Goal: Information Seeking & Learning: Learn about a topic

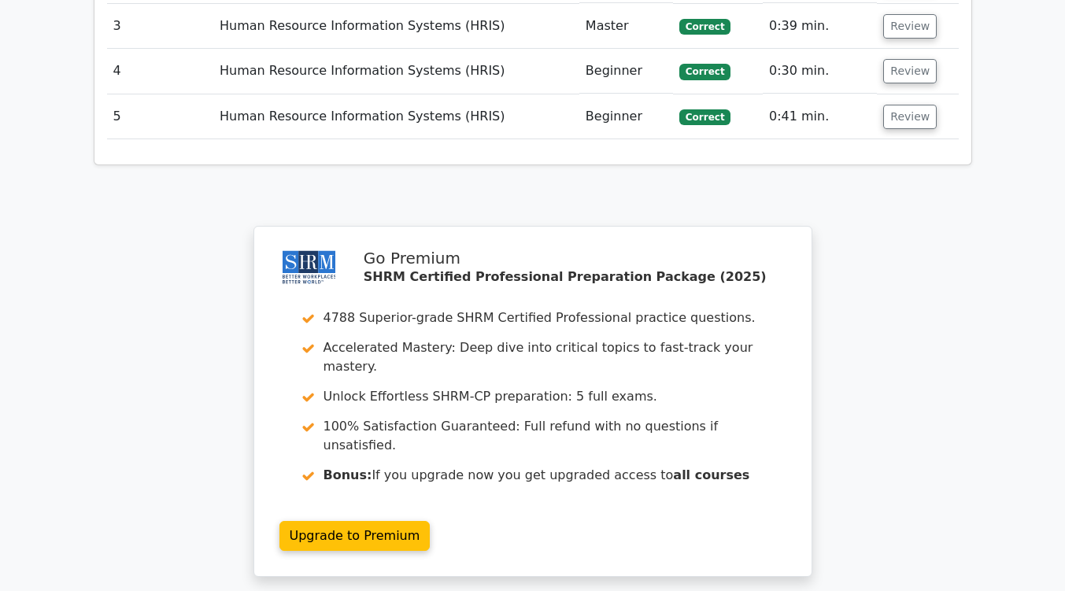
scroll to position [2102, 0]
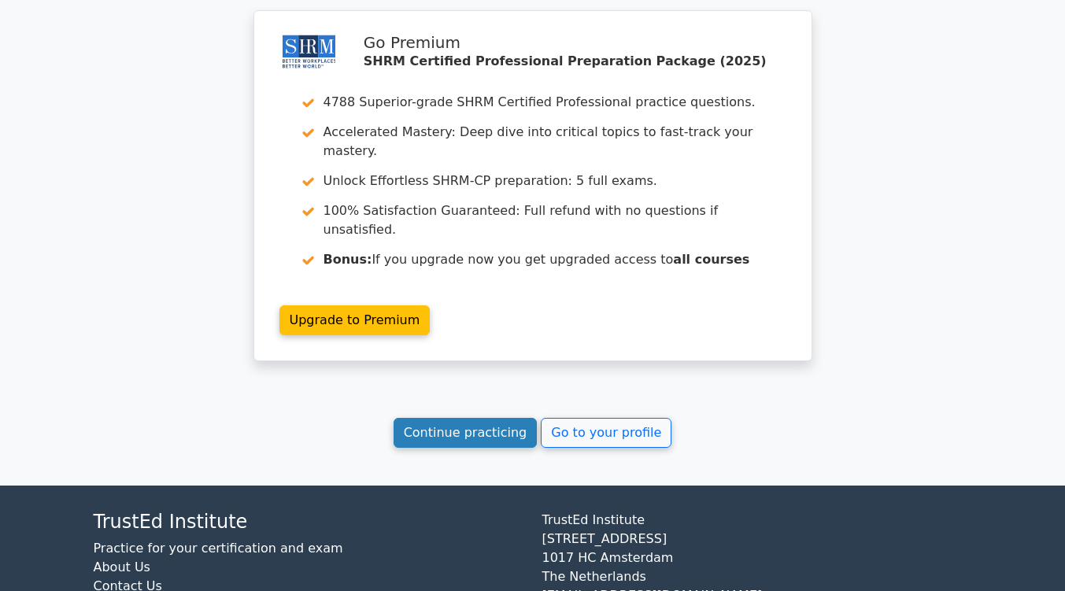
click at [483, 418] on link "Continue practicing" at bounding box center [465, 433] width 144 height 30
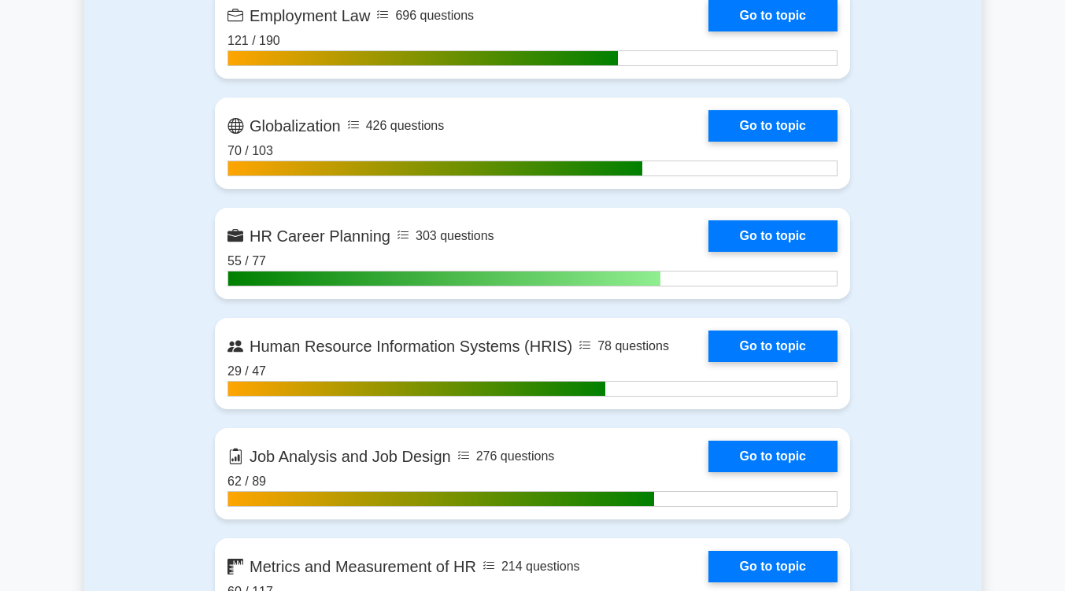
scroll to position [1562, 0]
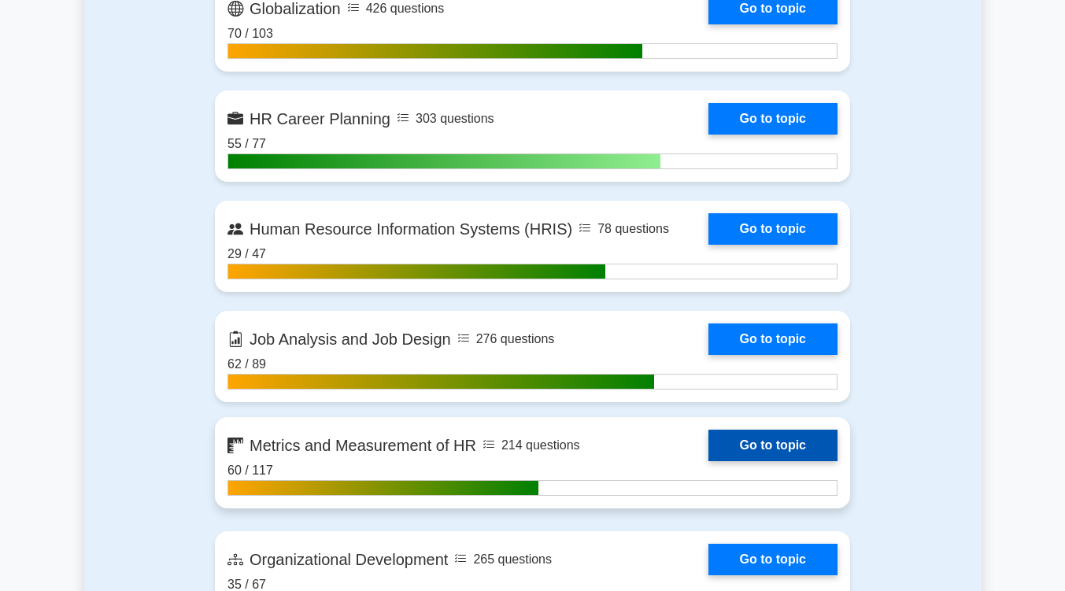
click at [758, 449] on link "Go to topic" at bounding box center [772, 445] width 129 height 31
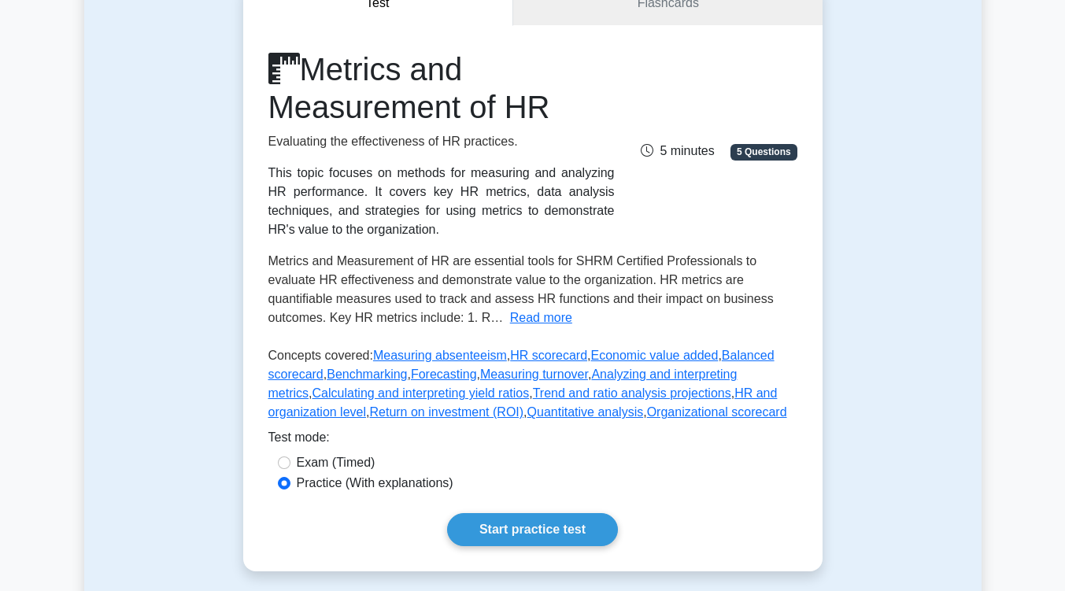
scroll to position [302, 0]
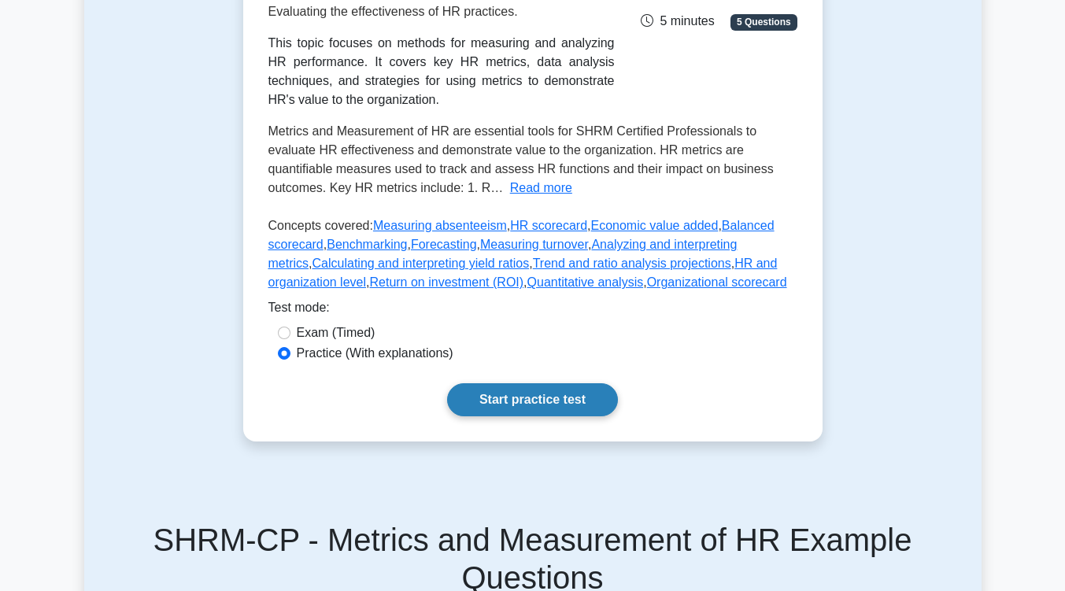
click at [594, 408] on link "Start practice test" at bounding box center [532, 399] width 171 height 33
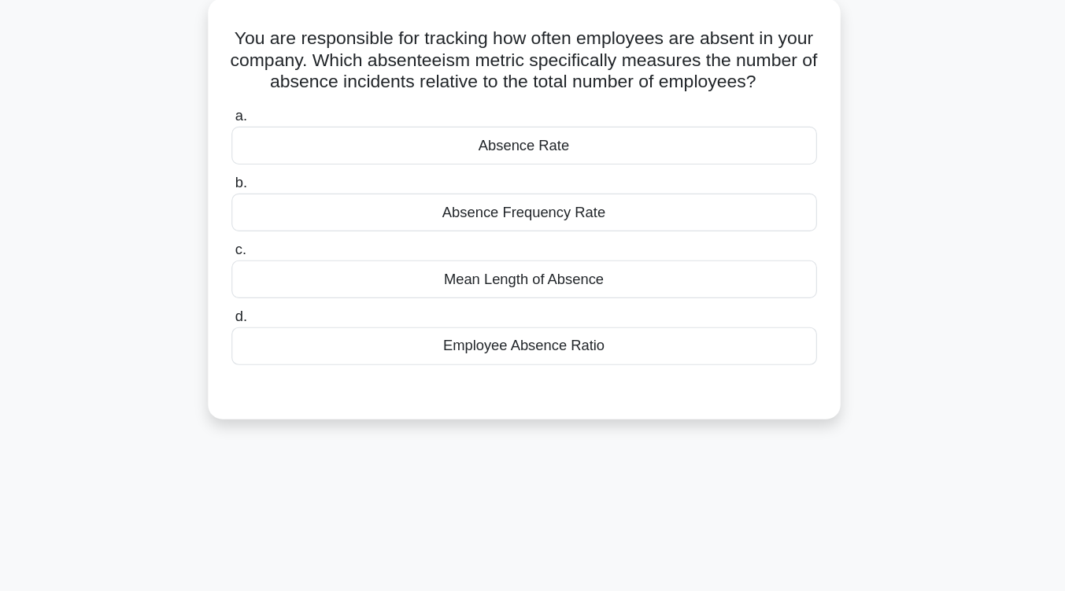
scroll to position [38, 0]
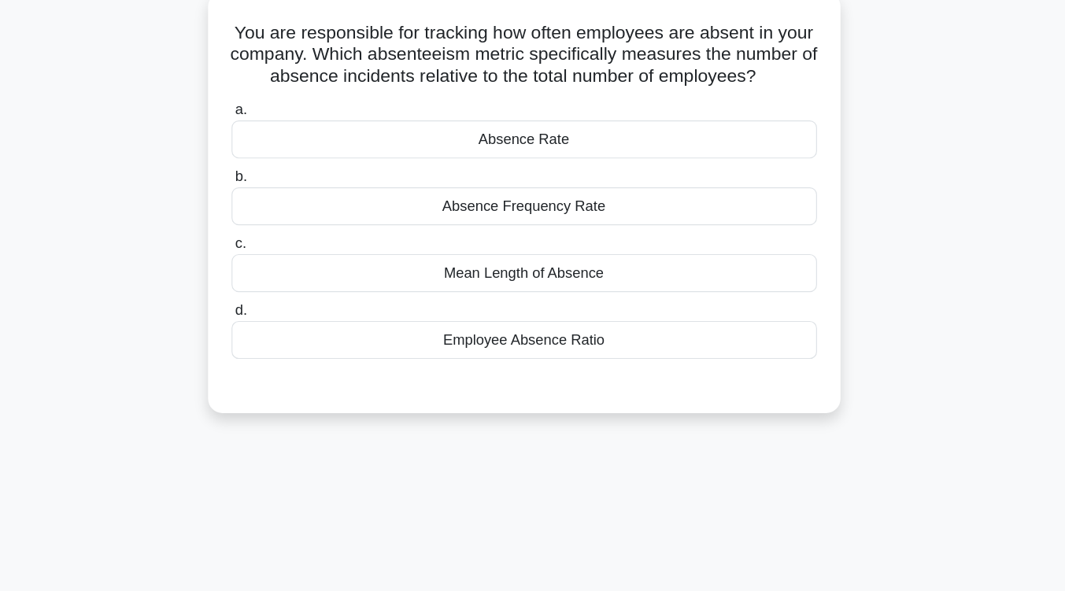
click at [578, 214] on div "Absence Rate" at bounding box center [533, 197] width 510 height 33
click at [278, 177] on input "a. Absence Rate" at bounding box center [278, 172] width 0 height 10
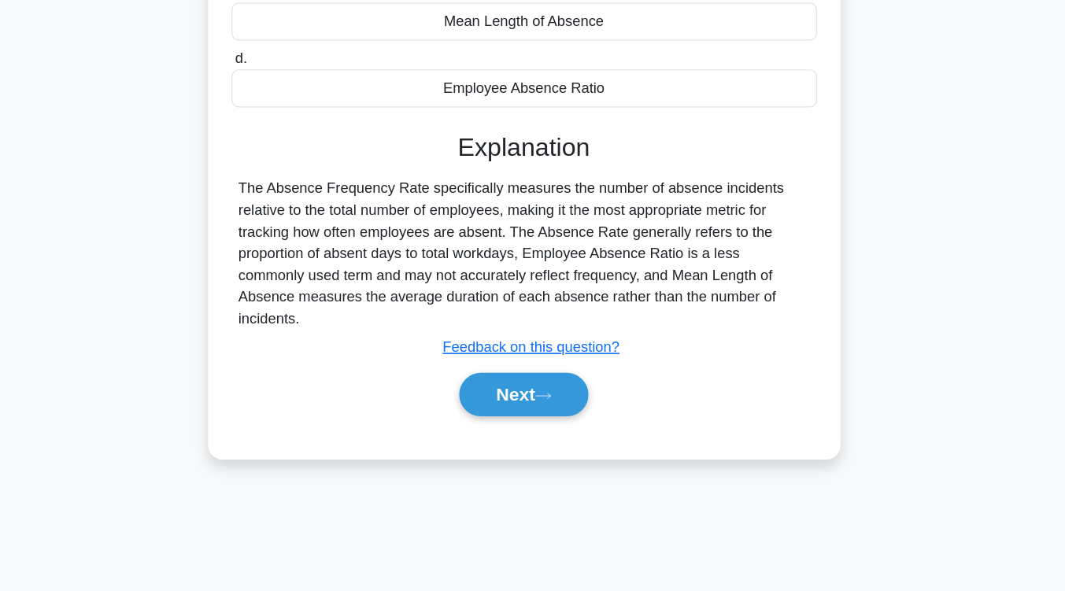
scroll to position [259, 0]
click at [550, 415] on button "Next" at bounding box center [532, 419] width 113 height 38
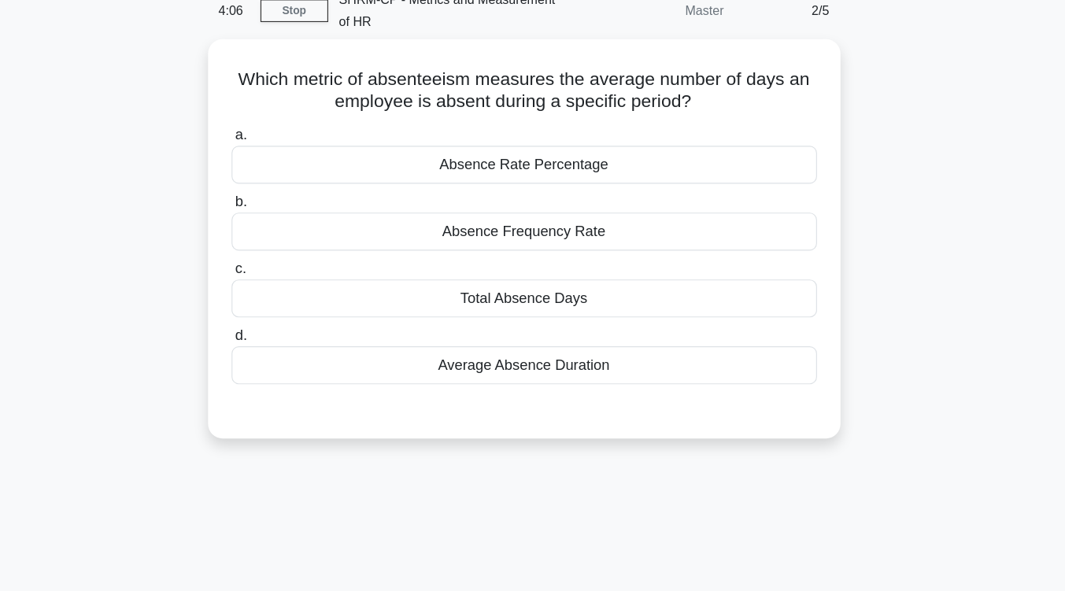
scroll to position [71, 0]
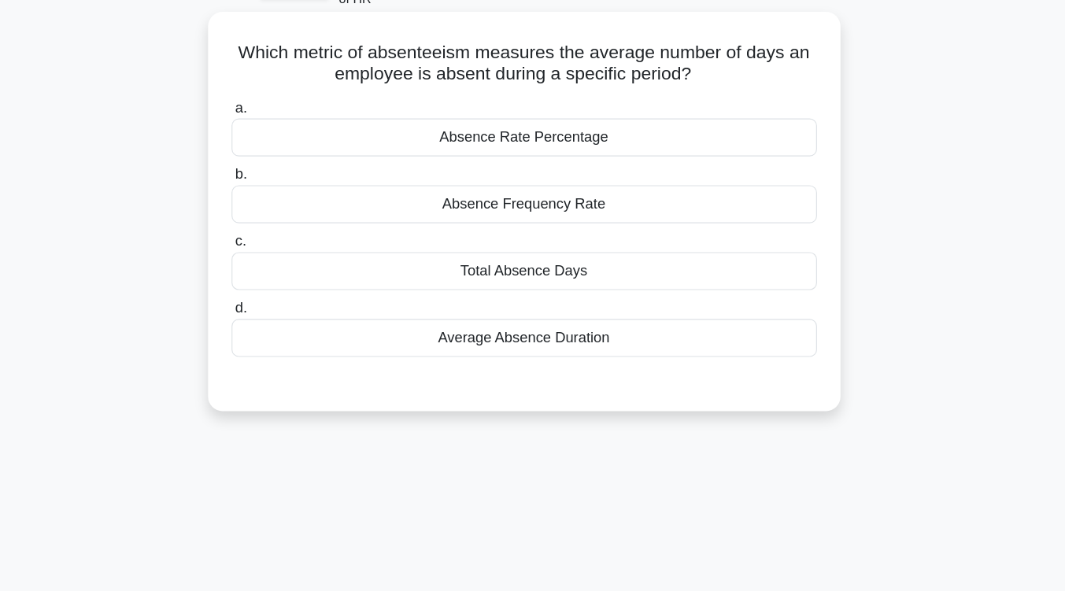
click at [541, 154] on div "Absence Rate Percentage" at bounding box center [533, 145] width 510 height 33
click at [278, 125] on input "a. Absence Rate Percentage" at bounding box center [278, 120] width 0 height 10
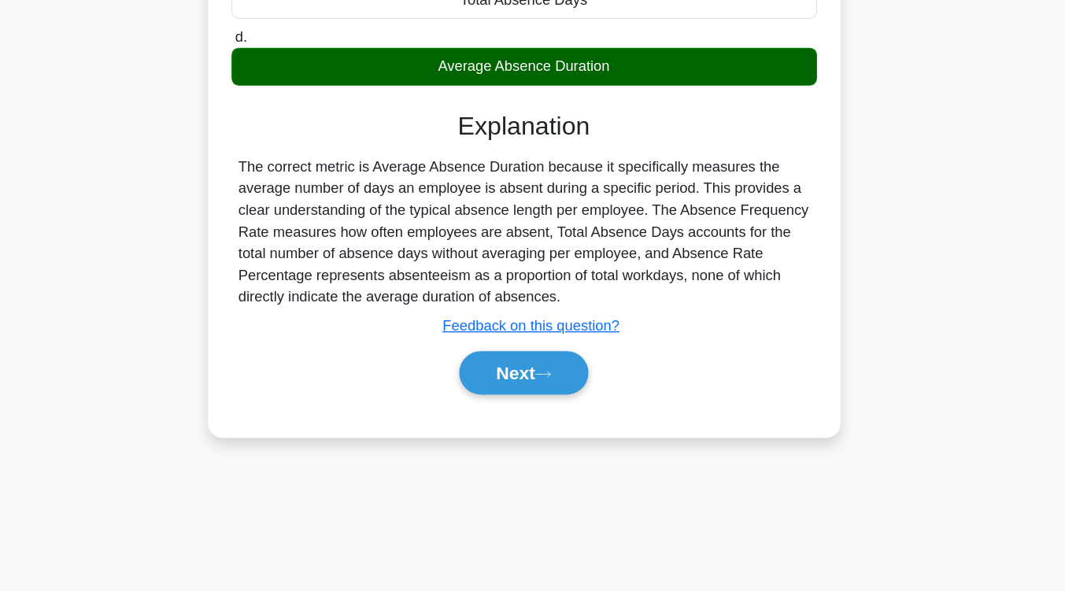
scroll to position [259, 0]
click at [533, 404] on button "Next" at bounding box center [532, 401] width 113 height 38
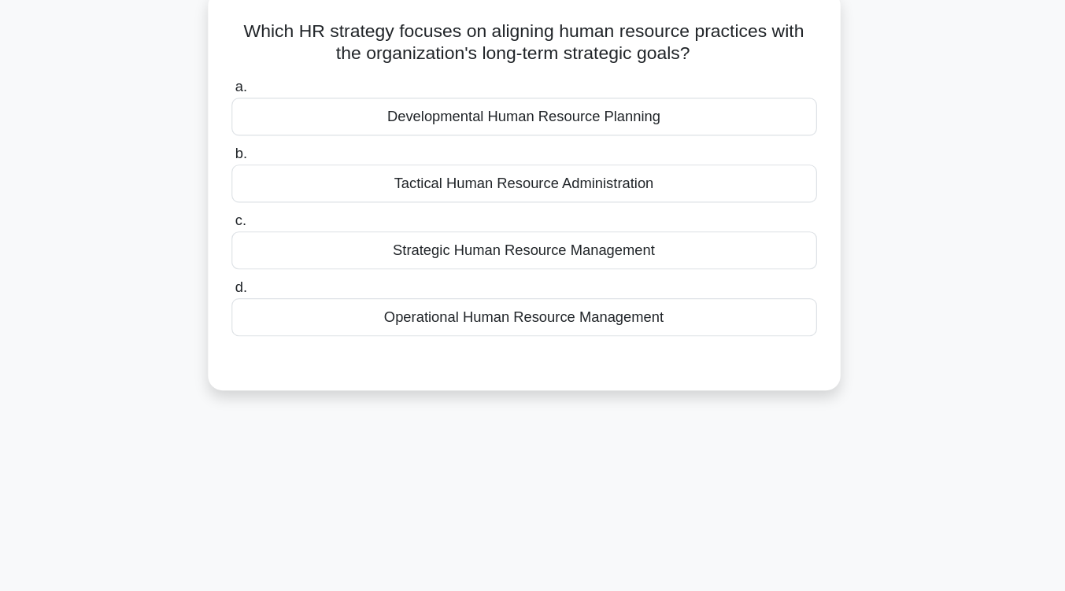
scroll to position [118, 0]
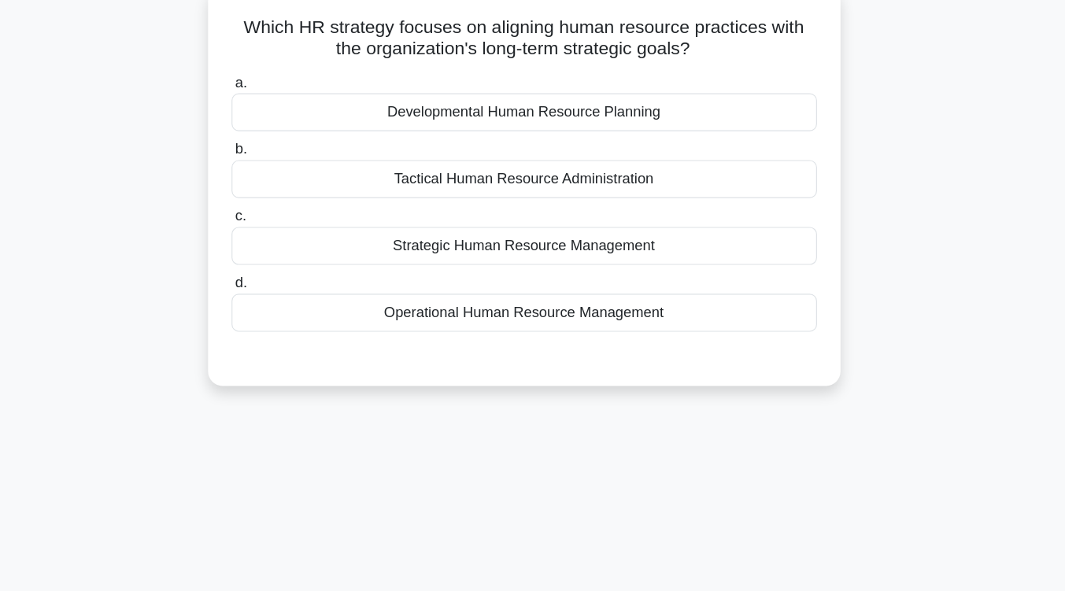
click at [533, 227] on div "Strategic Human Resource Management" at bounding box center [533, 214] width 510 height 33
click at [278, 194] on input "c. Strategic Human Resource Management" at bounding box center [278, 189] width 0 height 10
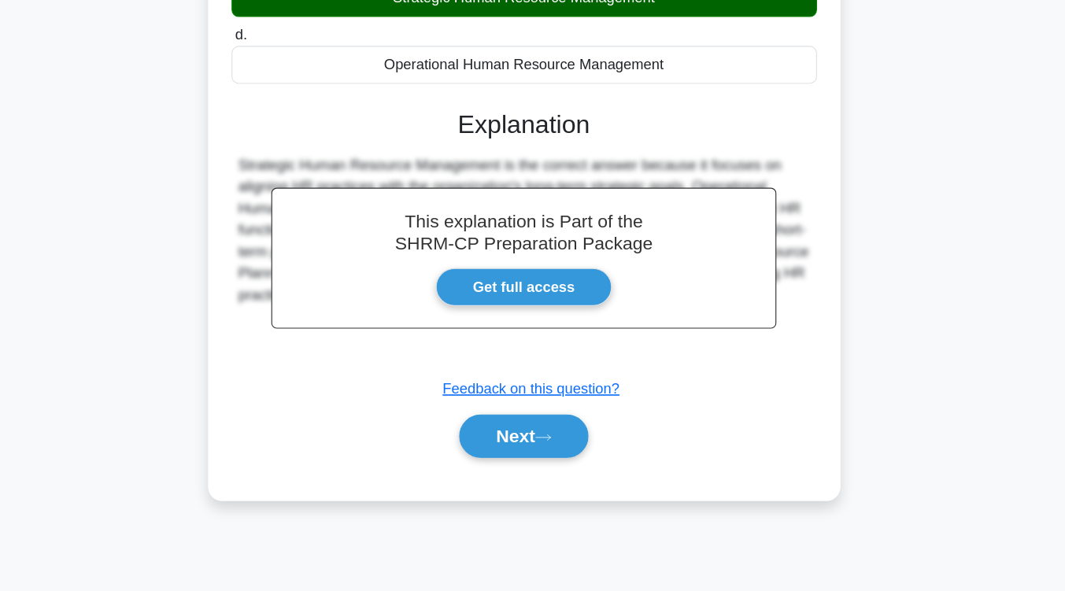
scroll to position [259, 0]
click at [528, 453] on button "Next" at bounding box center [532, 456] width 113 height 38
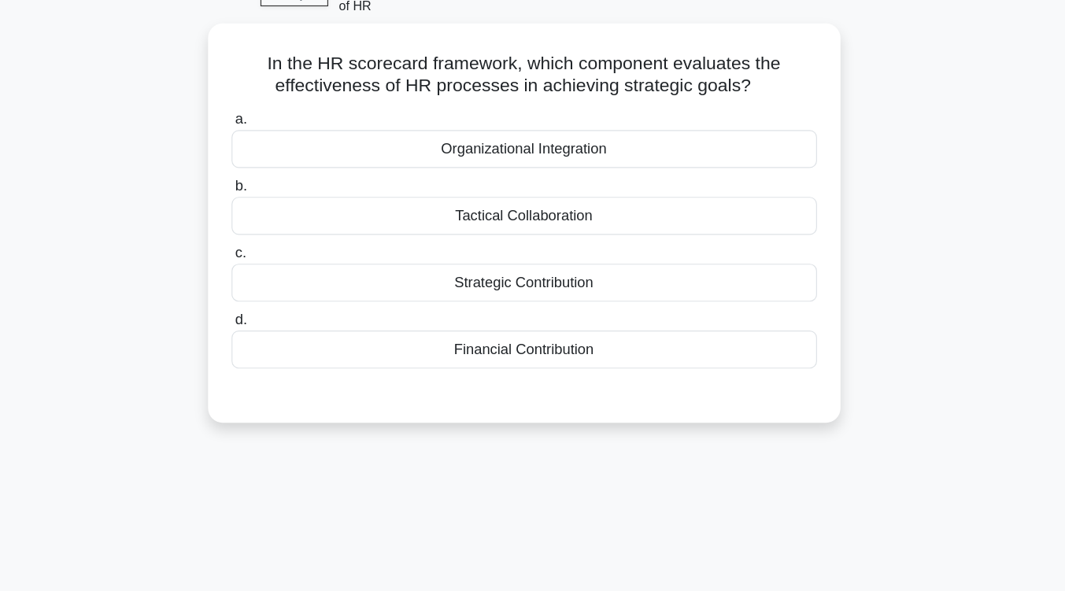
scroll to position [86, 0]
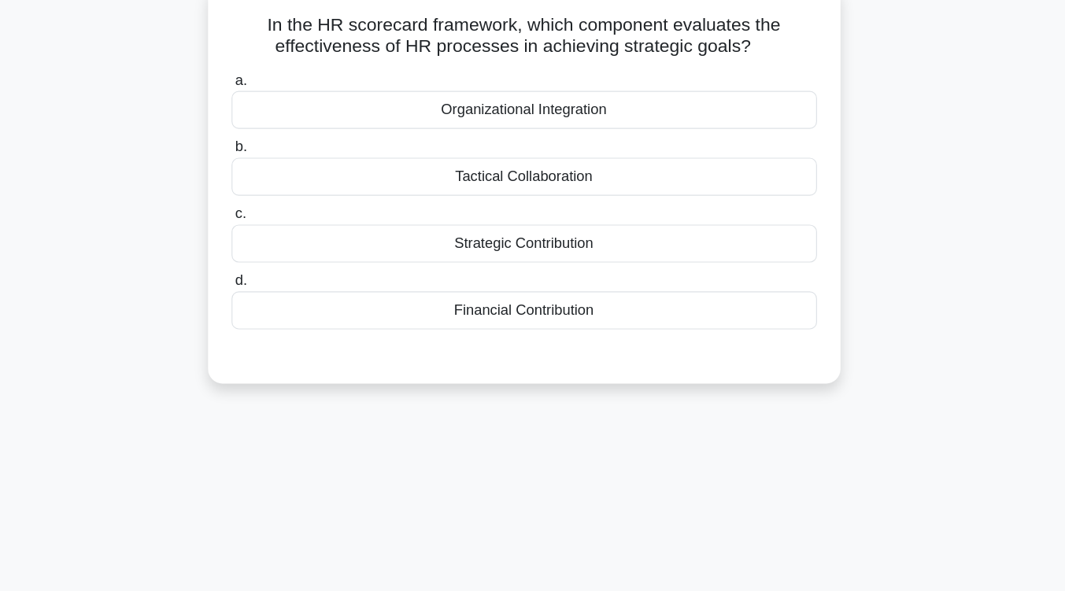
click at [526, 261] on div "Strategic Contribution" at bounding box center [533, 247] width 510 height 33
click at [278, 227] on input "c. Strategic Contribution" at bounding box center [278, 221] width 0 height 10
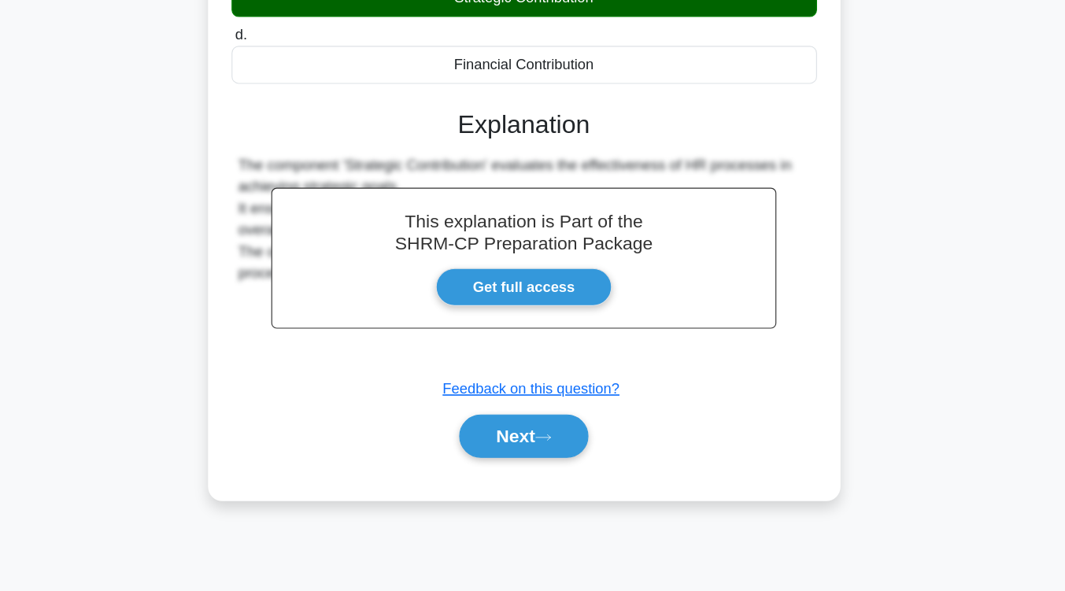
scroll to position [259, 0]
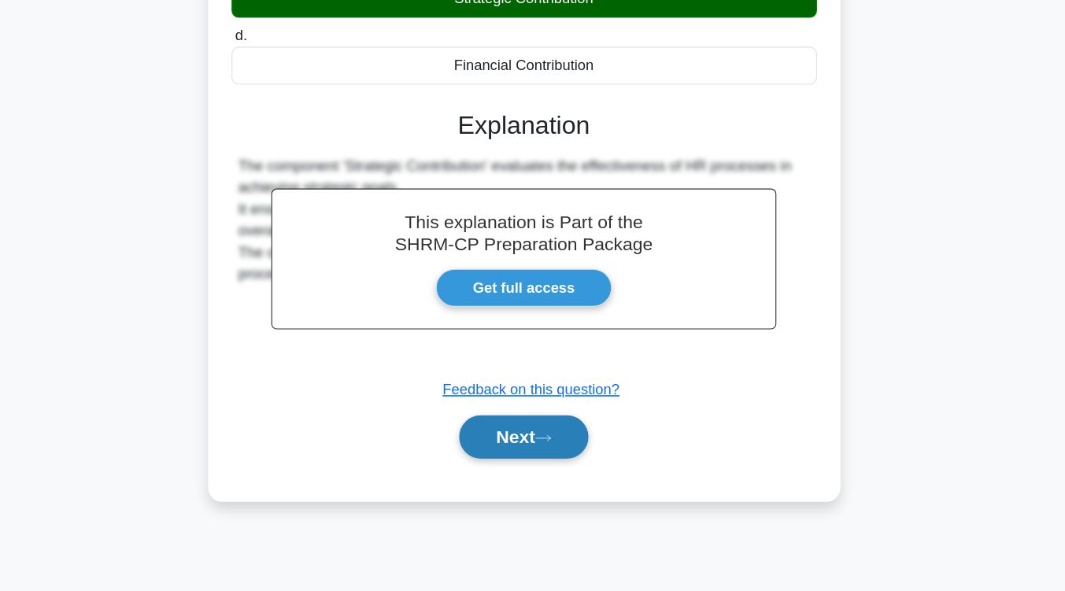
click at [512, 449] on button "Next" at bounding box center [532, 456] width 113 height 38
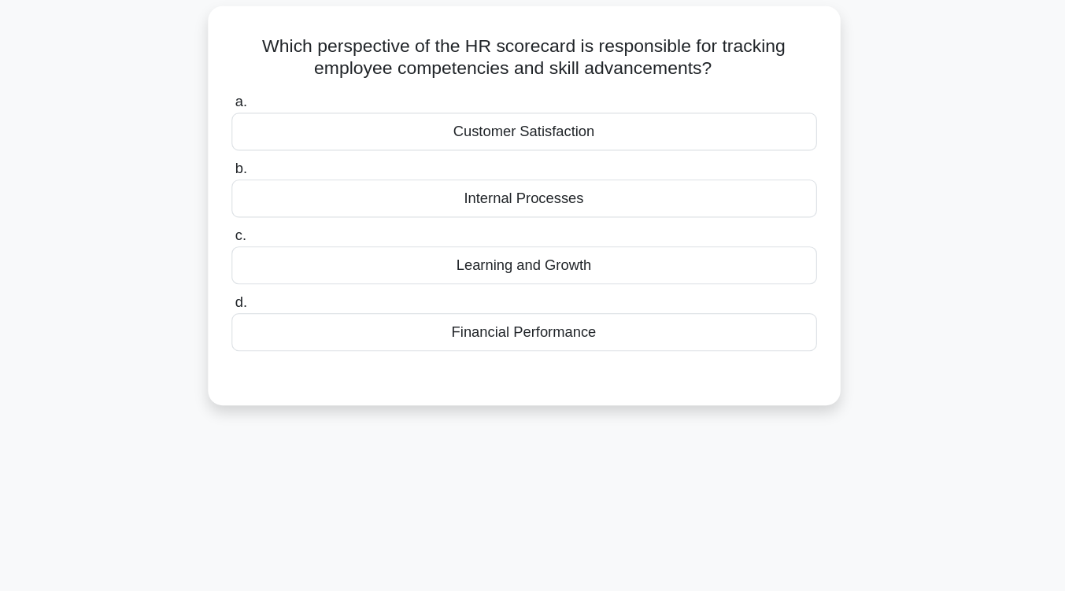
scroll to position [32, 0]
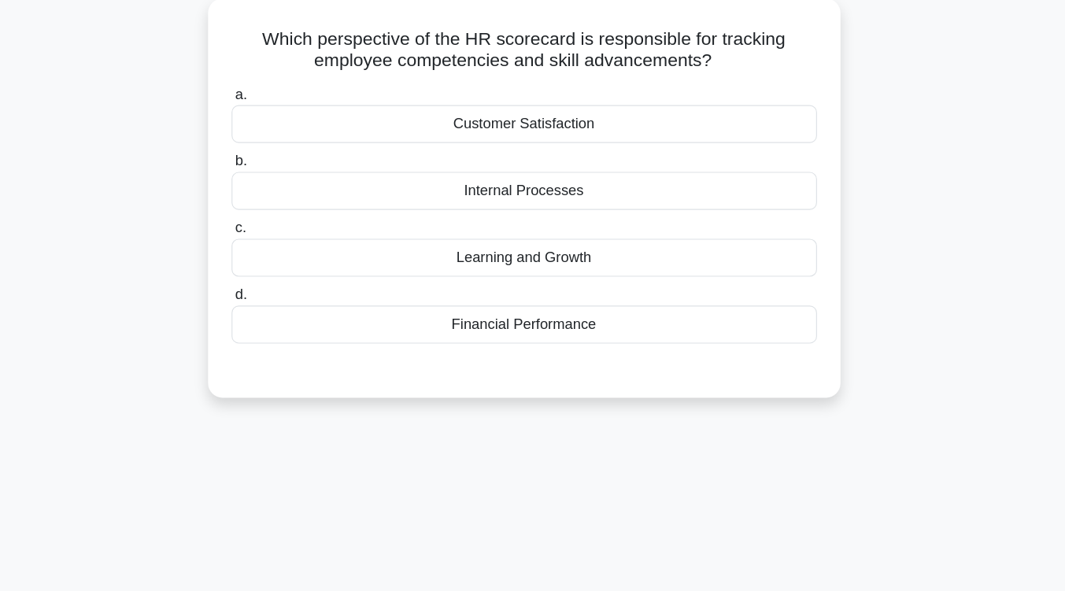
click at [515, 305] on div "Learning and Growth" at bounding box center [533, 300] width 510 height 33
click at [278, 280] on input "c. Learning and Growth" at bounding box center [278, 275] width 0 height 10
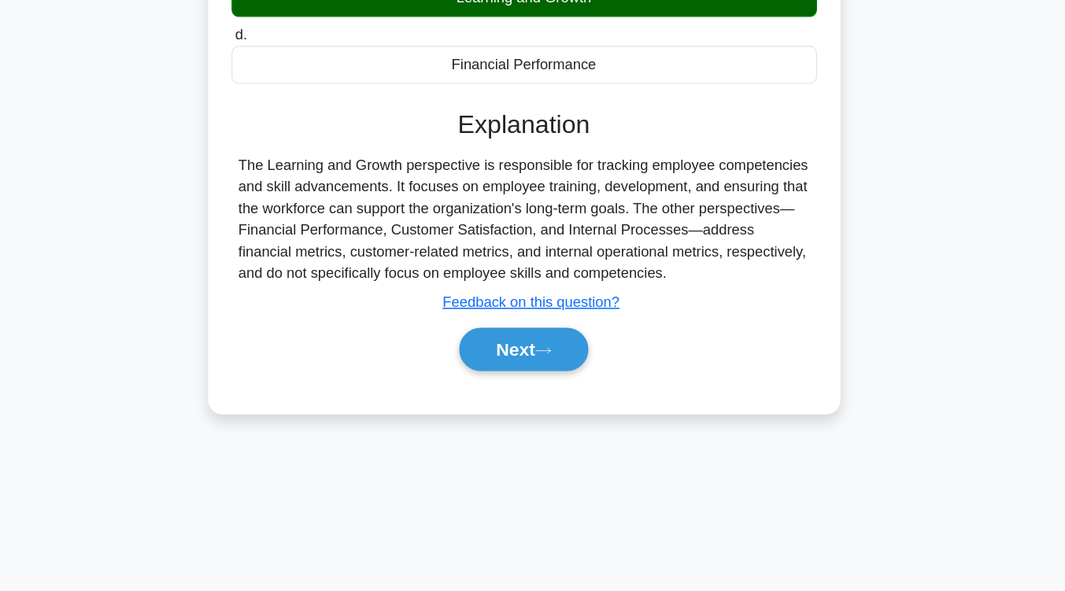
scroll to position [259, 0]
click at [522, 375] on button "Next" at bounding box center [532, 380] width 113 height 38
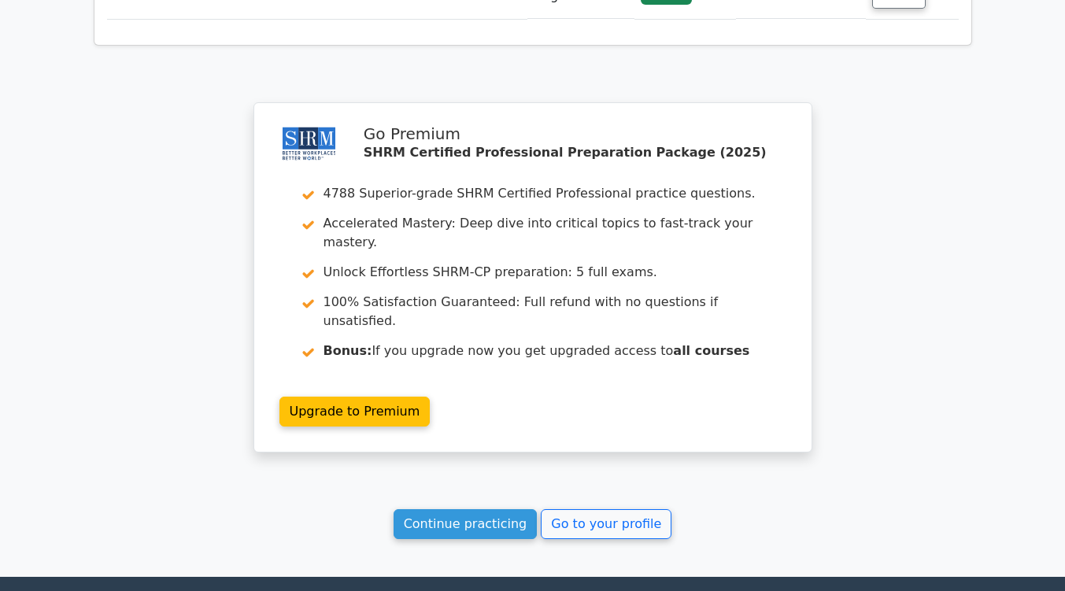
scroll to position [2045, 0]
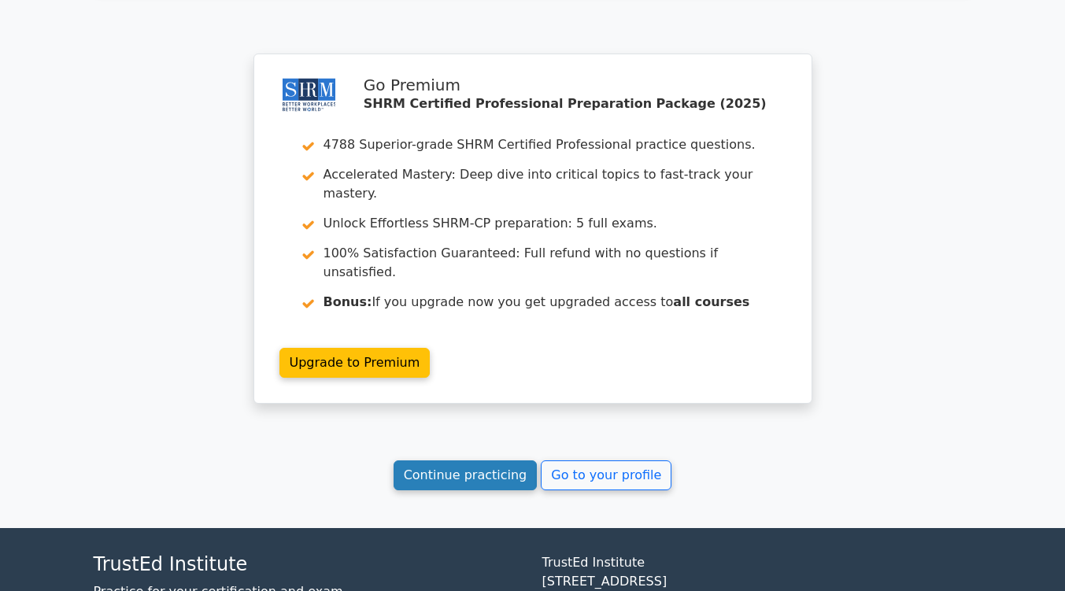
click at [480, 460] on link "Continue practicing" at bounding box center [465, 475] width 144 height 30
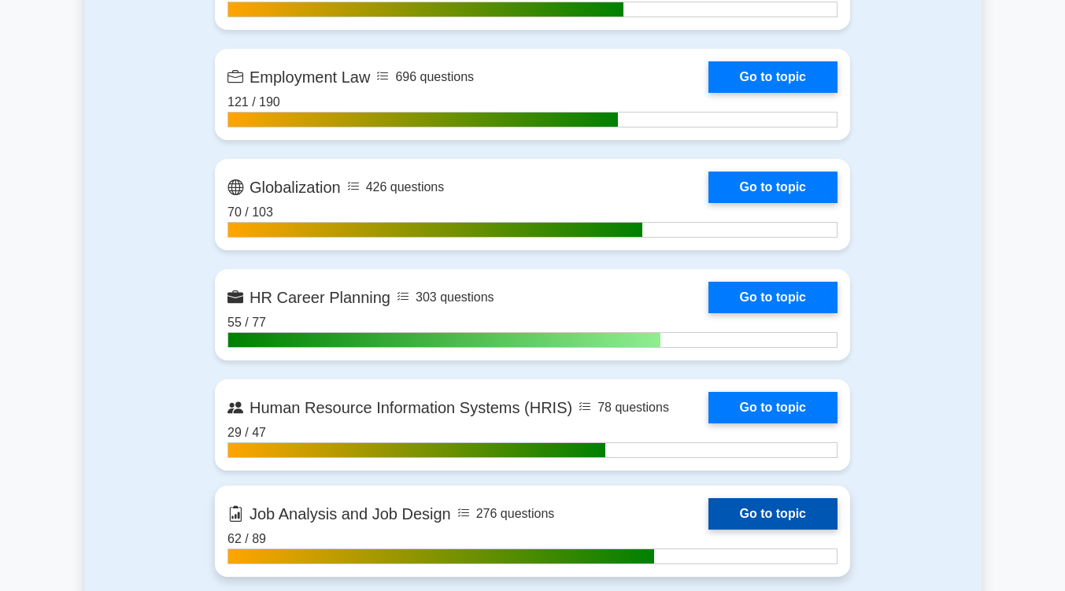
scroll to position [1412, 0]
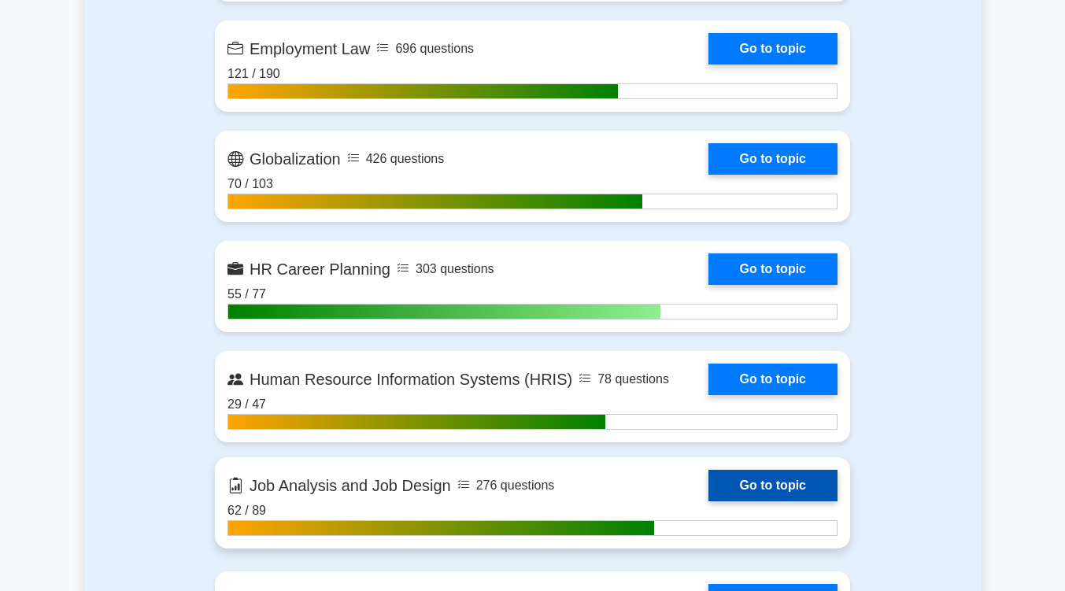
click at [758, 475] on link "Go to topic" at bounding box center [772, 485] width 129 height 31
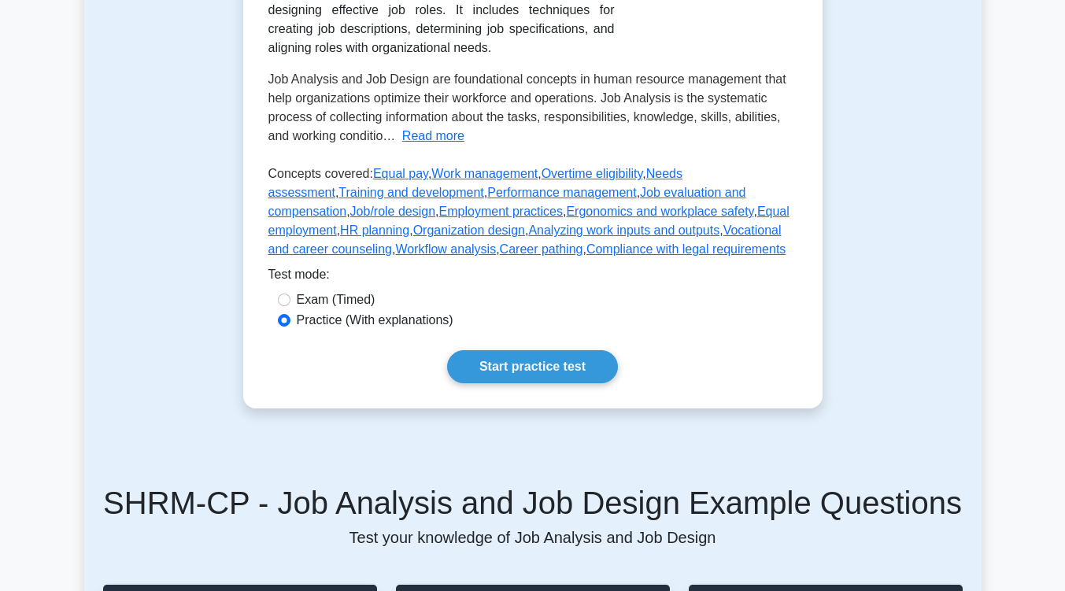
scroll to position [360, 0]
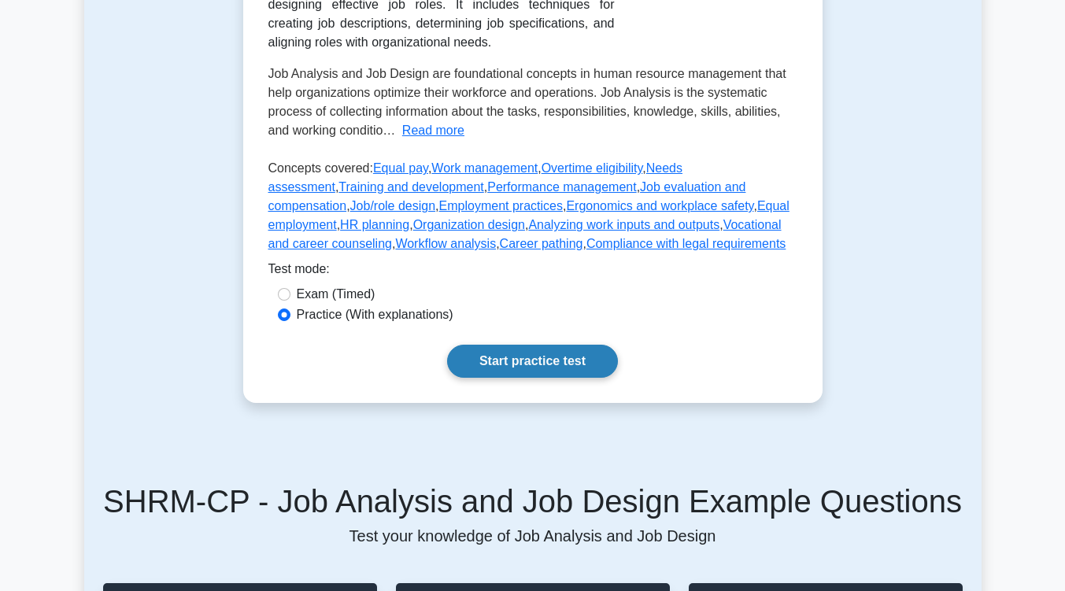
click at [589, 372] on link "Start practice test" at bounding box center [532, 361] width 171 height 33
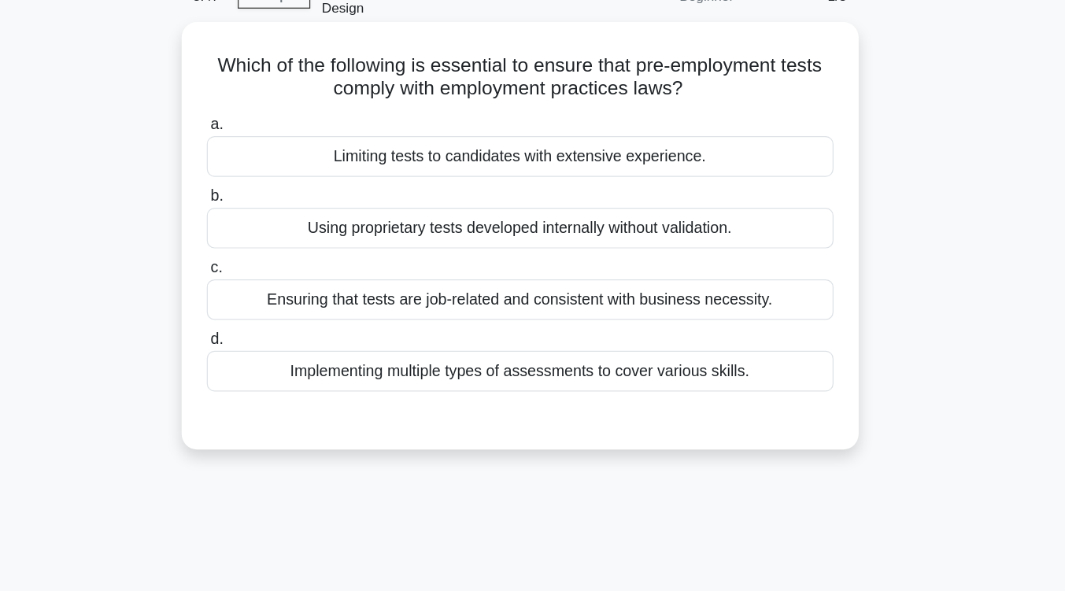
click at [585, 328] on div "Ensuring that tests are job-related and consistent with business necessity." at bounding box center [533, 332] width 510 height 33
click at [278, 312] on input "c. Ensuring that tests are job-related and consistent with business necessity." at bounding box center [278, 307] width 0 height 10
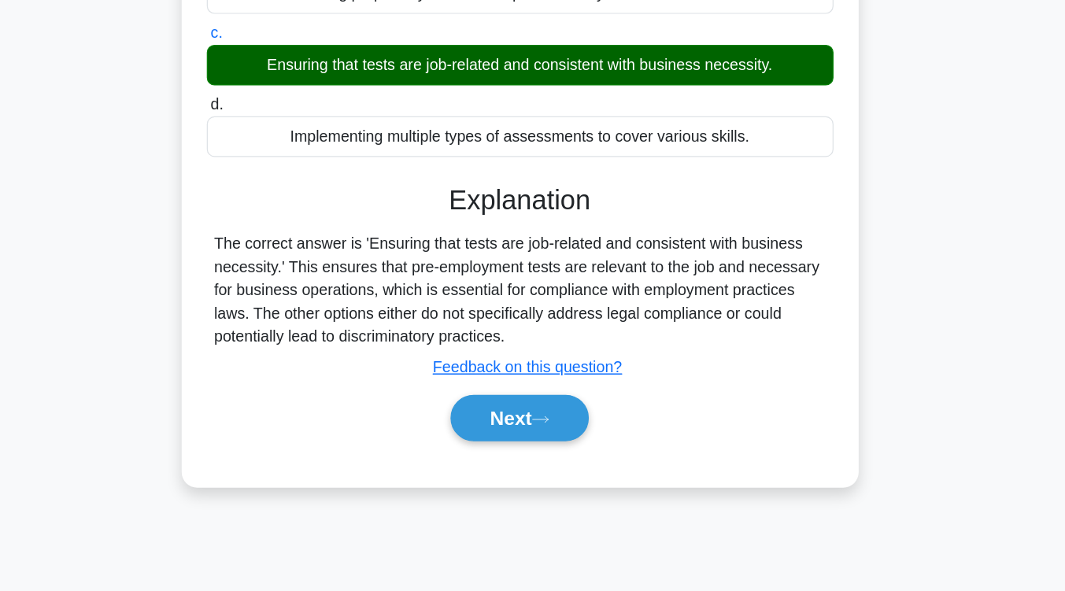
scroll to position [255, 0]
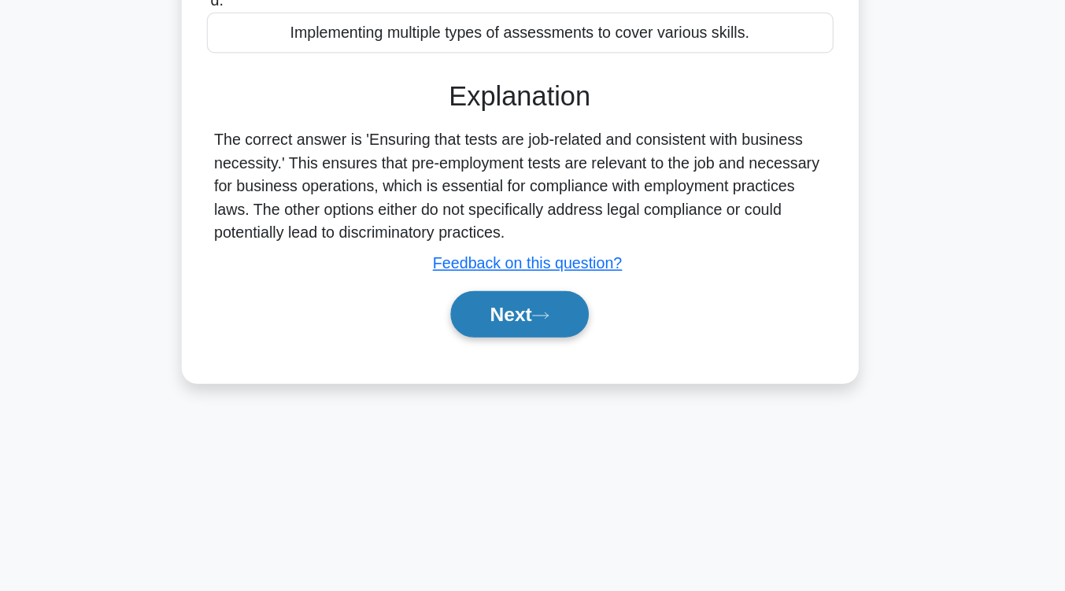
click at [572, 349] on button "Next" at bounding box center [532, 365] width 113 height 38
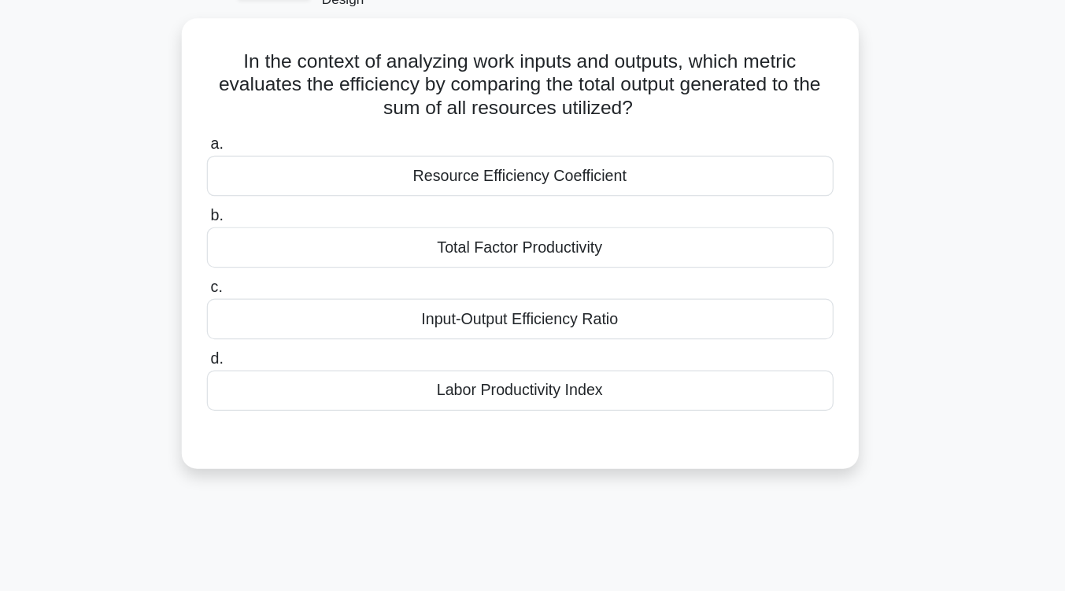
scroll to position [94, 0]
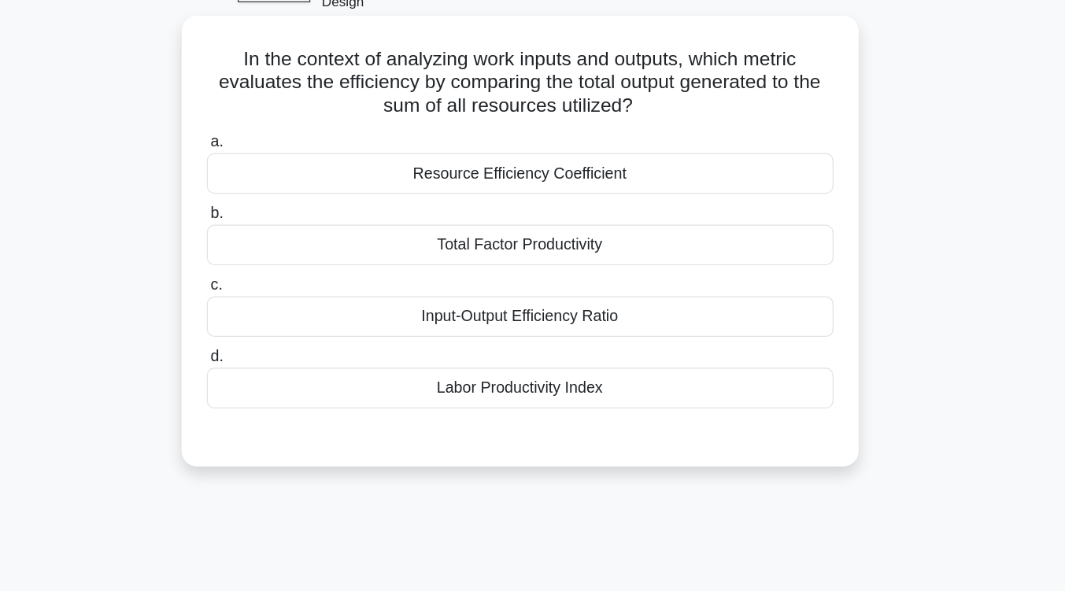
click at [570, 131] on div "Resource Efficiency Coefficient" at bounding box center [533, 140] width 510 height 33
click at [278, 120] on input "a. Resource Efficiency Coefficient" at bounding box center [278, 115] width 0 height 10
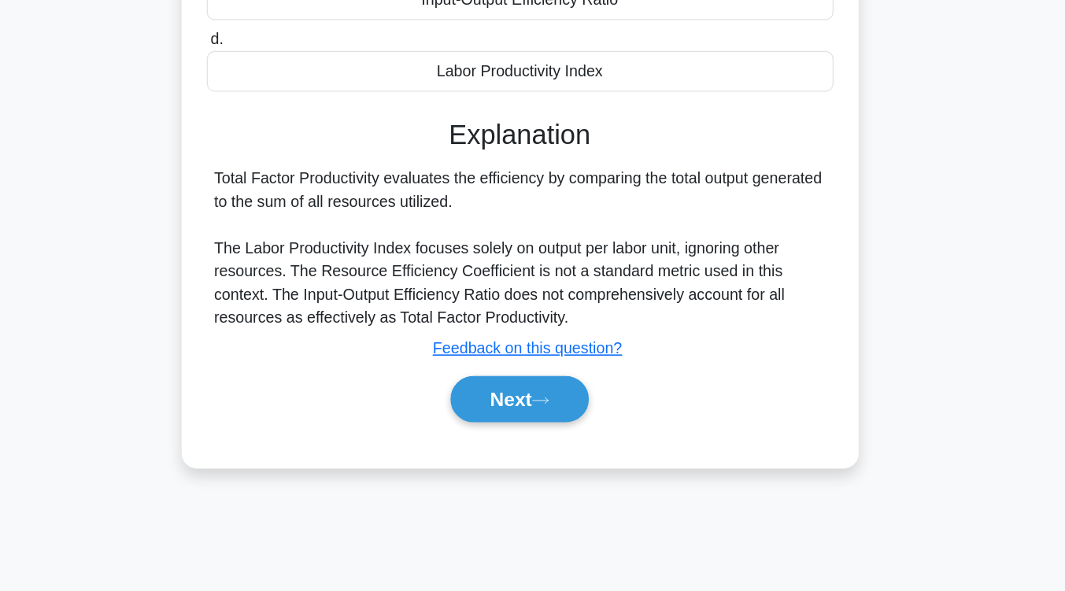
scroll to position [259, 0]
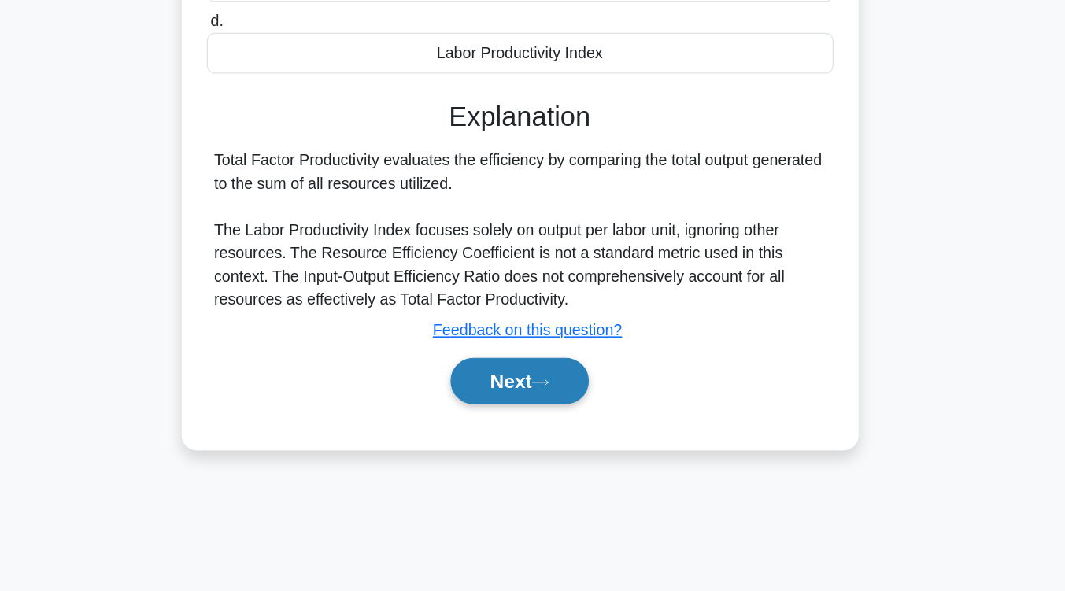
click at [556, 418] on icon at bounding box center [549, 420] width 13 height 5
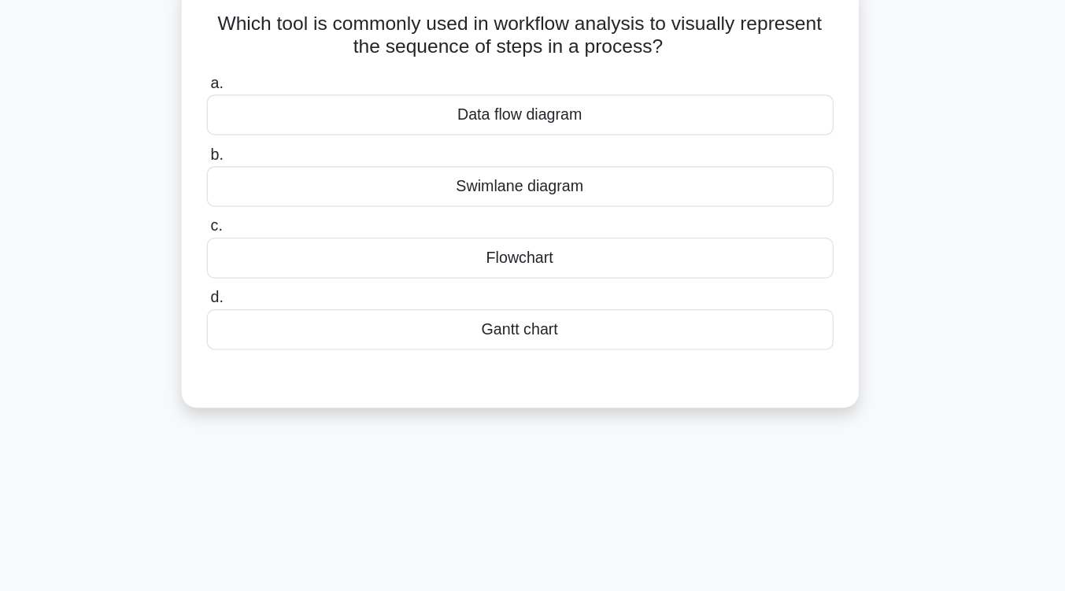
scroll to position [71, 0]
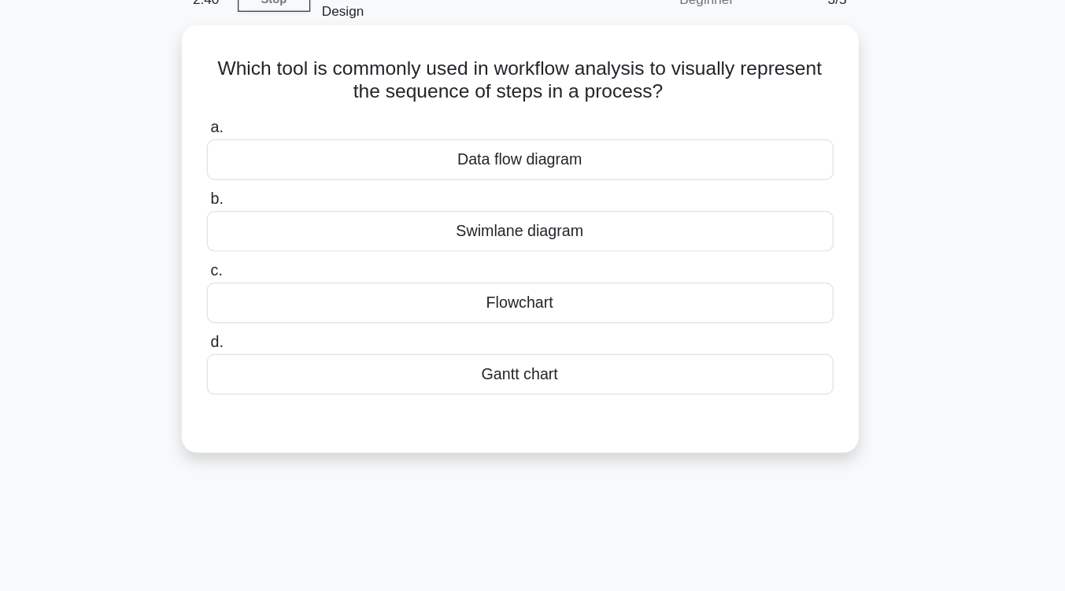
click at [561, 250] on div "Flowchart" at bounding box center [533, 261] width 510 height 33
click at [278, 242] on input "c. Flowchart" at bounding box center [278, 236] width 0 height 10
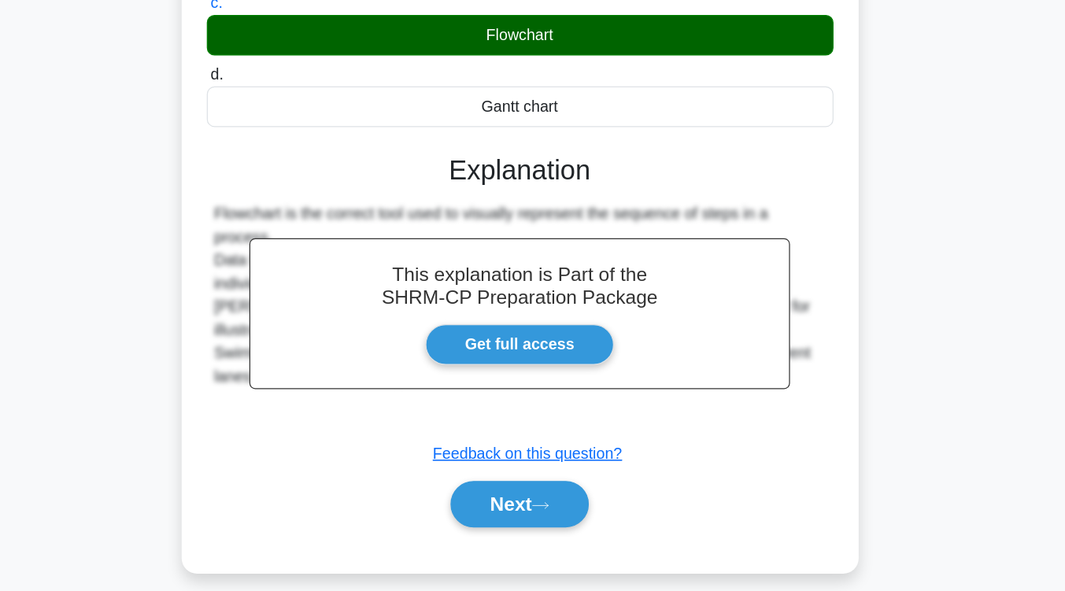
scroll to position [259, 0]
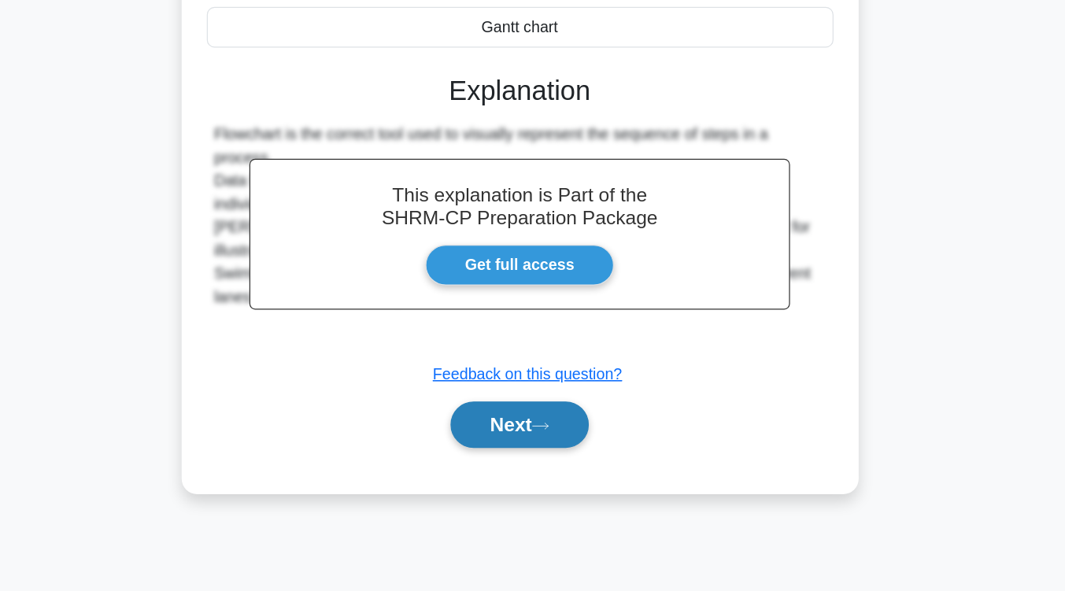
click at [561, 437] on button "Next" at bounding box center [532, 456] width 113 height 38
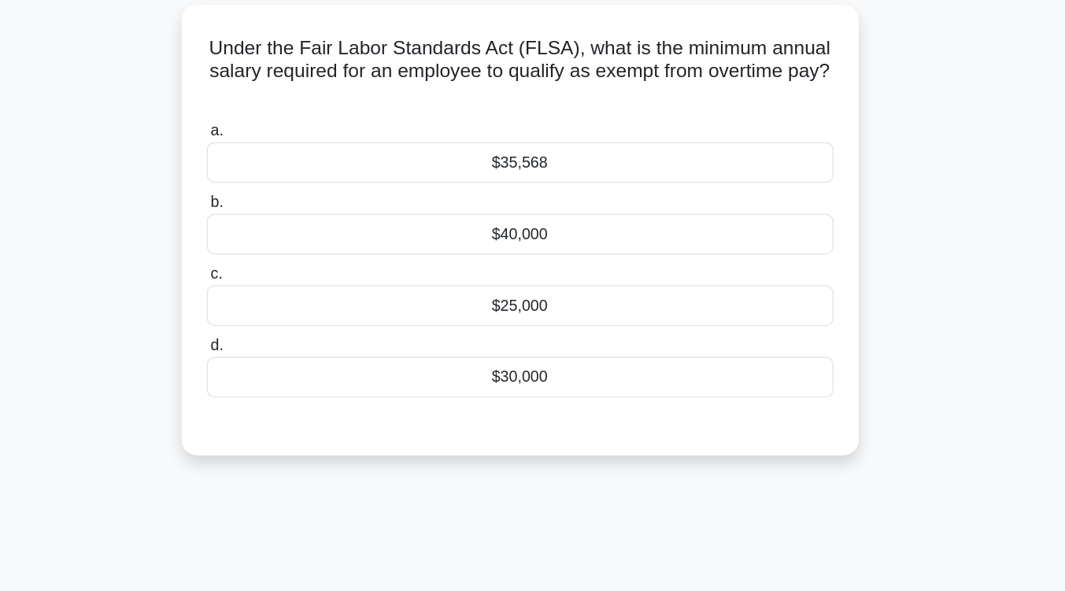
scroll to position [102, 0]
click at [563, 126] on div "$35,568" at bounding box center [533, 132] width 510 height 33
click at [278, 113] on input "a. $35,568" at bounding box center [278, 107] width 0 height 10
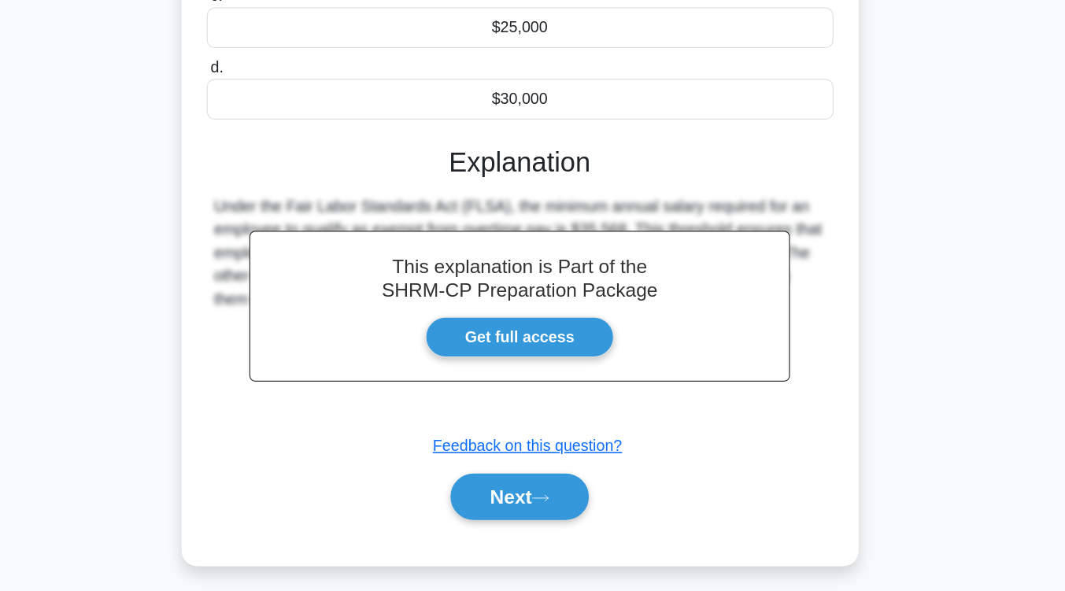
scroll to position [259, 0]
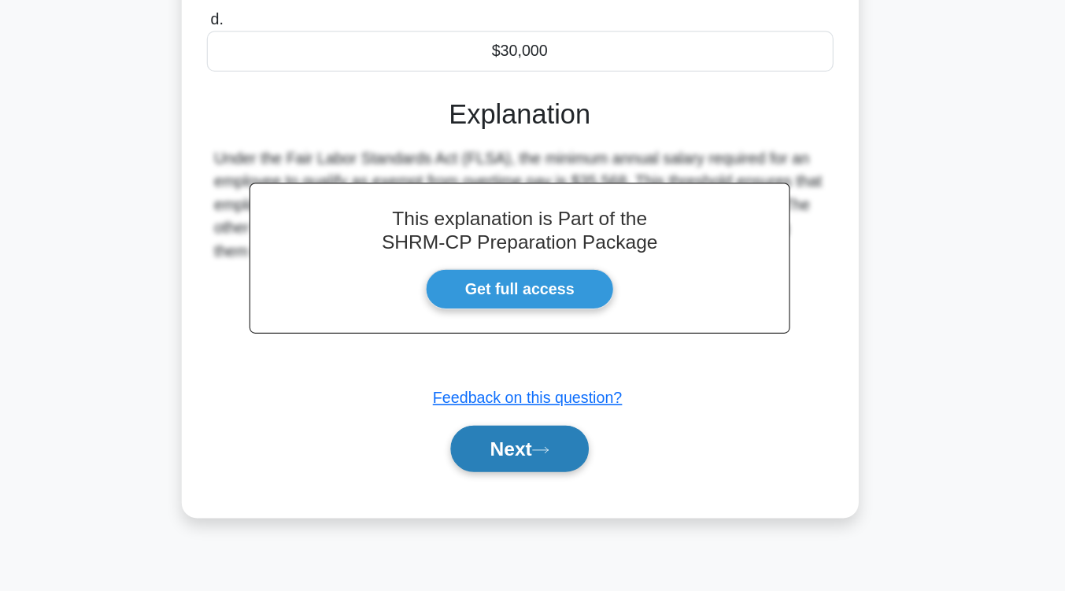
click at [546, 456] on button "Next" at bounding box center [532, 475] width 113 height 38
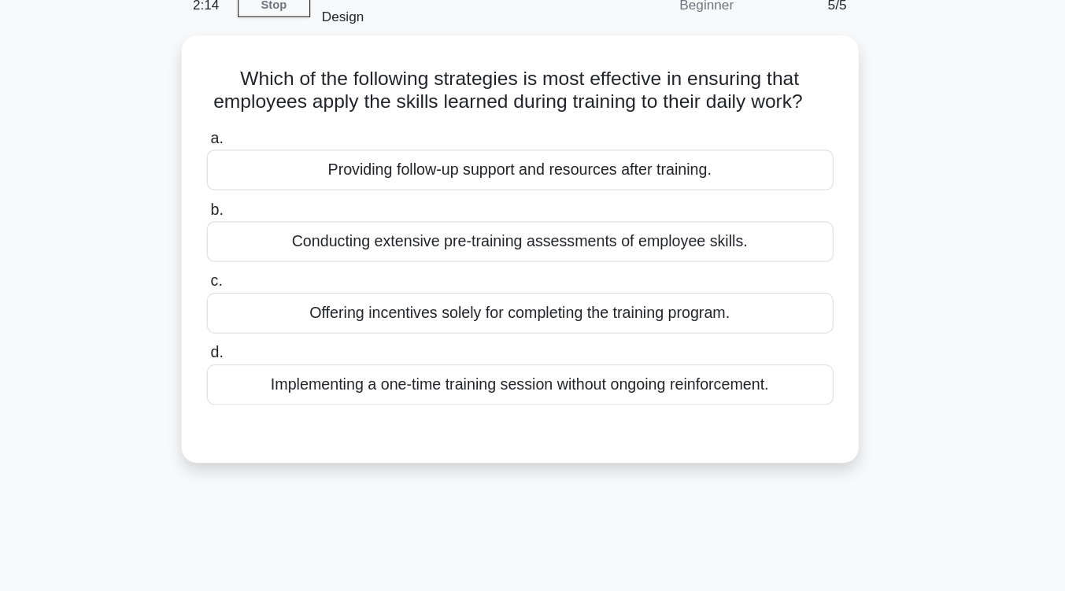
scroll to position [78, 0]
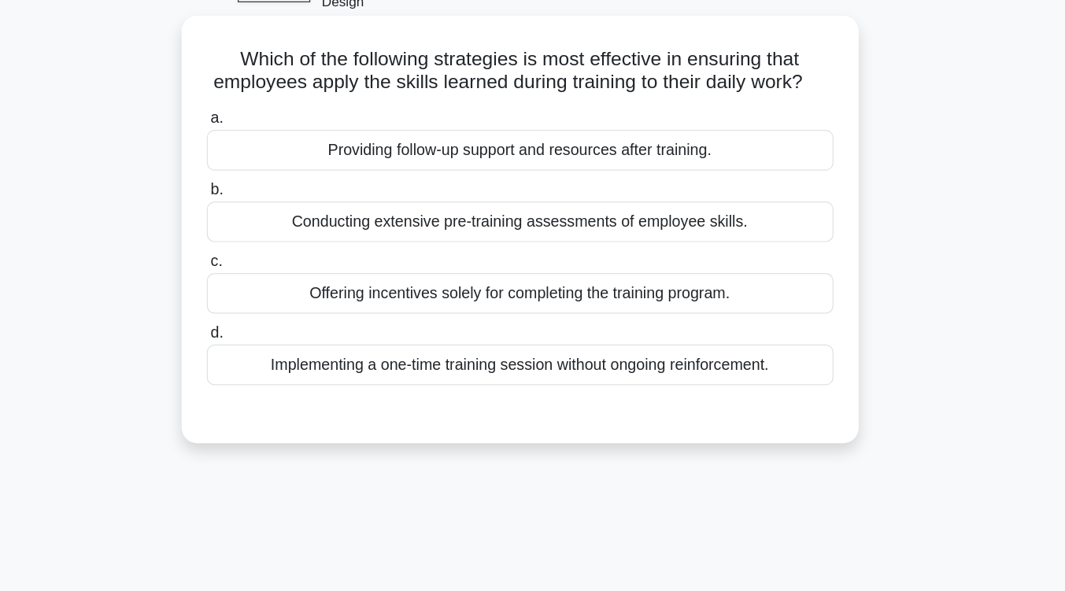
click at [514, 142] on div "Providing follow-up support and resources after training." at bounding box center [533, 138] width 510 height 33
click at [278, 118] on input "a. Providing follow-up support and resources after training." at bounding box center [278, 113] width 0 height 10
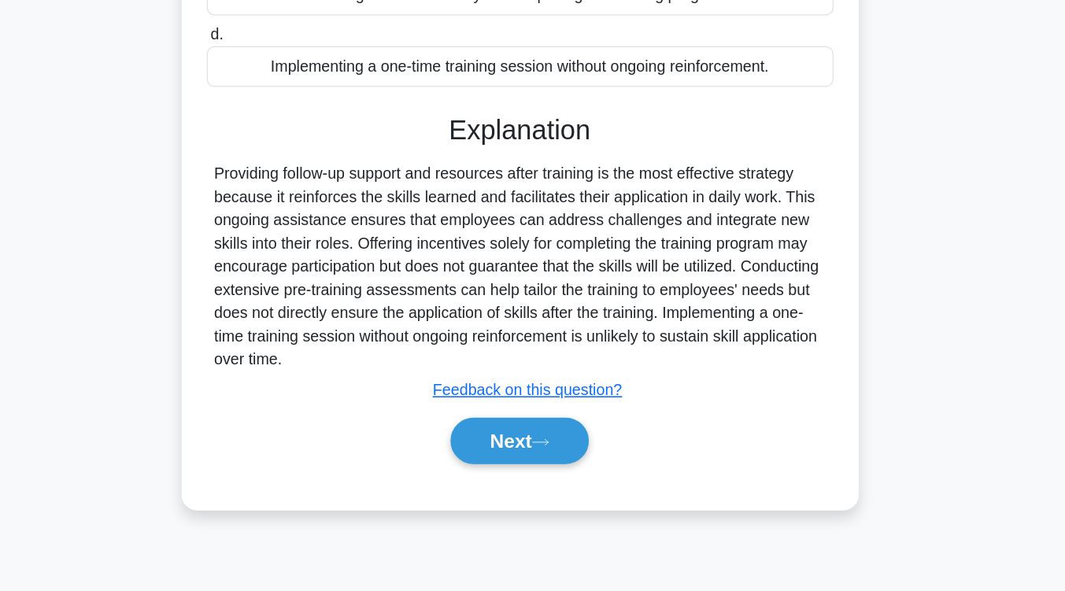
scroll to position [257, 0]
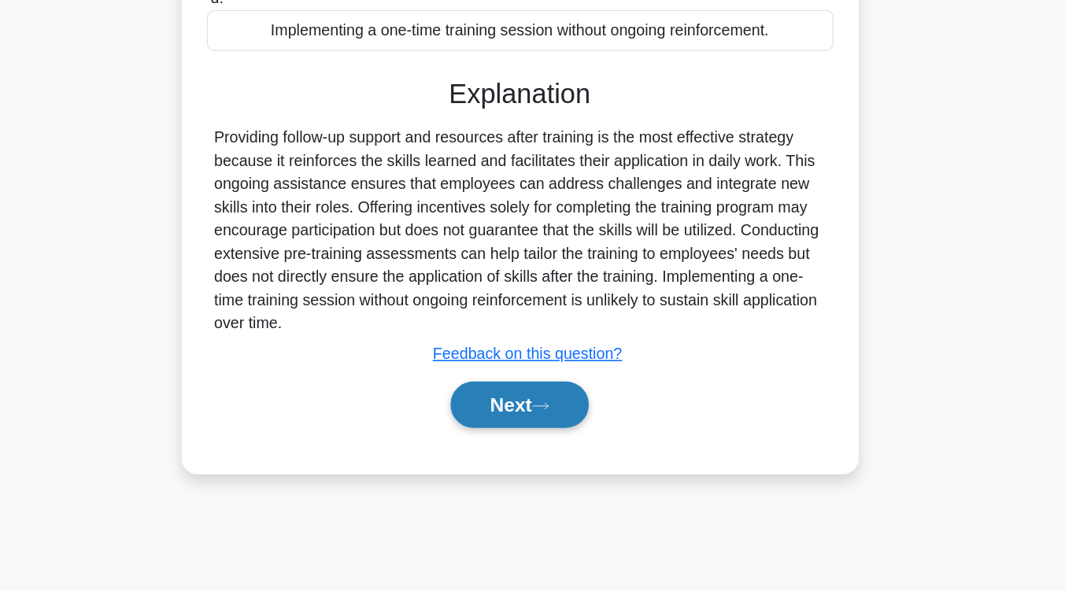
click at [515, 434] on button "Next" at bounding box center [532, 439] width 113 height 38
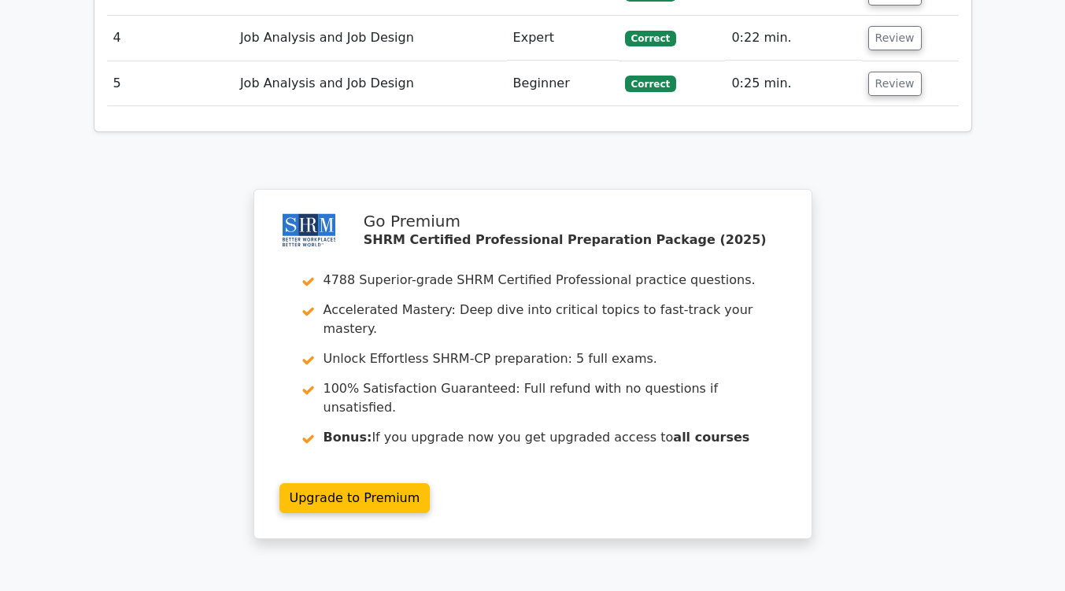
scroll to position [2032, 0]
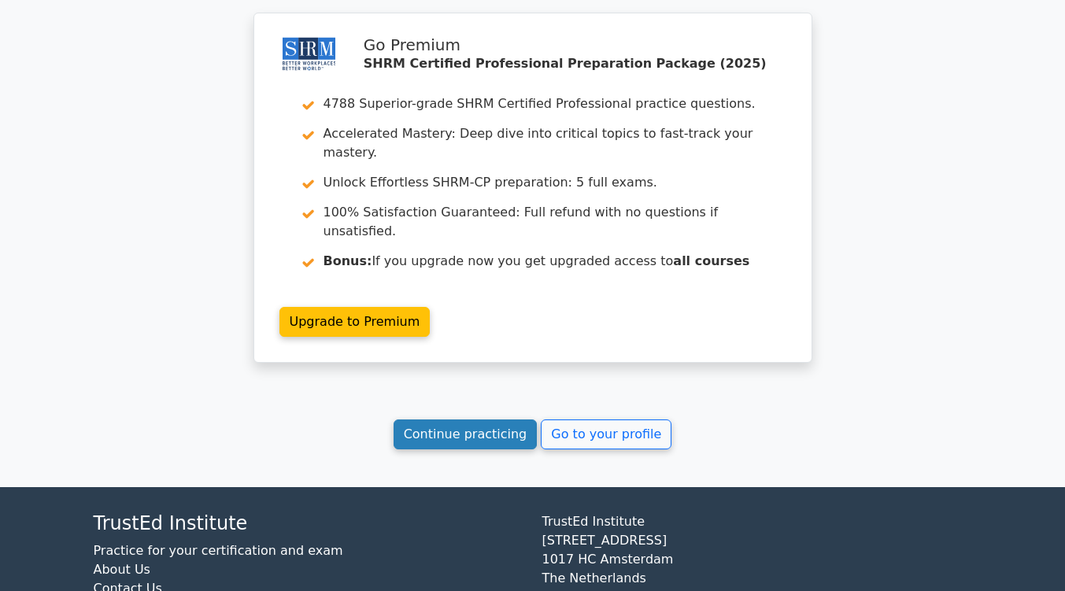
click at [466, 419] on link "Continue practicing" at bounding box center [465, 434] width 144 height 30
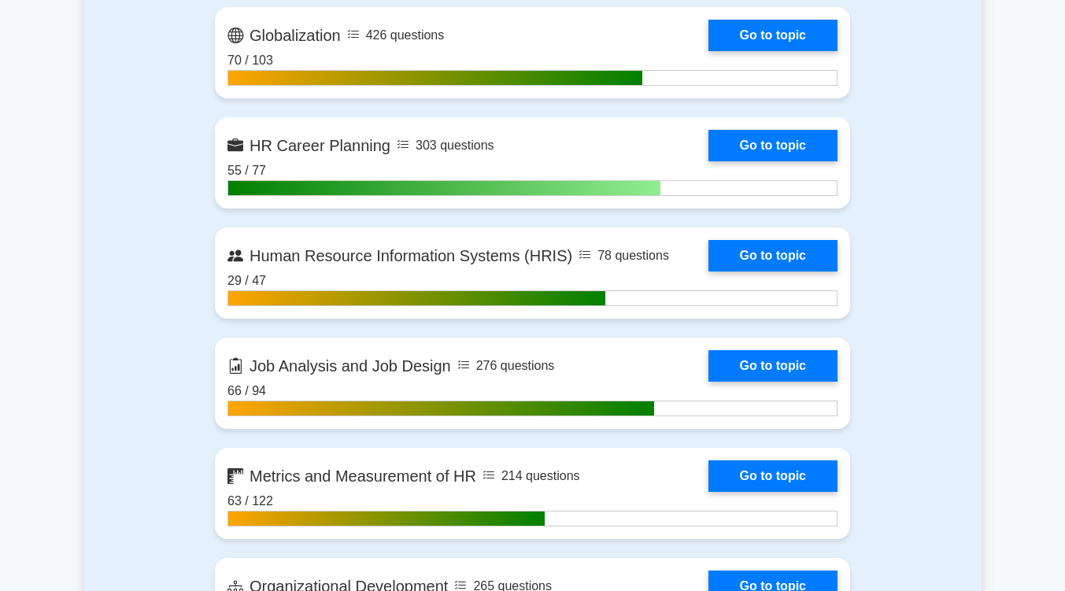
scroll to position [1536, 0]
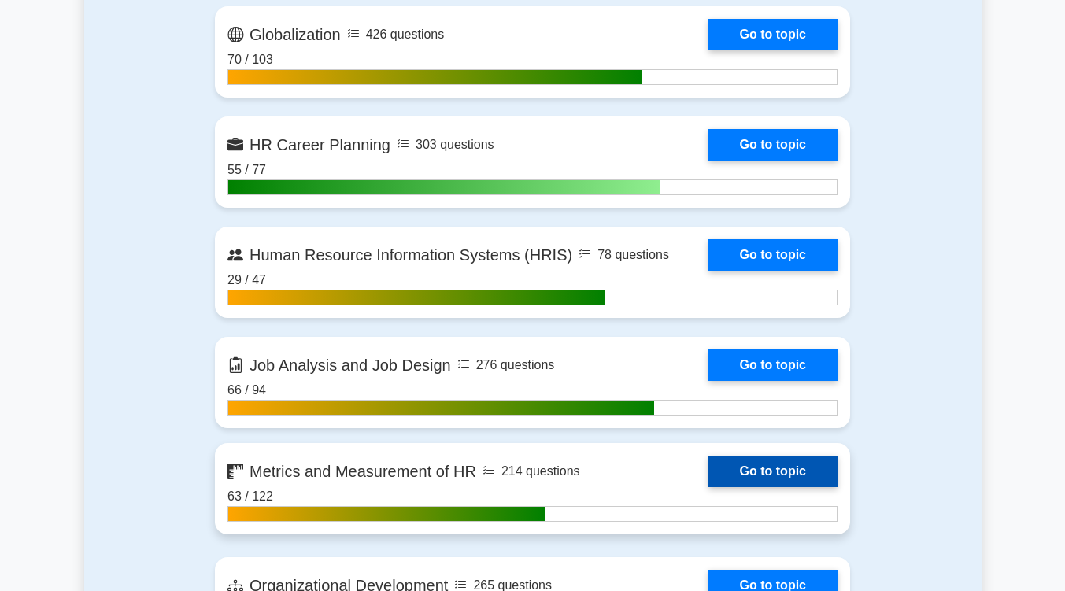
click at [753, 475] on link "Go to topic" at bounding box center [772, 471] width 129 height 31
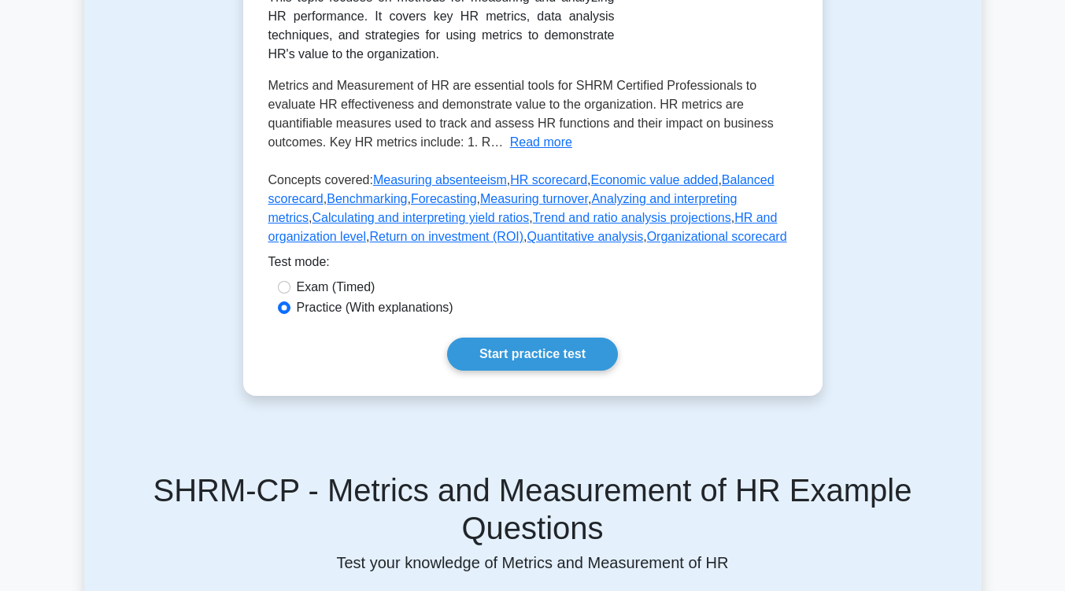
scroll to position [419, 0]
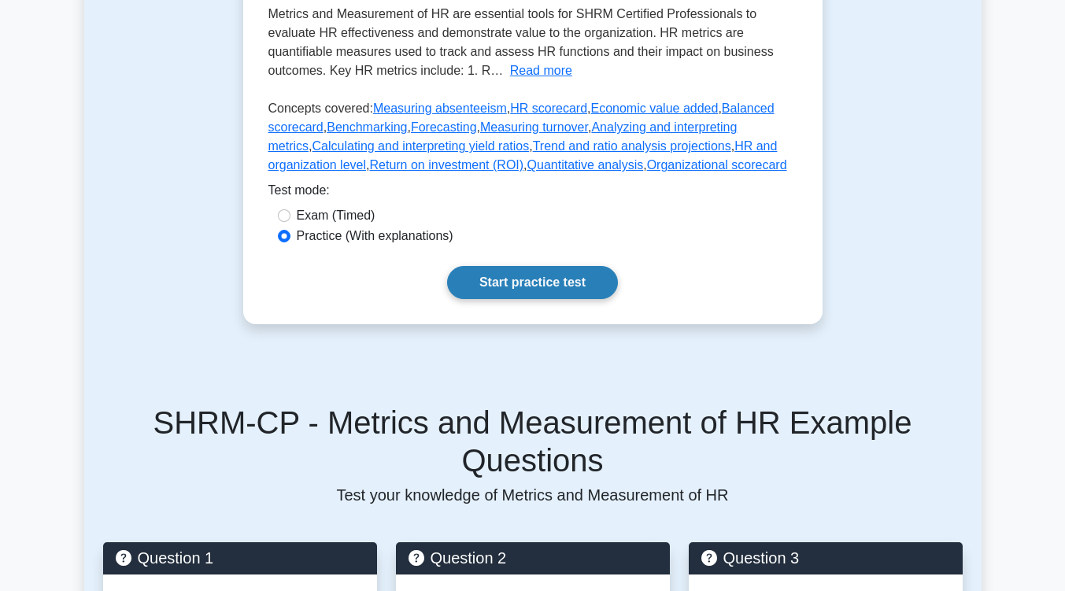
click at [551, 284] on link "Start practice test" at bounding box center [532, 282] width 171 height 33
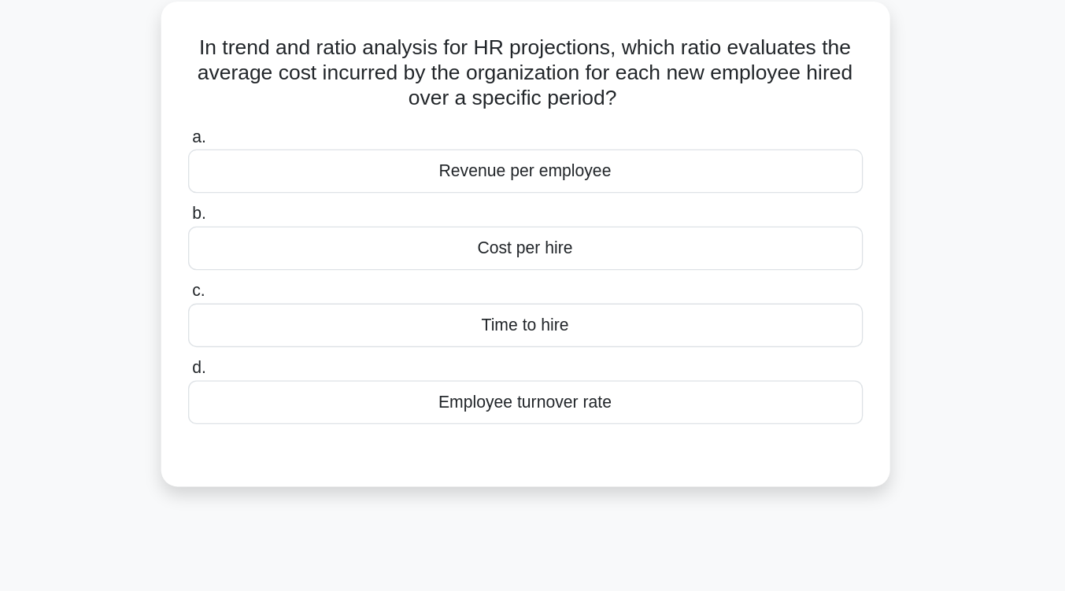
click at [556, 304] on div "Cost per hire" at bounding box center [533, 293] width 510 height 33
click at [278, 273] on input "b. Cost per hire" at bounding box center [278, 268] width 0 height 10
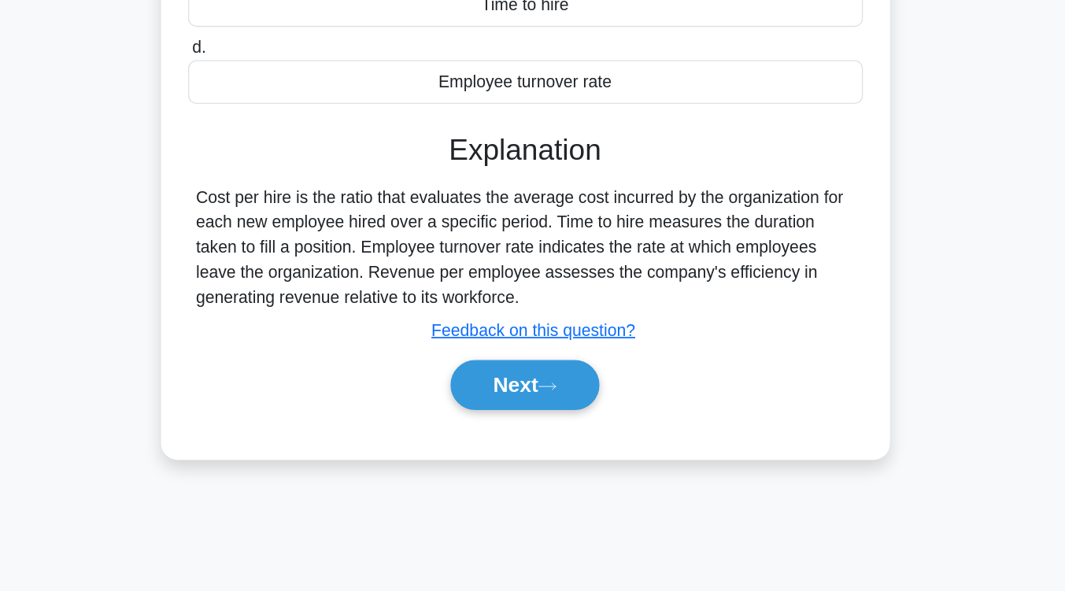
scroll to position [234, 0]
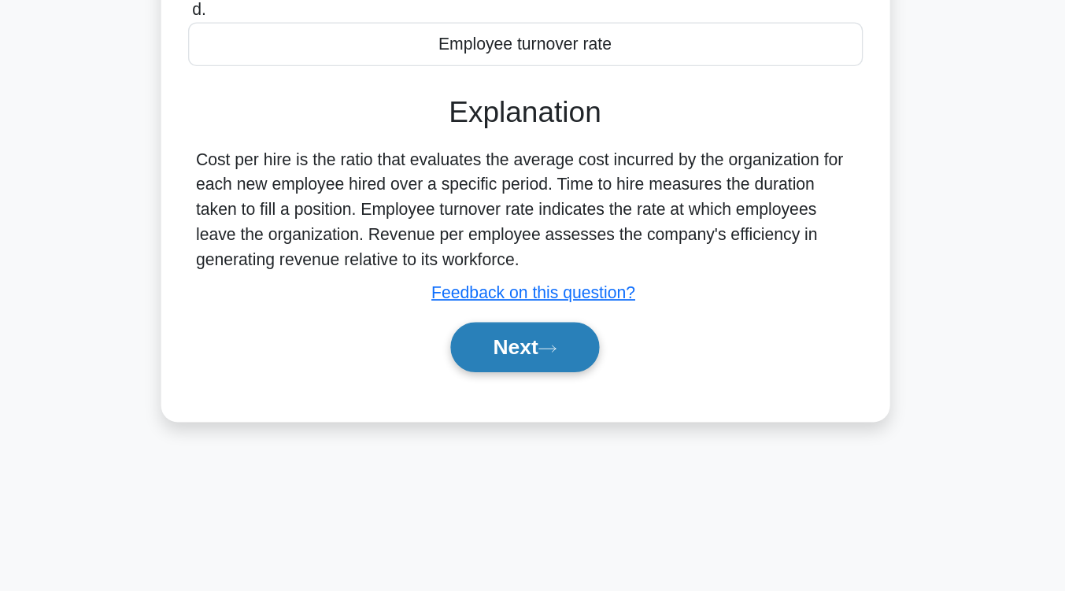
click at [546, 409] on button "Next" at bounding box center [532, 405] width 113 height 38
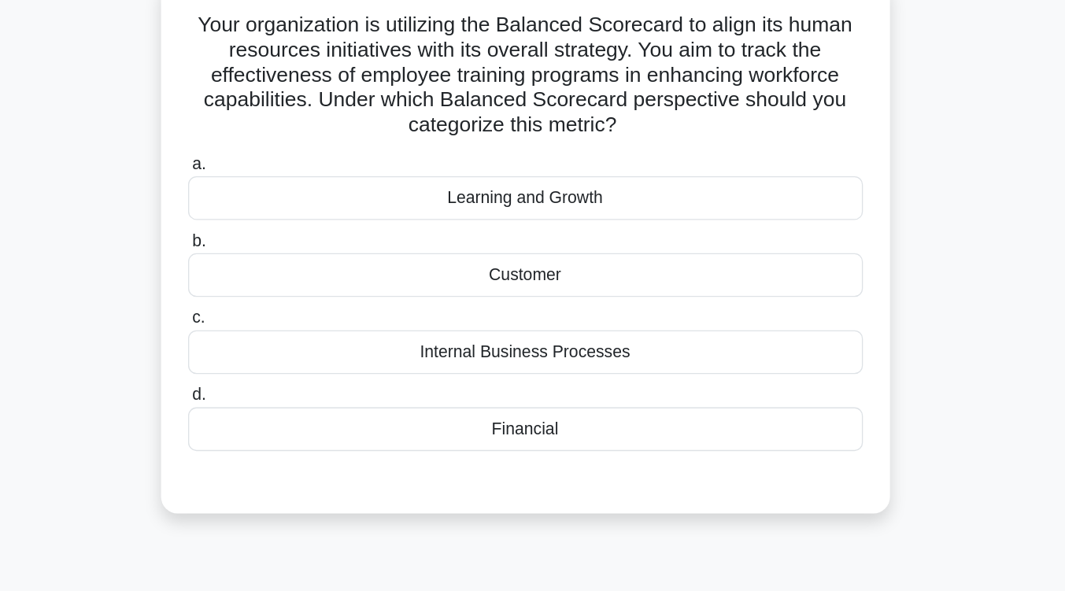
scroll to position [127, 0]
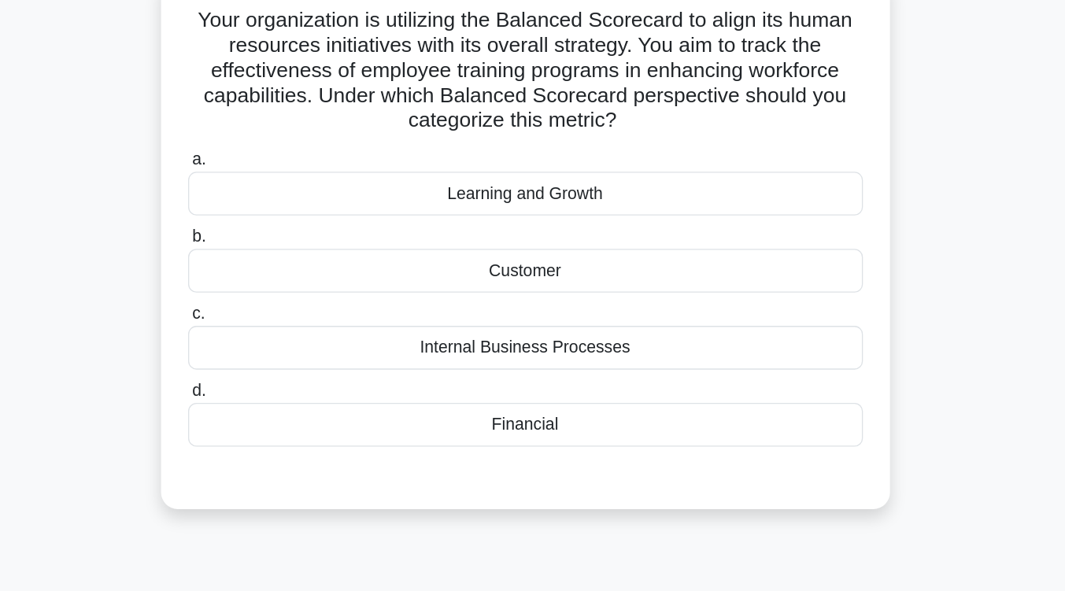
click at [551, 153] on div "Learning and Growth" at bounding box center [533, 146] width 510 height 33
click at [278, 126] on input "a. Learning and Growth" at bounding box center [278, 121] width 0 height 10
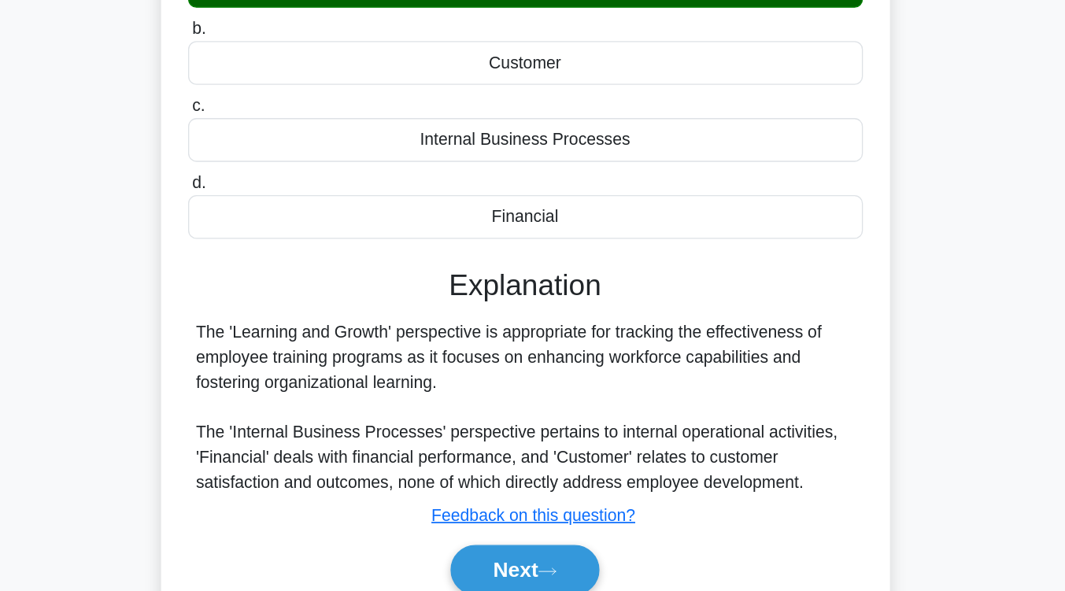
scroll to position [236, 0]
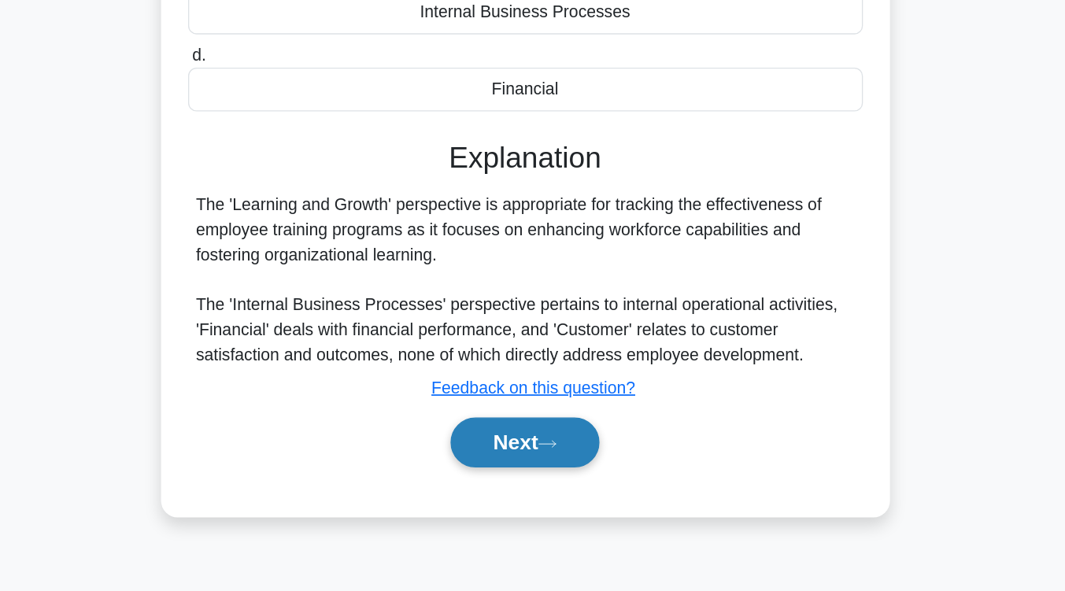
click at [528, 481] on button "Next" at bounding box center [532, 479] width 113 height 38
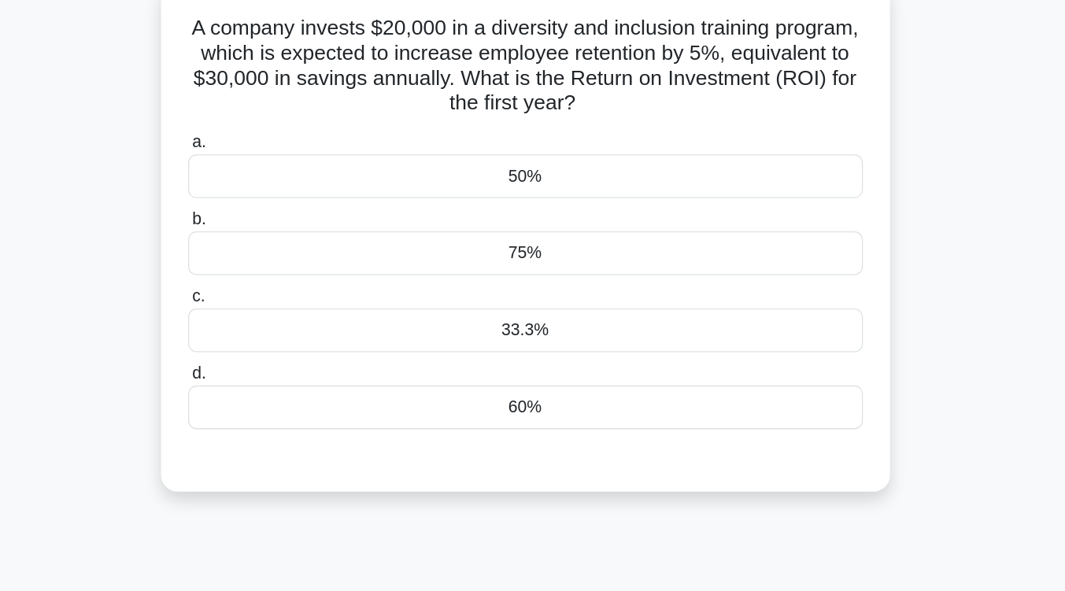
scroll to position [124, 0]
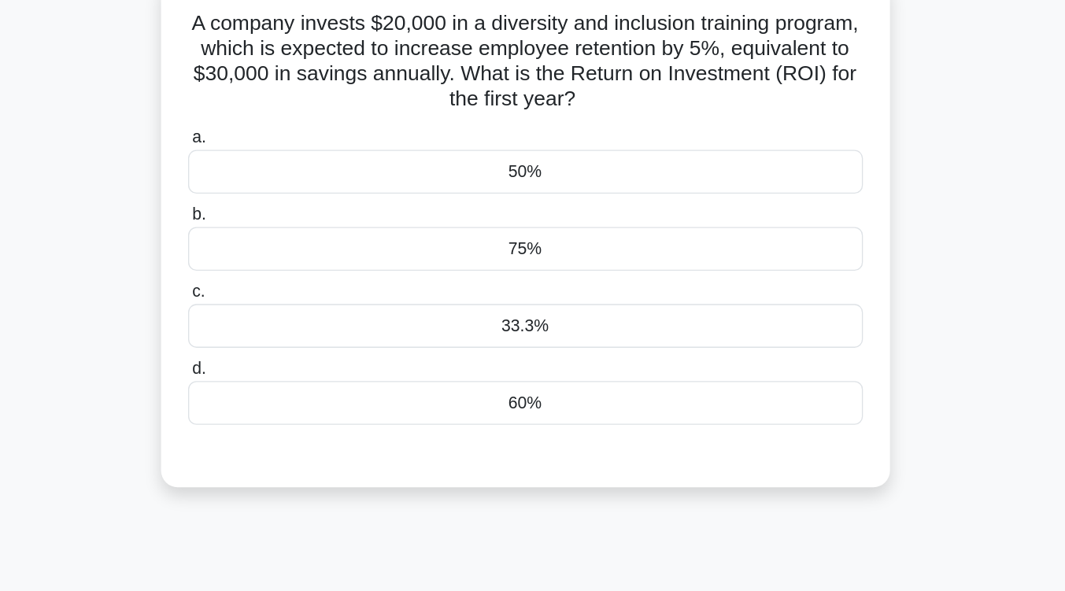
click at [552, 257] on div "33.3%" at bounding box center [533, 246] width 510 height 33
click at [278, 226] on input "c. 33.3%" at bounding box center [278, 221] width 0 height 10
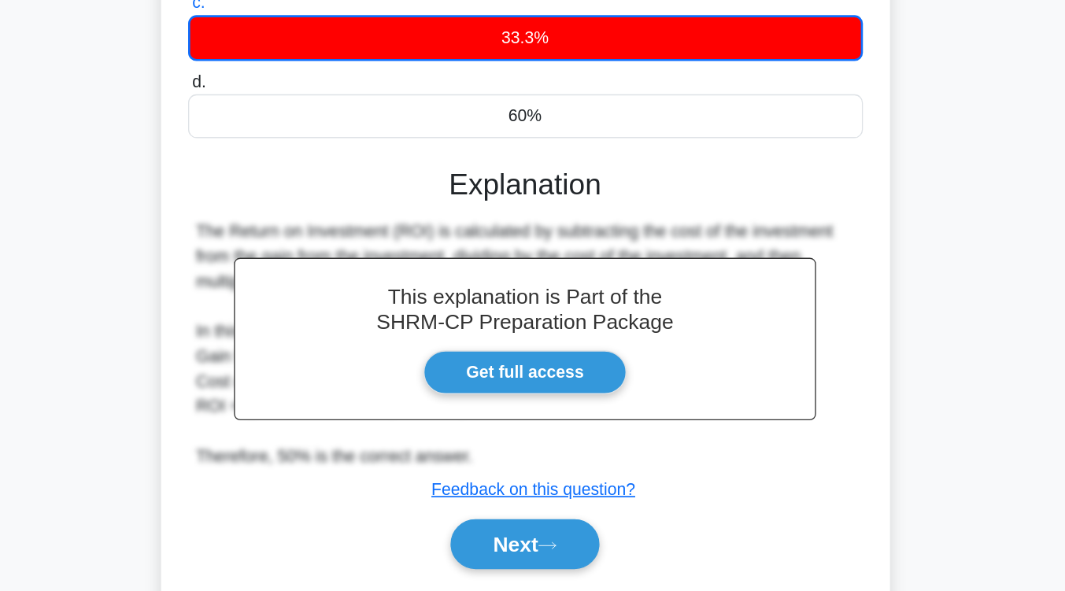
scroll to position [259, 0]
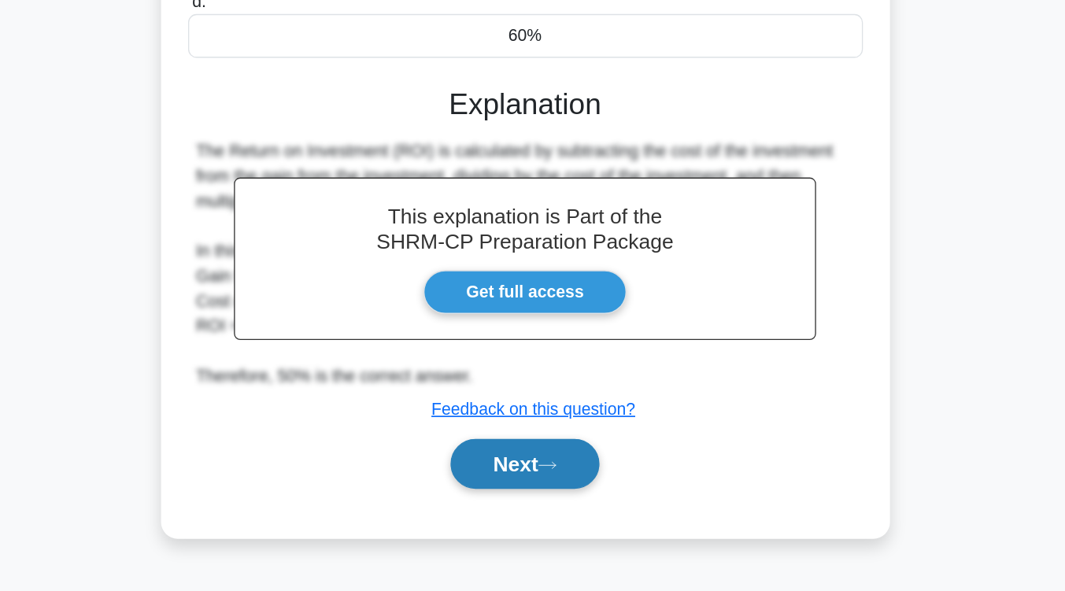
click at [545, 493] on button "Next" at bounding box center [532, 495] width 113 height 38
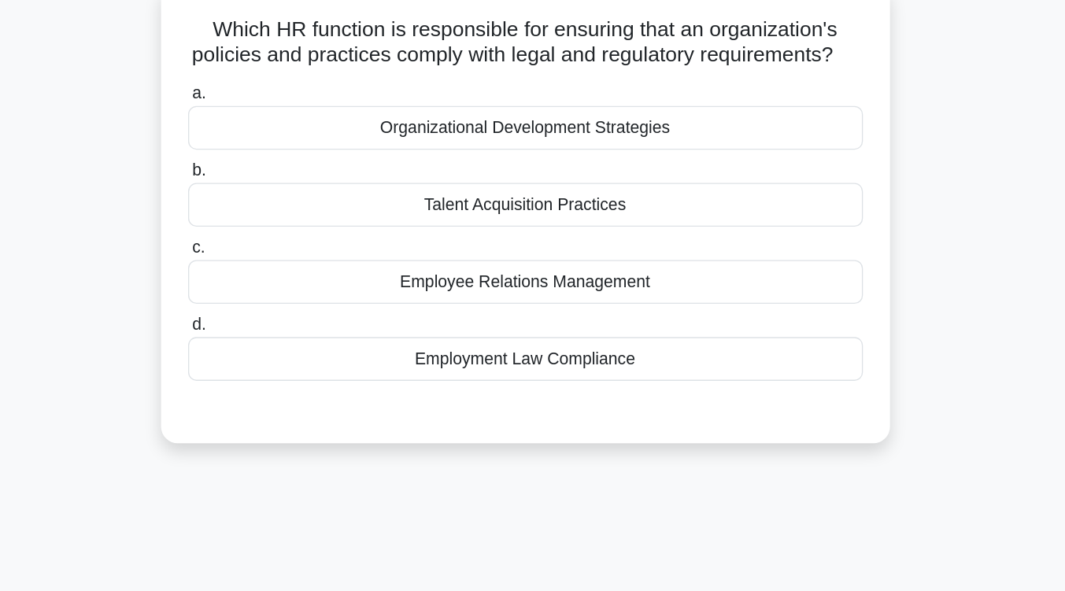
scroll to position [123, 0]
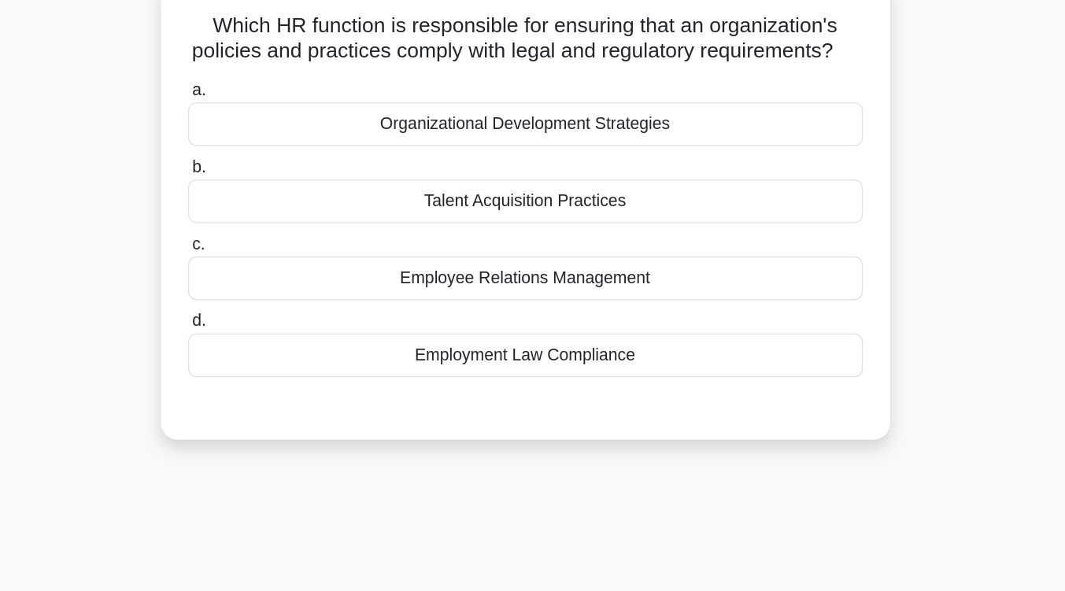
click at [540, 285] on div "Employment Law Compliance" at bounding box center [533, 268] width 510 height 33
click at [278, 248] on input "d. Employment Law Compliance" at bounding box center [278, 243] width 0 height 10
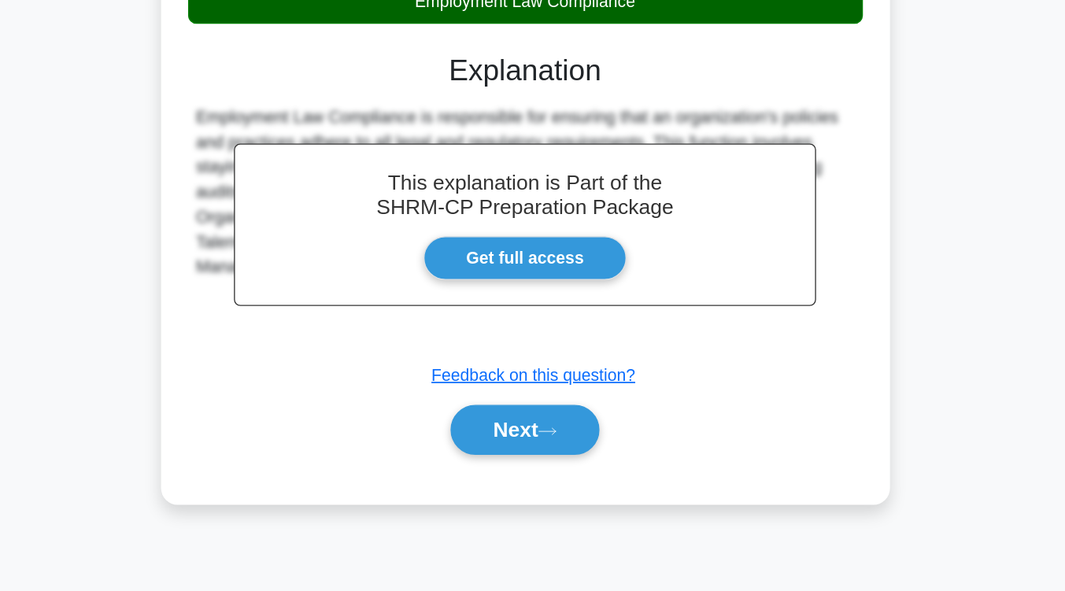
scroll to position [259, 0]
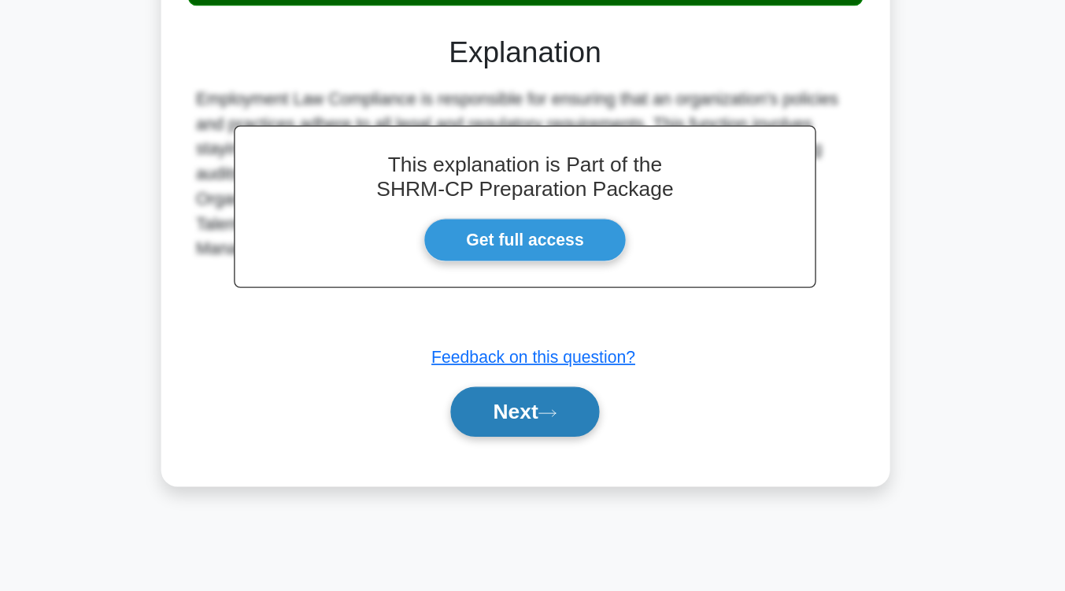
click at [540, 474] on button "Next" at bounding box center [532, 456] width 113 height 38
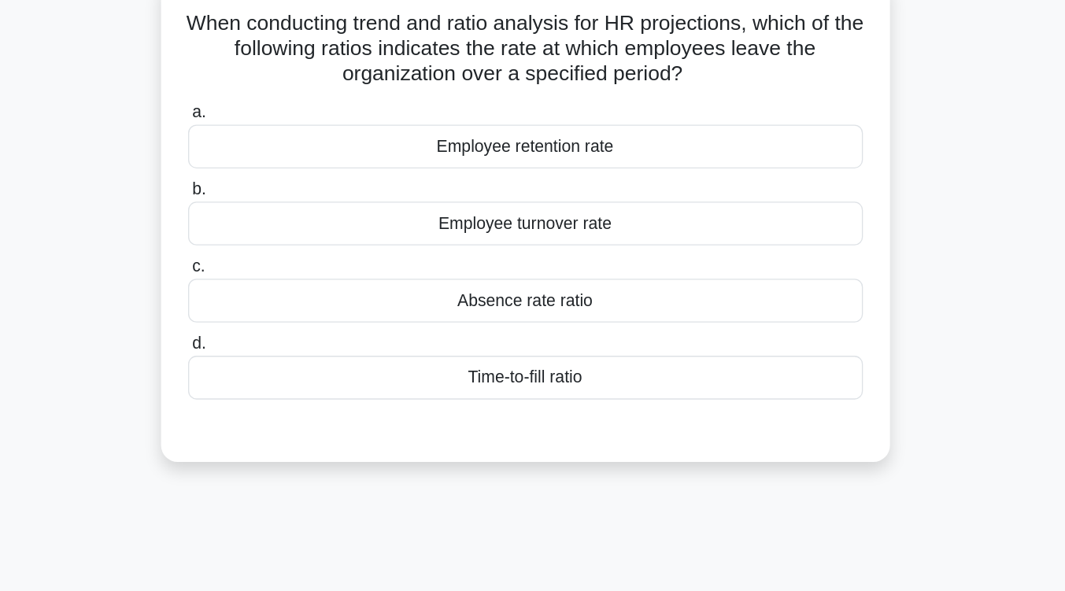
scroll to position [124, 0]
click at [544, 179] on div "Employee turnover rate" at bounding box center [533, 169] width 510 height 33
click at [278, 149] on input "b. Employee turnover rate" at bounding box center [278, 143] width 0 height 10
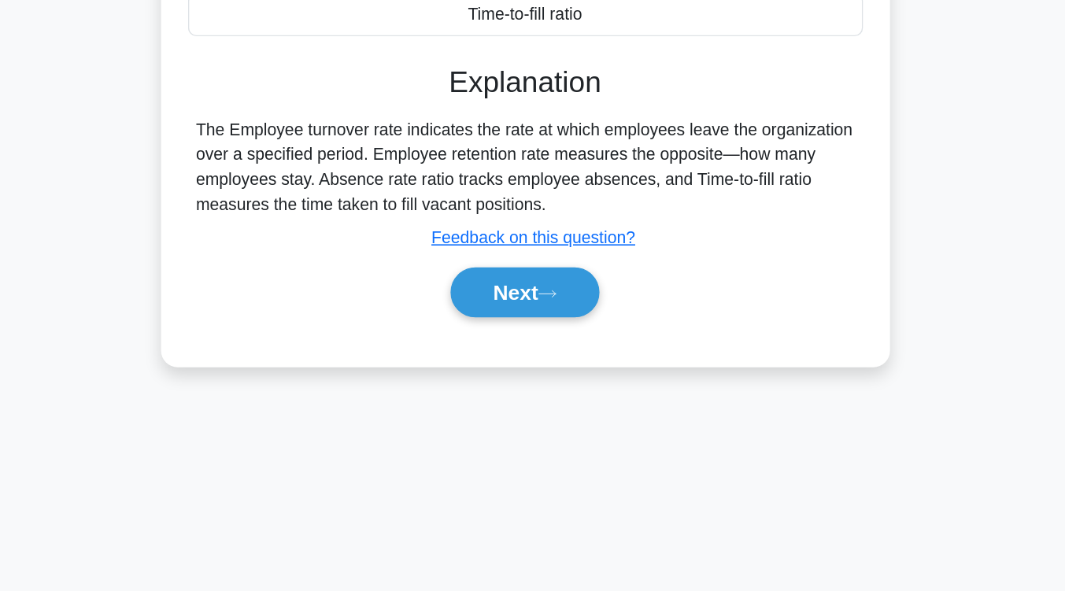
scroll to position [259, 0]
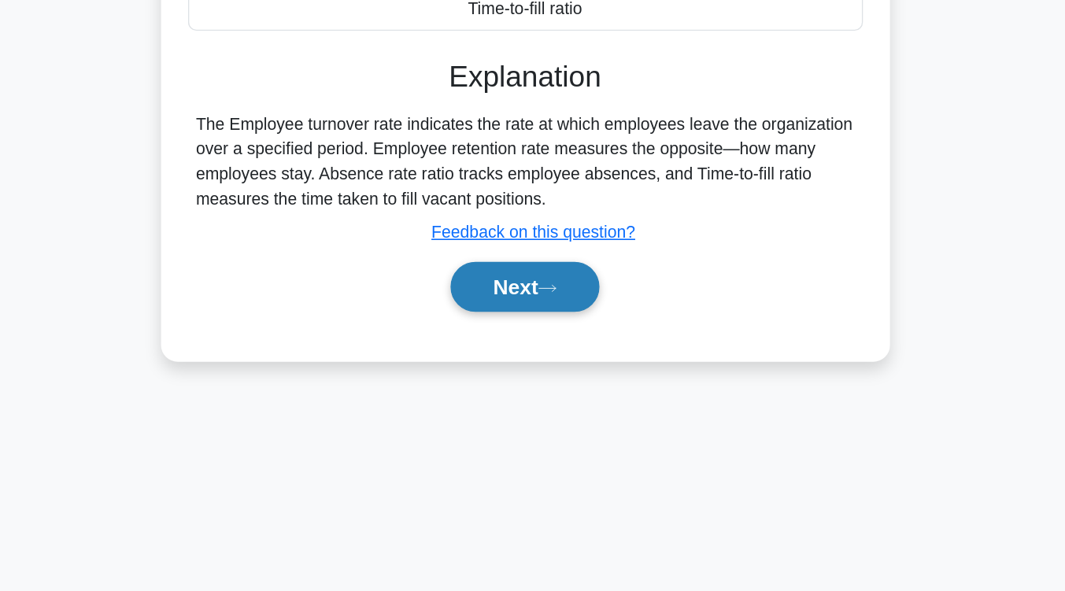
click at [523, 364] on button "Next" at bounding box center [532, 361] width 113 height 38
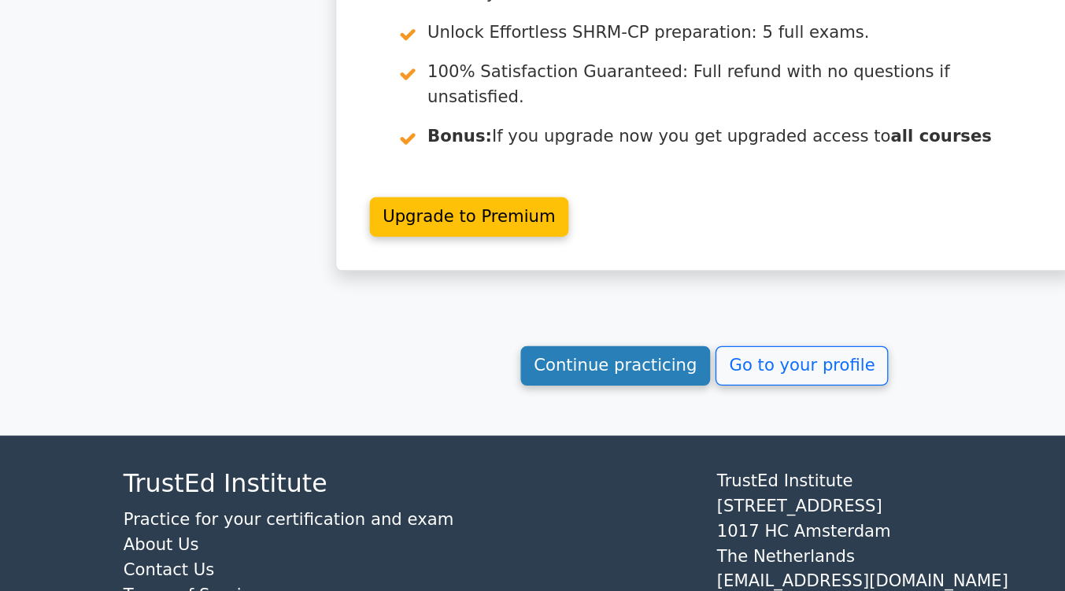
scroll to position [2053, 0]
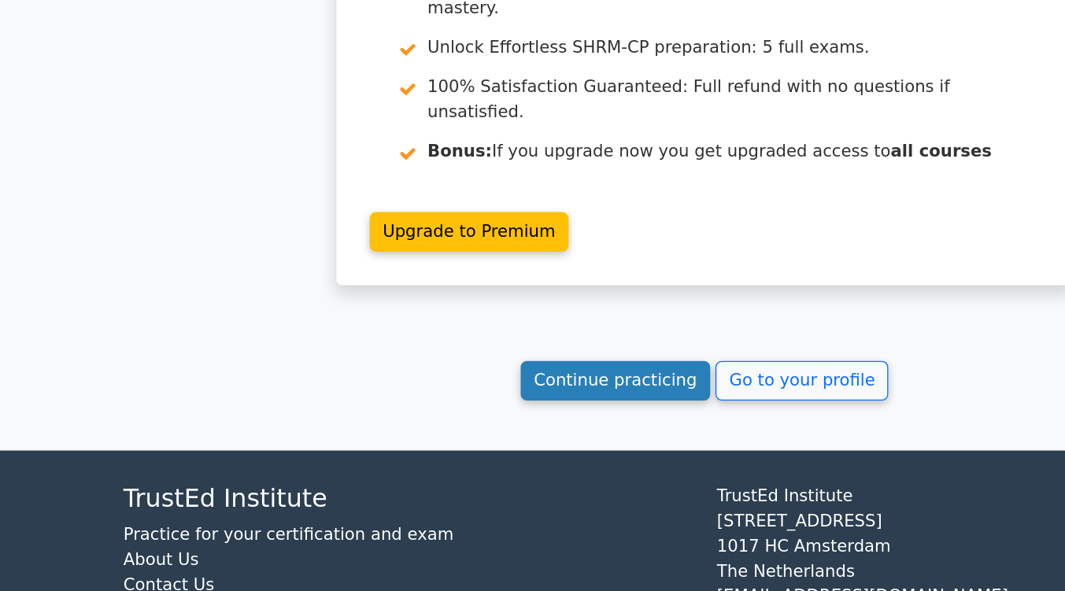
click at [438, 417] on link "Continue practicing" at bounding box center [465, 432] width 144 height 30
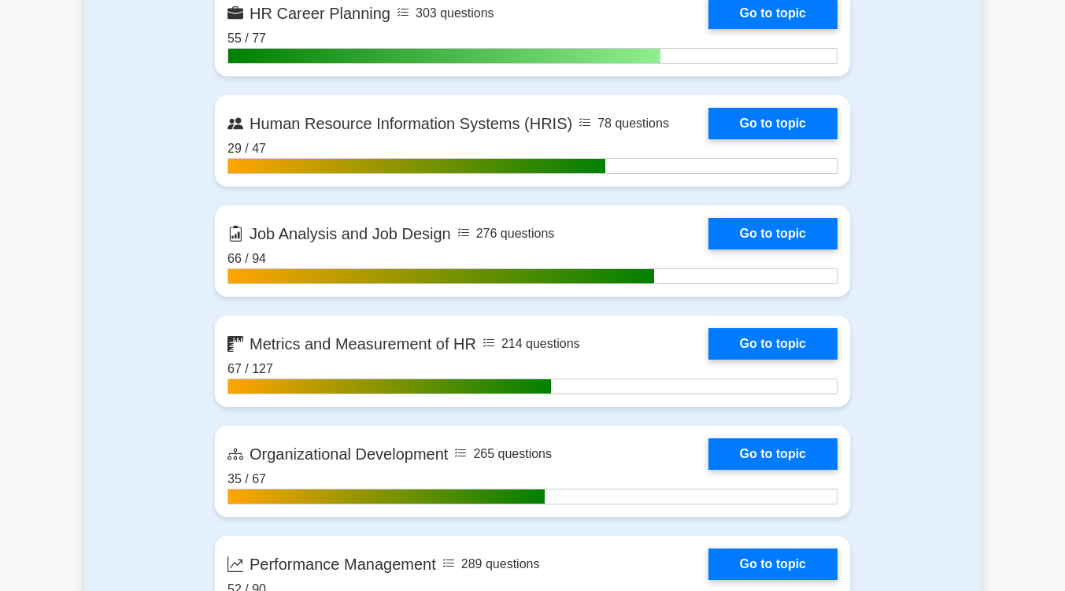
scroll to position [1750, 0]
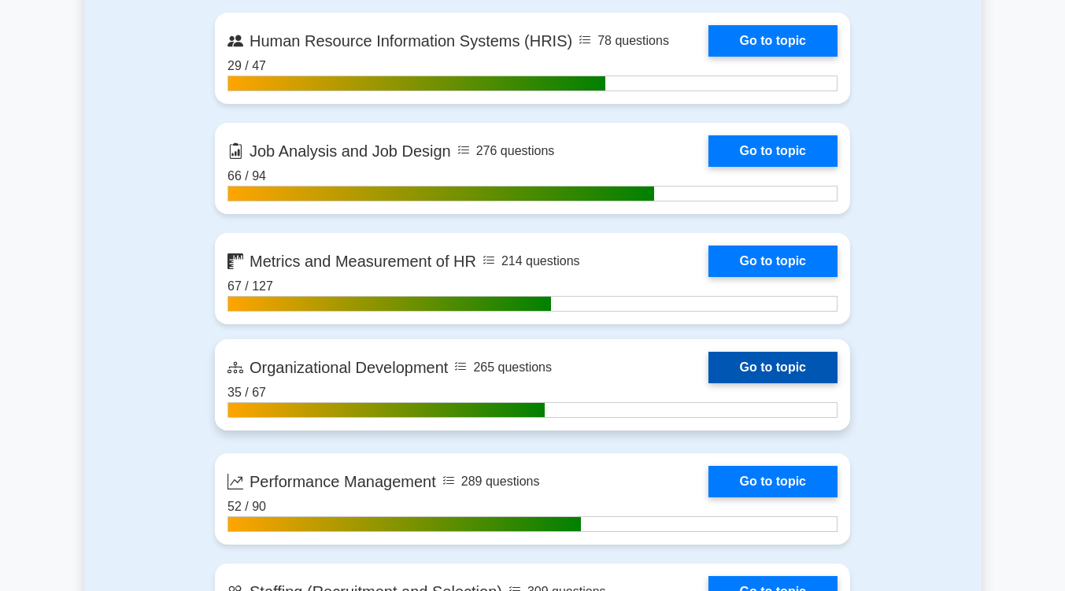
click at [782, 357] on link "Go to topic" at bounding box center [772, 367] width 129 height 31
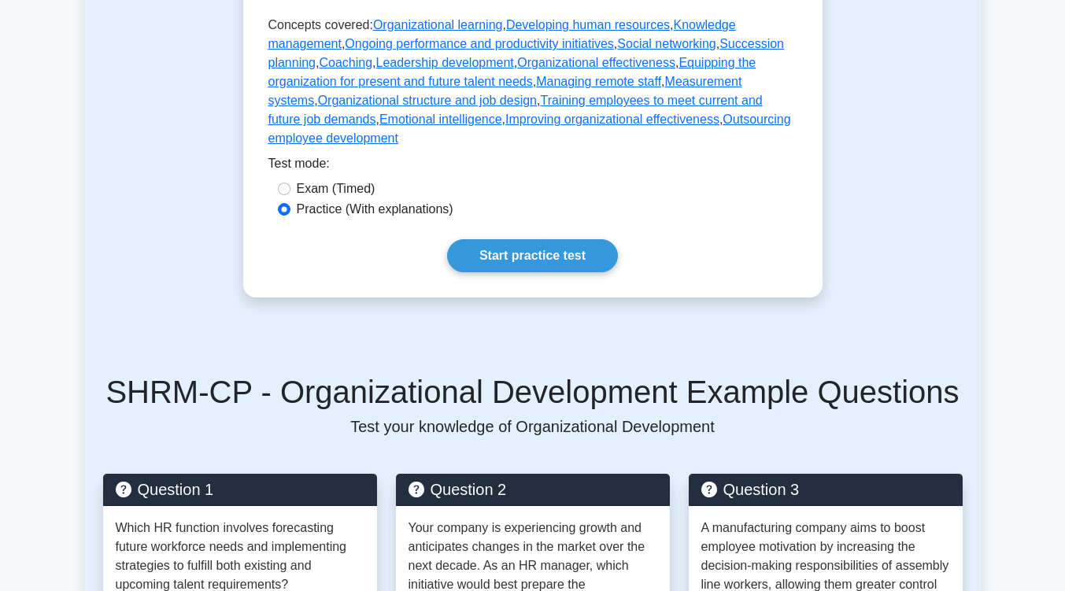
scroll to position [508, 0]
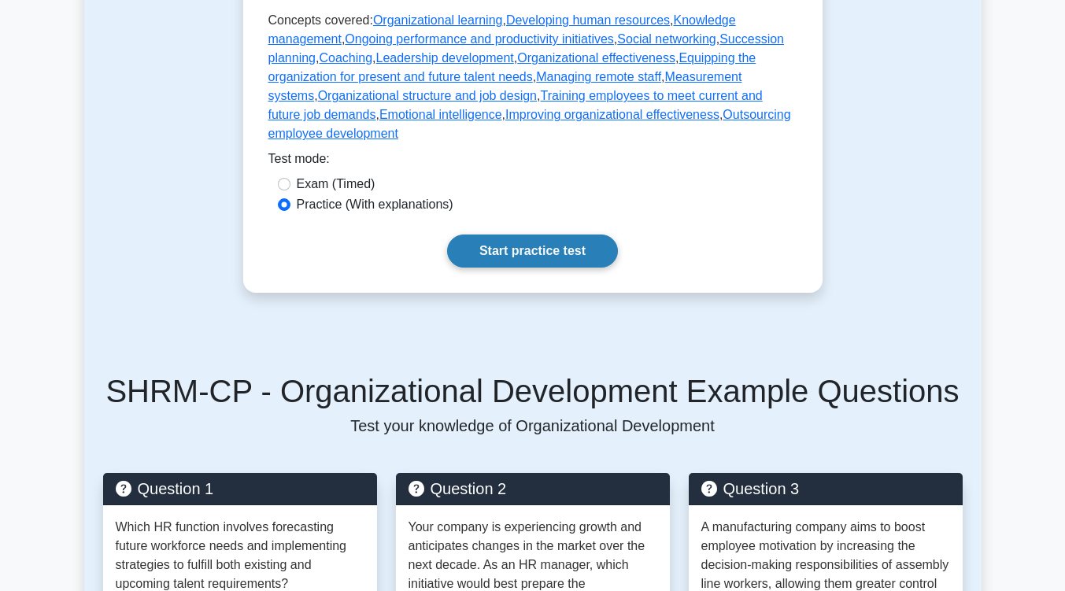
click at [559, 234] on link "Start practice test" at bounding box center [532, 250] width 171 height 33
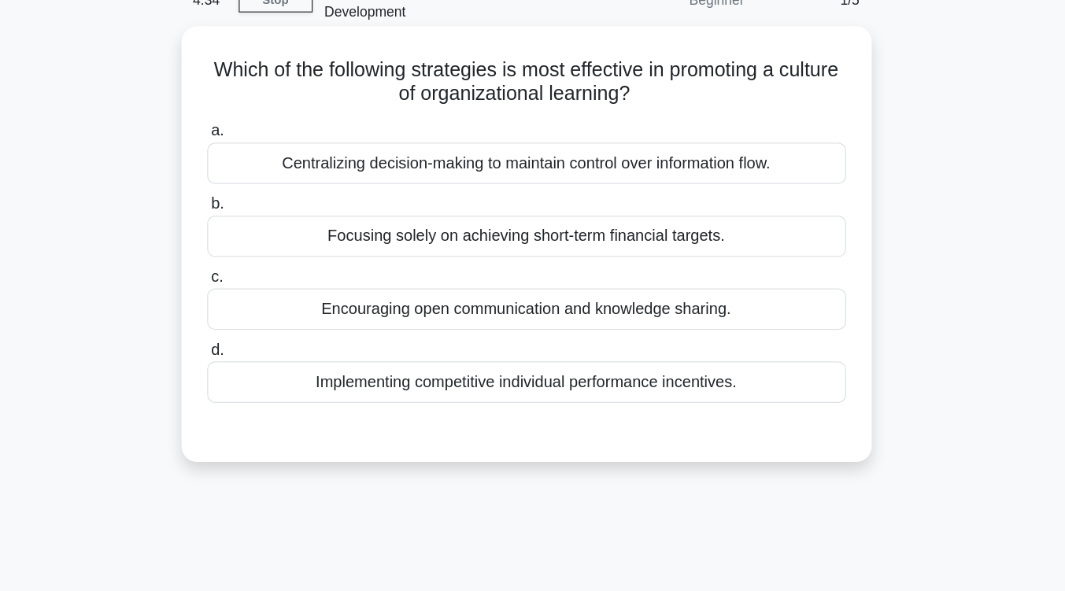
click at [555, 319] on div "Encouraging open communication and knowledge sharing." at bounding box center [533, 332] width 510 height 33
click at [278, 312] on input "c. Encouraging open communication and knowledge sharing." at bounding box center [278, 307] width 0 height 10
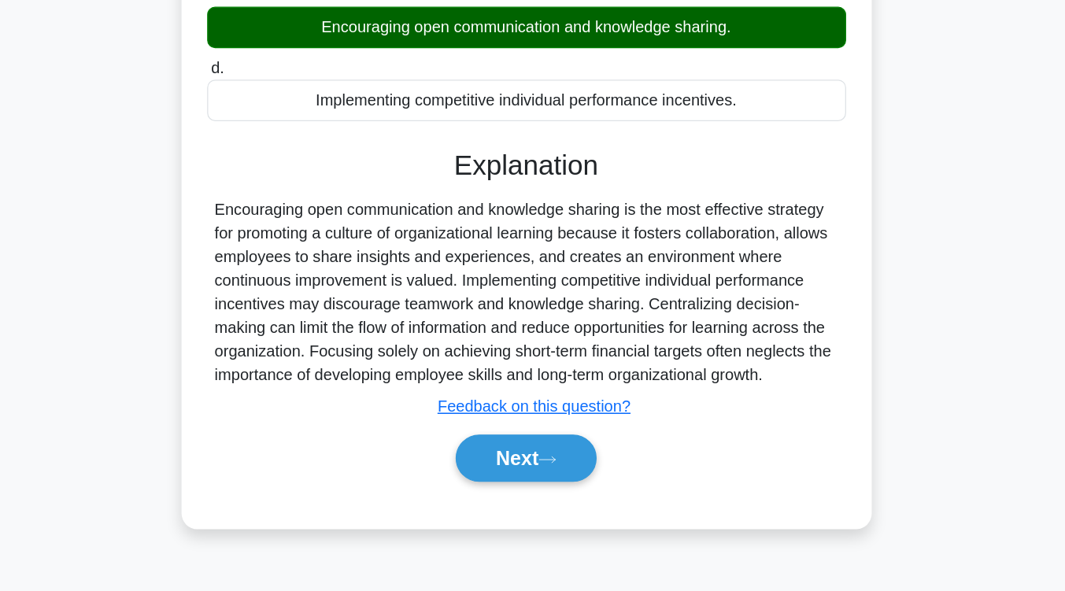
scroll to position [259, 0]
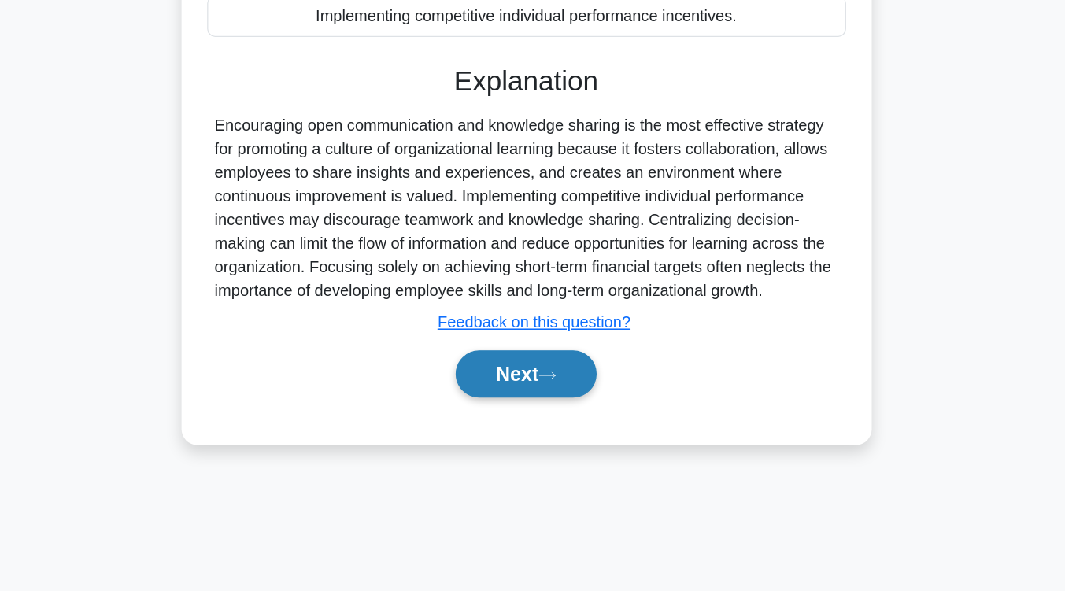
click at [550, 399] on button "Next" at bounding box center [532, 418] width 113 height 38
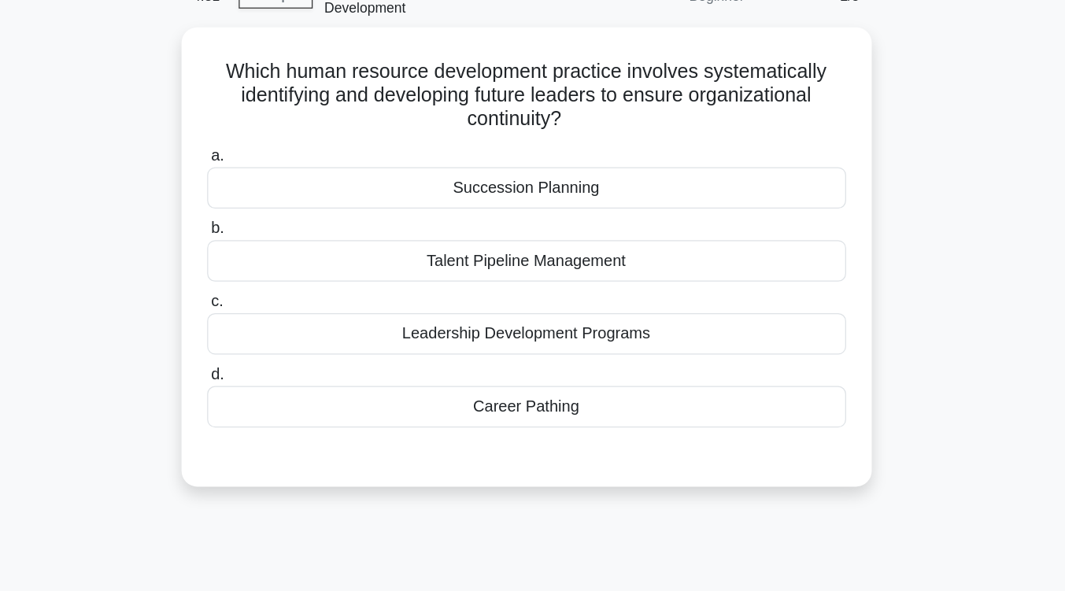
scroll to position [85, 0]
click at [544, 138] on div "Succession Planning" at bounding box center [533, 150] width 510 height 33
click at [278, 130] on input "a. Succession Planning" at bounding box center [278, 125] width 0 height 10
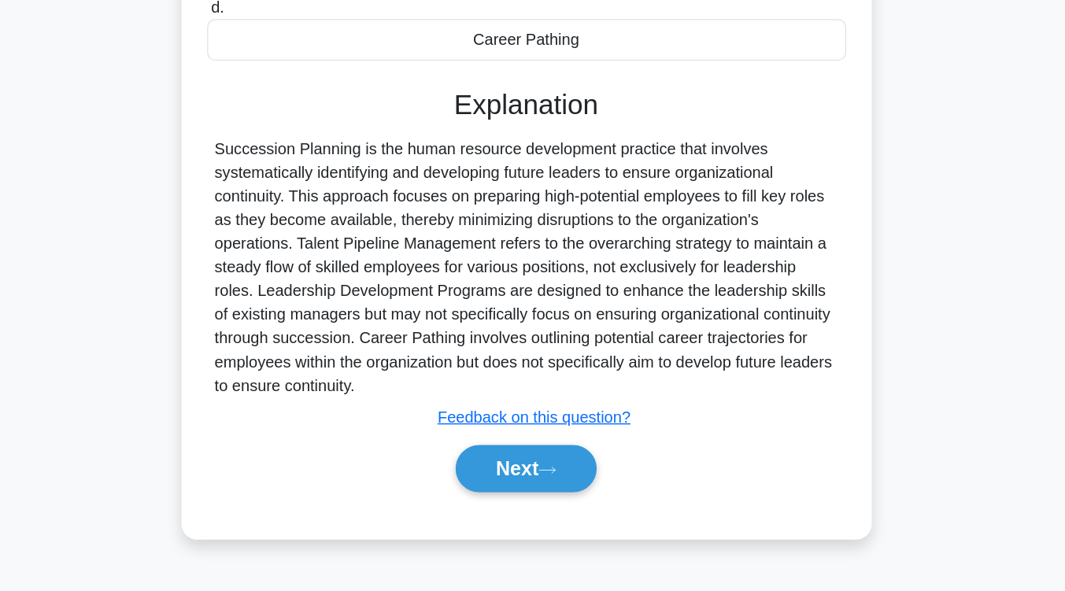
scroll to position [259, 0]
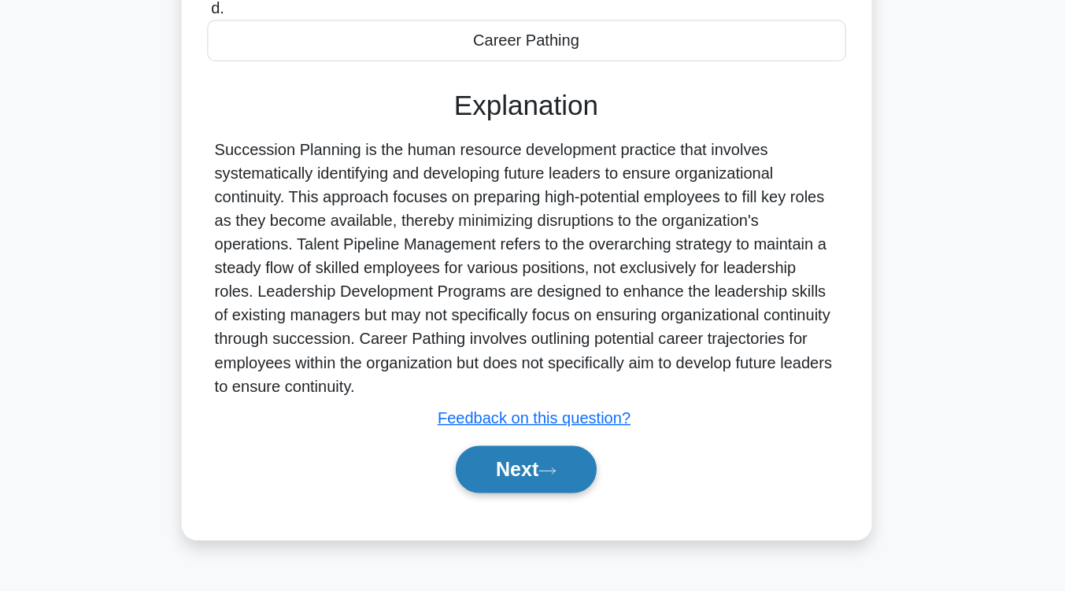
click at [506, 478] on button "Next" at bounding box center [532, 493] width 113 height 38
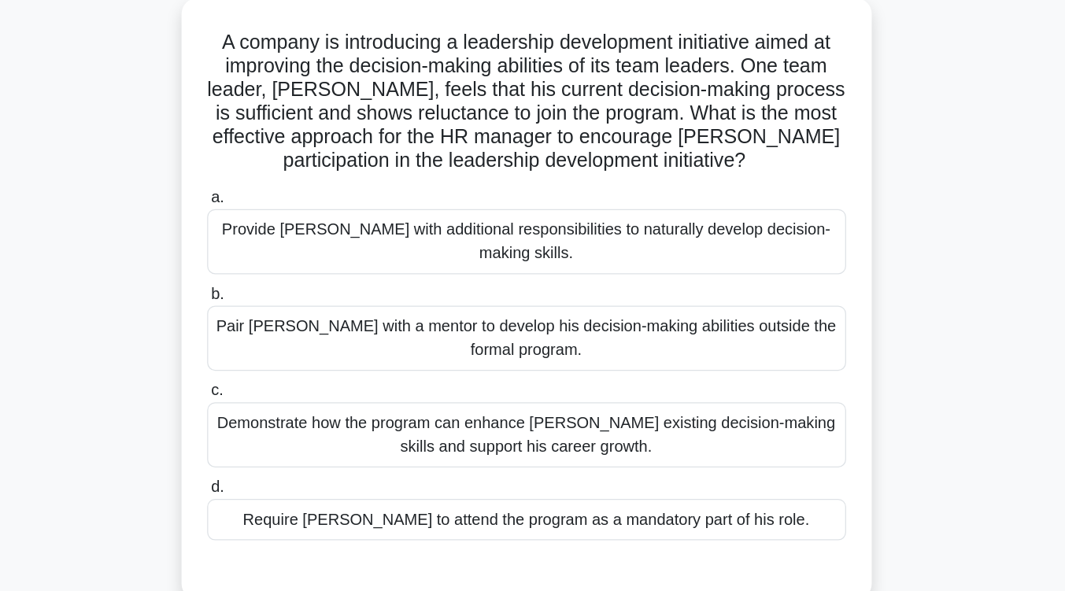
scroll to position [109, 0]
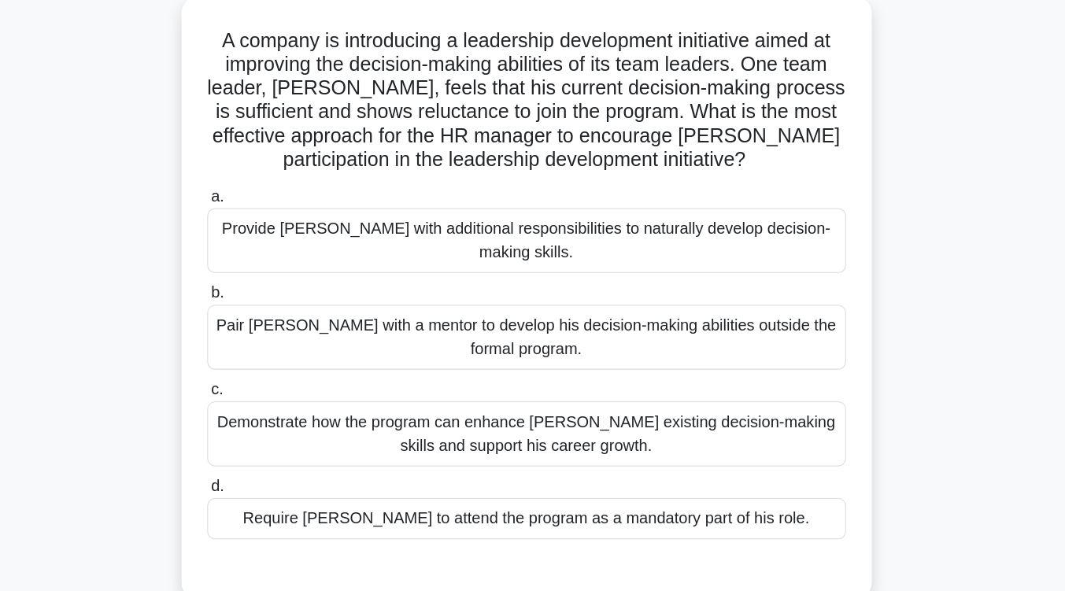
click at [517, 331] on div "Demonstrate how the program can enhance [PERSON_NAME] existing decision-making …" at bounding box center [533, 346] width 510 height 52
click at [278, 316] on input "c. Demonstrate how the program can enhance [PERSON_NAME] existing decision-maki…" at bounding box center [278, 311] width 0 height 10
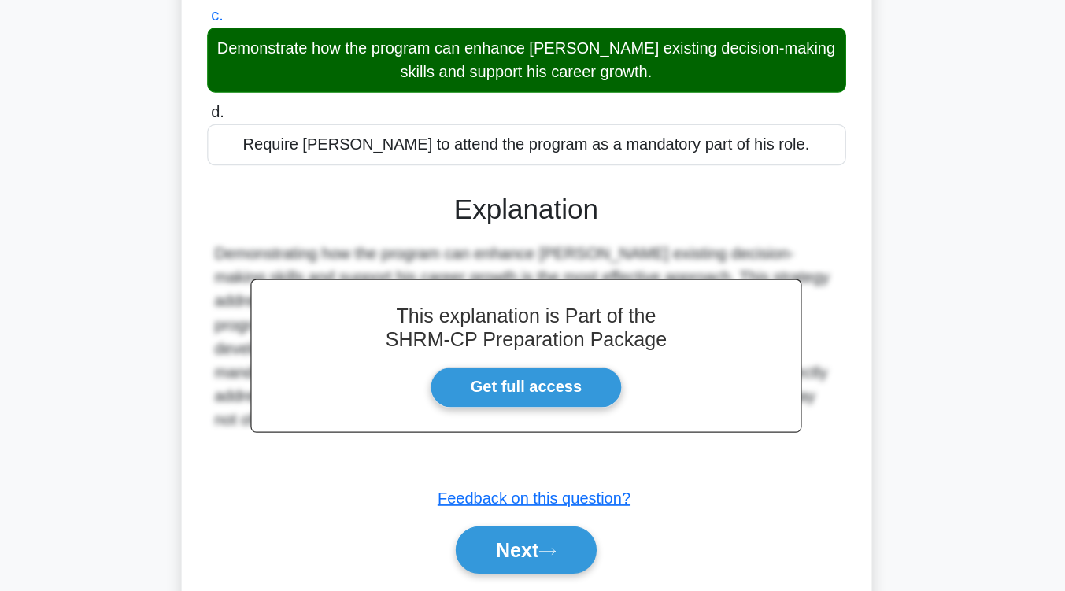
scroll to position [290, 0]
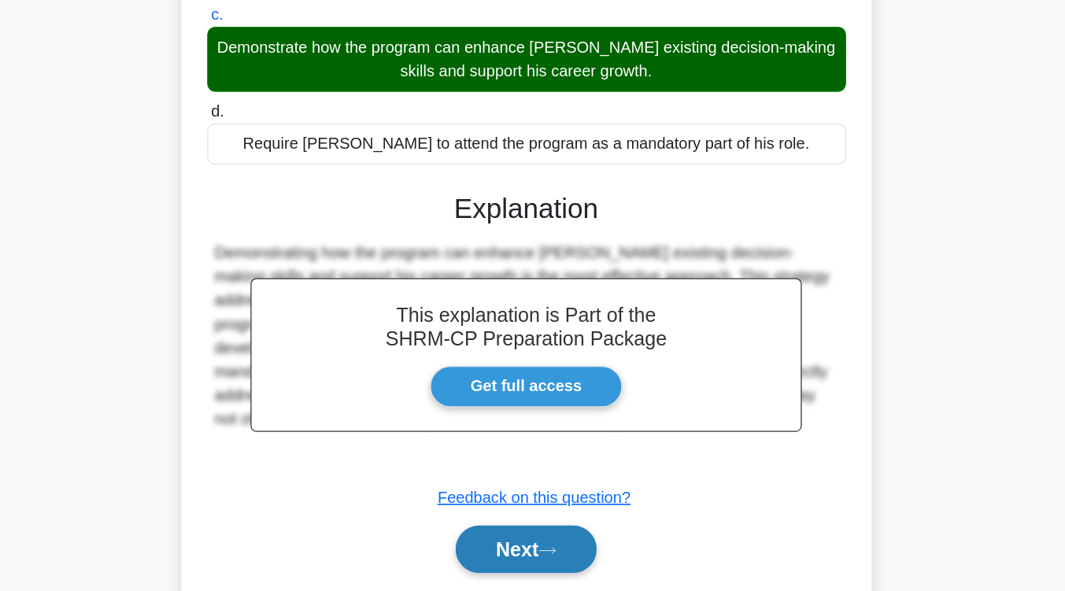
click at [521, 545] on button "Next" at bounding box center [532, 557] width 113 height 38
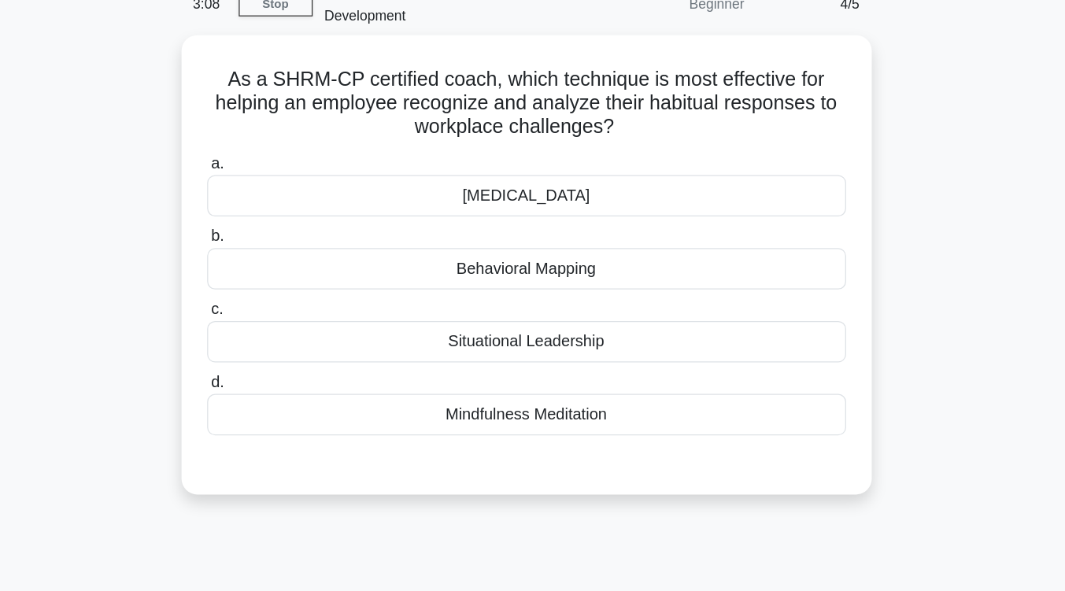
scroll to position [83, 0]
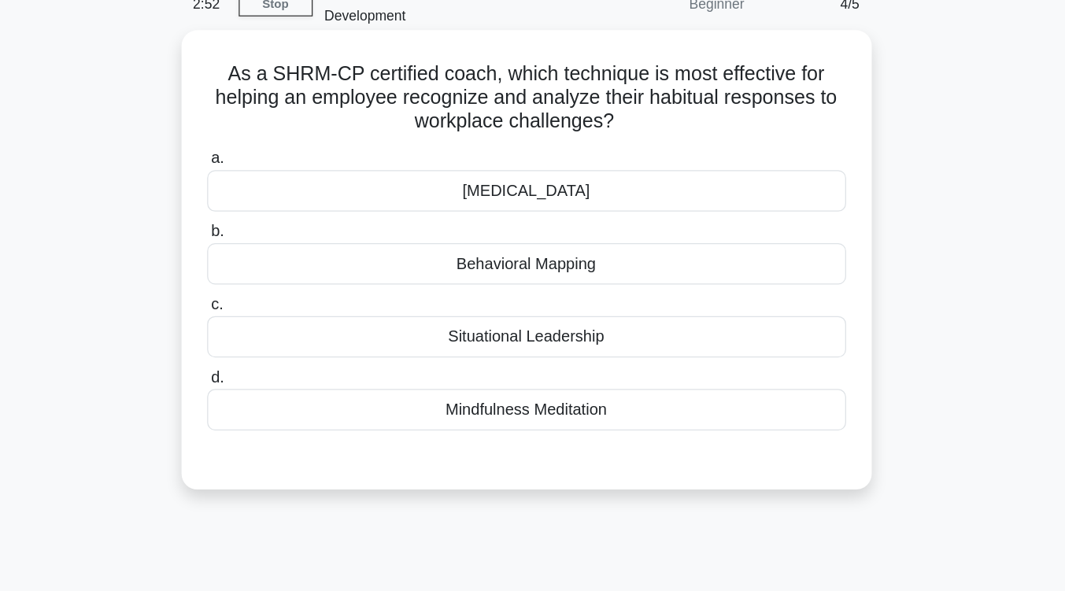
click at [519, 263] on div "Situational Leadership" at bounding box center [533, 269] width 510 height 33
click at [278, 249] on input "c. Situational Leadership" at bounding box center [278, 243] width 0 height 10
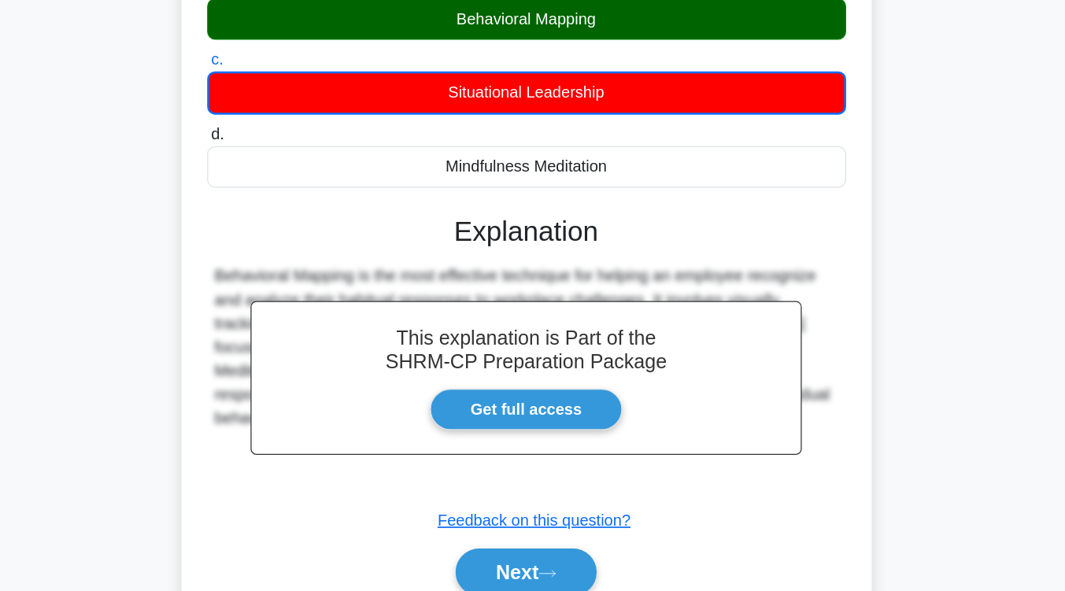
scroll to position [259, 0]
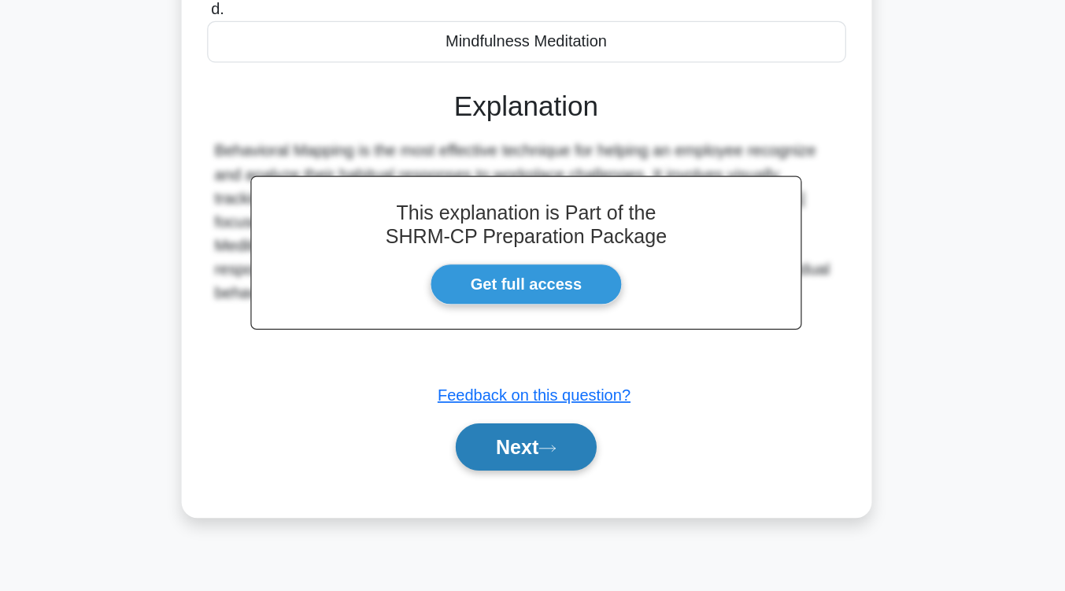
click at [518, 460] on button "Next" at bounding box center [532, 476] width 113 height 38
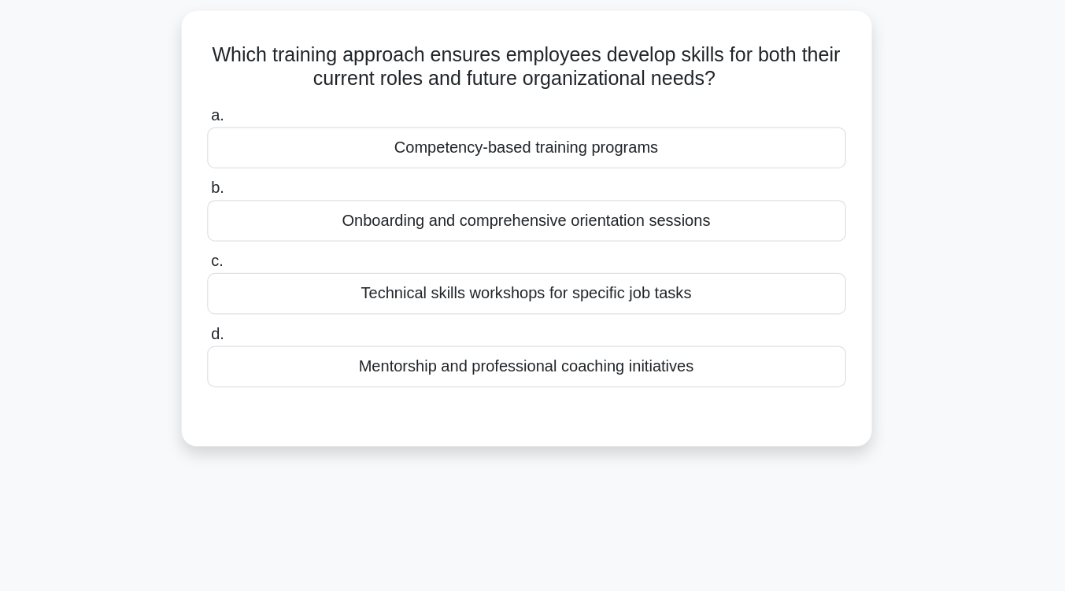
scroll to position [102, 0]
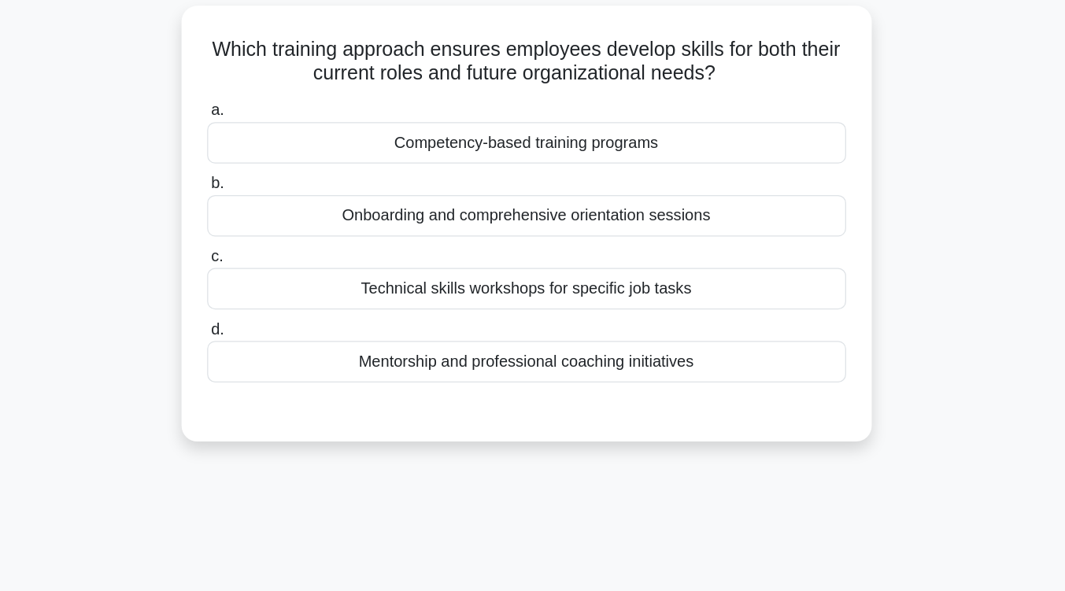
click at [518, 272] on div "Mentorship and professional coaching initiatives" at bounding box center [533, 288] width 510 height 33
click at [278, 268] on input "d. Mentorship and professional coaching initiatives" at bounding box center [278, 263] width 0 height 10
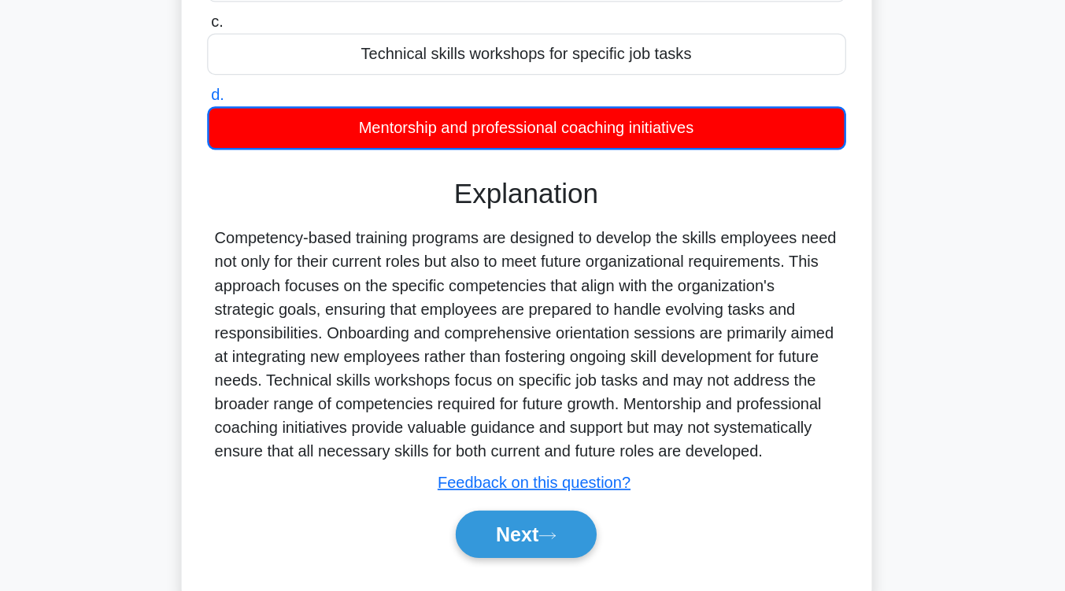
scroll to position [259, 0]
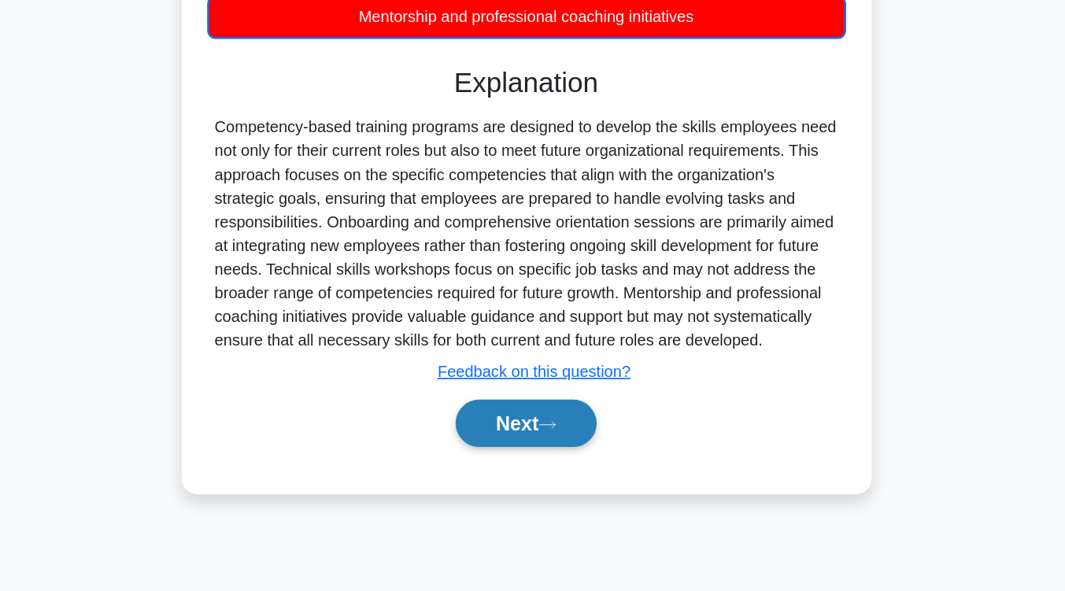
click at [511, 444] on button "Next" at bounding box center [532, 457] width 113 height 38
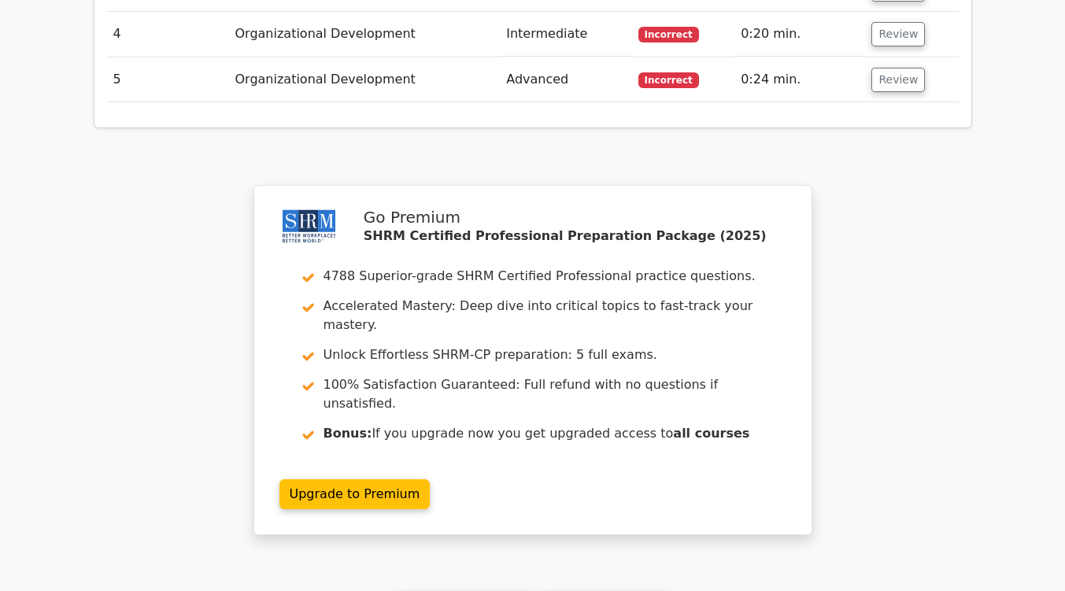
scroll to position [2096, 0]
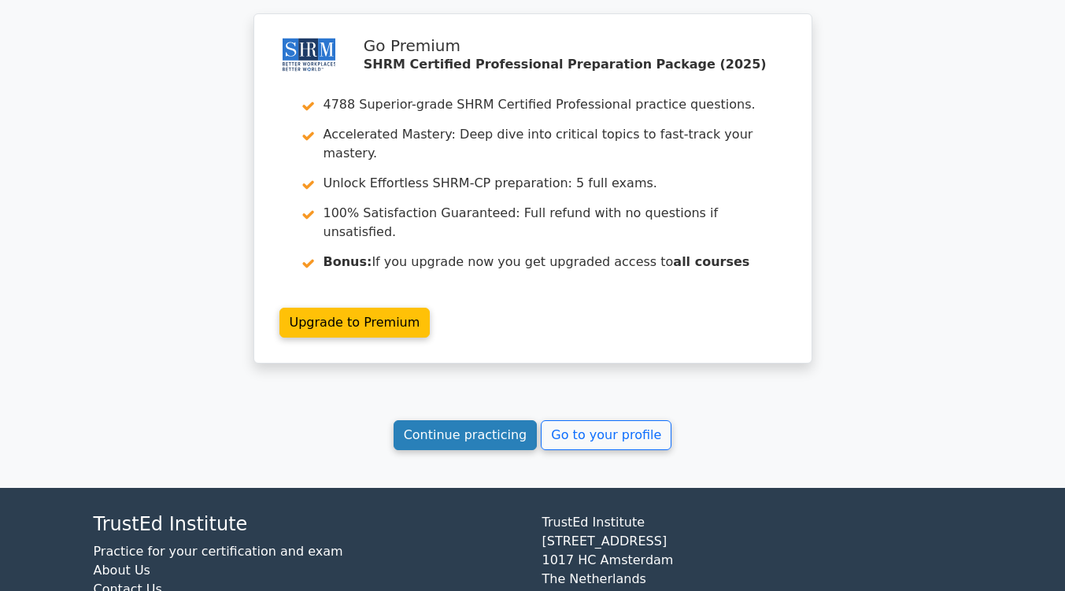
click at [471, 420] on link "Continue practicing" at bounding box center [465, 435] width 144 height 30
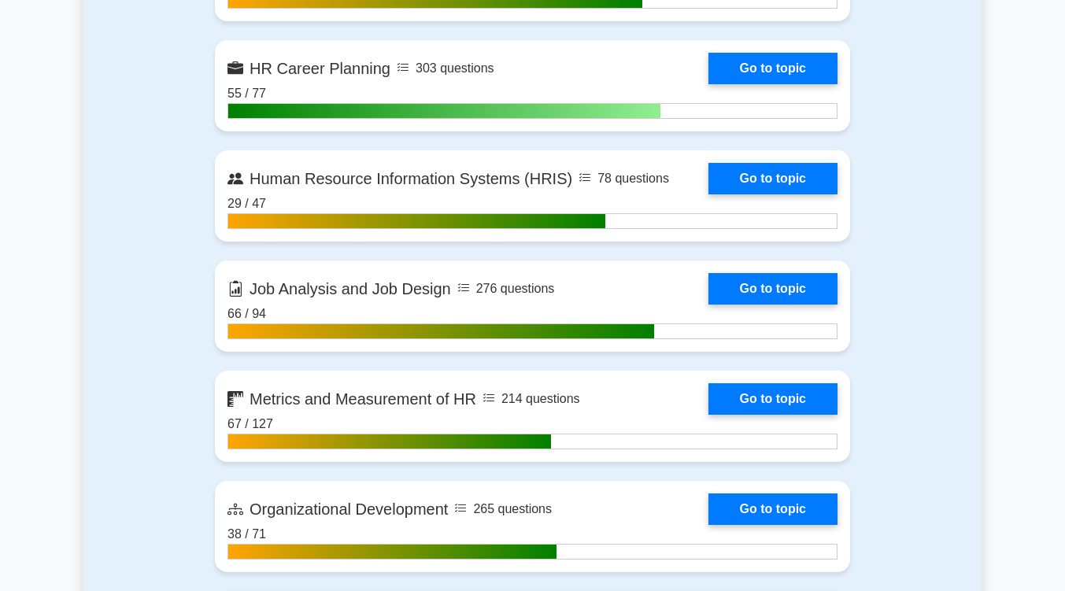
scroll to position [1781, 0]
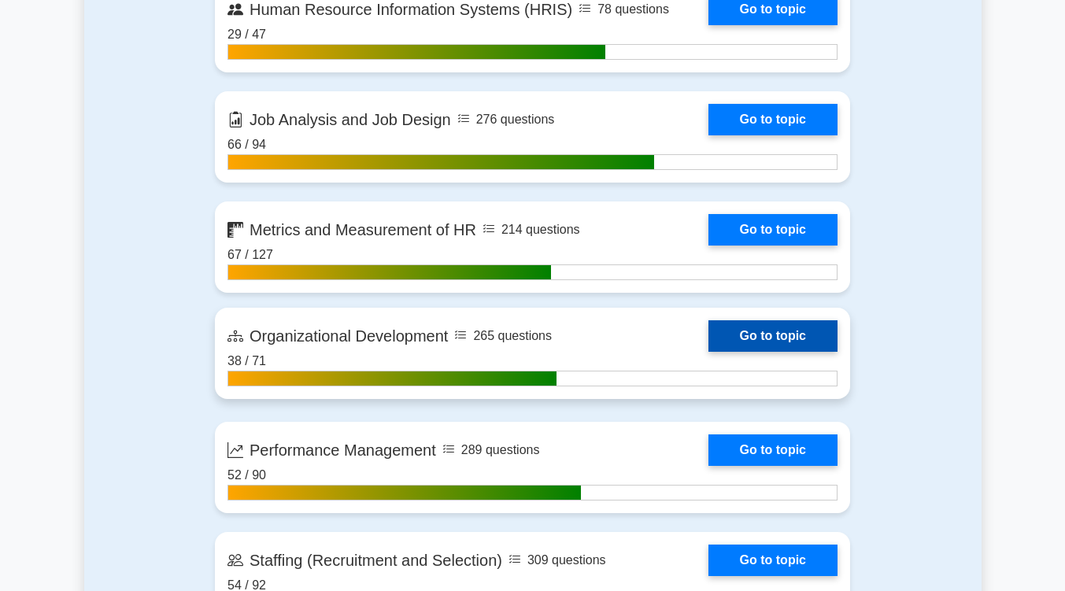
click at [757, 331] on link "Go to topic" at bounding box center [772, 335] width 129 height 31
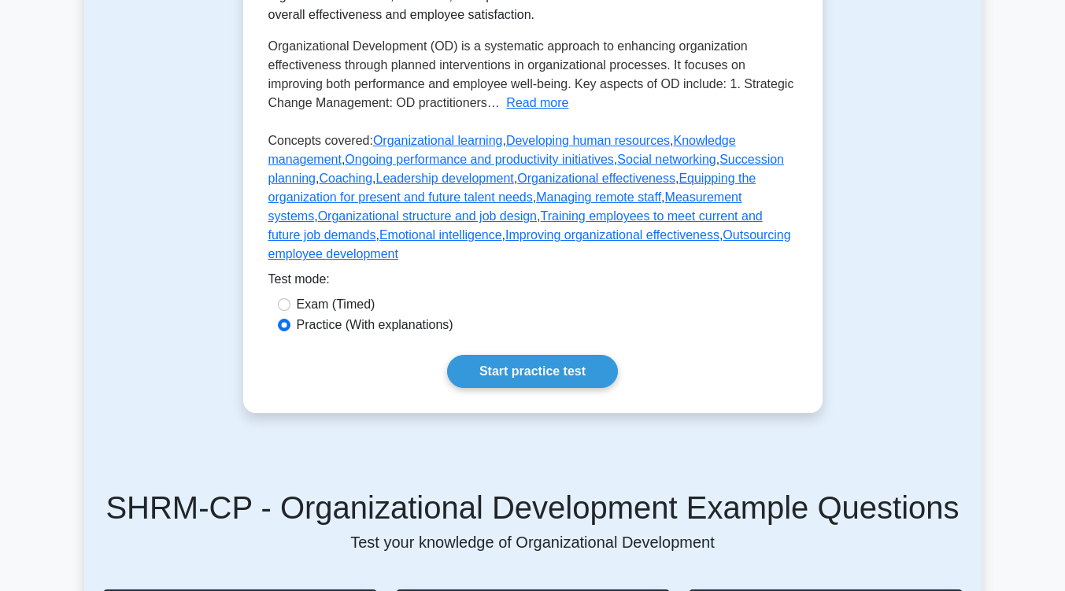
scroll to position [392, 0]
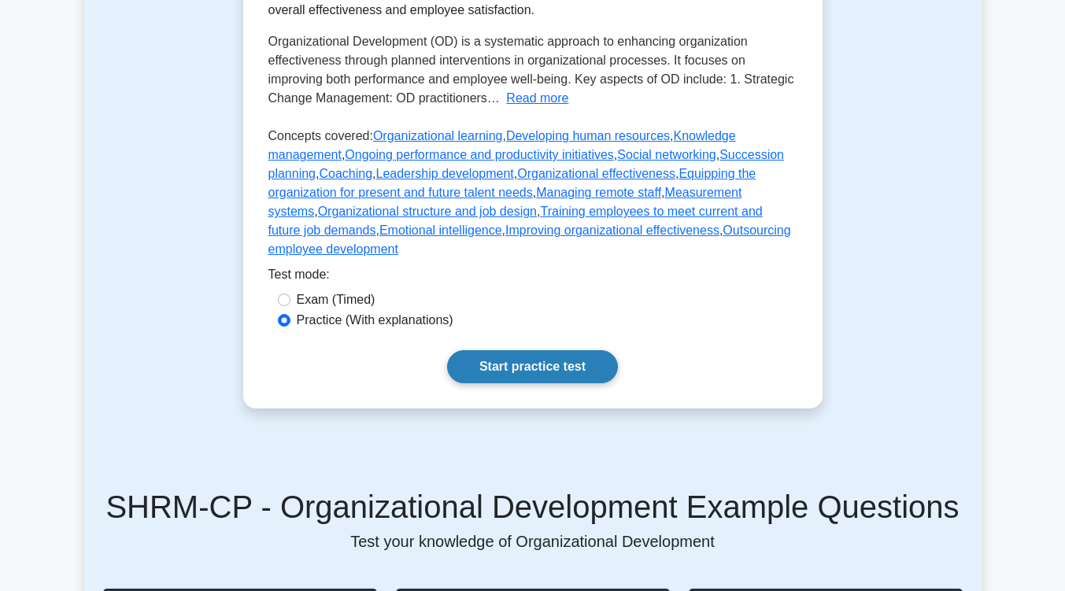
click at [578, 350] on link "Start practice test" at bounding box center [532, 366] width 171 height 33
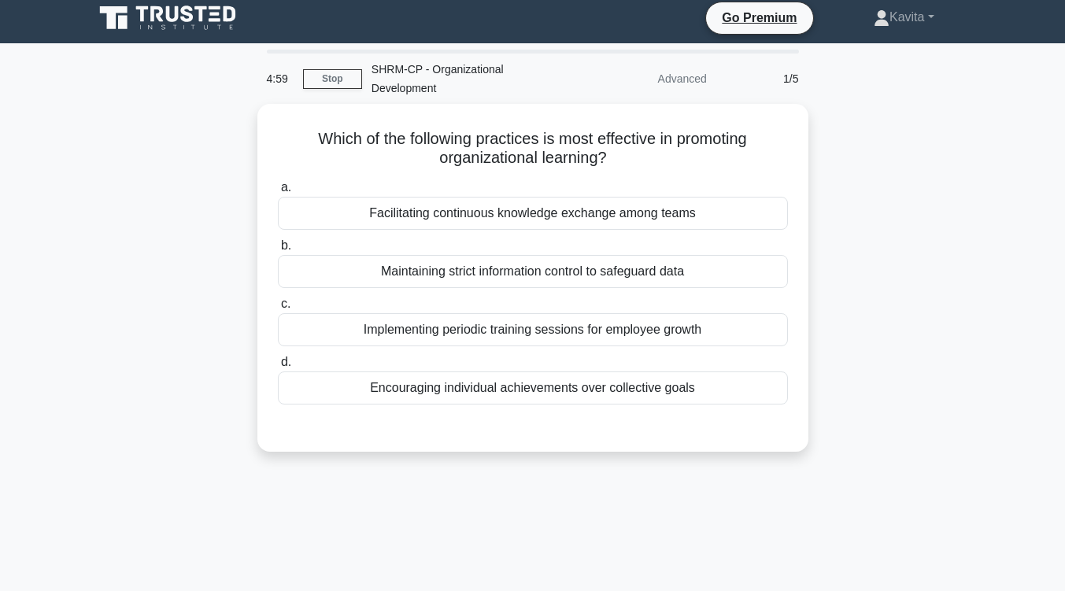
scroll to position [8, 0]
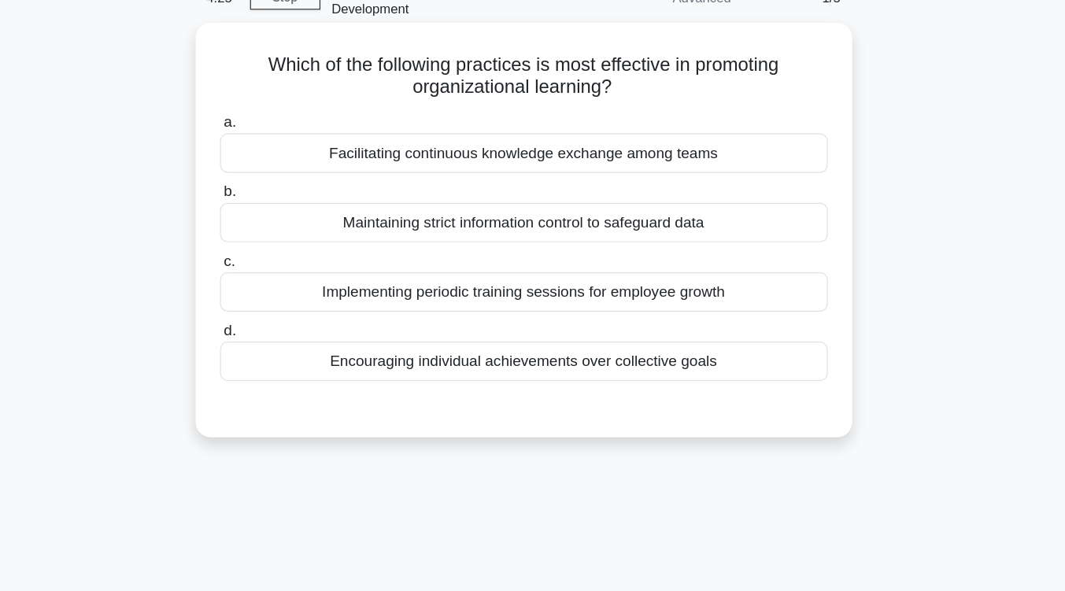
click at [592, 198] on div "Facilitating continuous knowledge exchange among teams" at bounding box center [533, 208] width 510 height 33
click at [278, 188] on input "a. Facilitating continuous knowledge exchange among teams" at bounding box center [278, 183] width 0 height 10
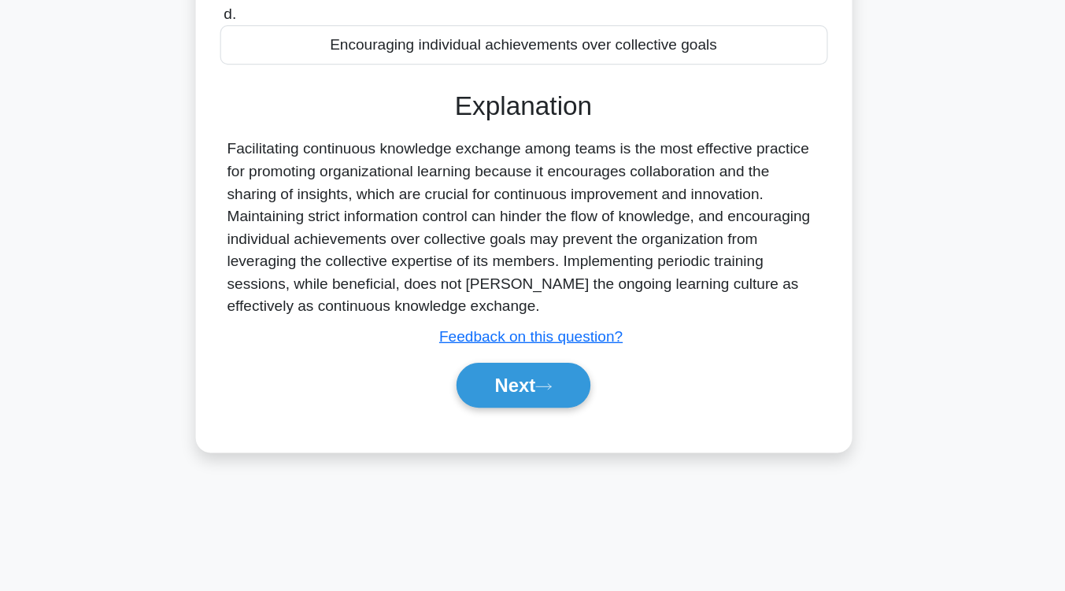
scroll to position [259, 0]
click at [566, 393] on div "Next" at bounding box center [533, 418] width 510 height 50
click at [566, 399] on button "Next" at bounding box center [532, 418] width 113 height 38
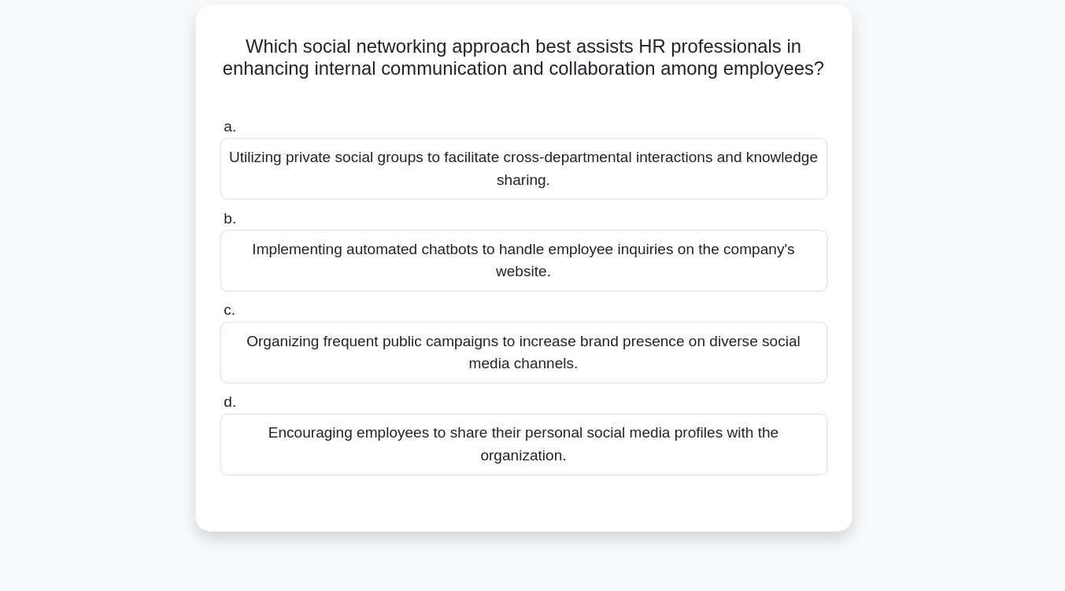
scroll to position [104, 0]
click at [565, 138] on div "Utilizing private social groups to facilitate cross-departmental interactions a…" at bounding box center [533, 141] width 510 height 52
click at [278, 111] on input "a. Utilizing private social groups to facilitate cross-departmental interaction…" at bounding box center [278, 106] width 0 height 10
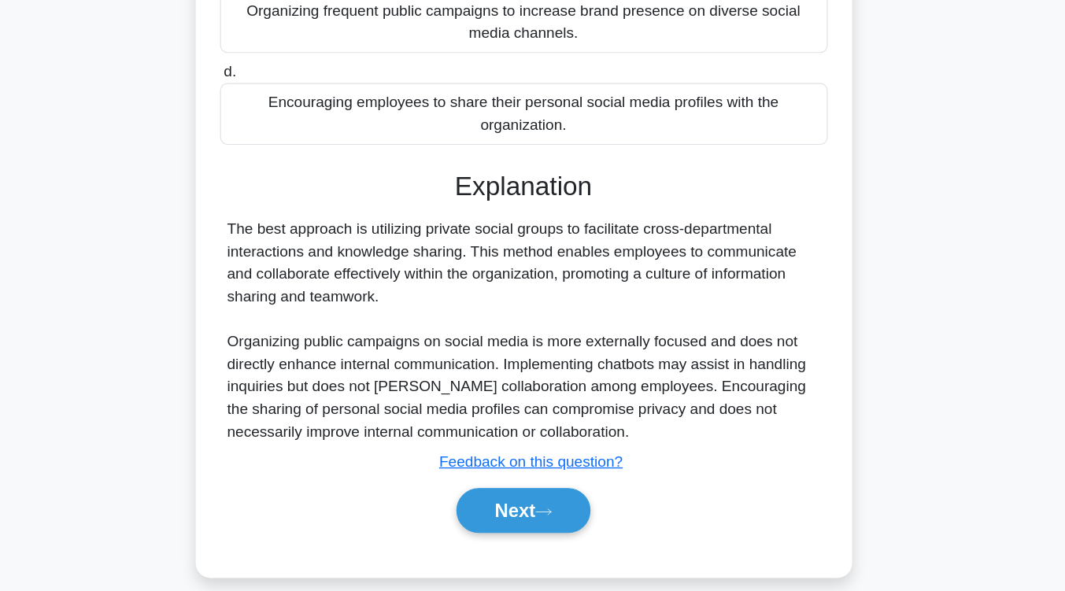
scroll to position [285, 0]
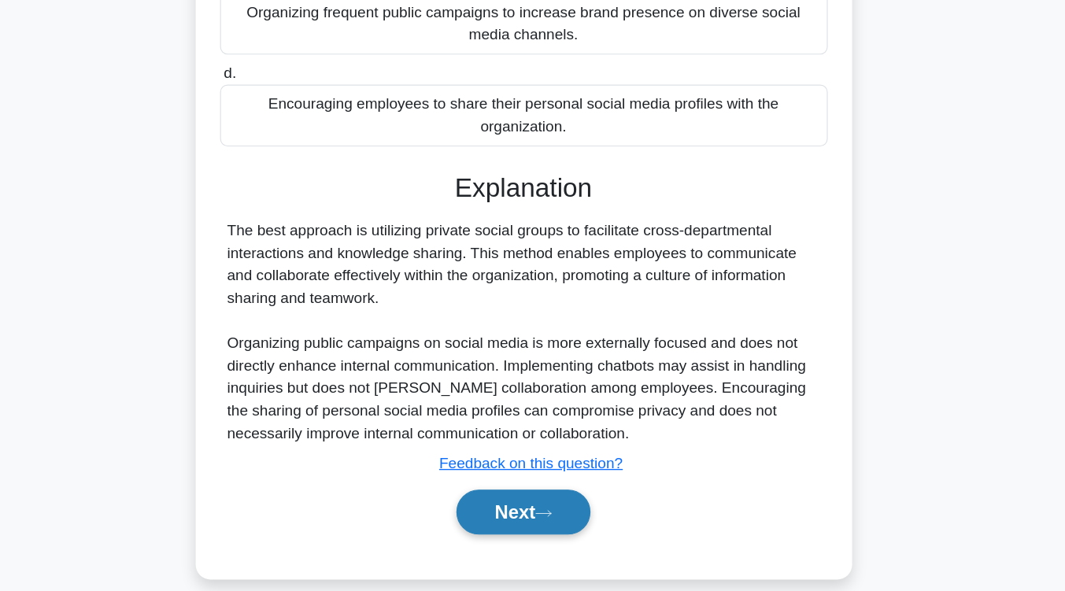
click at [560, 511] on button "Next" at bounding box center [532, 524] width 113 height 38
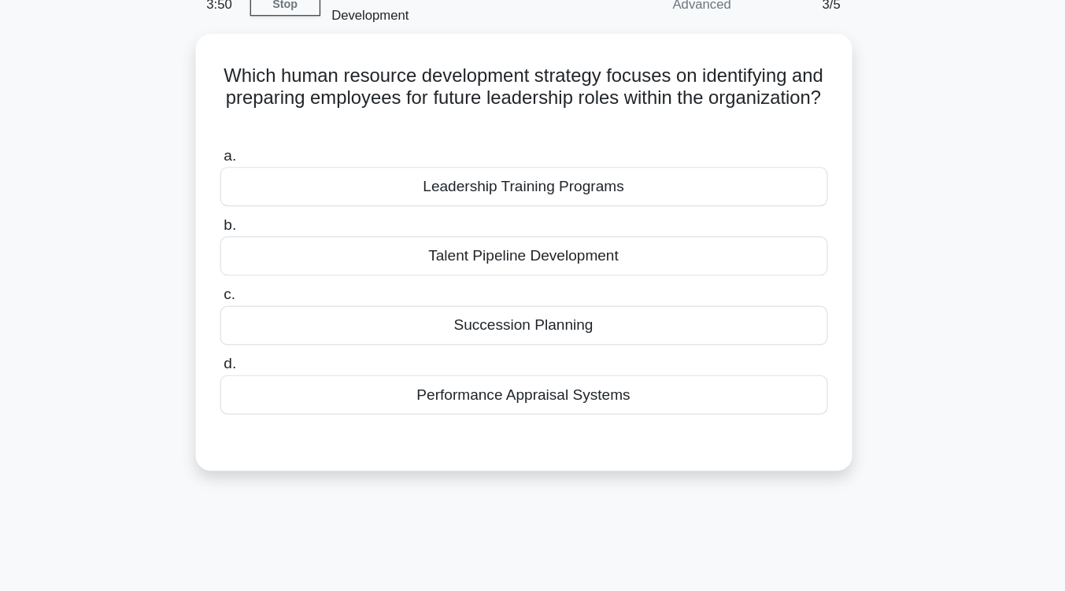
scroll to position [82, 0]
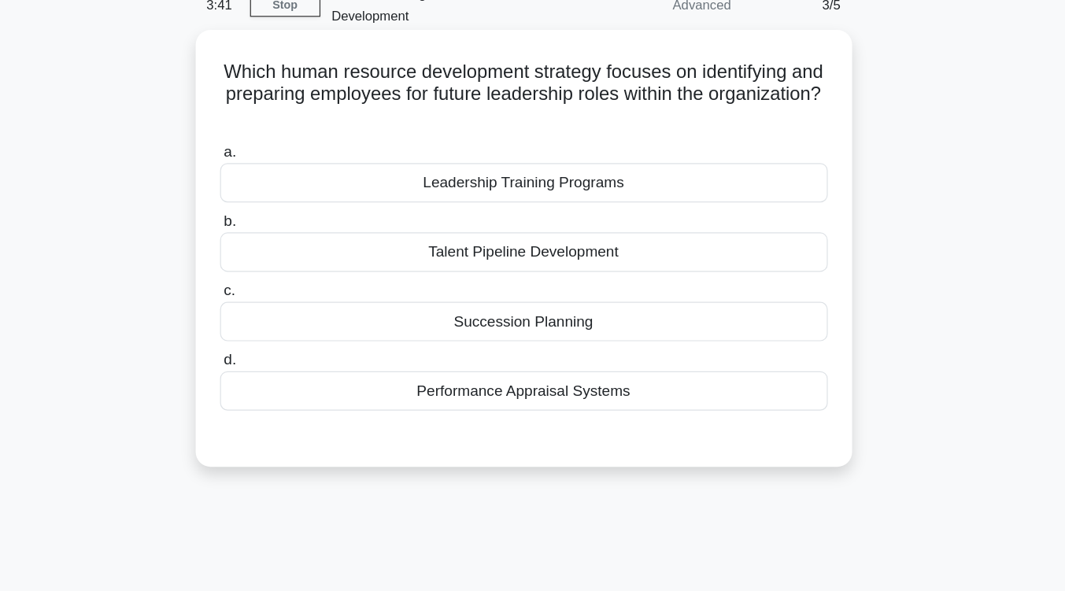
click at [563, 253] on div "Succession Planning" at bounding box center [533, 269] width 510 height 33
click at [278, 249] on input "c. Succession Planning" at bounding box center [278, 244] width 0 height 10
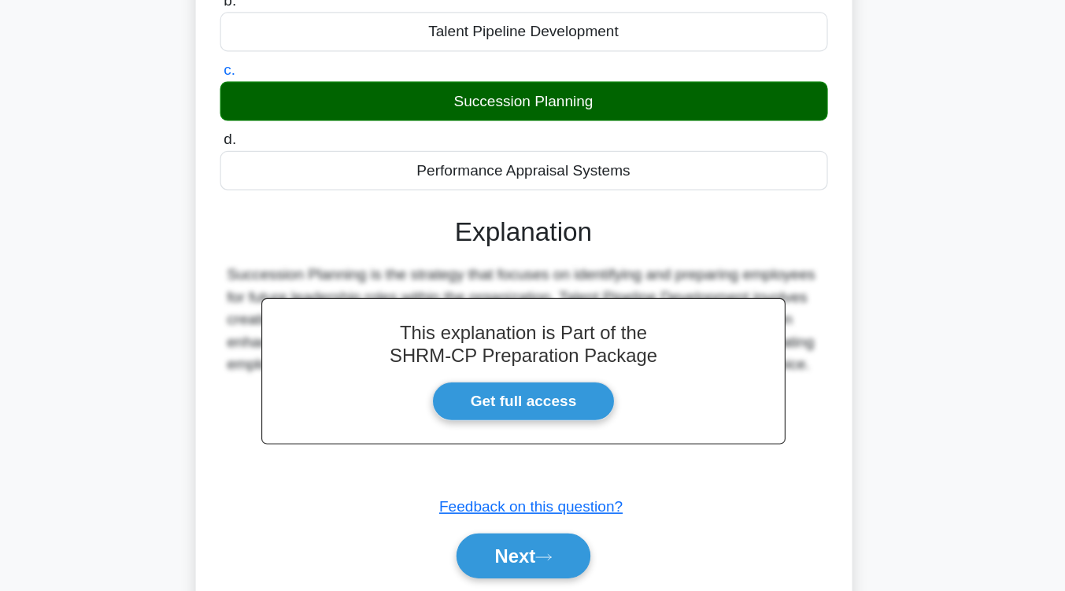
scroll to position [176, 0]
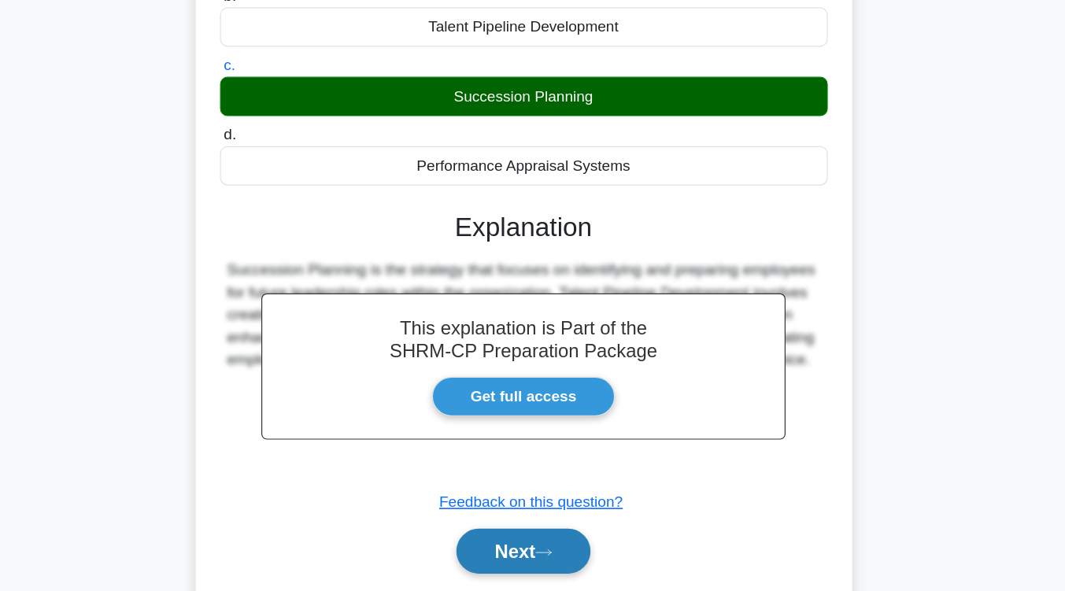
click at [571, 538] on button "Next" at bounding box center [532, 557] width 113 height 38
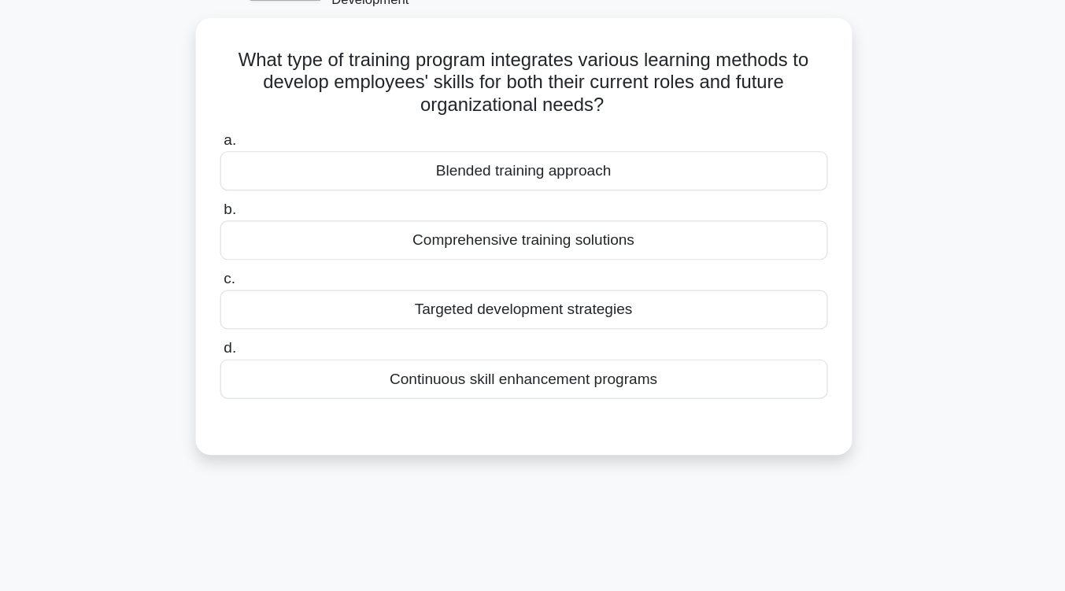
scroll to position [95, 0]
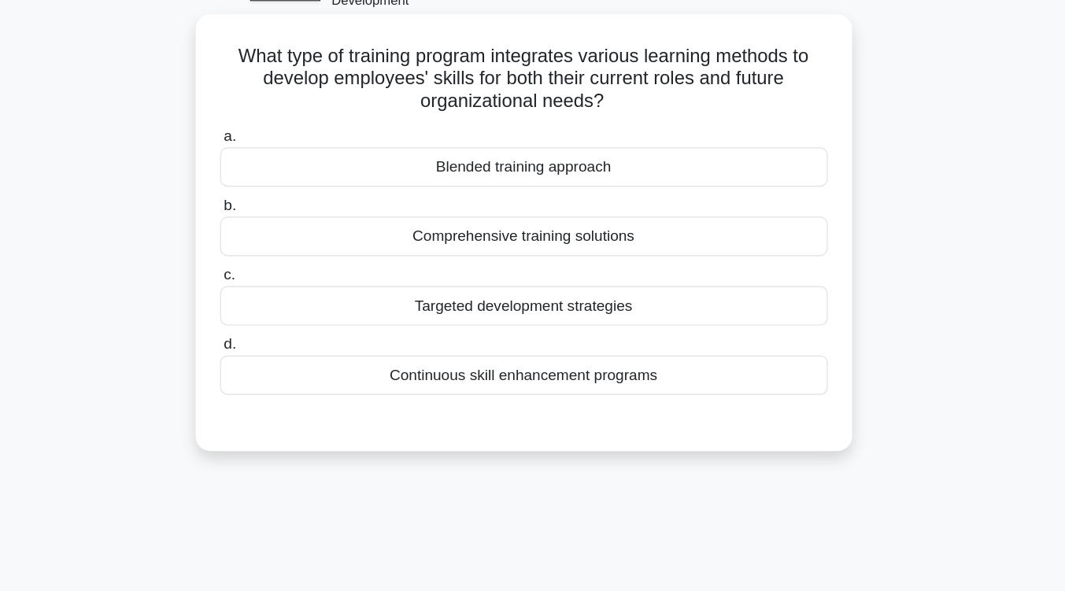
click at [571, 313] on div "Continuous skill enhancement programs" at bounding box center [533, 314] width 510 height 33
click at [278, 294] on input "d. Continuous skill enhancement programs" at bounding box center [278, 289] width 0 height 10
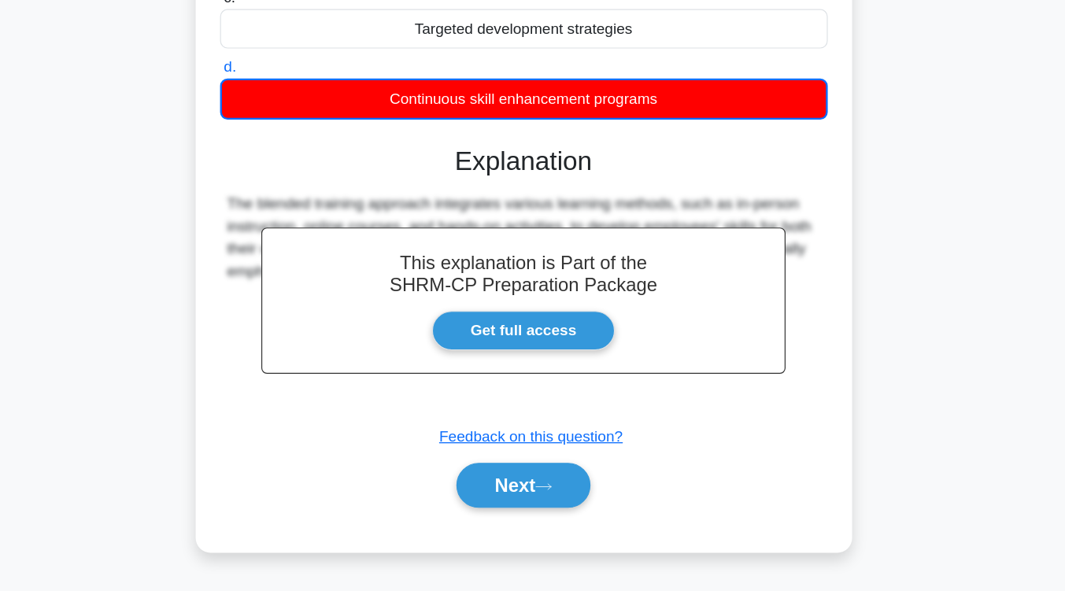
scroll to position [259, 0]
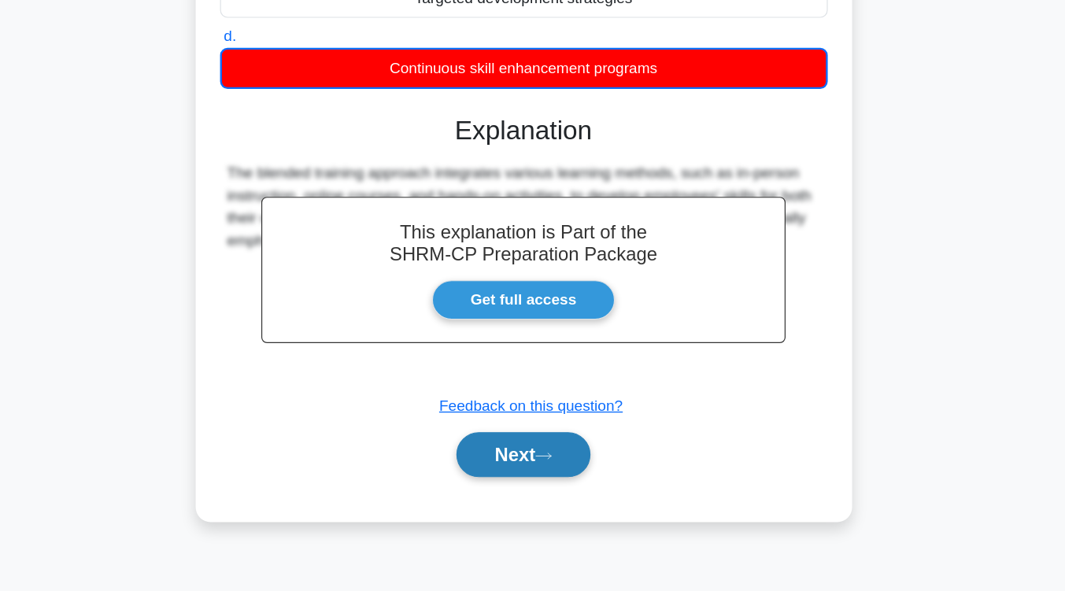
click at [554, 473] on icon at bounding box center [549, 477] width 14 height 9
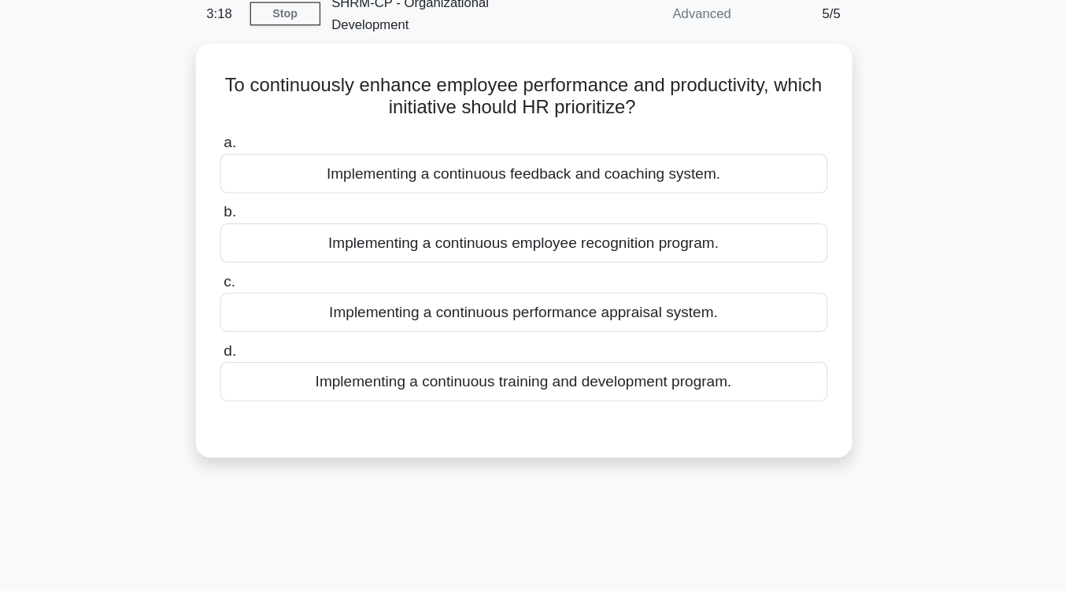
scroll to position [72, 0]
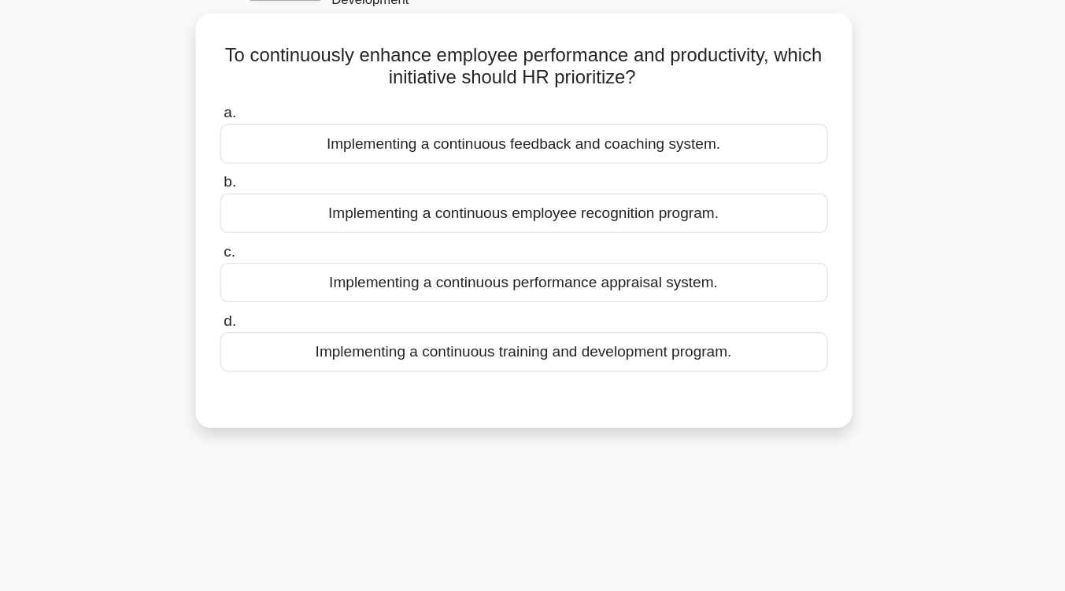
click at [622, 133] on div "Implementing a continuous feedback and coaching system." at bounding box center [533, 143] width 510 height 33
click at [278, 124] on input "a. Implementing a continuous feedback and coaching system." at bounding box center [278, 118] width 0 height 10
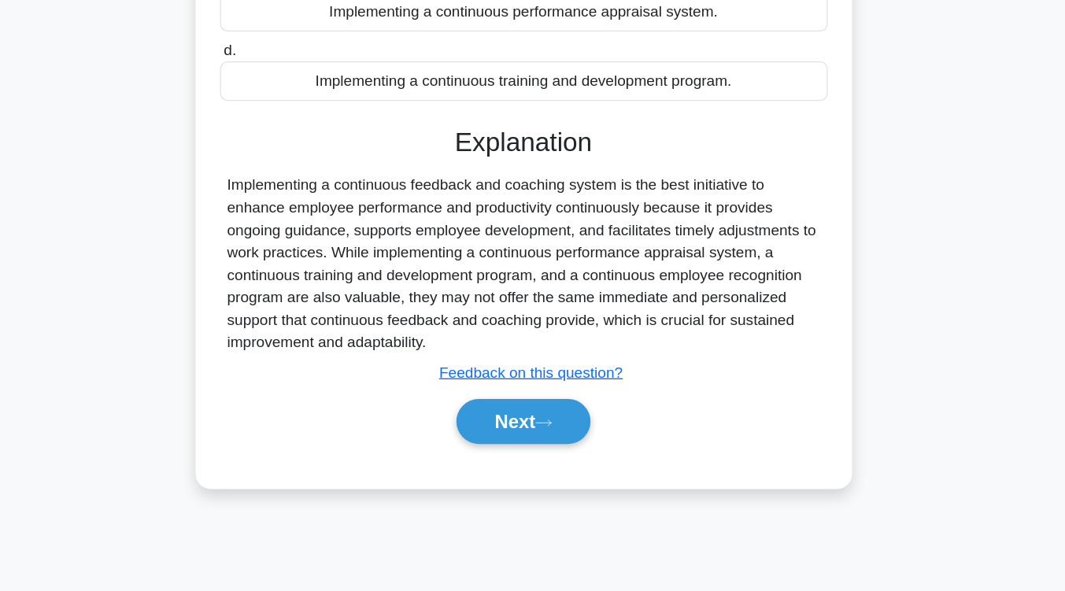
scroll to position [259, 0]
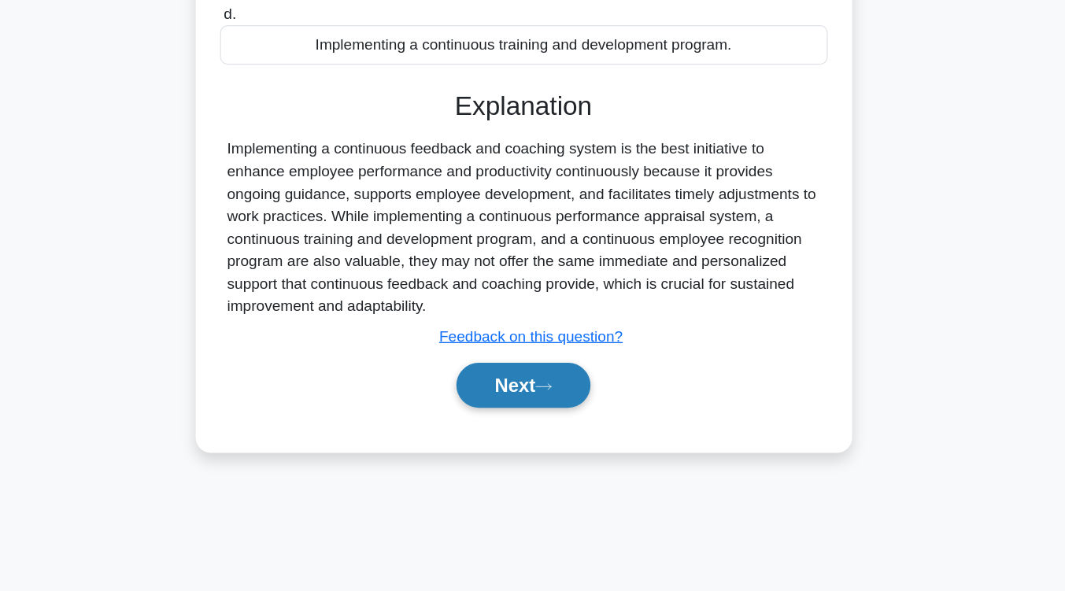
click at [567, 399] on button "Next" at bounding box center [532, 418] width 113 height 38
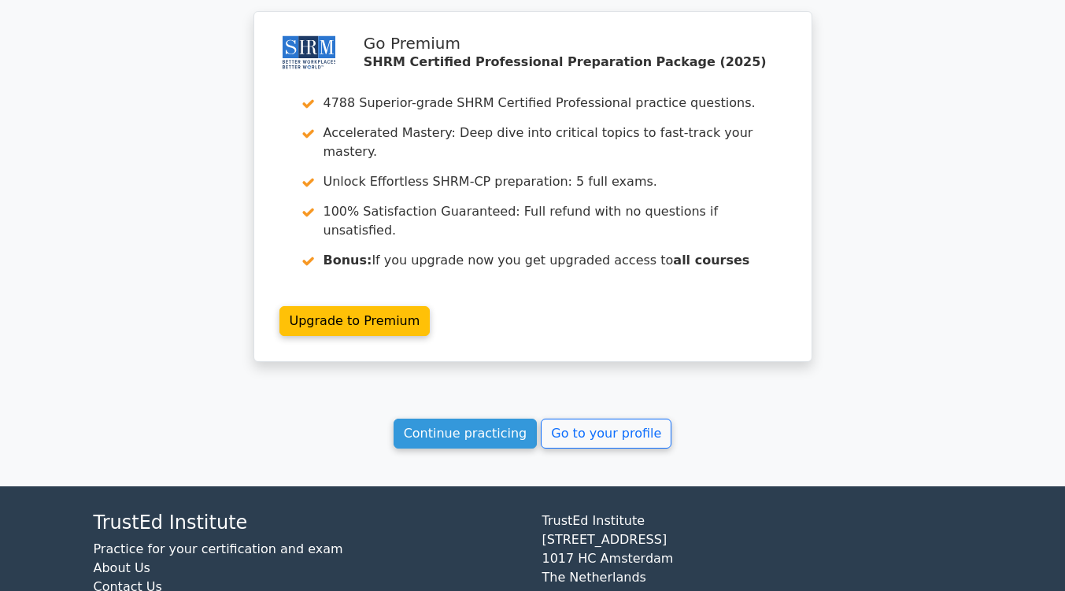
scroll to position [2083, 0]
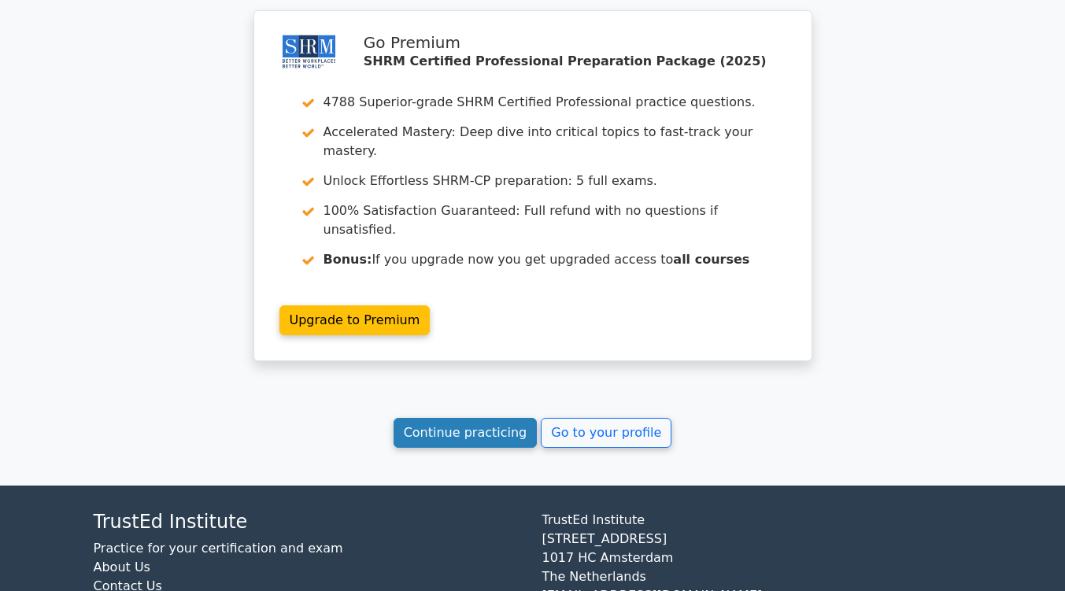
click at [484, 418] on link "Continue practicing" at bounding box center [465, 433] width 144 height 30
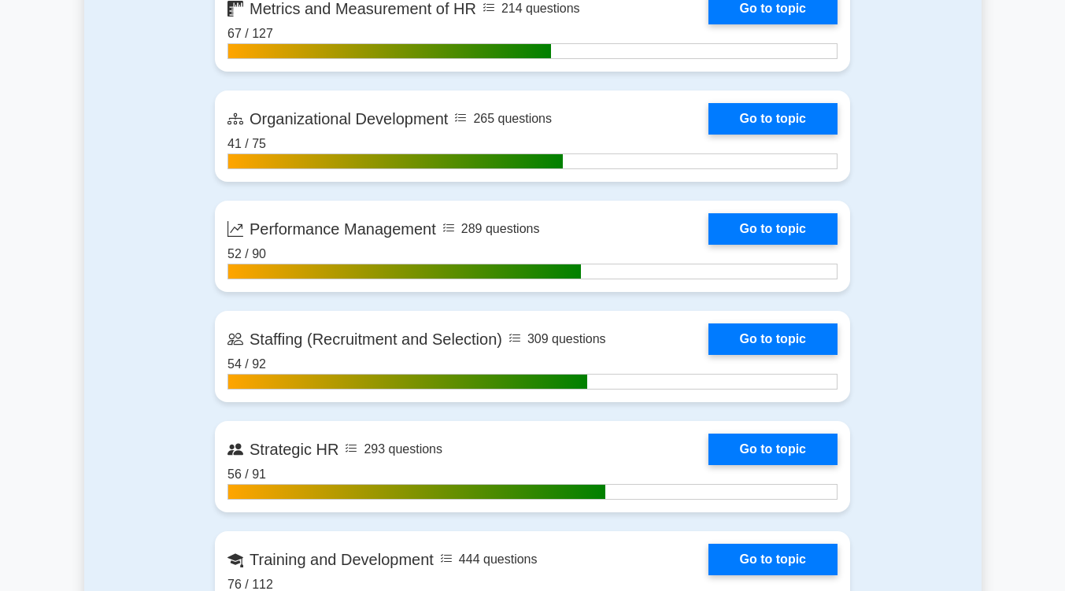
scroll to position [2012, 0]
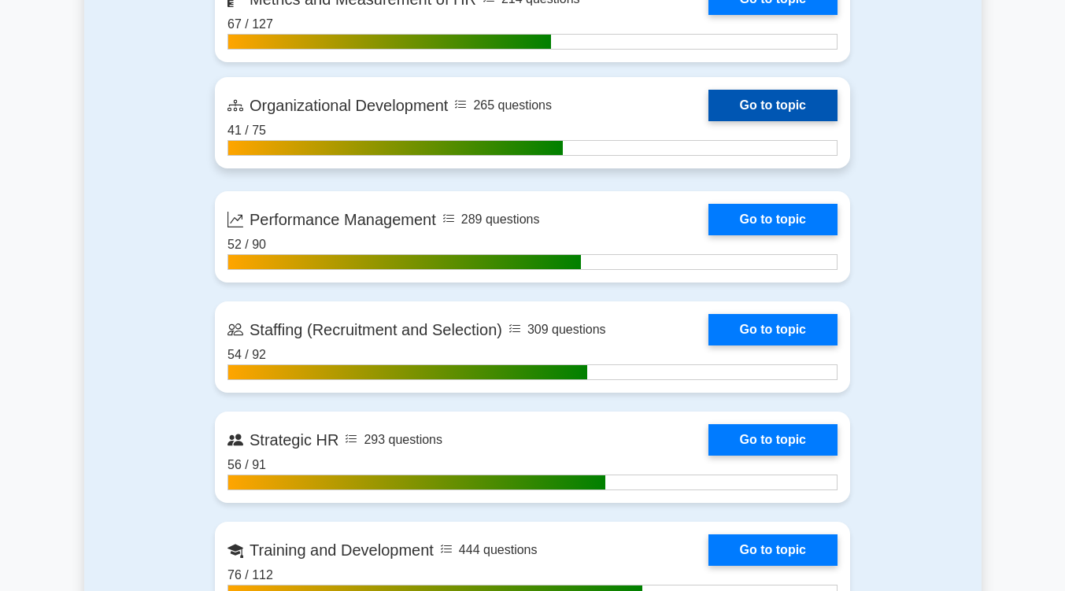
click at [738, 105] on link "Go to topic" at bounding box center [772, 105] width 129 height 31
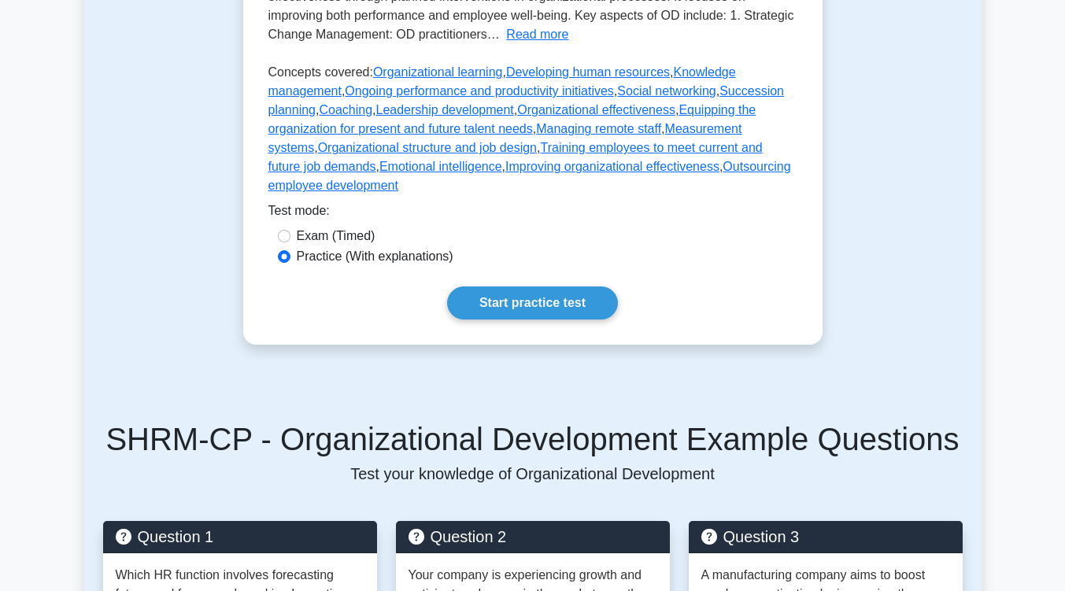
scroll to position [472, 0]
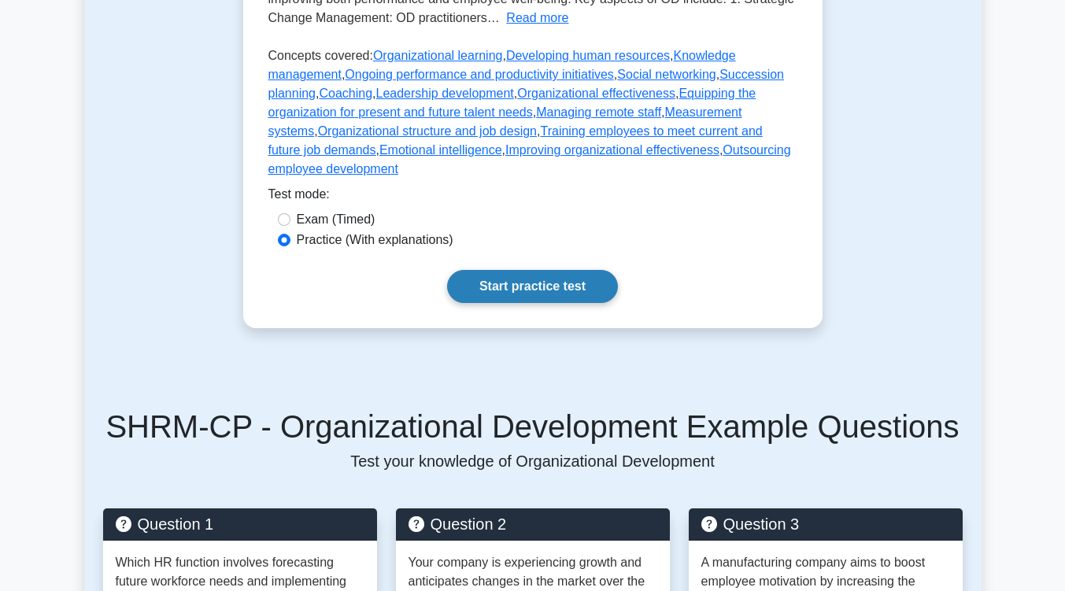
click at [590, 270] on link "Start practice test" at bounding box center [532, 286] width 171 height 33
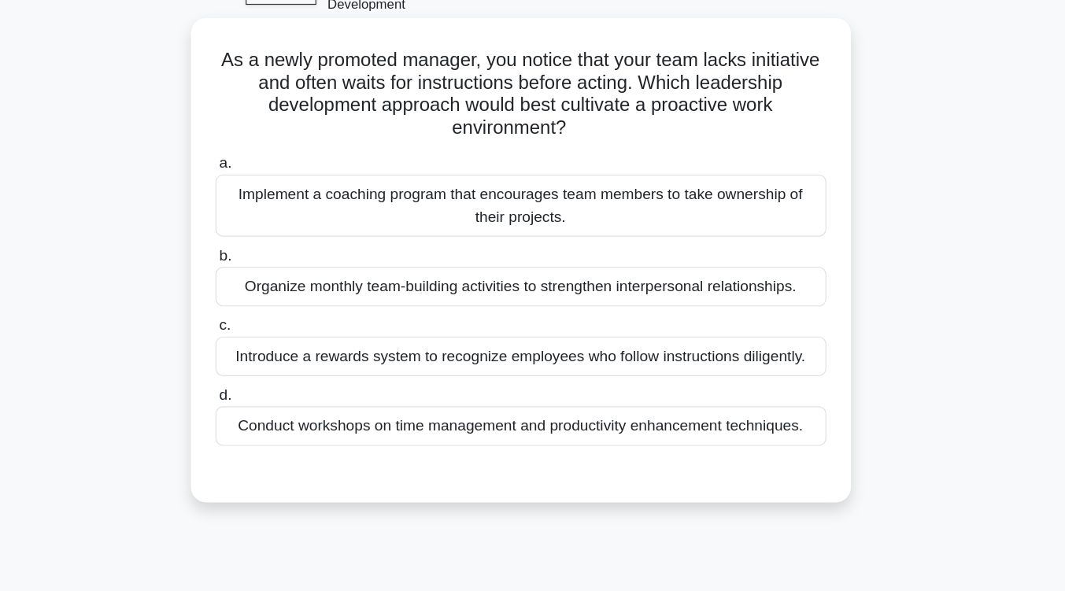
click at [589, 251] on div "Implement a coaching program that encourages team members to take ownership of …" at bounding box center [533, 264] width 510 height 52
click at [278, 234] on input "a. Implement a coaching program that encourages team members to take ownership …" at bounding box center [278, 228] width 0 height 10
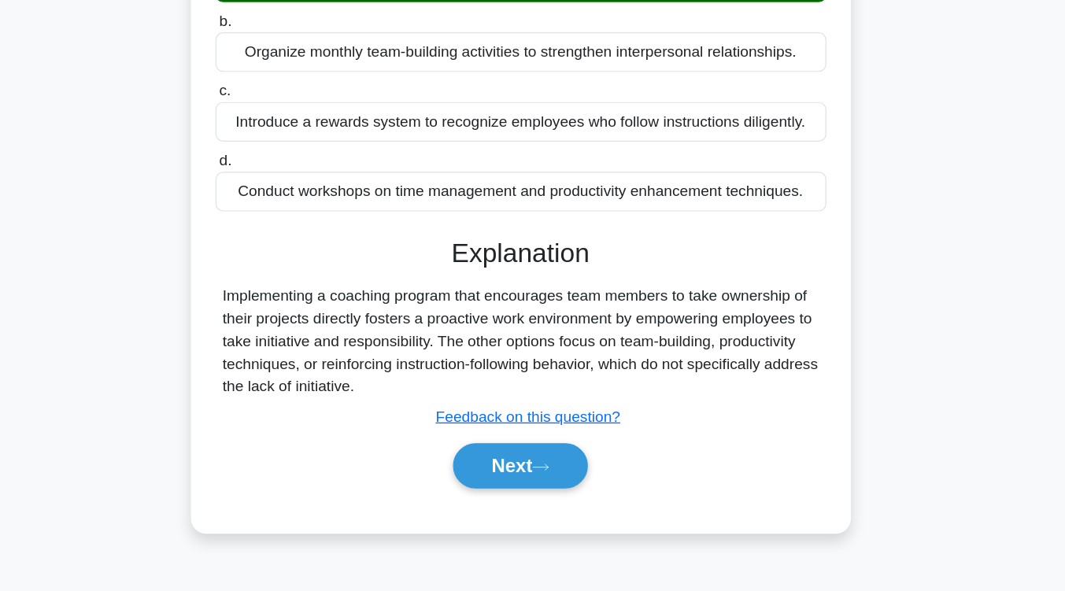
scroll to position [259, 0]
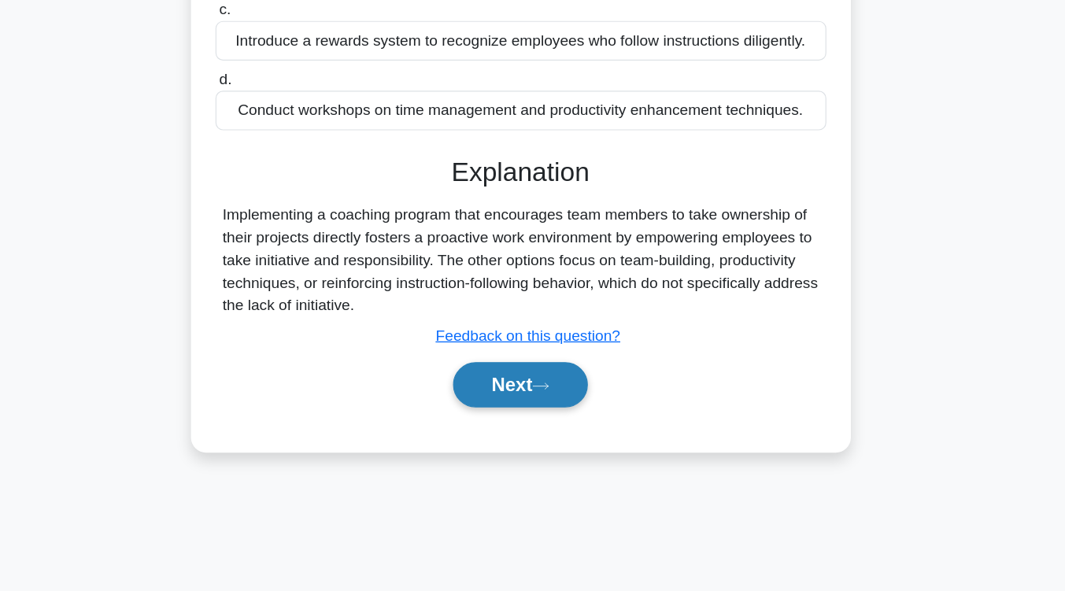
click at [570, 399] on button "Next" at bounding box center [532, 418] width 113 height 38
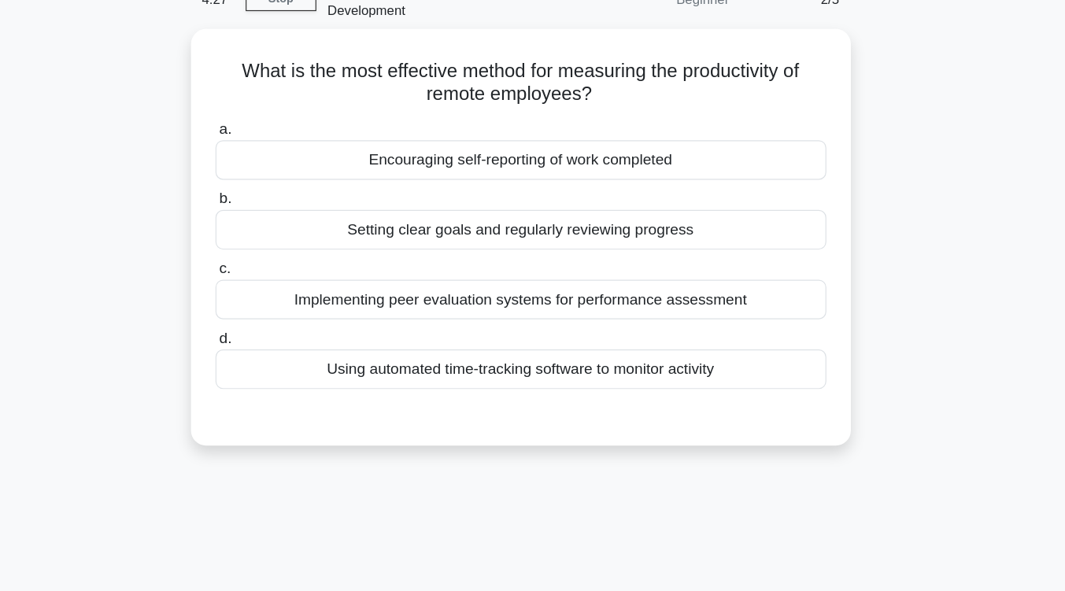
scroll to position [80, 0]
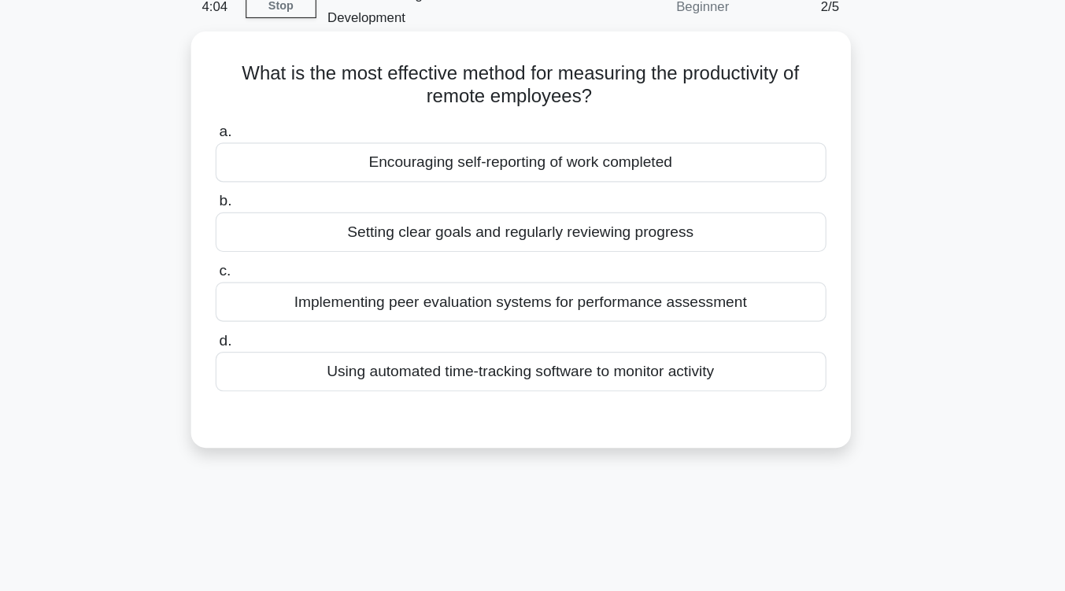
click at [665, 178] on div "Setting clear goals and regularly reviewing progress" at bounding box center [533, 194] width 510 height 33
click at [278, 174] on input "b. Setting clear goals and regularly reviewing progress" at bounding box center [278, 169] width 0 height 10
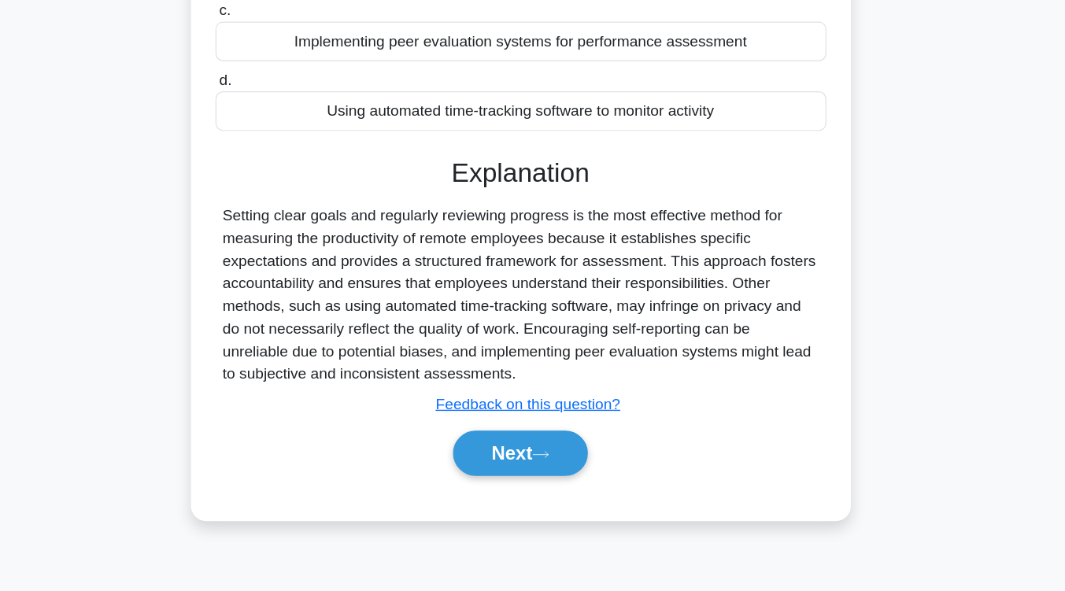
scroll to position [259, 0]
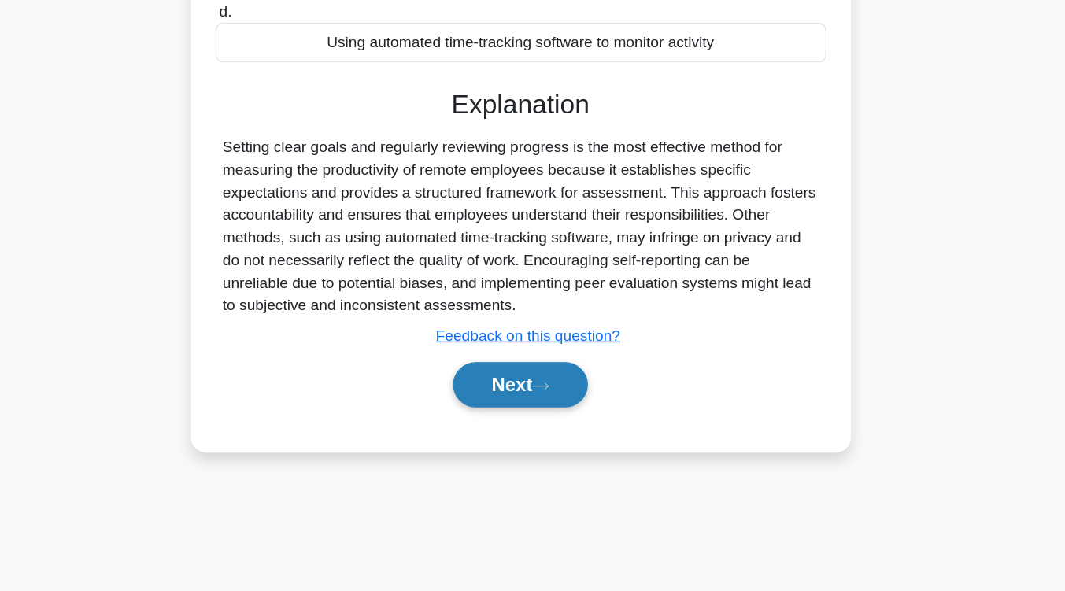
click at [577, 407] on button "Next" at bounding box center [532, 418] width 113 height 38
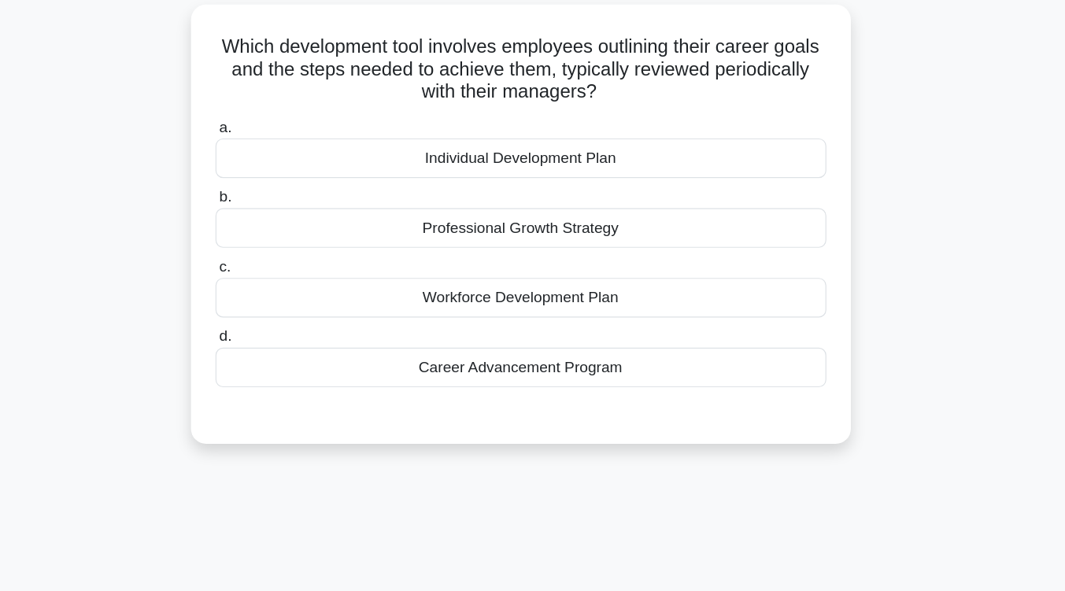
scroll to position [95, 0]
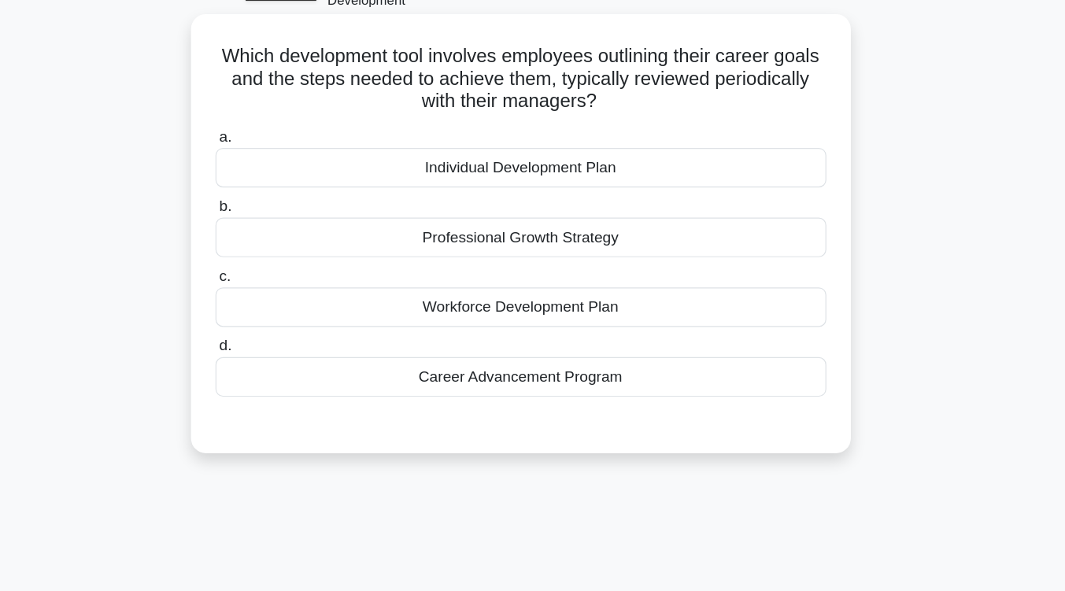
click at [594, 124] on div "Individual Development Plan" at bounding box center [533, 140] width 510 height 33
click at [278, 113] on input "a. Individual Development Plan" at bounding box center [278, 114] width 0 height 10
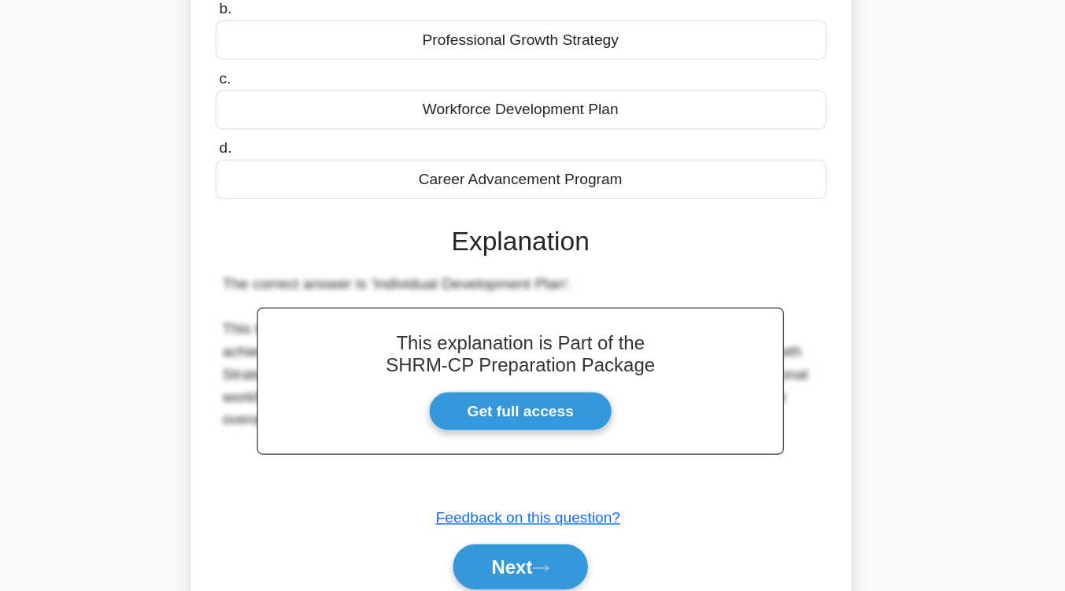
scroll to position [259, 0]
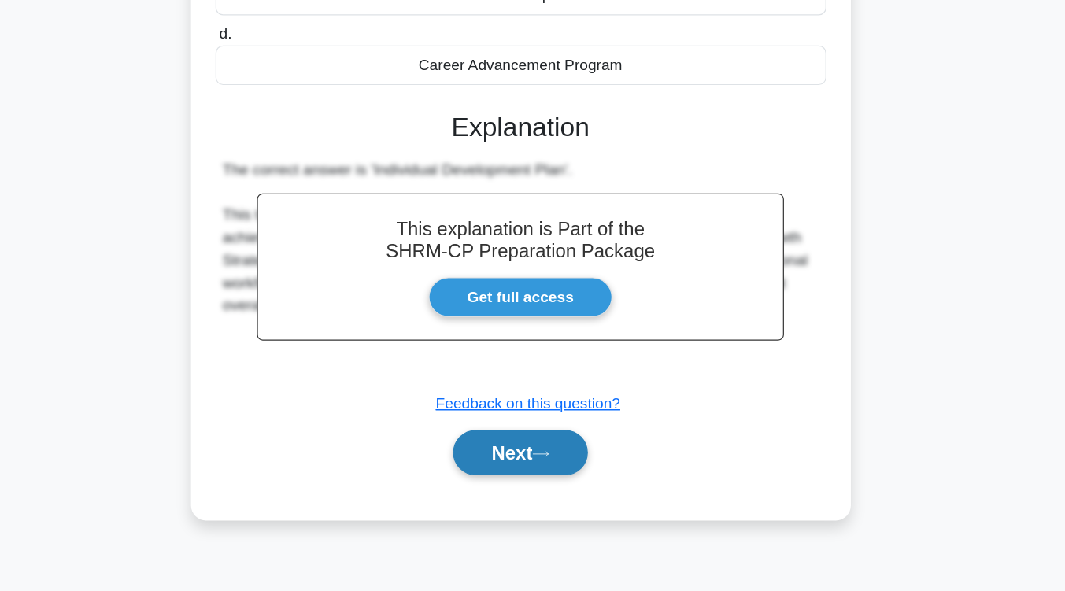
click at [556, 471] on icon at bounding box center [549, 475] width 14 height 9
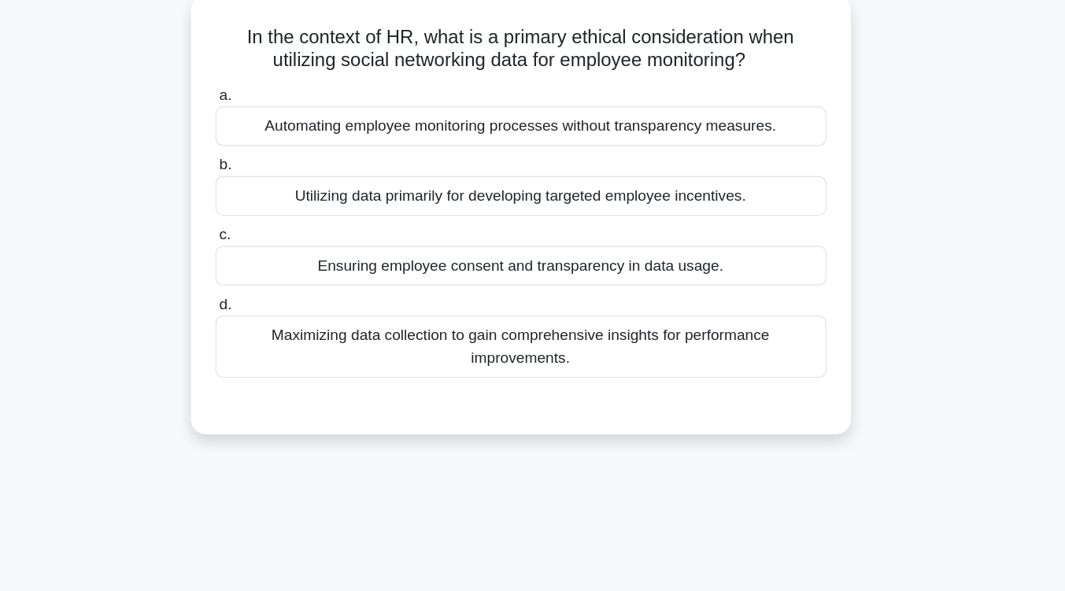
scroll to position [107, 0]
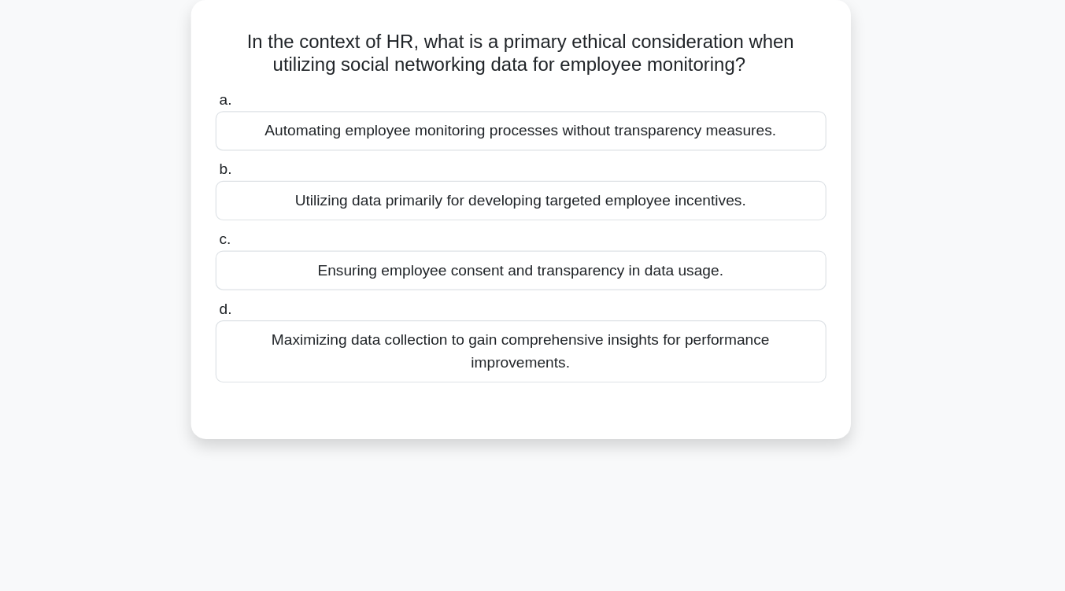
click at [572, 213] on div "Ensuring employee consent and transparency in data usage." at bounding box center [533, 225] width 510 height 33
click at [278, 205] on input "c. Ensuring employee consent and transparency in data usage." at bounding box center [278, 200] width 0 height 10
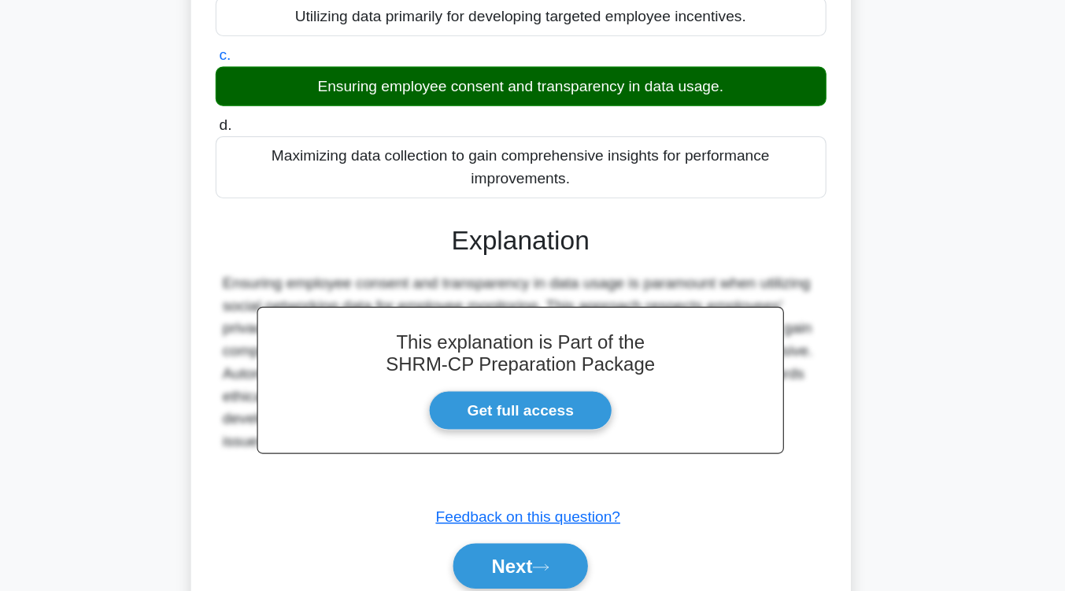
scroll to position [259, 0]
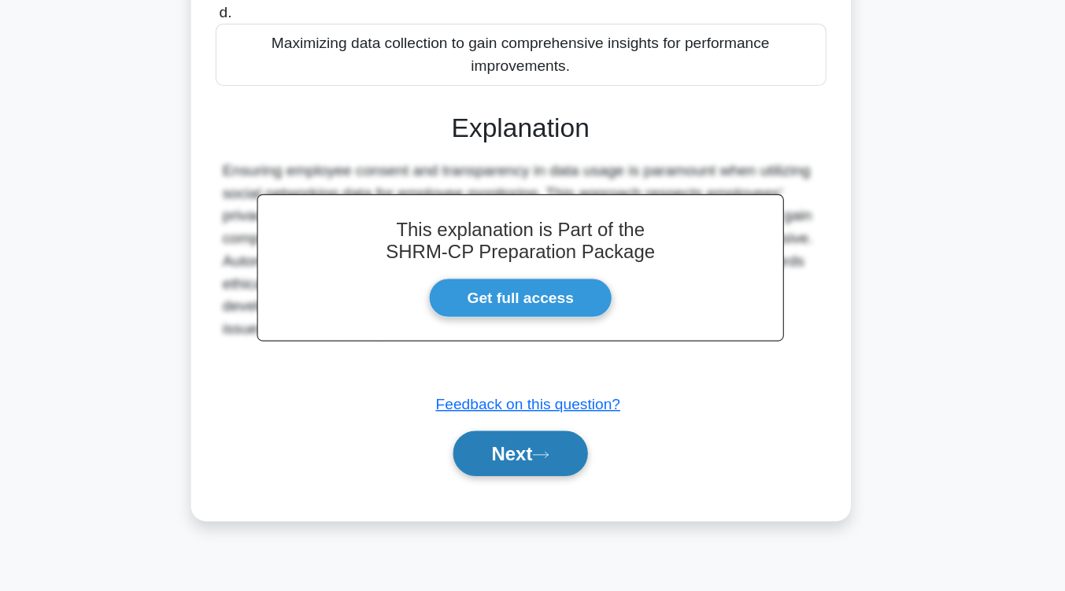
click at [557, 471] on button "Next" at bounding box center [532, 475] width 113 height 38
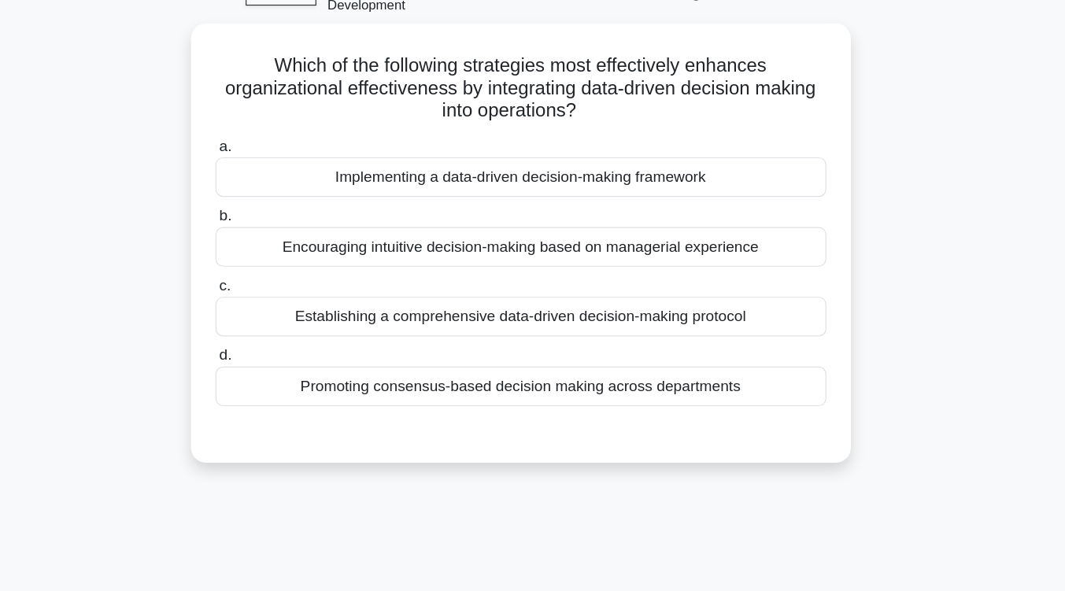
scroll to position [90, 0]
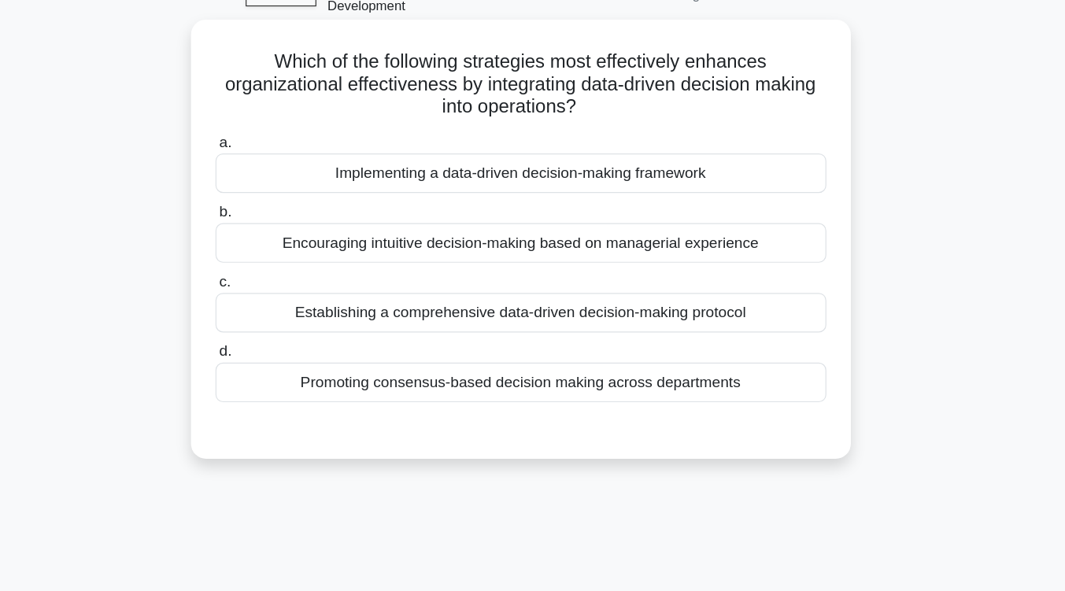
click at [616, 130] on div "Implementing a data-driven decision-making framework" at bounding box center [533, 144] width 510 height 33
click at [278, 124] on input "a. Implementing a data-driven decision-making framework" at bounding box center [278, 119] width 0 height 10
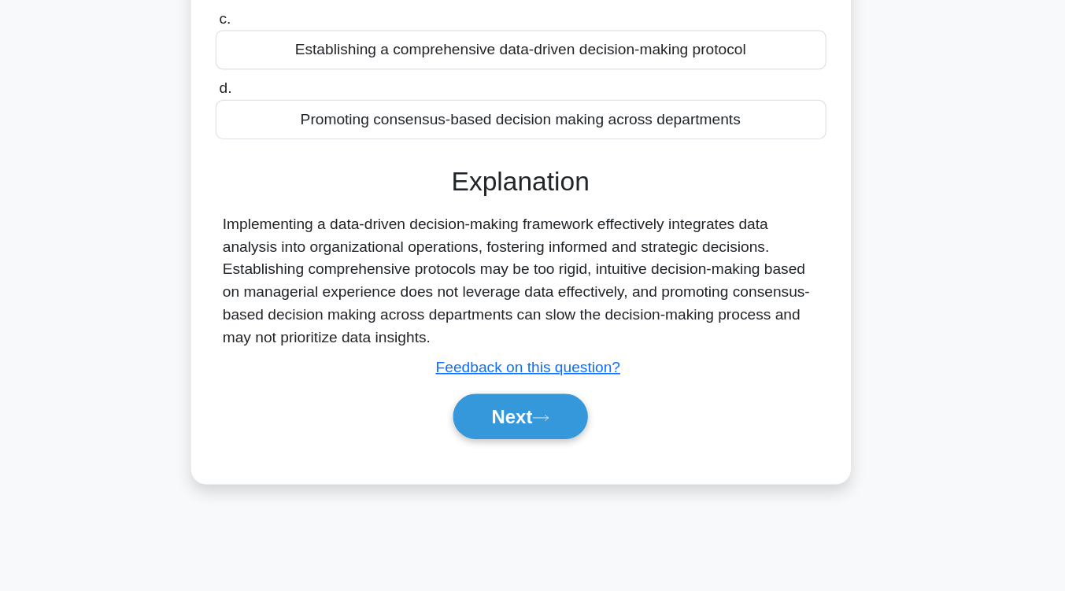
scroll to position [259, 0]
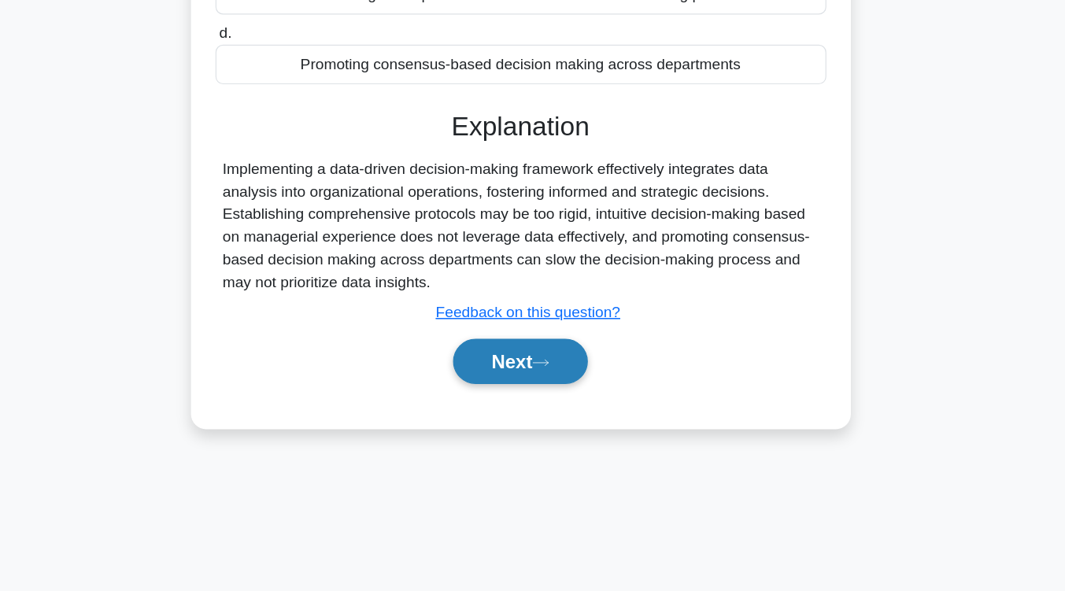
click at [553, 390] on button "Next" at bounding box center [532, 399] width 113 height 38
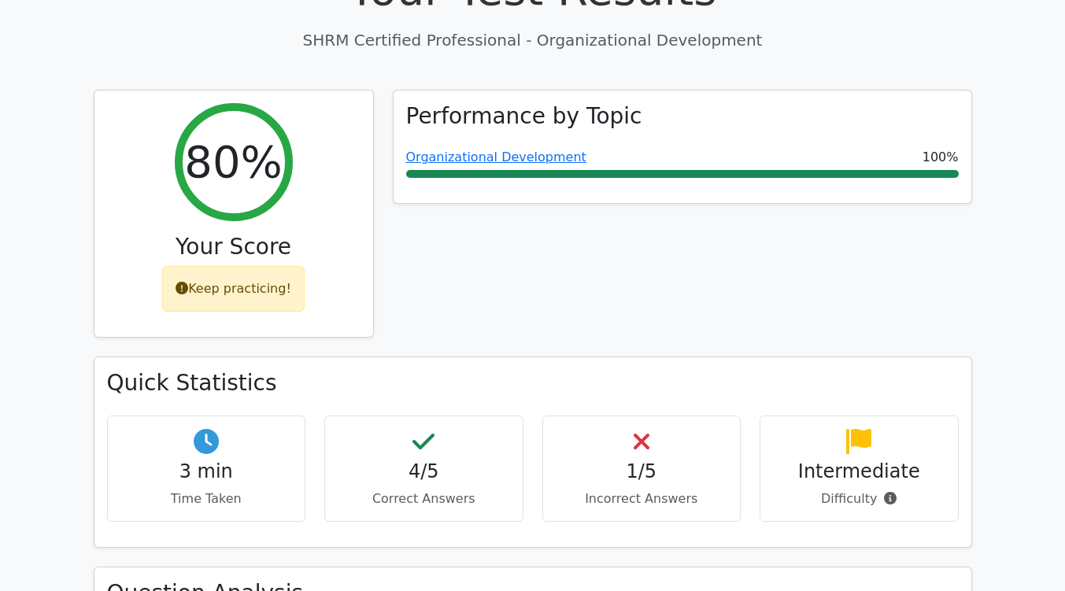
scroll to position [658, 0]
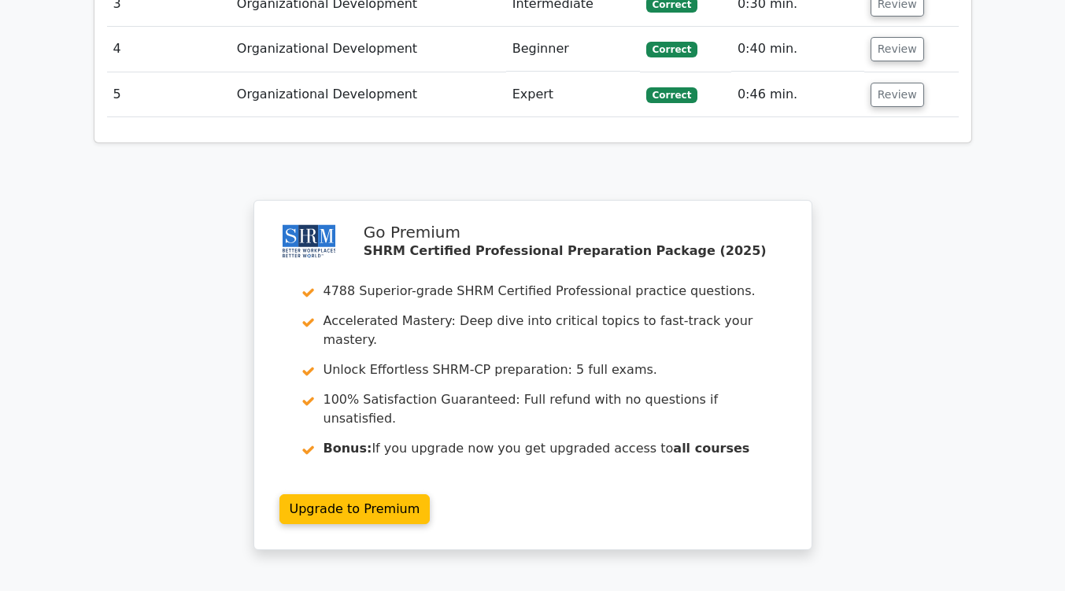
scroll to position [2087, 0]
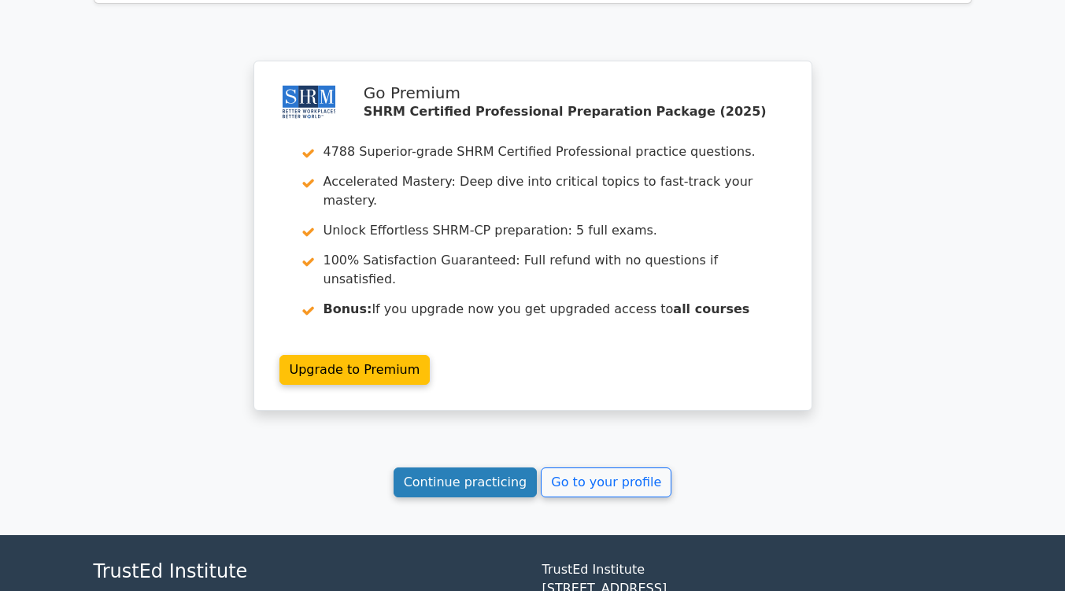
click at [474, 467] on link "Continue practicing" at bounding box center [465, 482] width 144 height 30
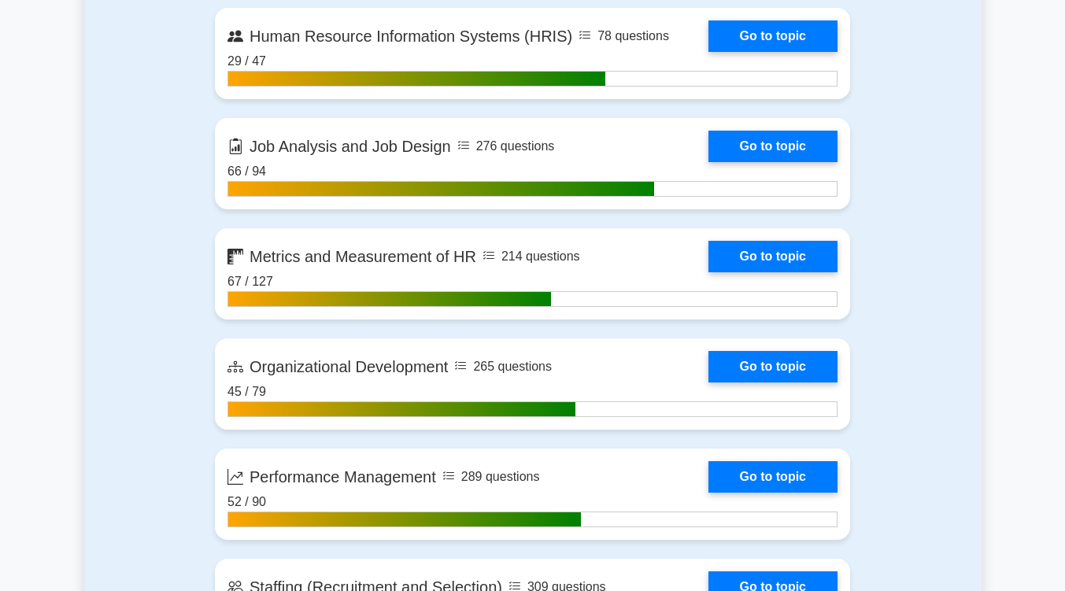
scroll to position [1887, 0]
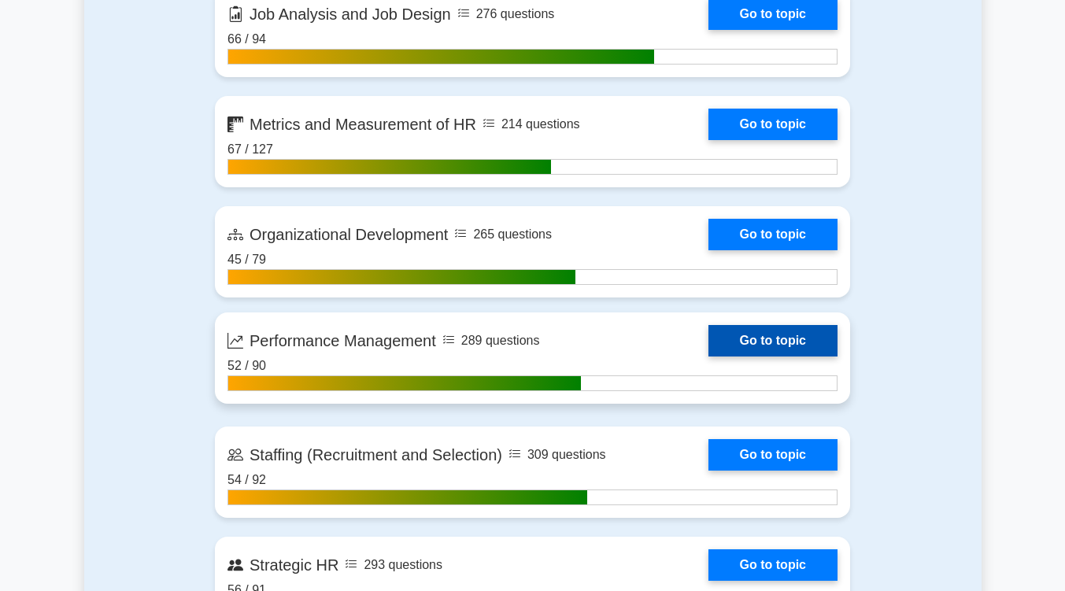
click at [733, 333] on link "Go to topic" at bounding box center [772, 340] width 129 height 31
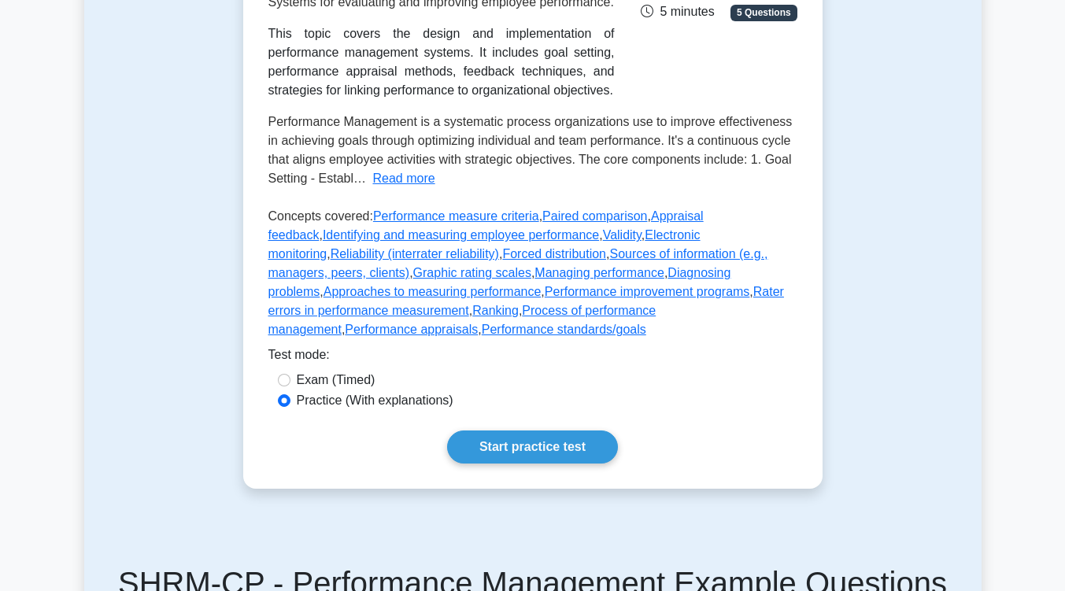
scroll to position [316, 0]
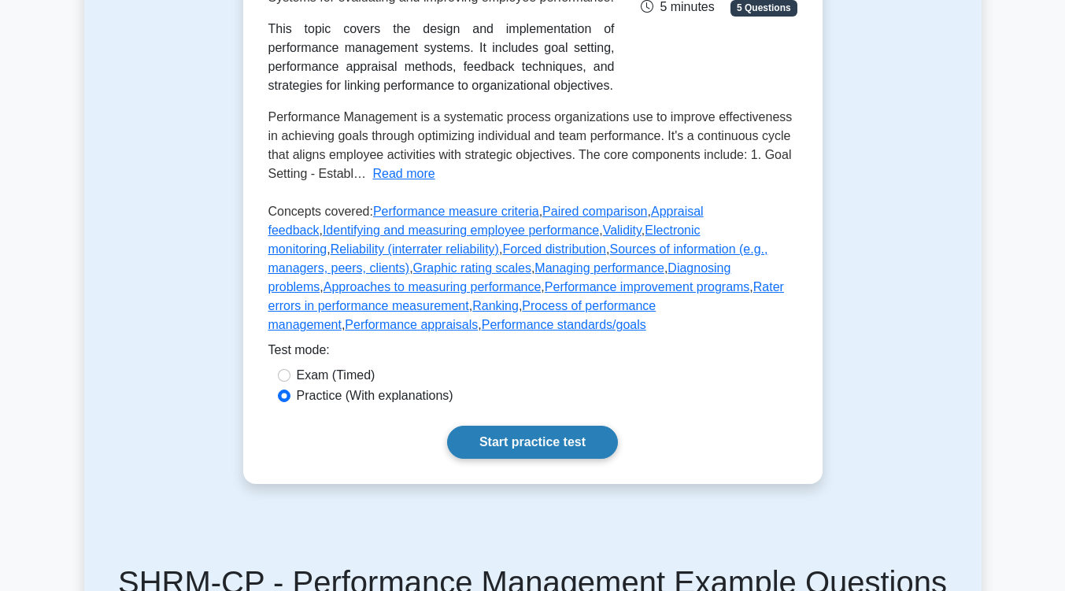
click at [581, 430] on link "Start practice test" at bounding box center [532, 442] width 171 height 33
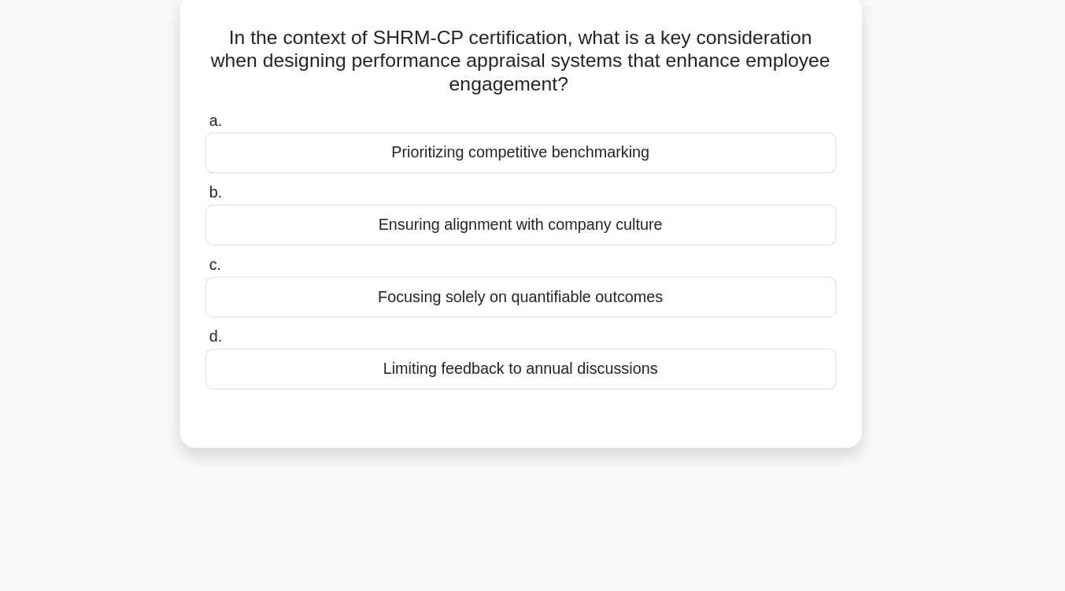
click at [586, 286] on div "Ensuring alignment with company culture" at bounding box center [533, 274] width 510 height 33
click at [278, 254] on input "b. Ensuring alignment with company culture" at bounding box center [278, 249] width 0 height 10
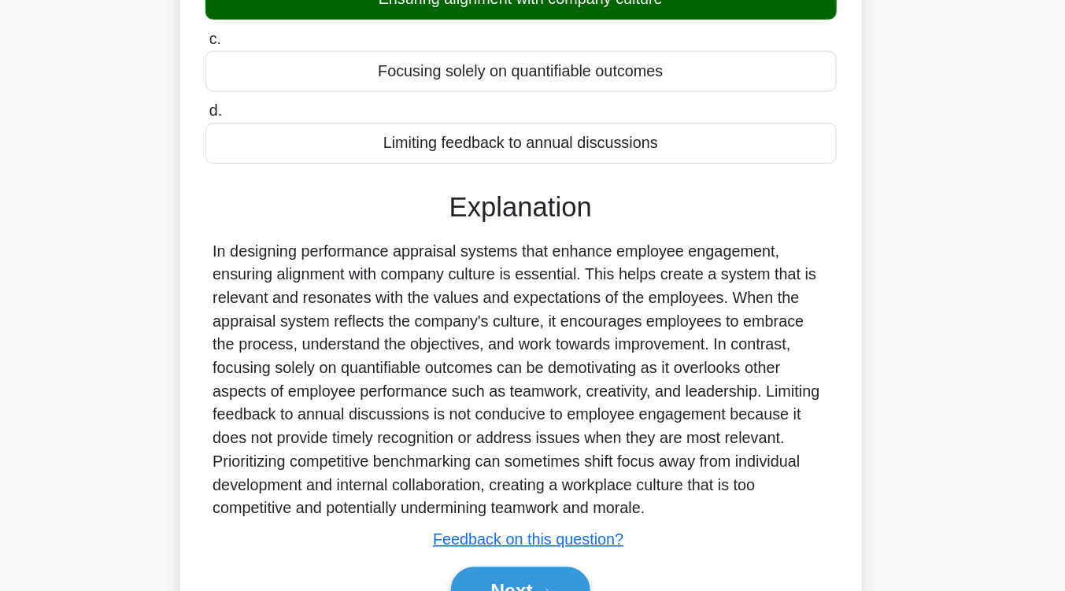
scroll to position [259, 0]
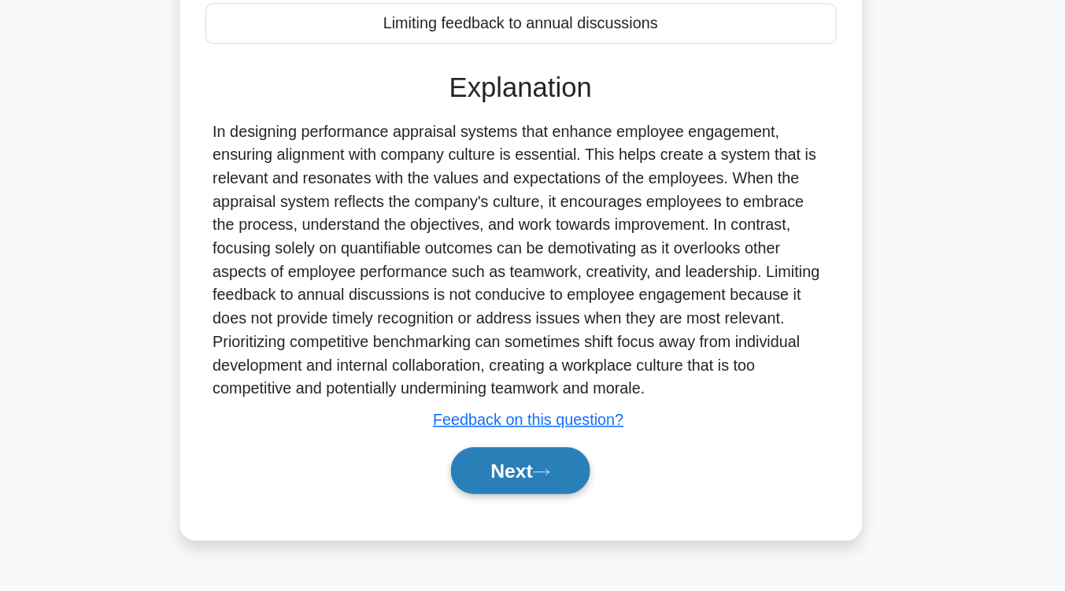
click at [574, 478] on button "Next" at bounding box center [532, 493] width 113 height 38
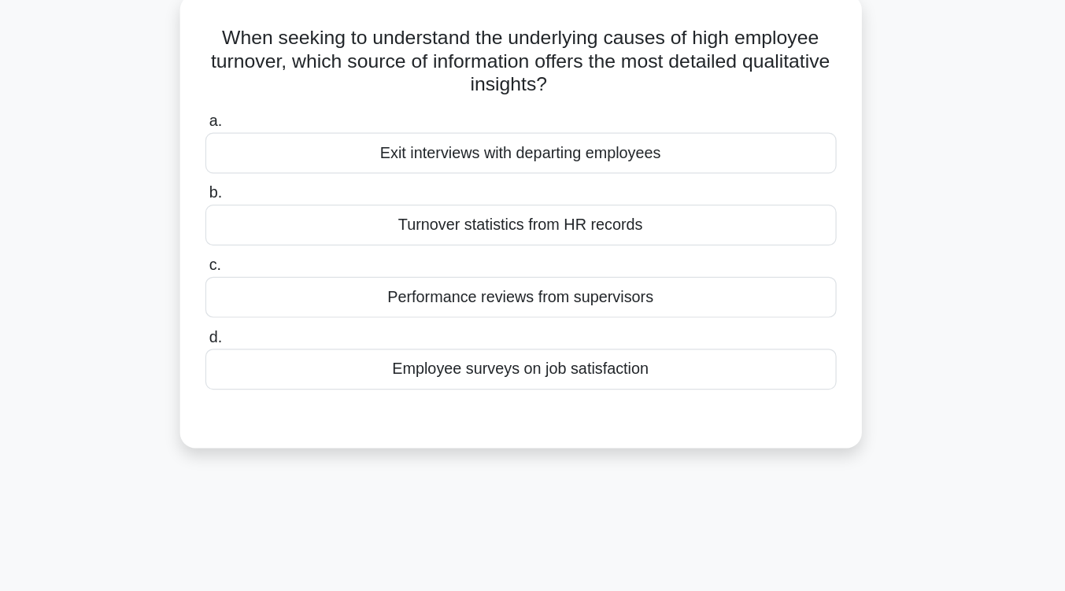
scroll to position [97, 0]
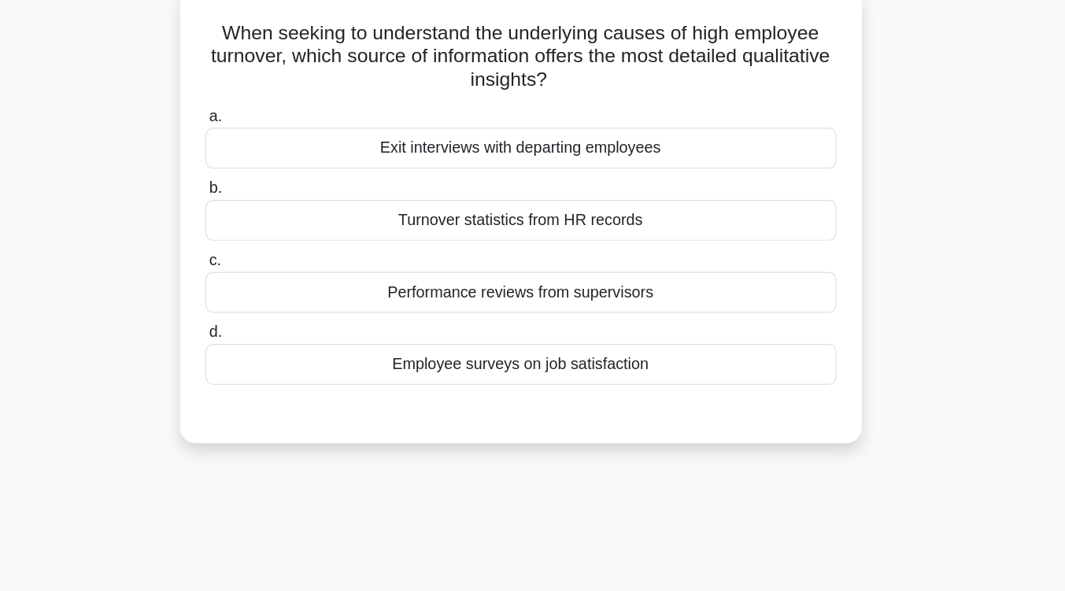
click at [576, 127] on div "Exit interviews with departing employees" at bounding box center [533, 119] width 510 height 33
click at [278, 99] on input "a. Exit interviews with departing employees" at bounding box center [278, 94] width 0 height 10
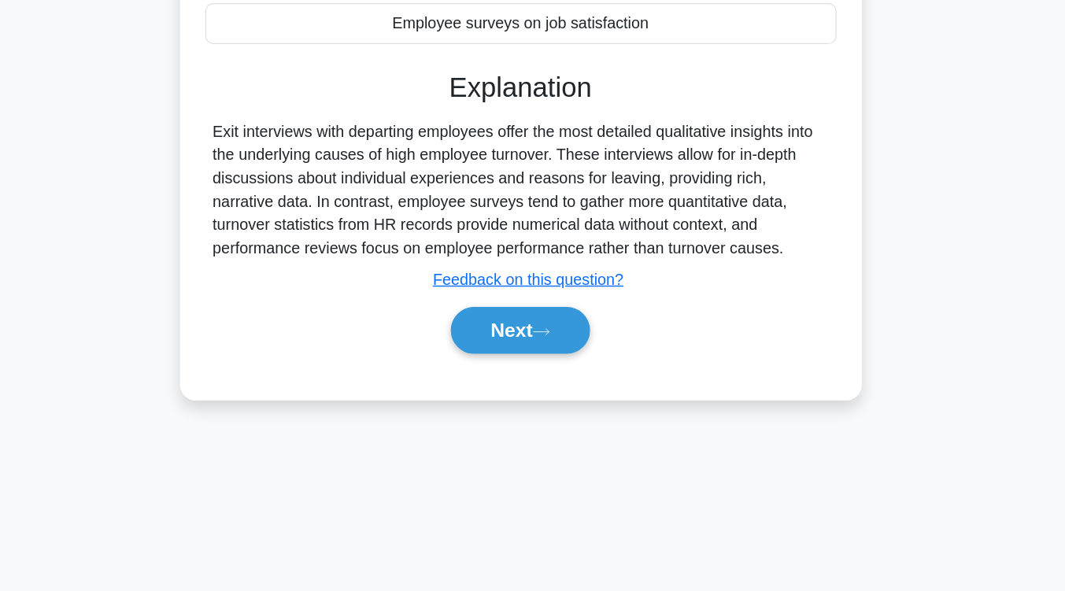
scroll to position [259, 0]
click at [556, 378] on icon at bounding box center [549, 381] width 14 height 9
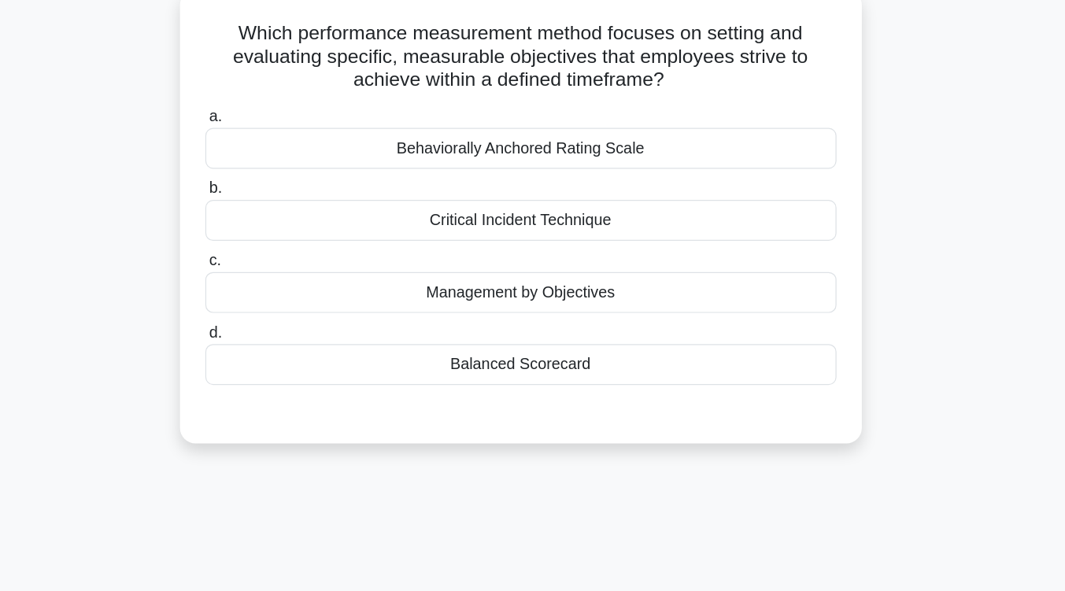
scroll to position [100, 0]
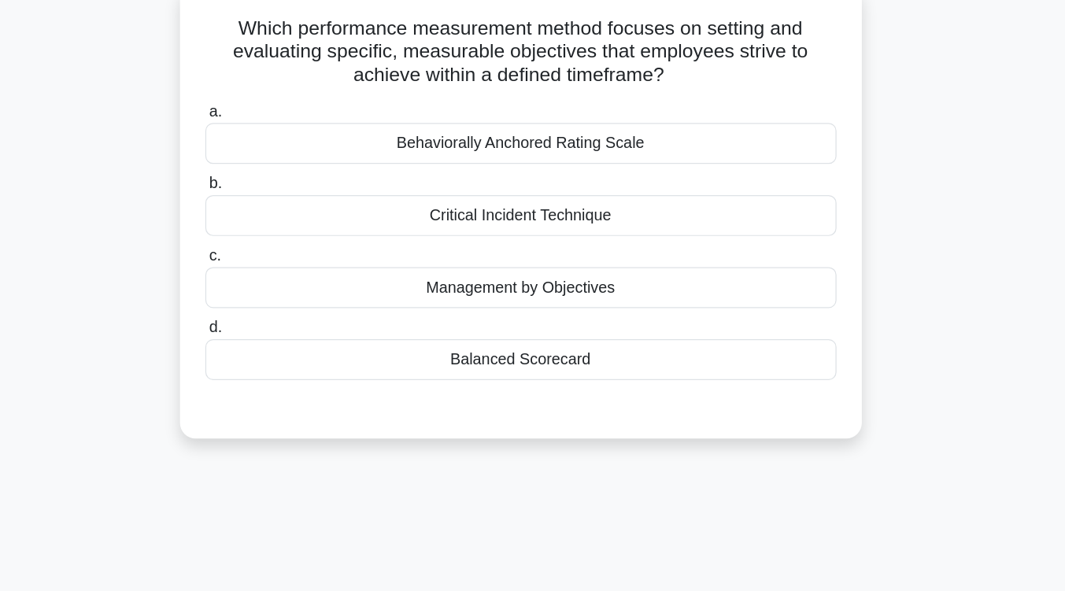
click at [560, 244] on div "Management by Objectives" at bounding box center [533, 232] width 510 height 33
click at [278, 212] on input "c. Management by Objectives" at bounding box center [278, 207] width 0 height 10
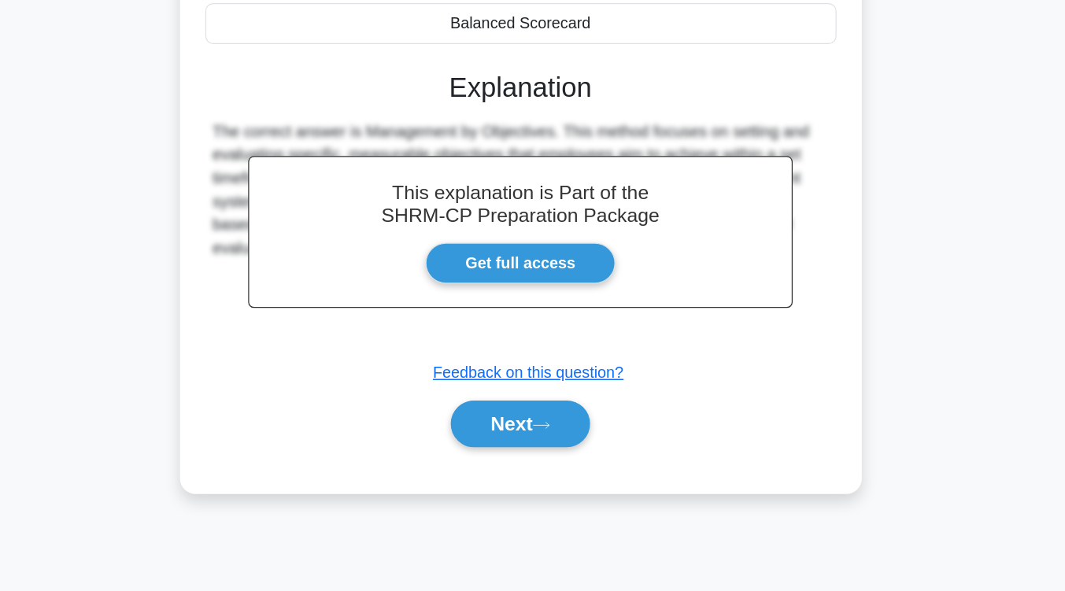
scroll to position [259, 0]
click at [537, 463] on button "Next" at bounding box center [532, 456] width 113 height 38
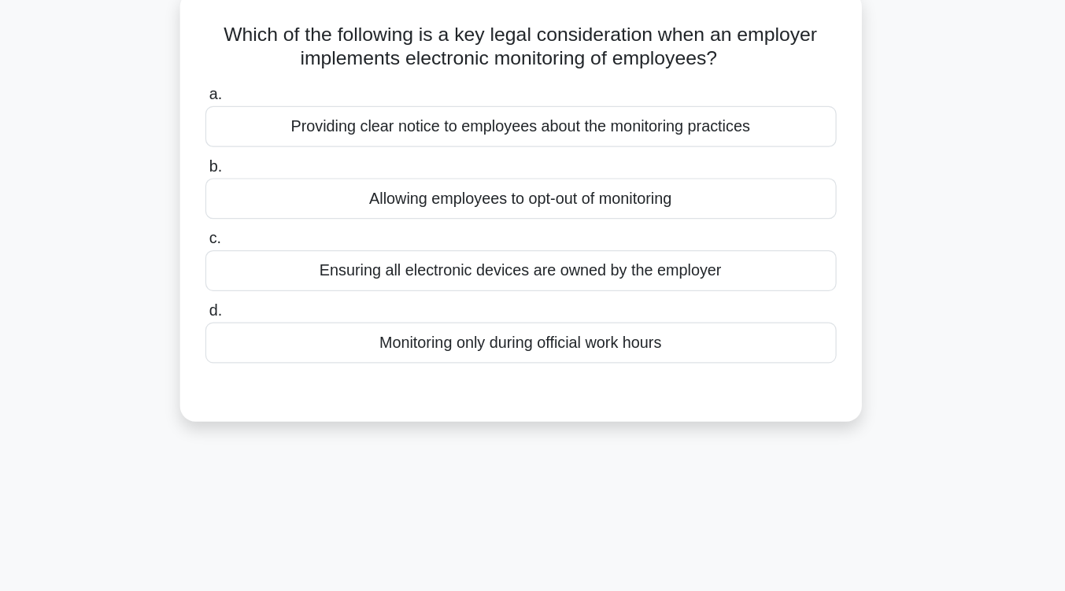
scroll to position [98, 0]
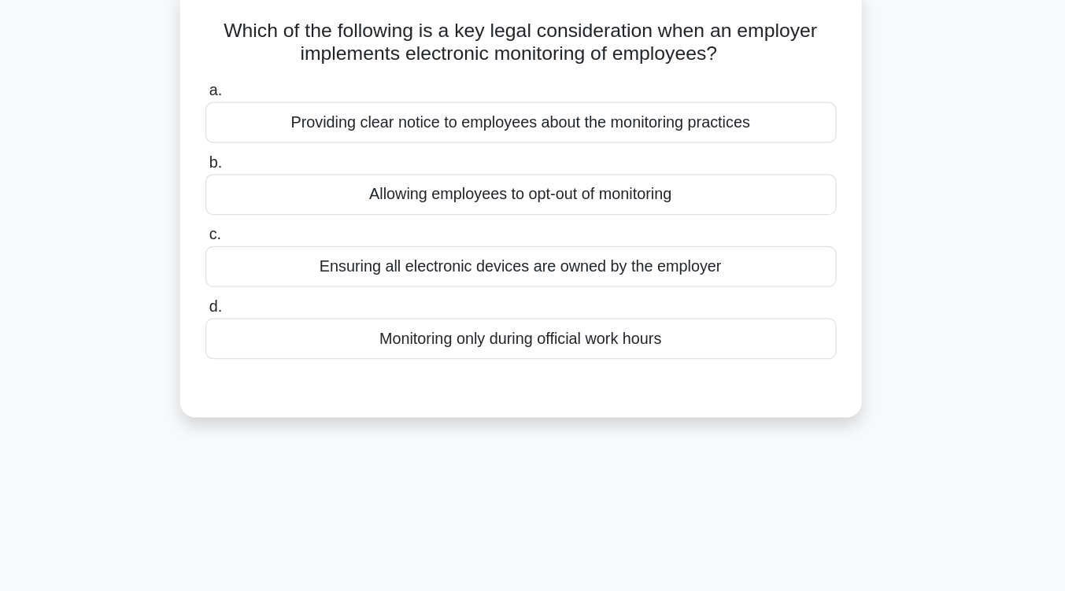
click at [608, 105] on div "Providing clear notice to employees about the monitoring practices" at bounding box center [533, 99] width 510 height 33
click at [278, 79] on input "a. Providing clear notice to employees about the monitoring practices" at bounding box center [278, 73] width 0 height 10
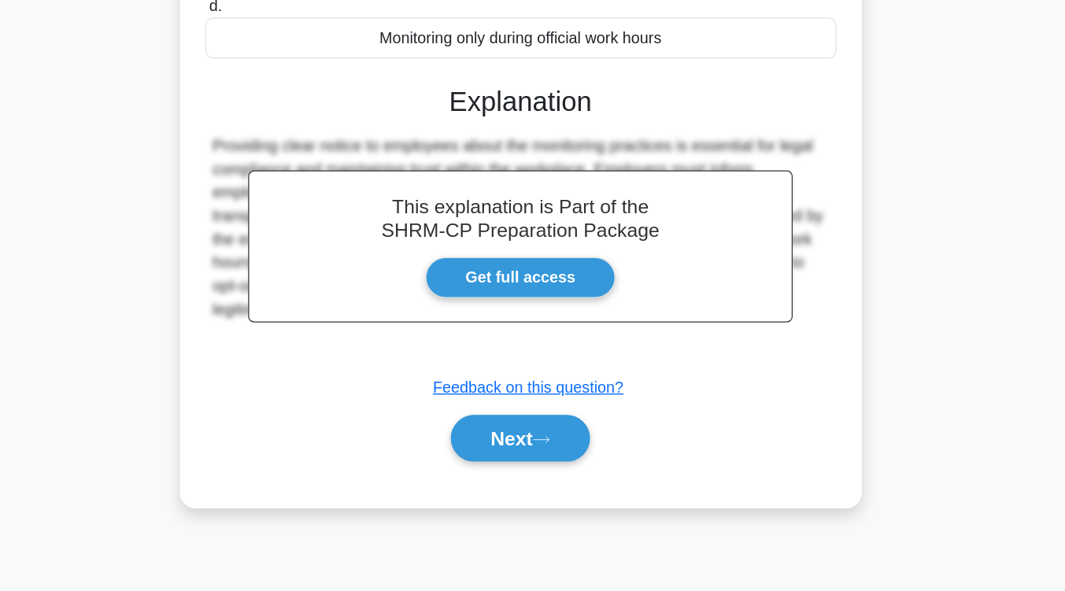
scroll to position [240, 0]
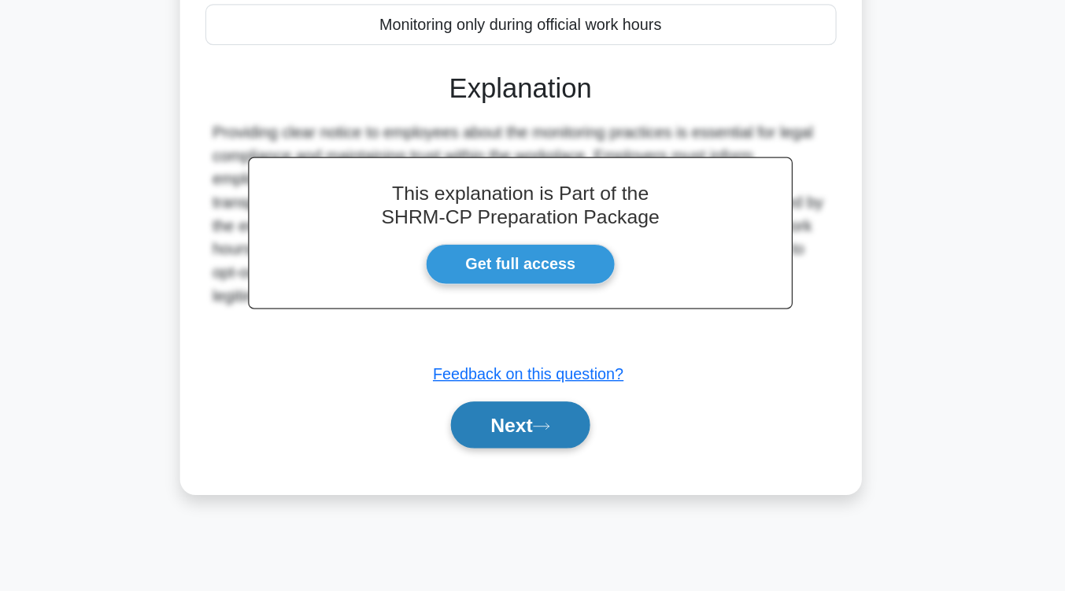
click at [567, 459] on button "Next" at bounding box center [532, 456] width 113 height 38
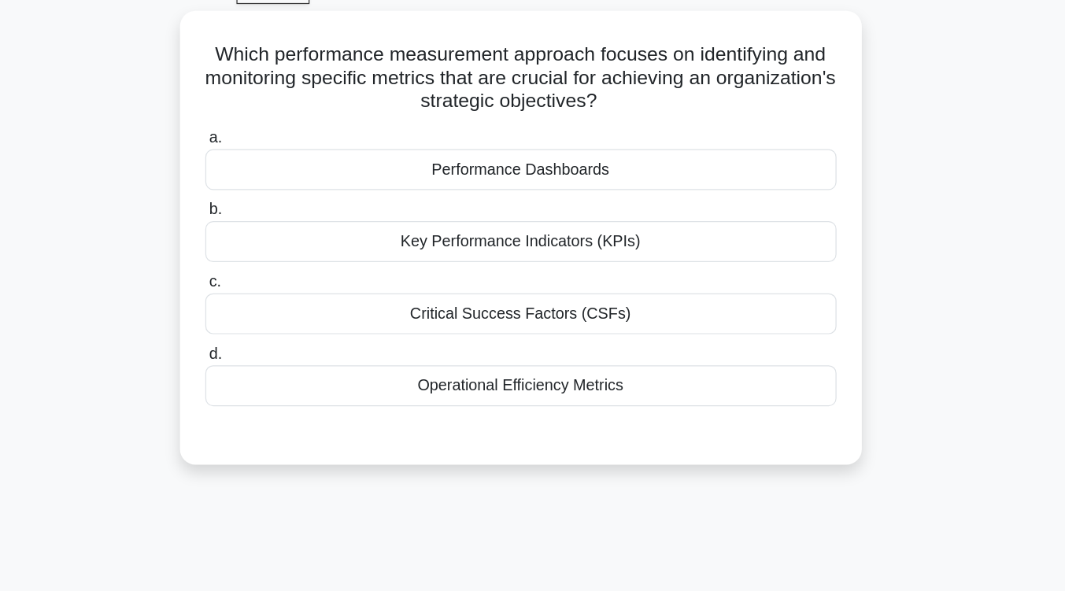
scroll to position [79, 0]
click at [570, 199] on div "Key Performance Indicators (KPIs)" at bounding box center [533, 195] width 510 height 33
click at [278, 175] on input "b. Key Performance Indicators (KPIs)" at bounding box center [278, 170] width 0 height 10
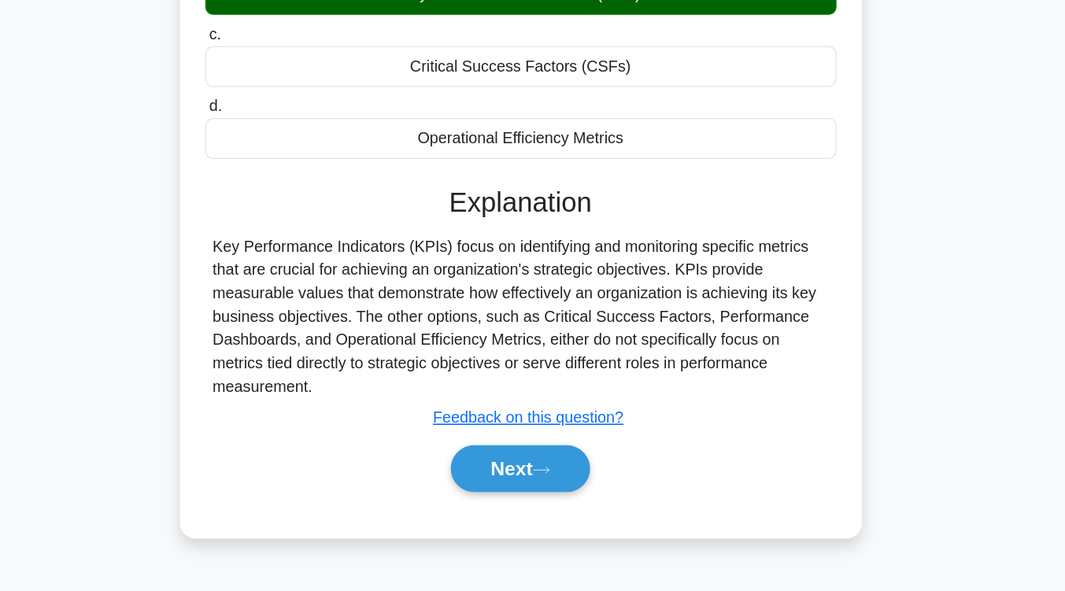
scroll to position [259, 0]
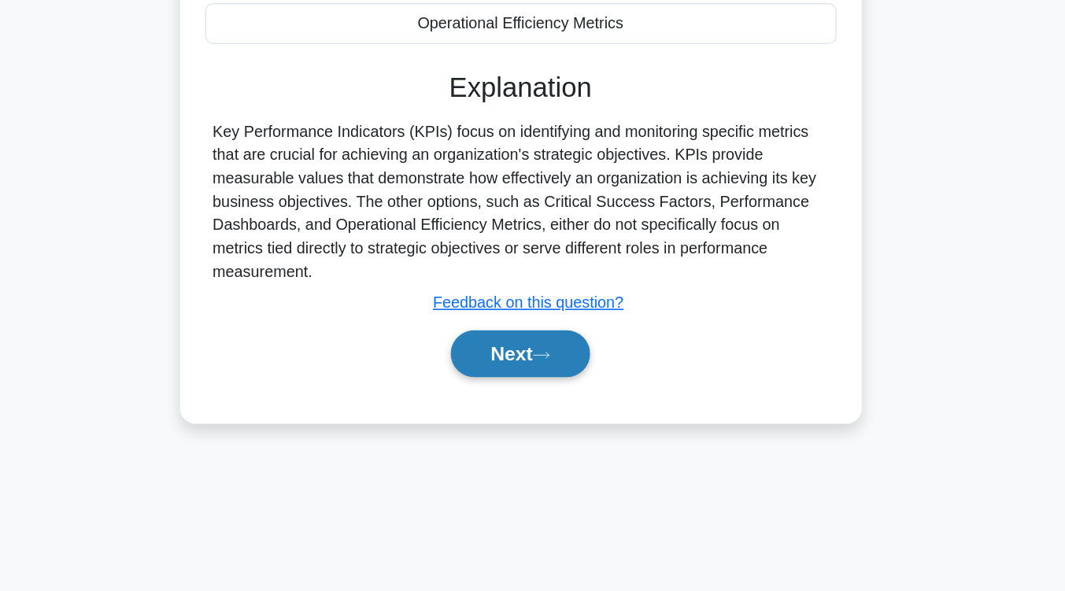
click at [553, 386] on button "Next" at bounding box center [532, 399] width 113 height 38
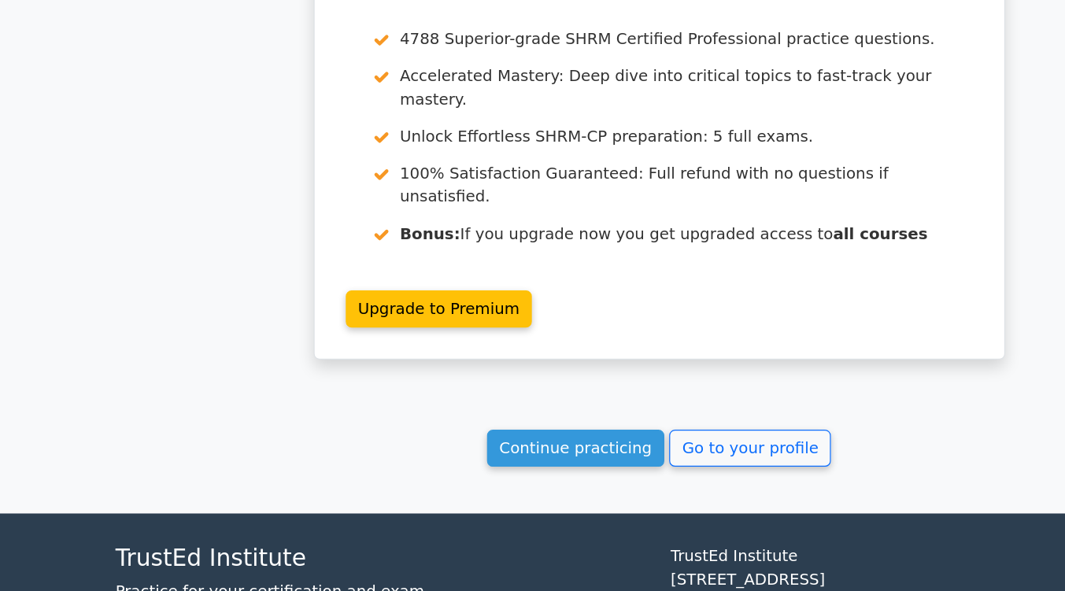
scroll to position [2141, 0]
click at [450, 460] on link "Continue practicing" at bounding box center [465, 475] width 144 height 30
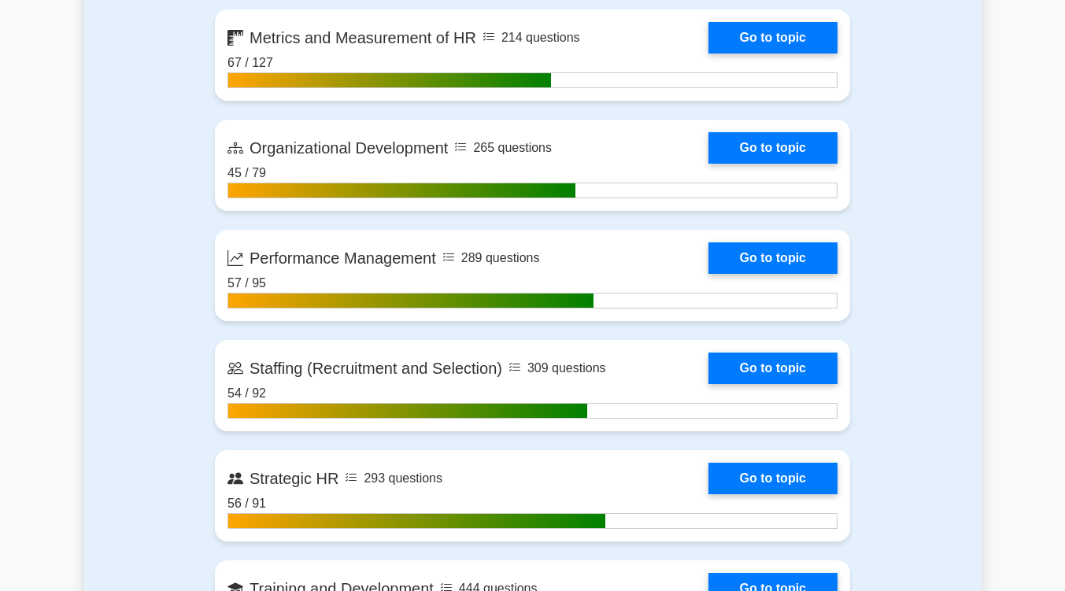
scroll to position [1974, 0]
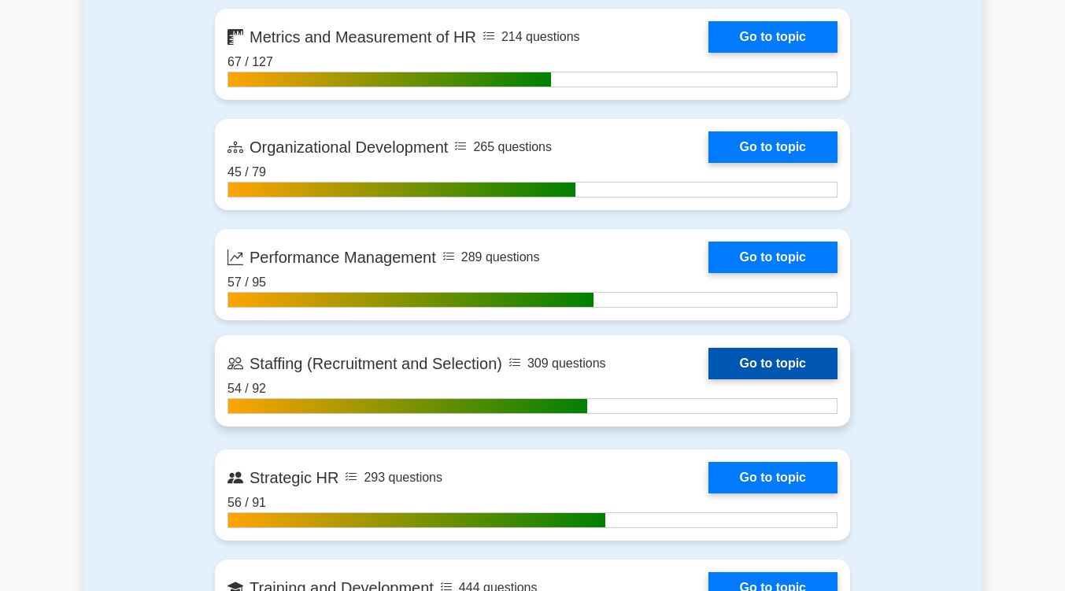
click at [751, 362] on link "Go to topic" at bounding box center [772, 363] width 129 height 31
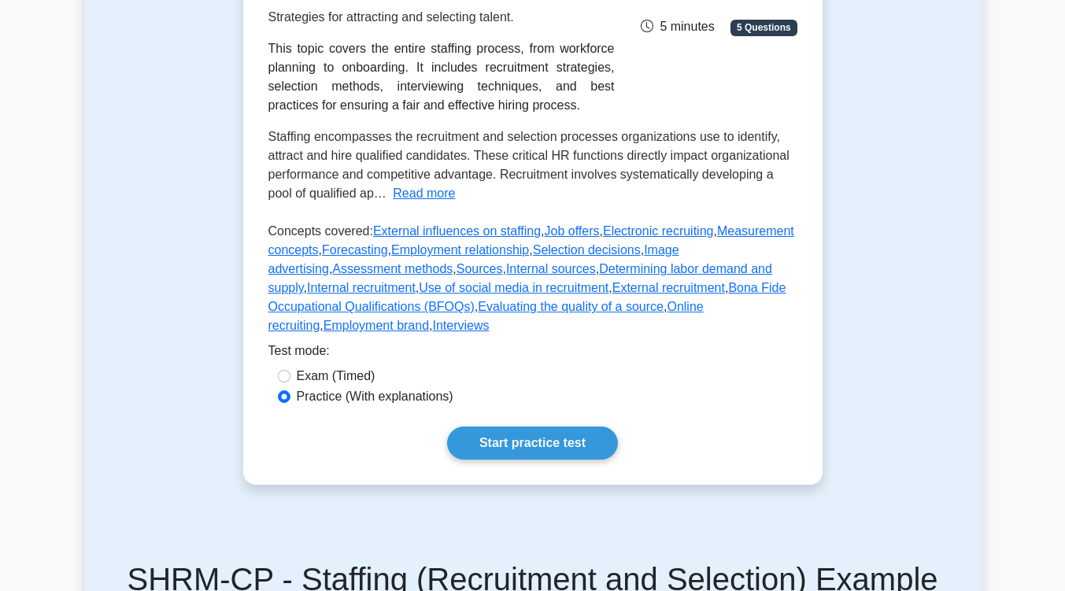
scroll to position [301, 0]
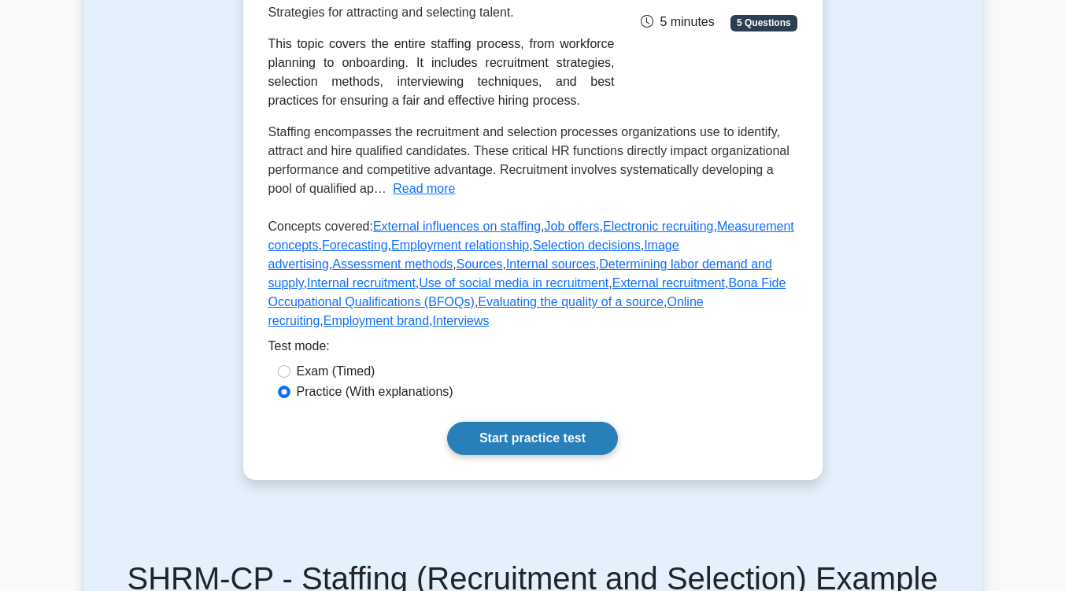
click at [567, 422] on link "Start practice test" at bounding box center [532, 438] width 171 height 33
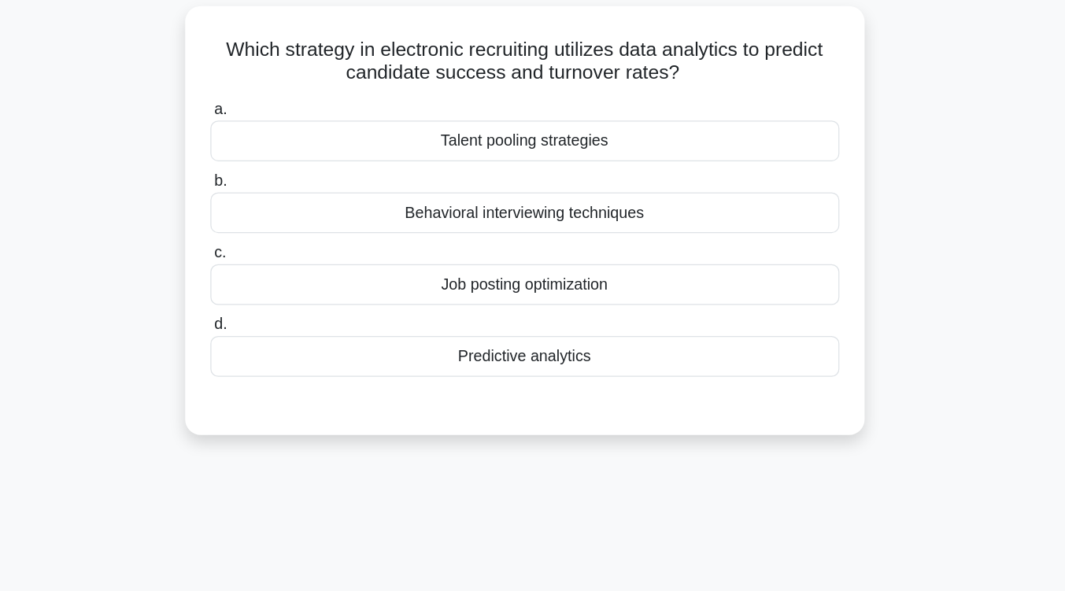
click at [560, 397] on div "Predictive analytics" at bounding box center [533, 391] width 510 height 33
click at [278, 371] on input "d. Predictive analytics" at bounding box center [278, 365] width 0 height 10
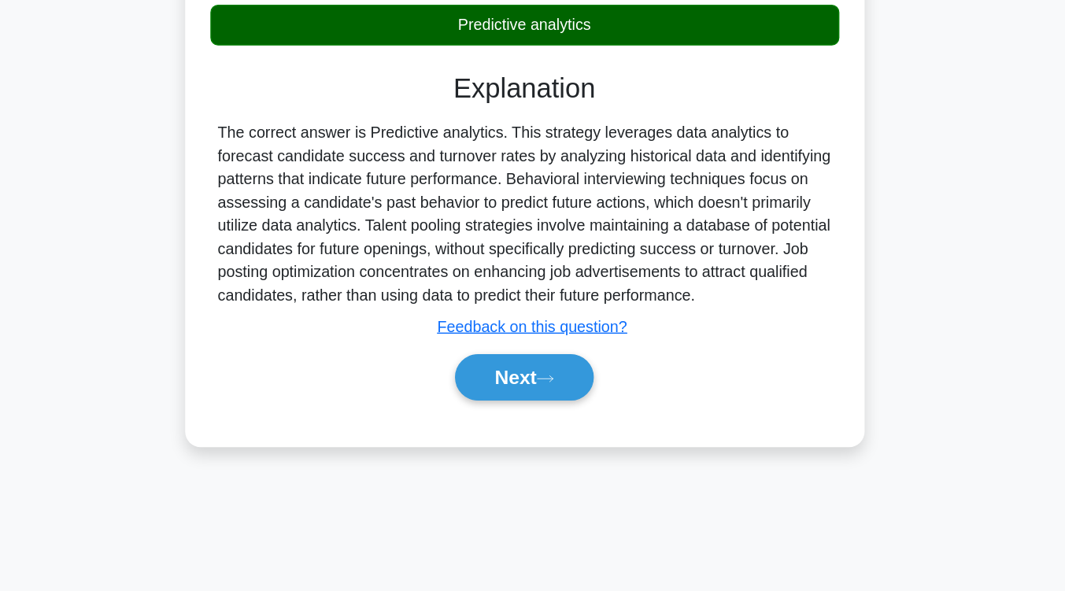
scroll to position [259, 0]
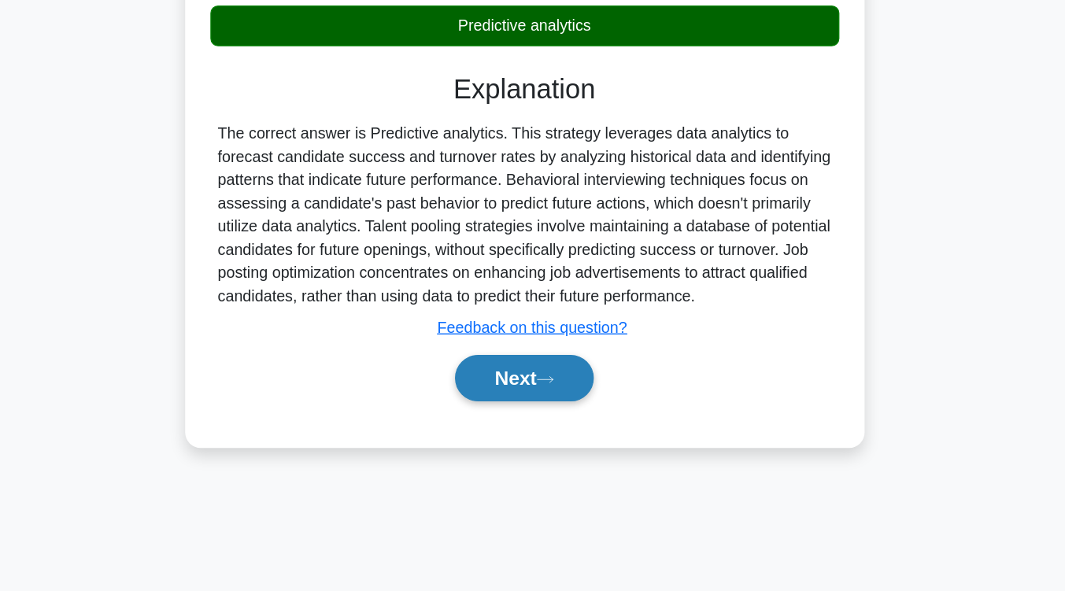
click at [556, 418] on icon at bounding box center [549, 419] width 14 height 9
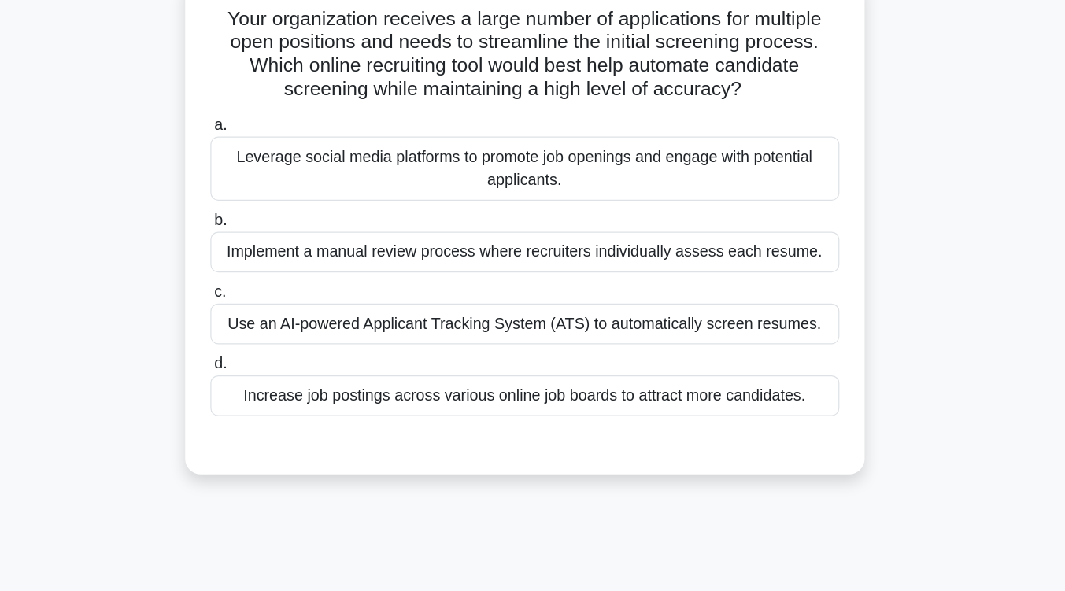
scroll to position [131, 0]
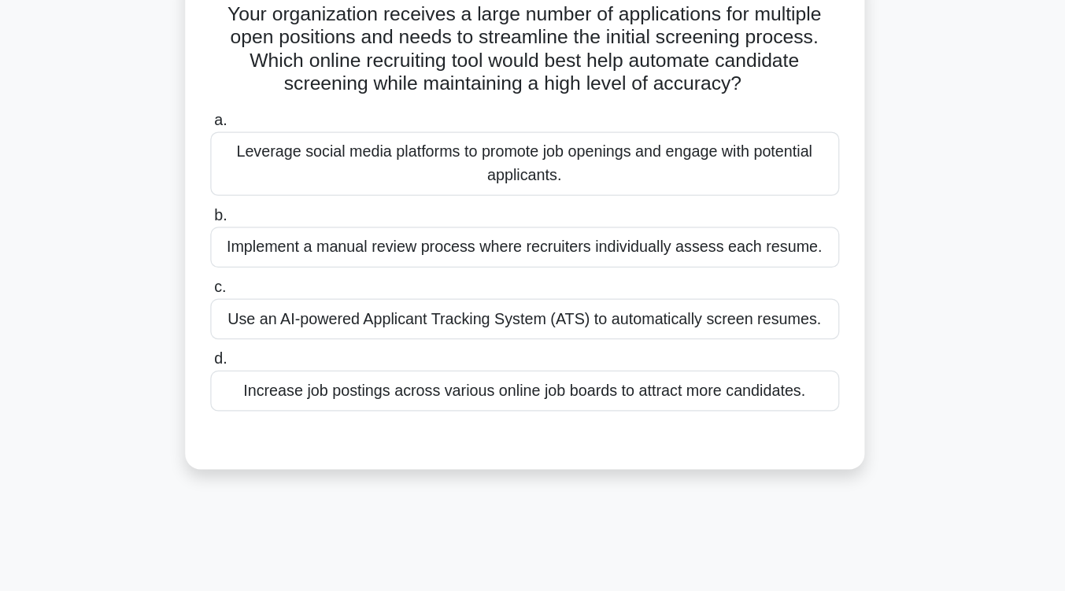
click at [561, 264] on div "Use an AI-powered Applicant Tracking System (ATS) to automatically screen resum…" at bounding box center [533, 258] width 510 height 33
click at [278, 238] on input "c. Use an AI-powered Applicant Tracking System (ATS) to automatically screen re…" at bounding box center [278, 233] width 0 height 10
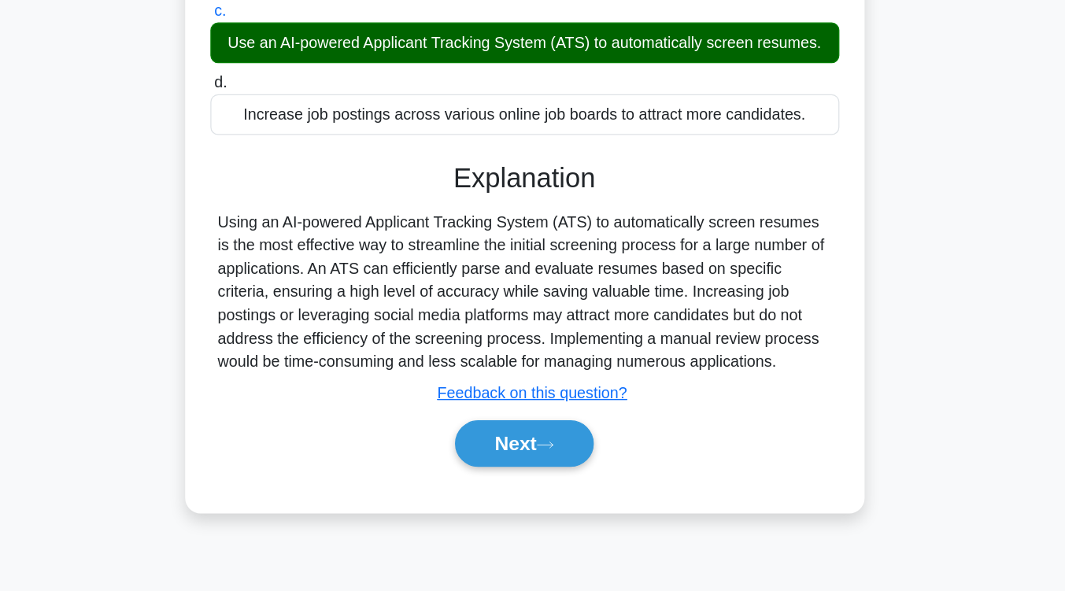
scroll to position [259, 0]
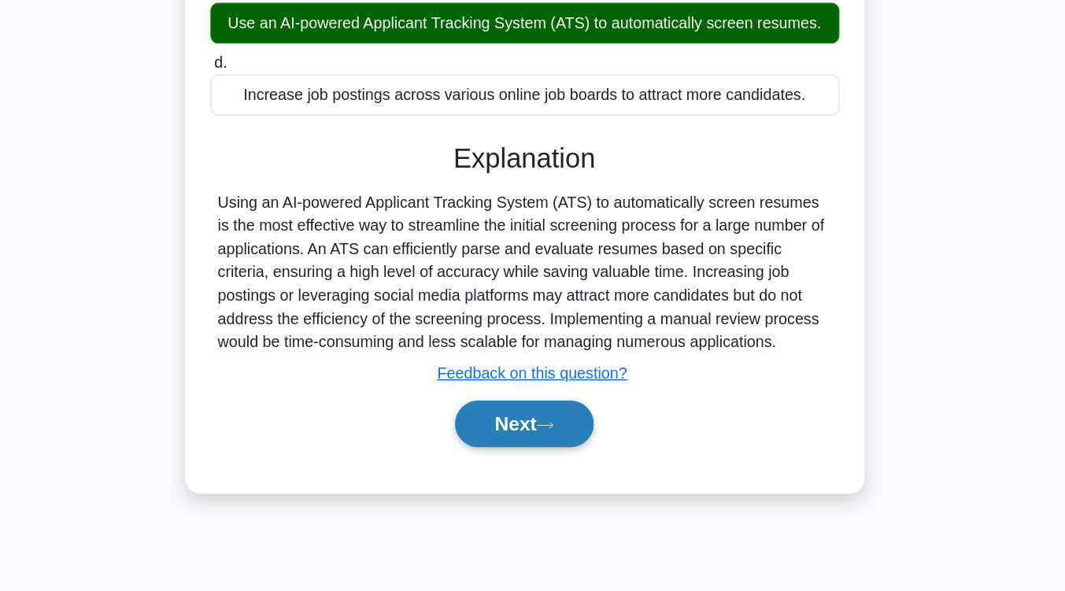
click at [551, 454] on icon at bounding box center [549, 456] width 14 height 9
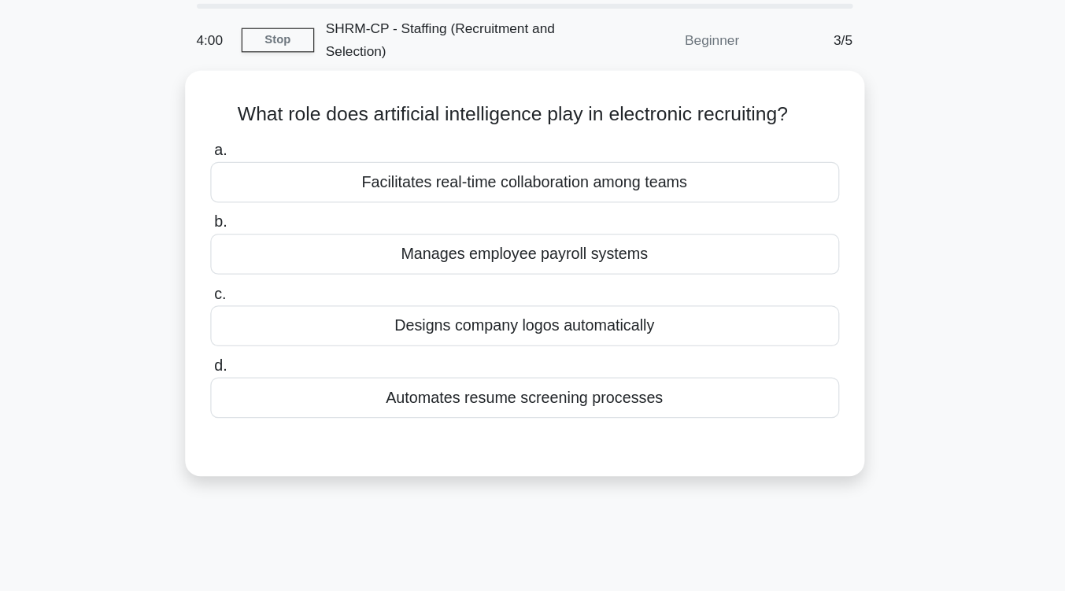
scroll to position [48, 0]
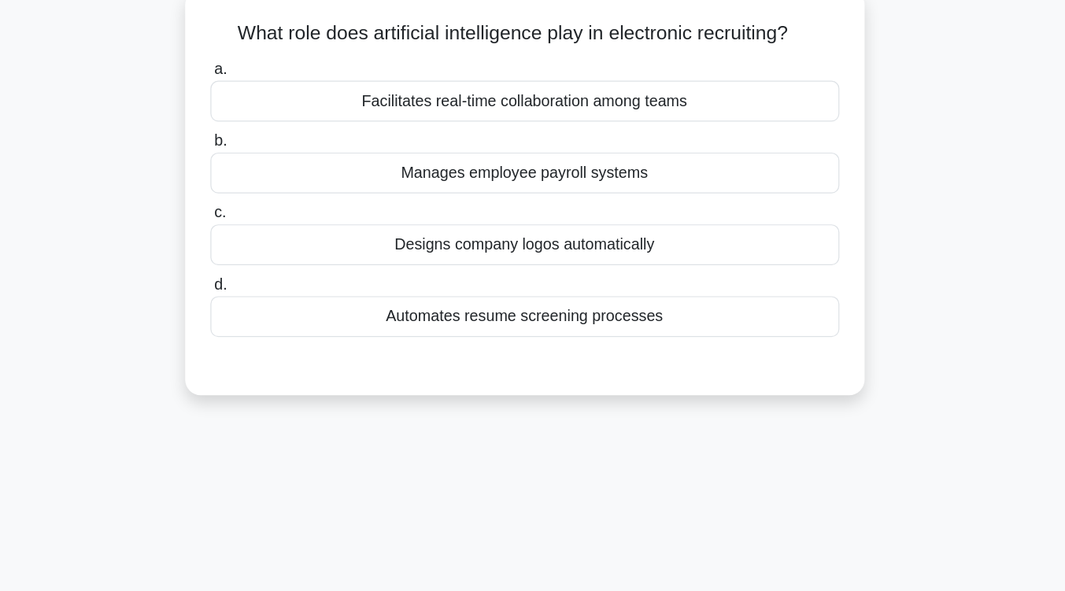
click at [545, 333] on div "Automates resume screening processes" at bounding box center [533, 324] width 510 height 33
click at [278, 304] on input "d. Automates resume screening processes" at bounding box center [278, 298] width 0 height 10
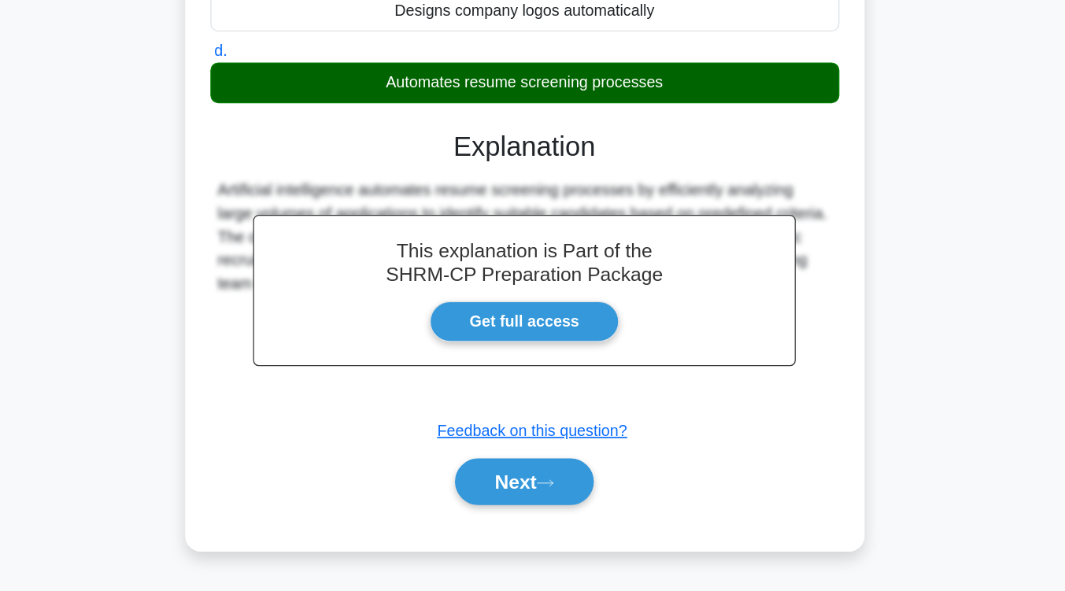
scroll to position [259, 0]
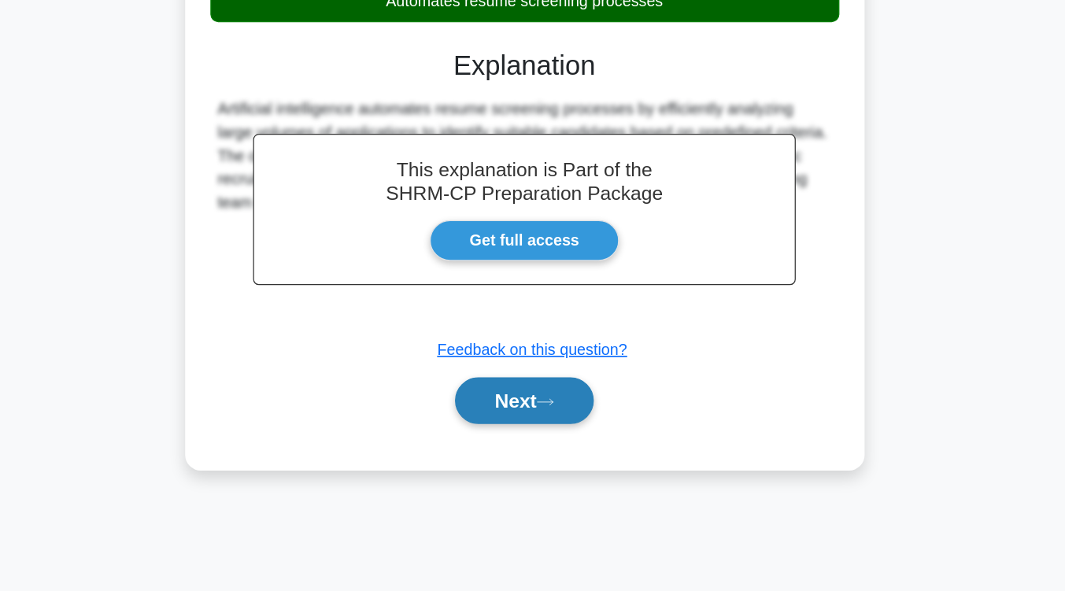
click at [539, 437] on button "Next" at bounding box center [532, 437] width 113 height 38
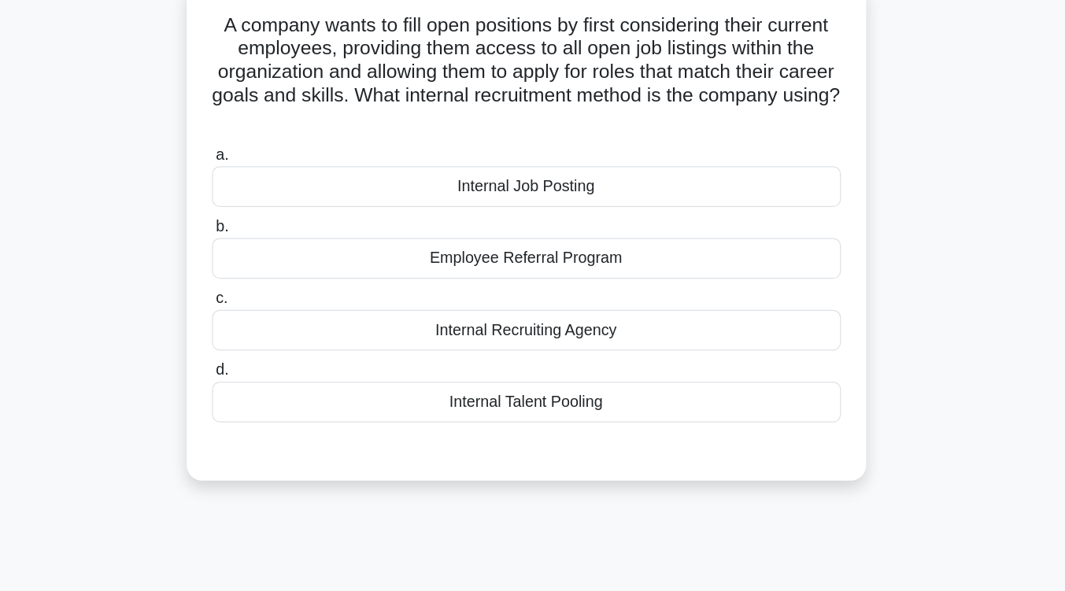
scroll to position [113, 0]
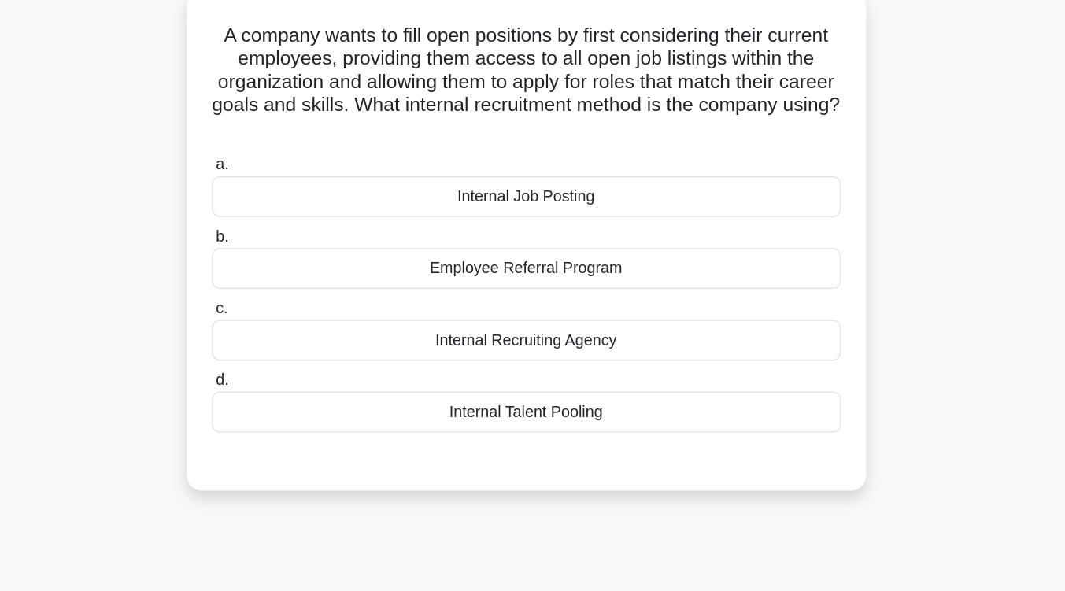
click at [565, 164] on div "Internal Job Posting" at bounding box center [533, 159] width 510 height 33
click at [278, 139] on input "a. Internal Job Posting" at bounding box center [278, 134] width 0 height 10
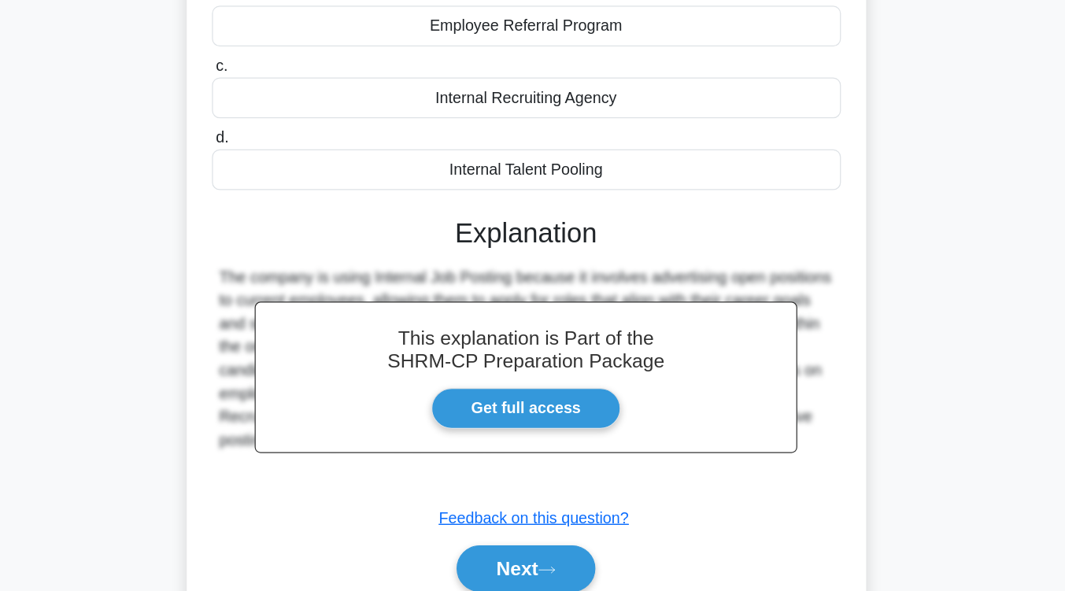
scroll to position [267, 0]
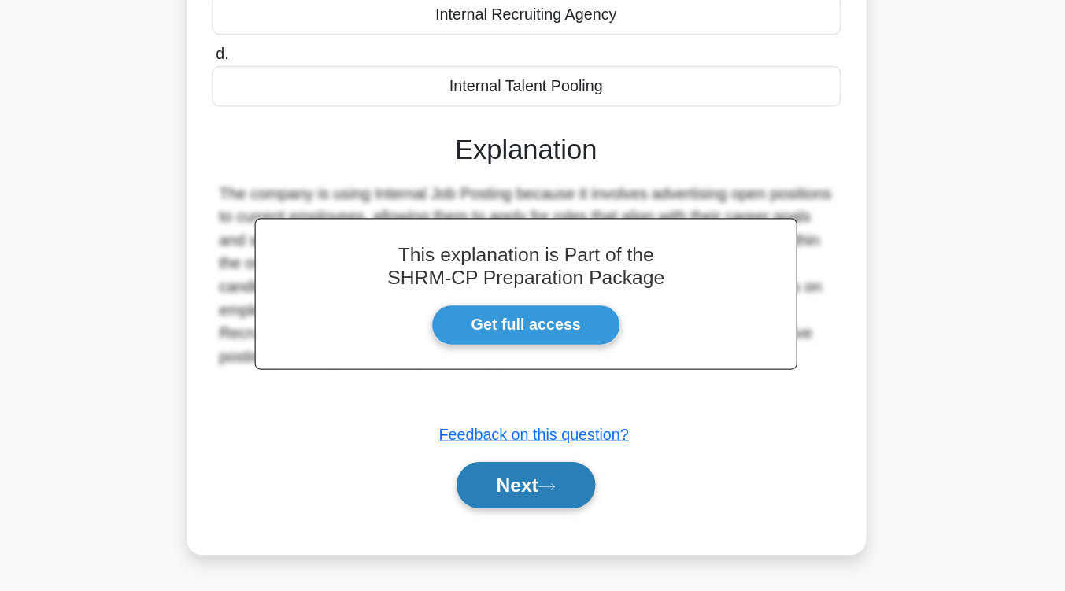
click at [546, 508] on button "Next" at bounding box center [532, 505] width 113 height 38
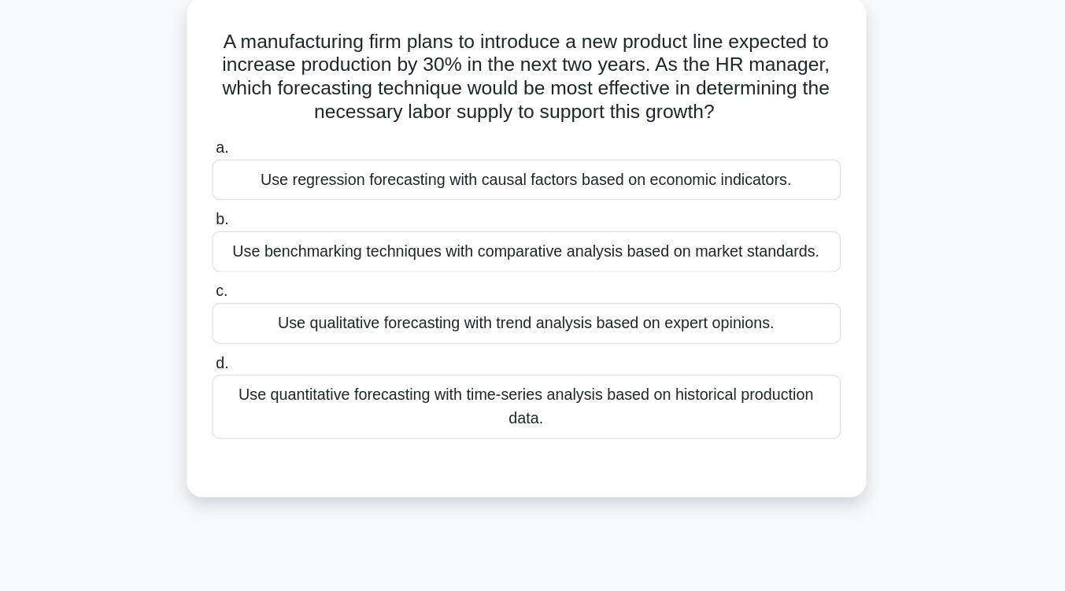
scroll to position [112, 0]
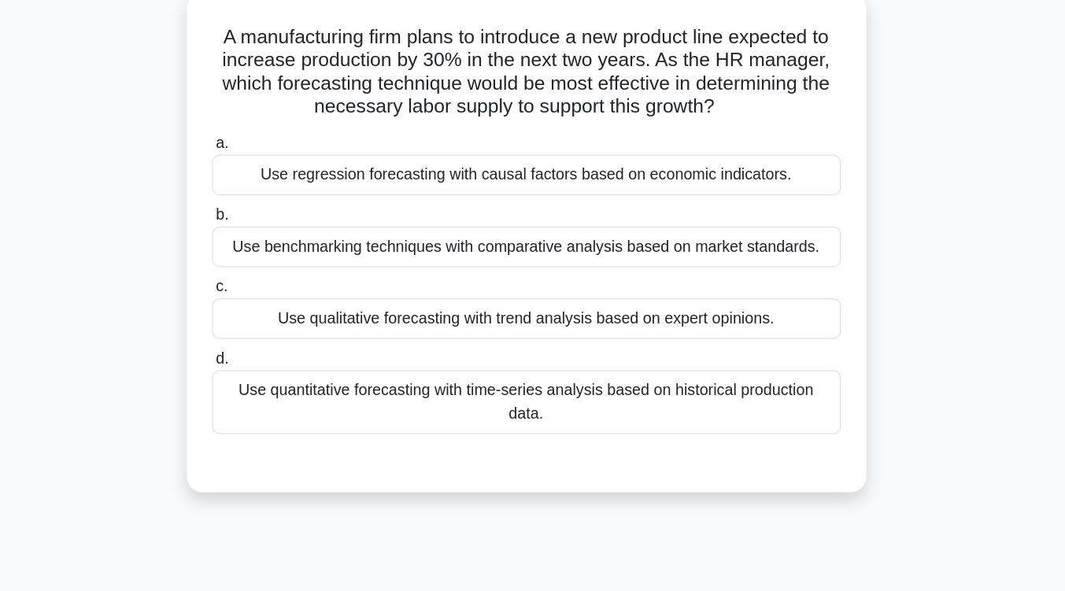
click at [559, 339] on div "Use quantitative forecasting with time-series analysis based on historical prod…" at bounding box center [533, 327] width 510 height 52
click at [278, 297] on input "d. Use quantitative forecasting with time-series analysis based on historical p…" at bounding box center [278, 291] width 0 height 10
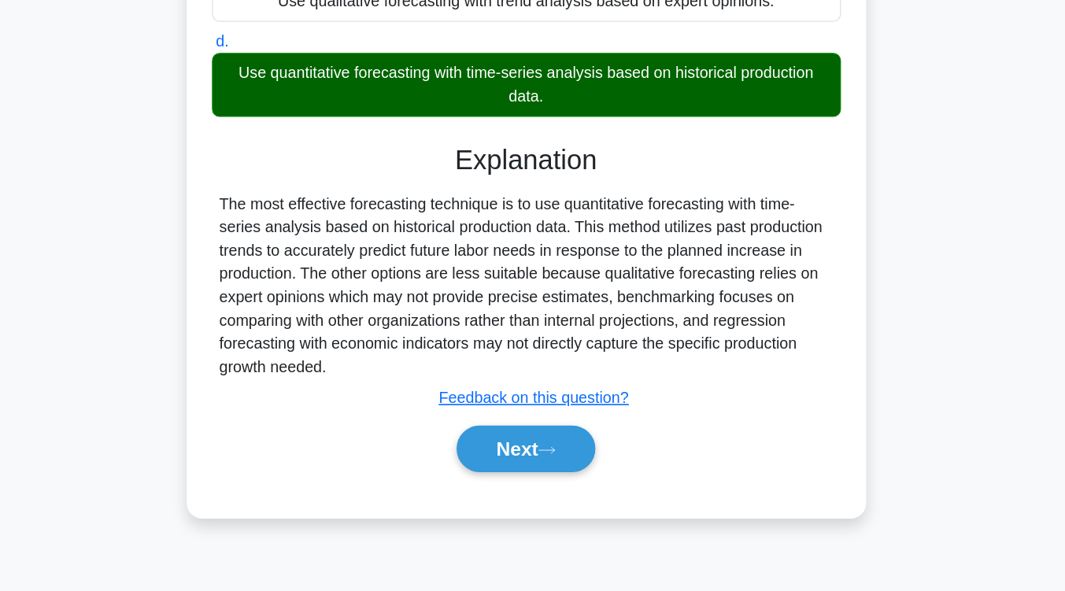
scroll to position [259, 0]
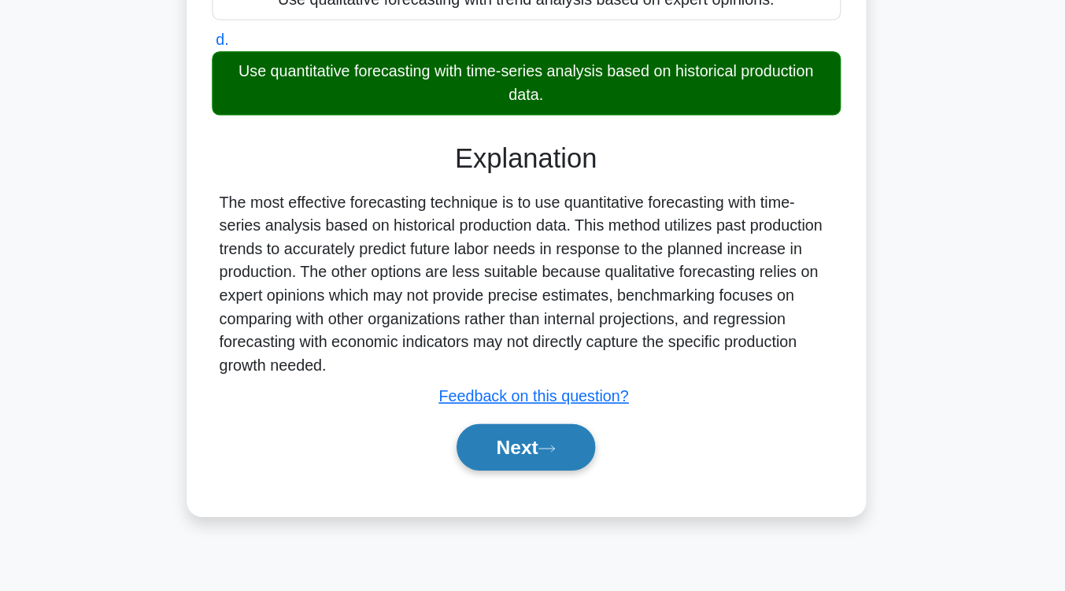
click at [547, 473] on button "Next" at bounding box center [532, 475] width 113 height 38
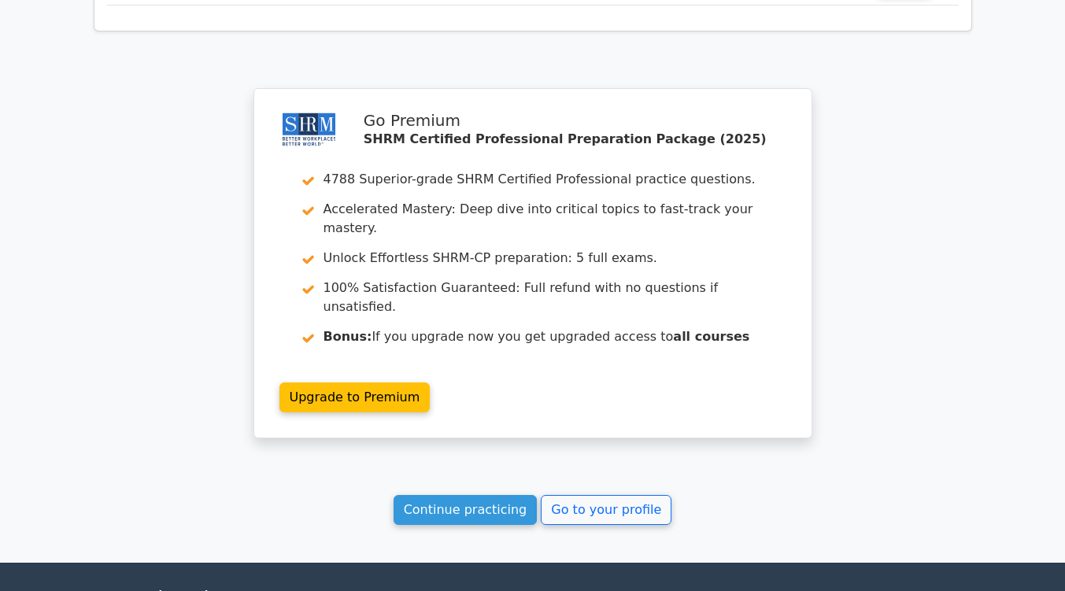
scroll to position [2028, 0]
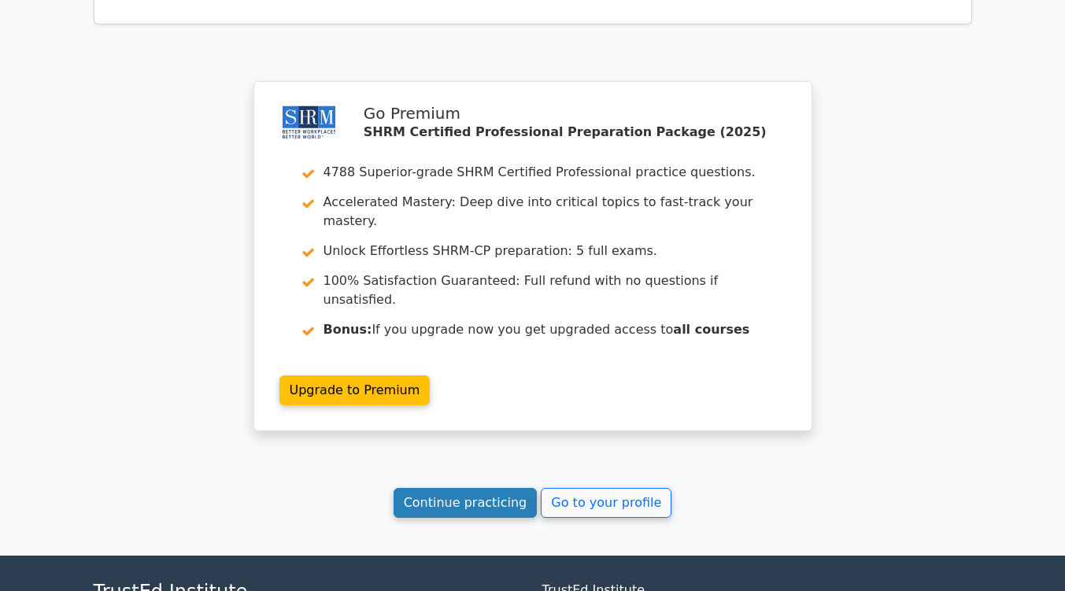
click at [497, 488] on link "Continue practicing" at bounding box center [465, 503] width 144 height 30
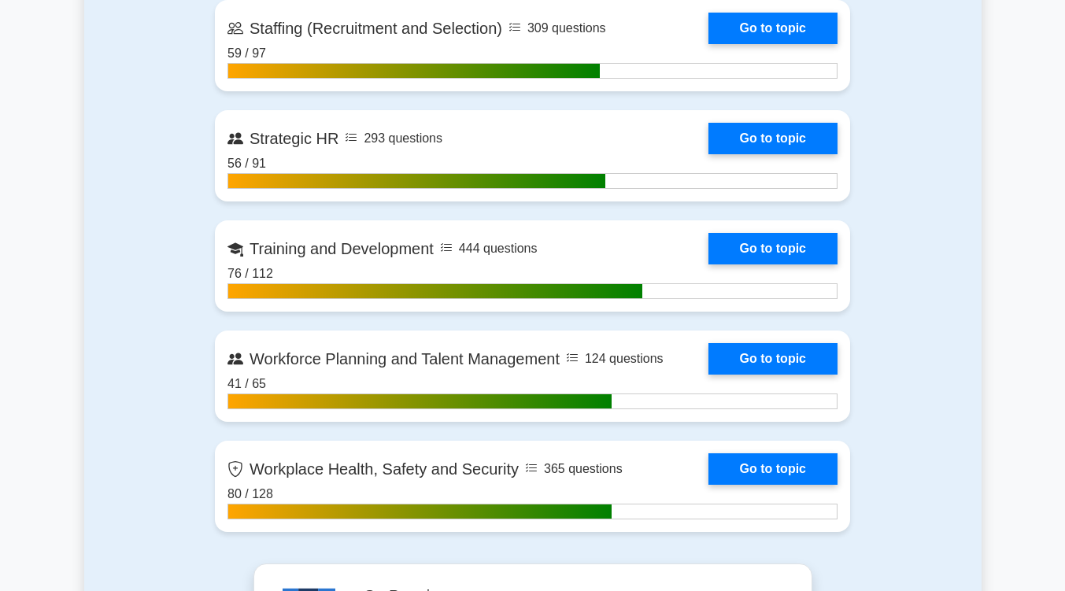
scroll to position [2317, 0]
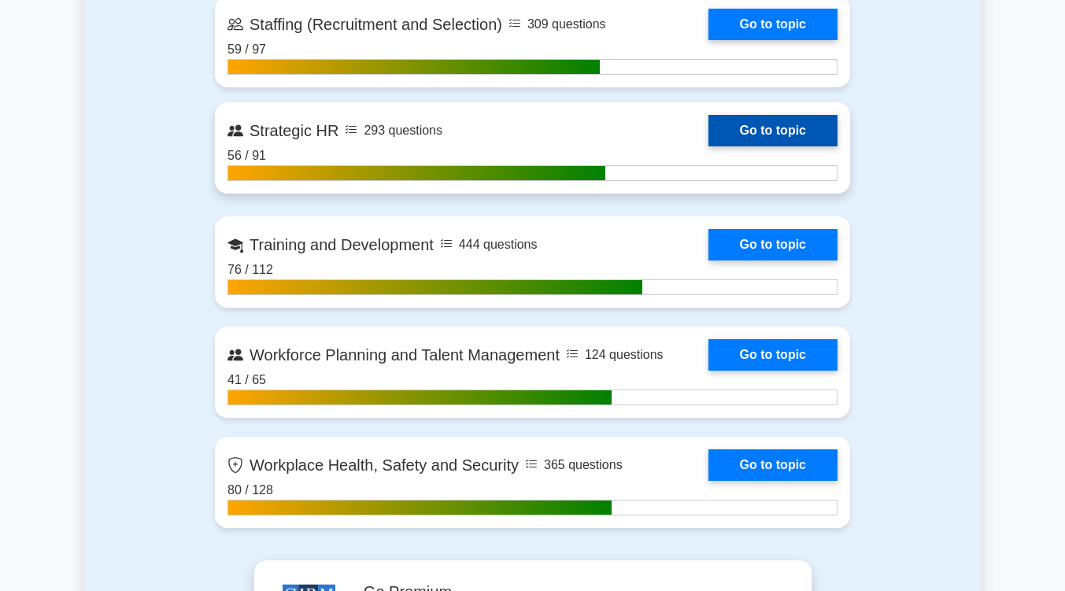
click at [784, 124] on link "Go to topic" at bounding box center [772, 130] width 129 height 31
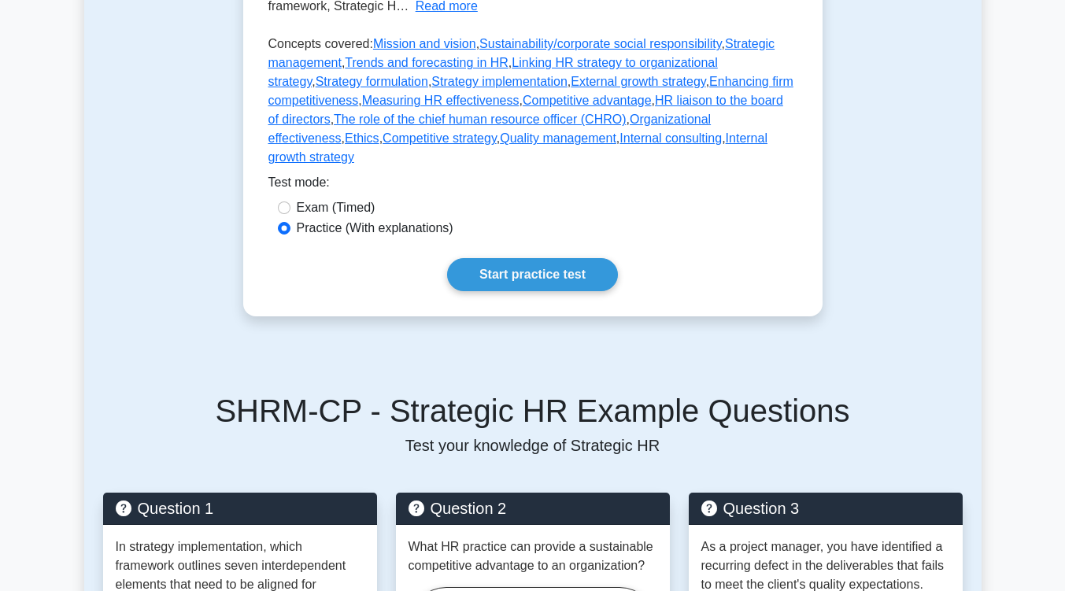
scroll to position [451, 0]
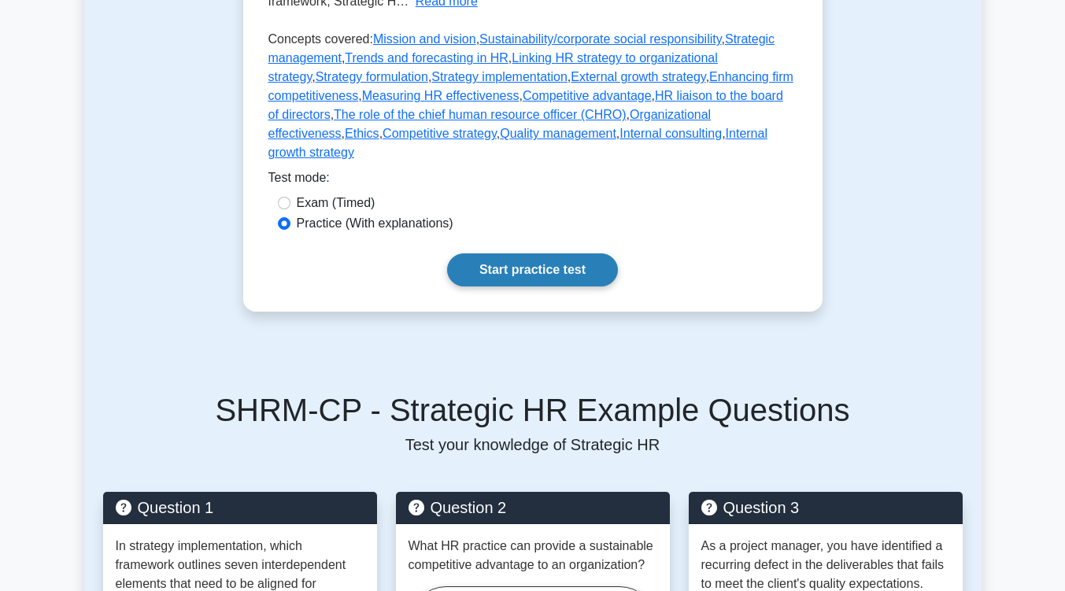
click at [585, 253] on link "Start practice test" at bounding box center [532, 269] width 171 height 33
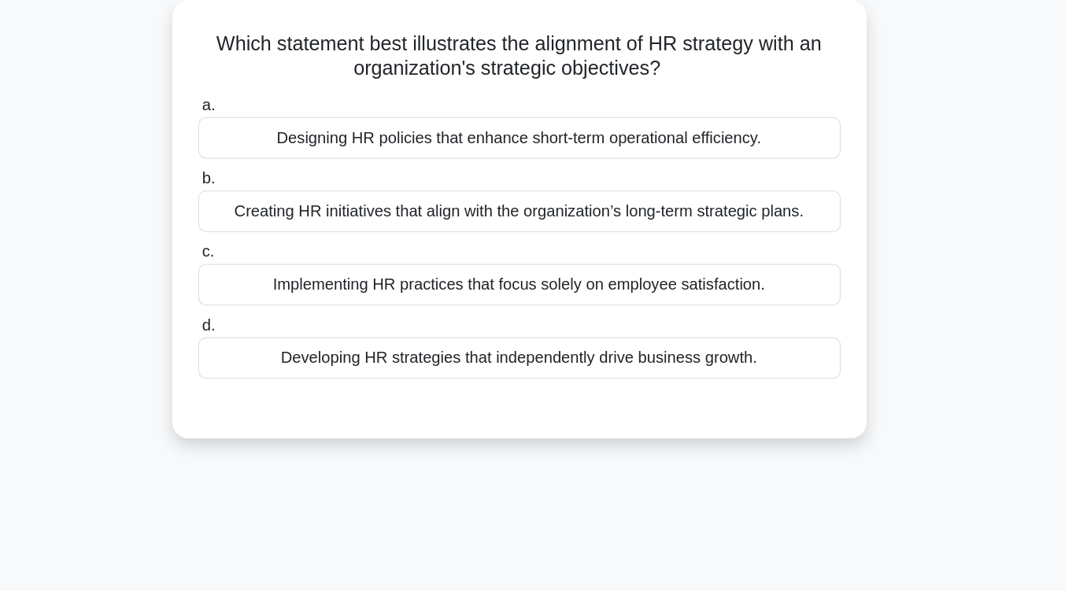
click at [584, 265] on div "Creating HR initiatives that align with the organization’s long-term strategic …" at bounding box center [533, 255] width 510 height 33
click at [278, 235] on input "b. Creating HR initiatives that align with the organization’s long-term strateg…" at bounding box center [278, 230] width 0 height 10
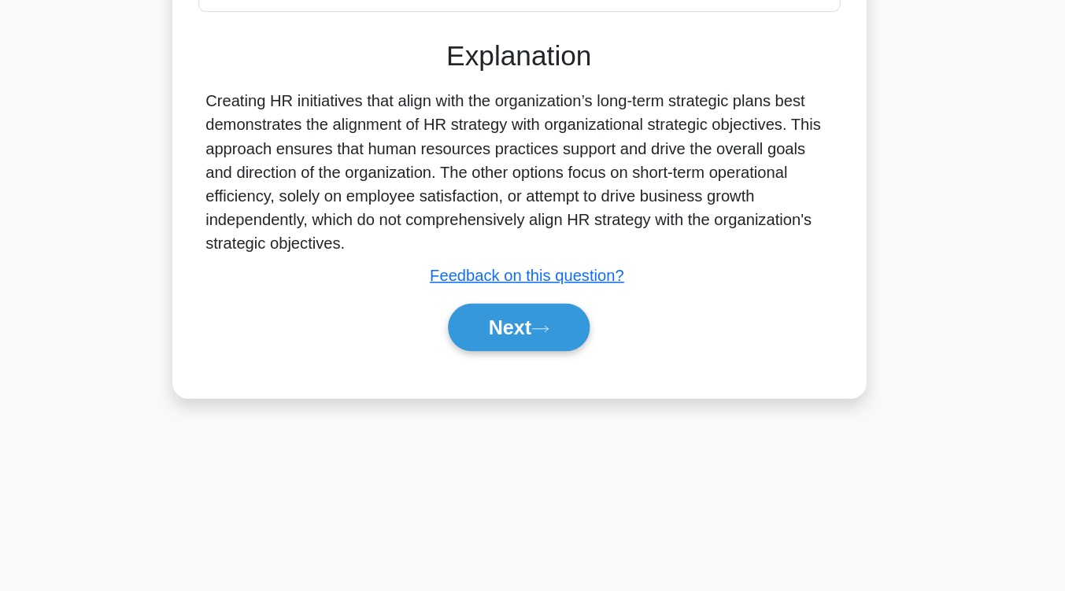
scroll to position [257, 0]
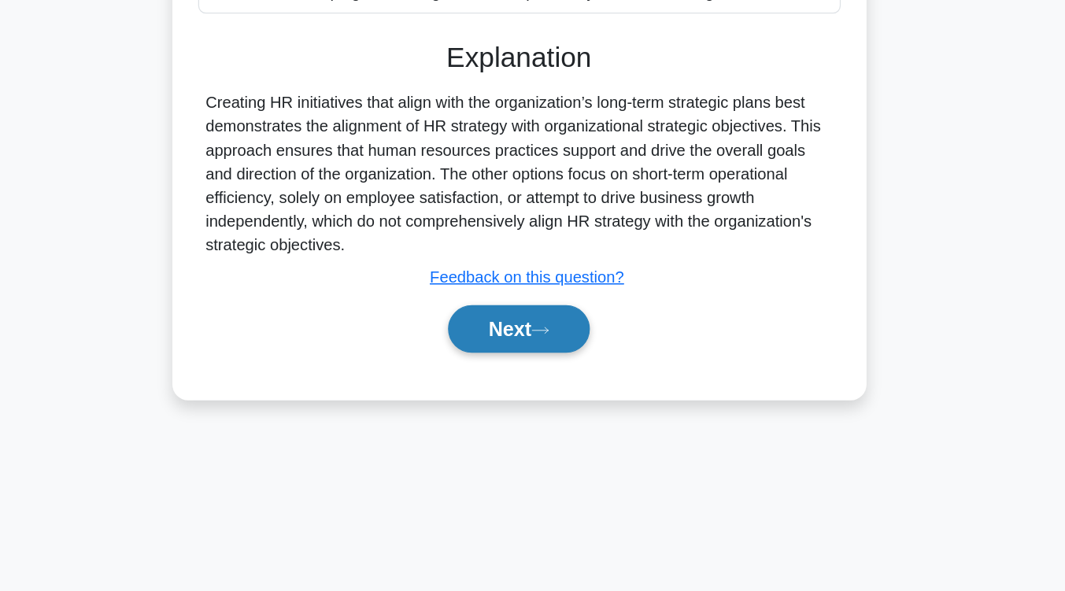
click at [570, 382] on button "Next" at bounding box center [532, 383] width 113 height 38
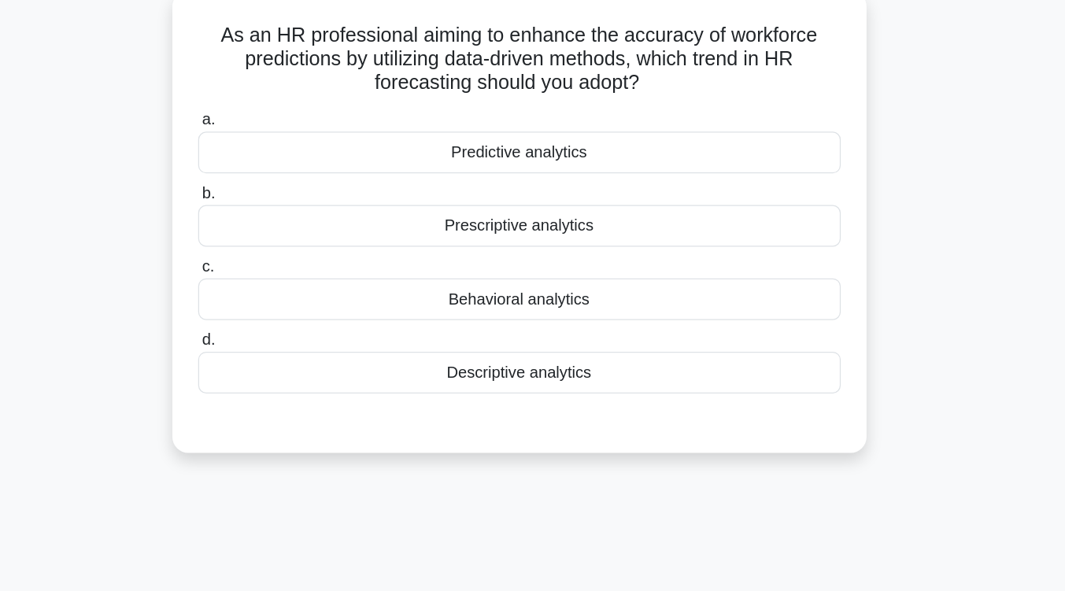
scroll to position [98, 0]
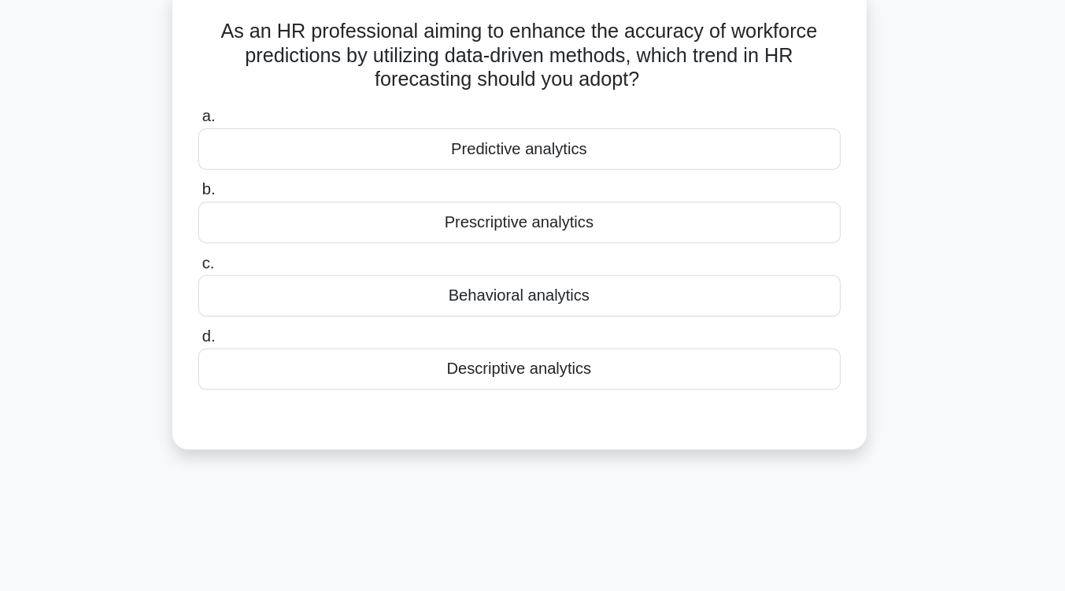
click at [560, 124] on div "Predictive analytics" at bounding box center [533, 118] width 510 height 33
click at [278, 98] on input "a. Predictive analytics" at bounding box center [278, 92] width 0 height 10
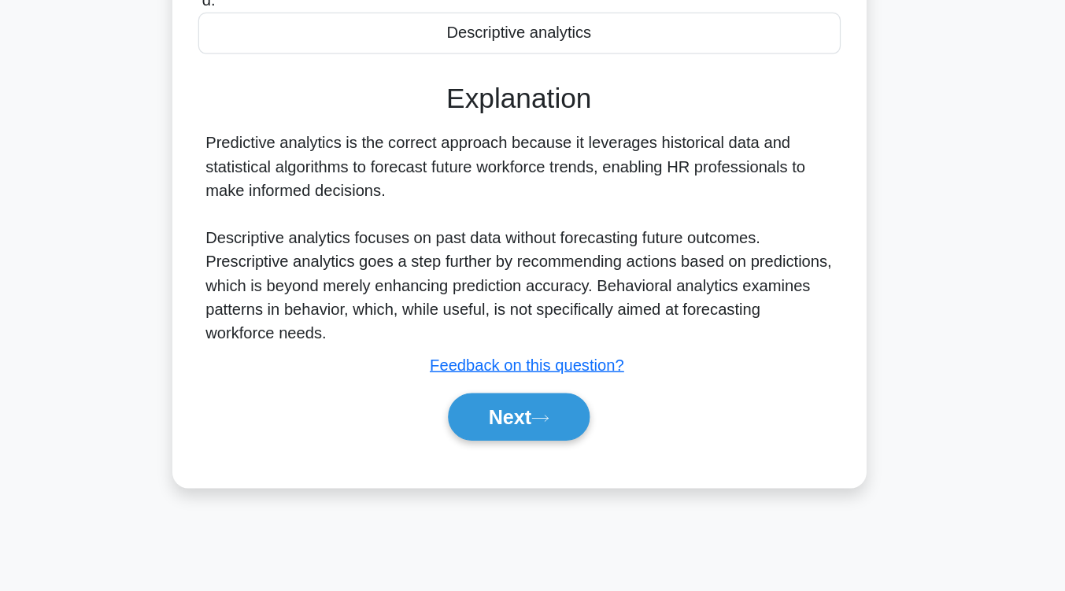
scroll to position [242, 0]
click at [556, 462] on button "Next" at bounding box center [532, 453] width 113 height 38
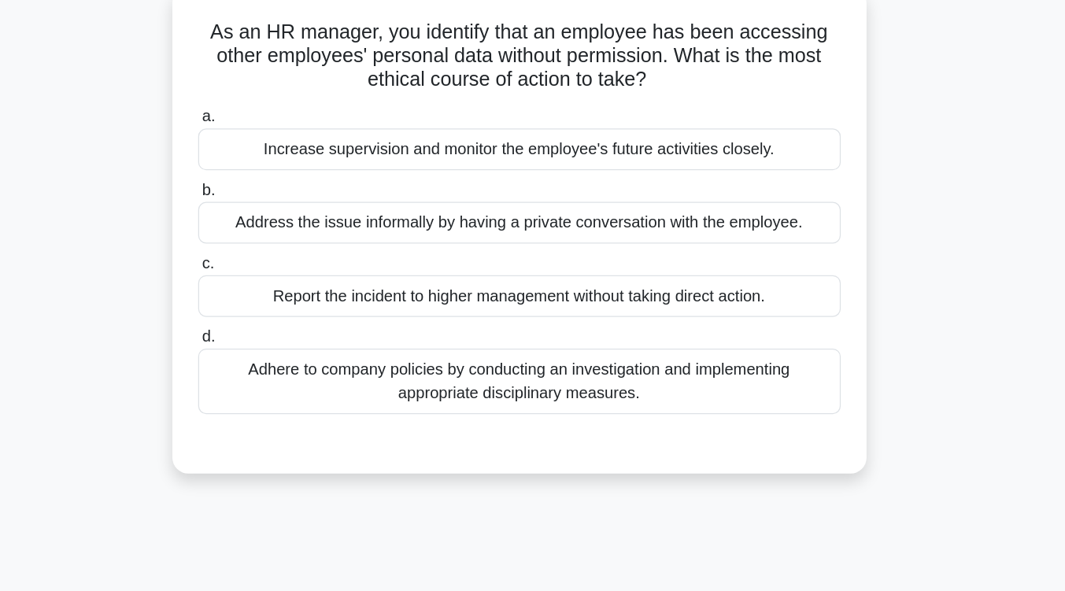
scroll to position [97, 0]
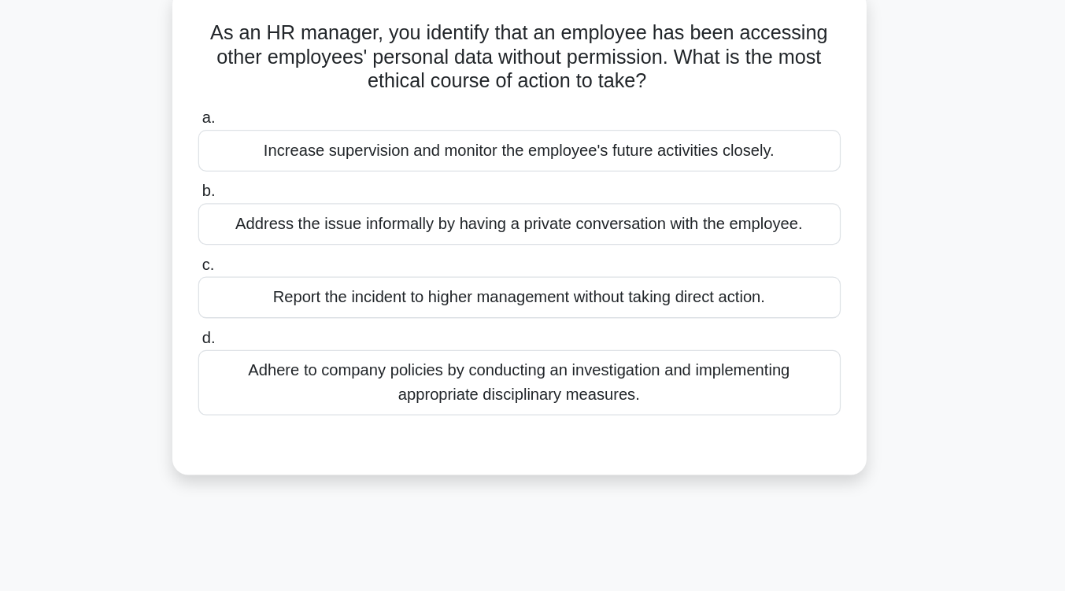
click at [556, 324] on div "Adhere to company policies by conducting an investigation and implementing appr…" at bounding box center [533, 304] width 510 height 52
click at [278, 274] on input "d. Adhere to company policies by conducting an investigation and implementing a…" at bounding box center [278, 269] width 0 height 10
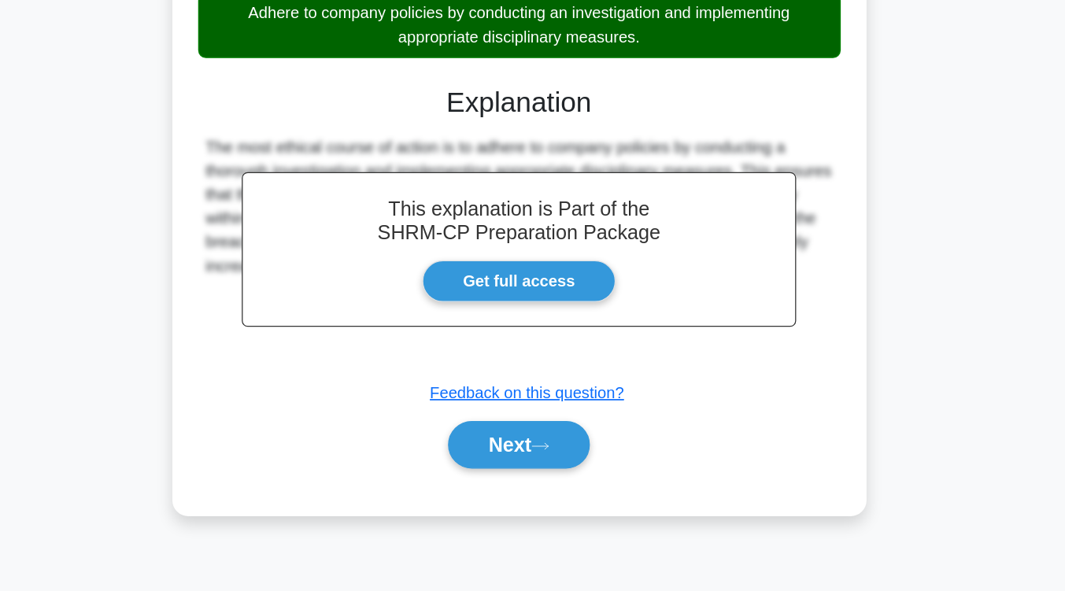
scroll to position [259, 0]
click at [544, 472] on button "Next" at bounding box center [532, 475] width 113 height 38
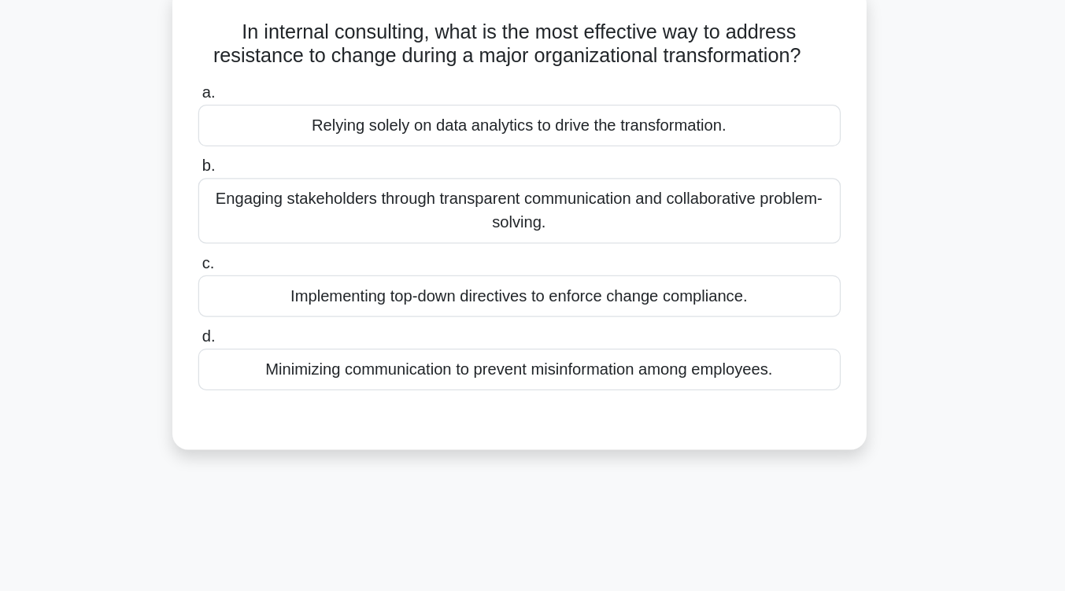
scroll to position [100, 0]
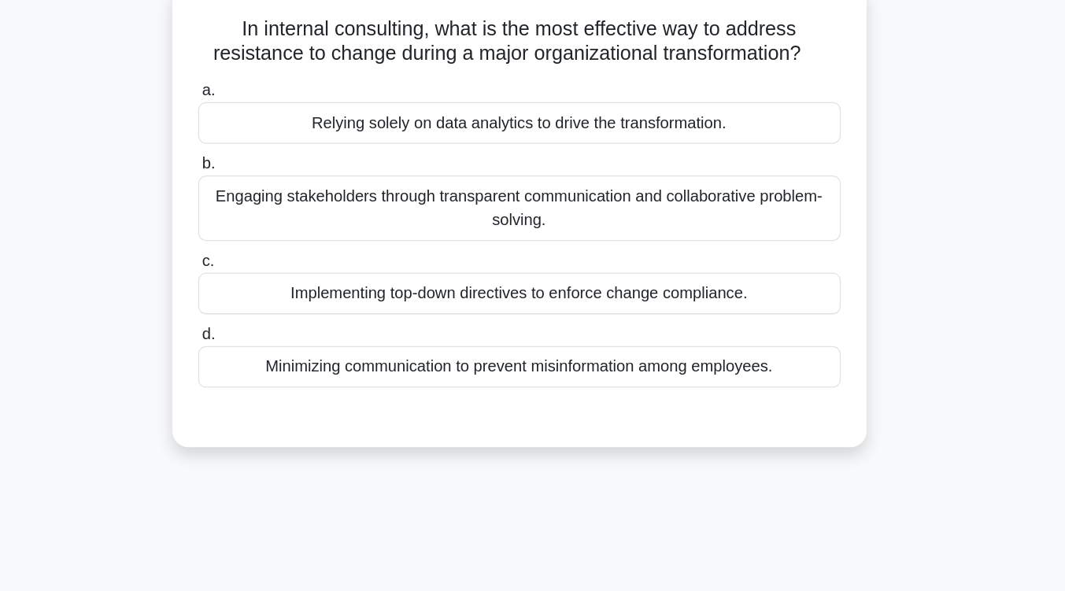
click at [568, 169] on div "Engaging stakeholders through transparent communication and collaborative probl…" at bounding box center [533, 165] width 510 height 52
click at [278, 135] on input "b. Engaging stakeholders through transparent communication and collaborative pr…" at bounding box center [278, 130] width 0 height 10
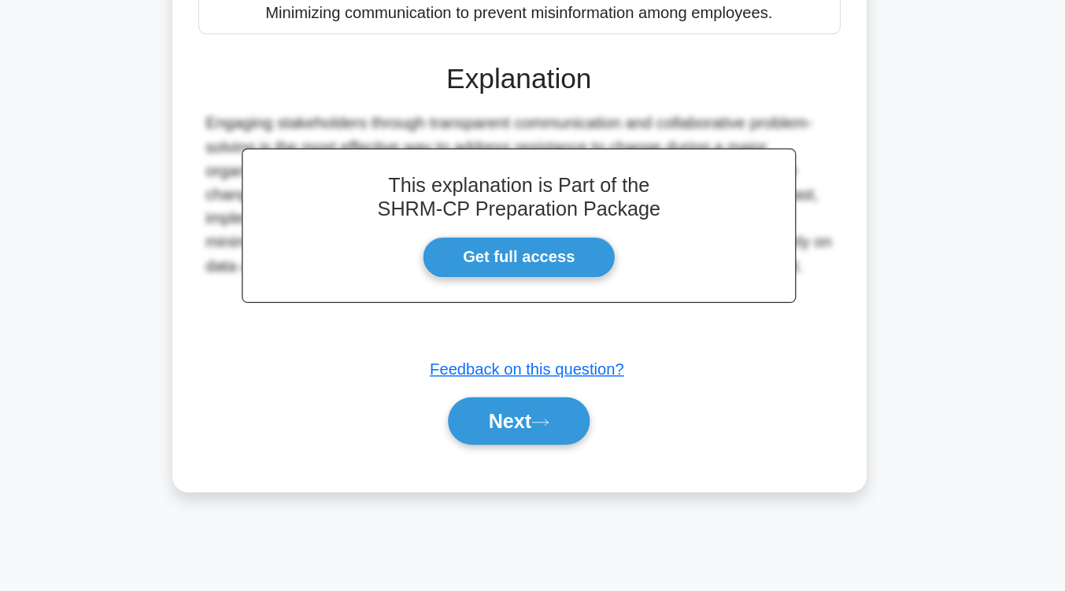
scroll to position [259, 0]
click at [556, 459] on icon at bounding box center [549, 456] width 14 height 9
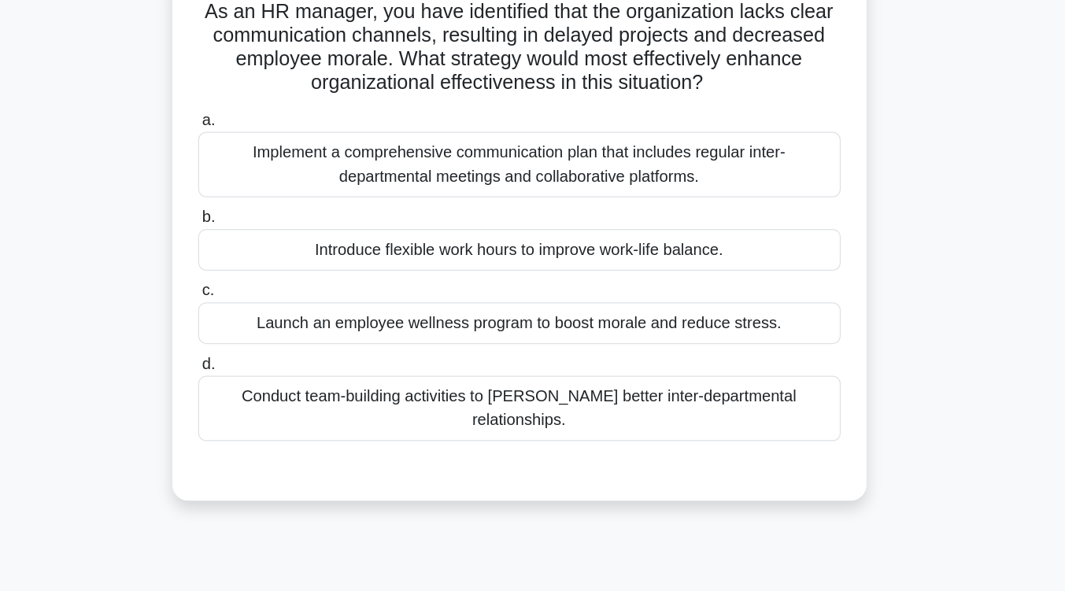
scroll to position [112, 0]
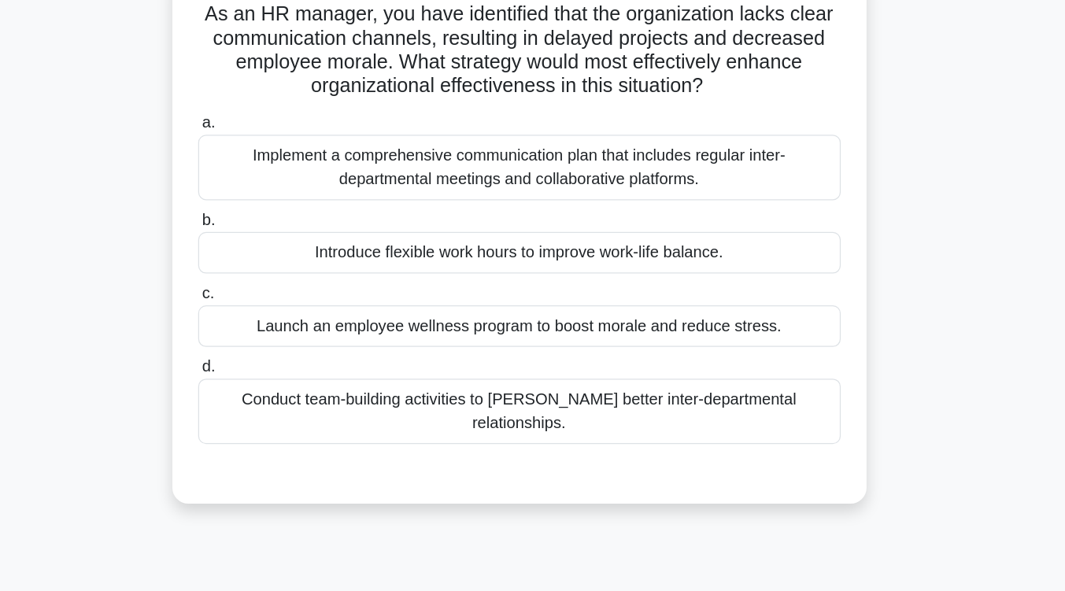
click at [622, 130] on div "Implement a comprehensive communication plan that includes regular inter-depart…" at bounding box center [533, 133] width 510 height 52
click at [278, 103] on input "a. Implement a comprehensive communication plan that includes regular inter-dep…" at bounding box center [278, 98] width 0 height 10
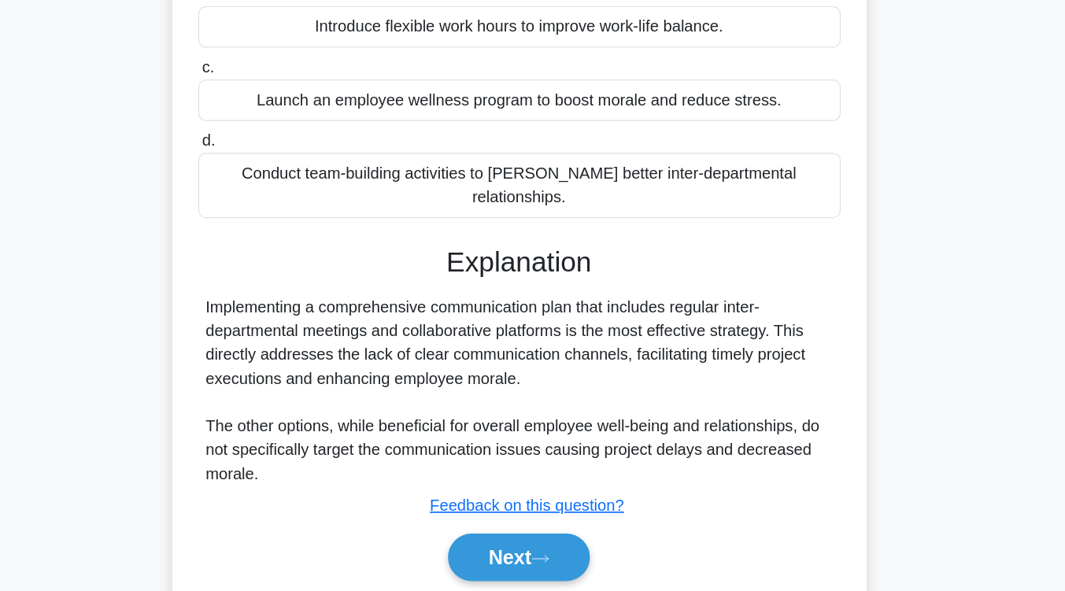
scroll to position [259, 0]
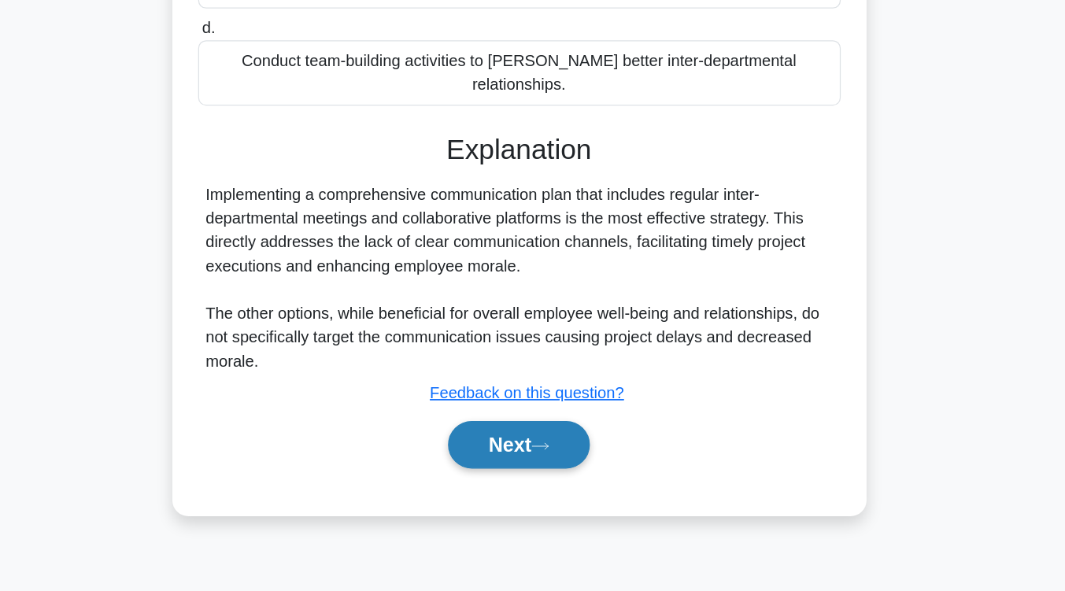
click at [550, 463] on button "Next" at bounding box center [532, 475] width 113 height 38
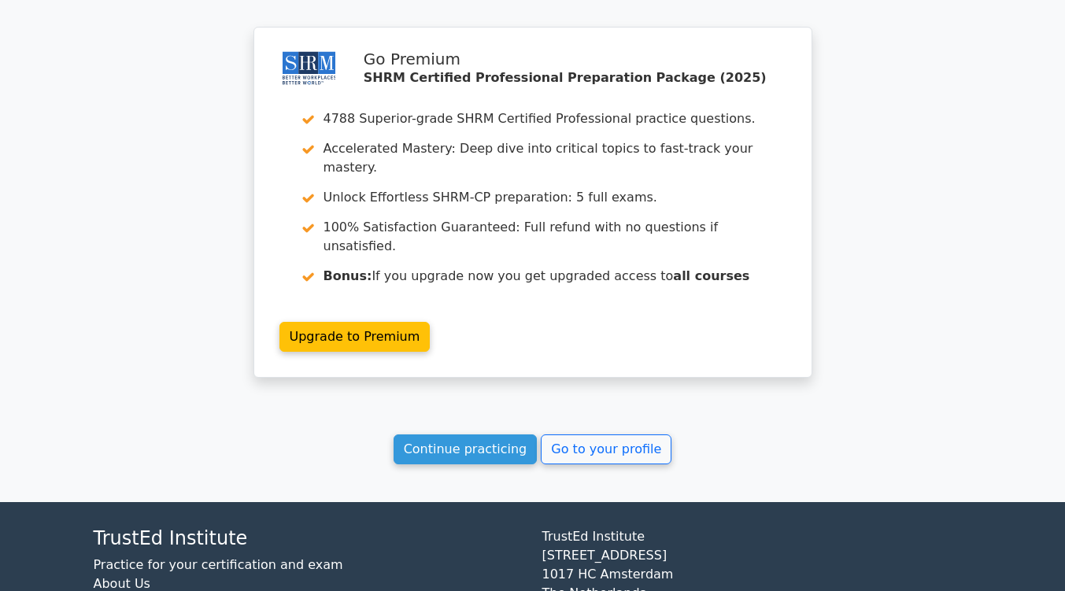
scroll to position [2065, 0]
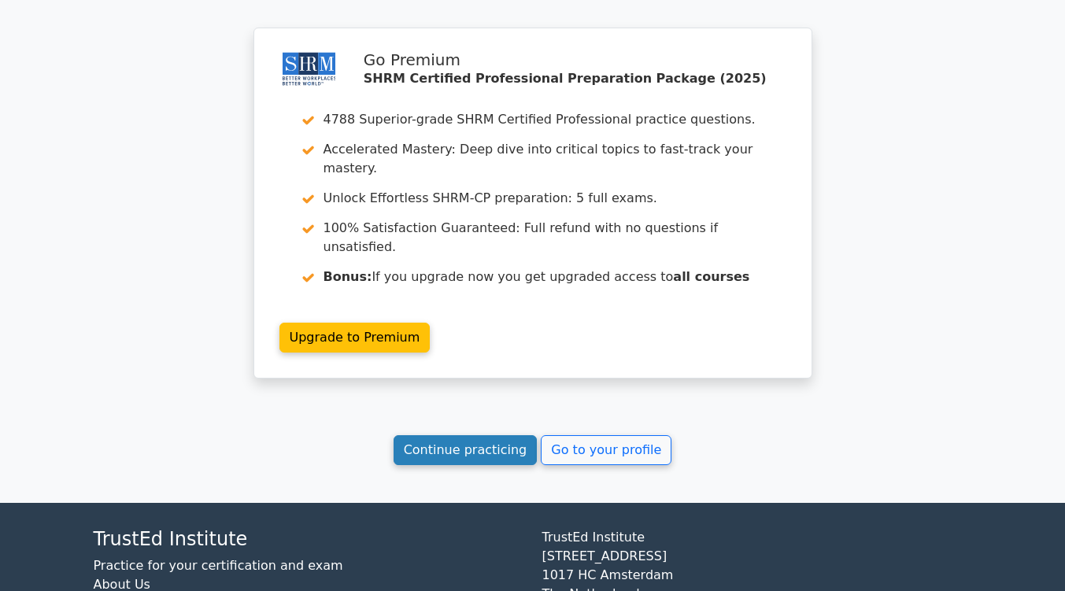
click at [480, 435] on link "Continue practicing" at bounding box center [465, 450] width 144 height 30
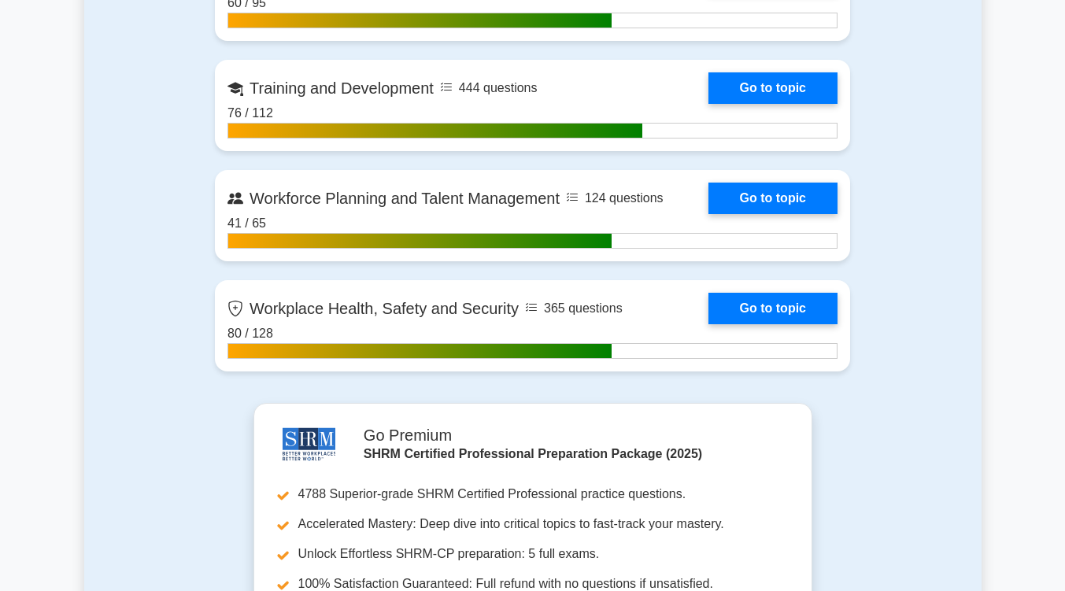
scroll to position [2423, 0]
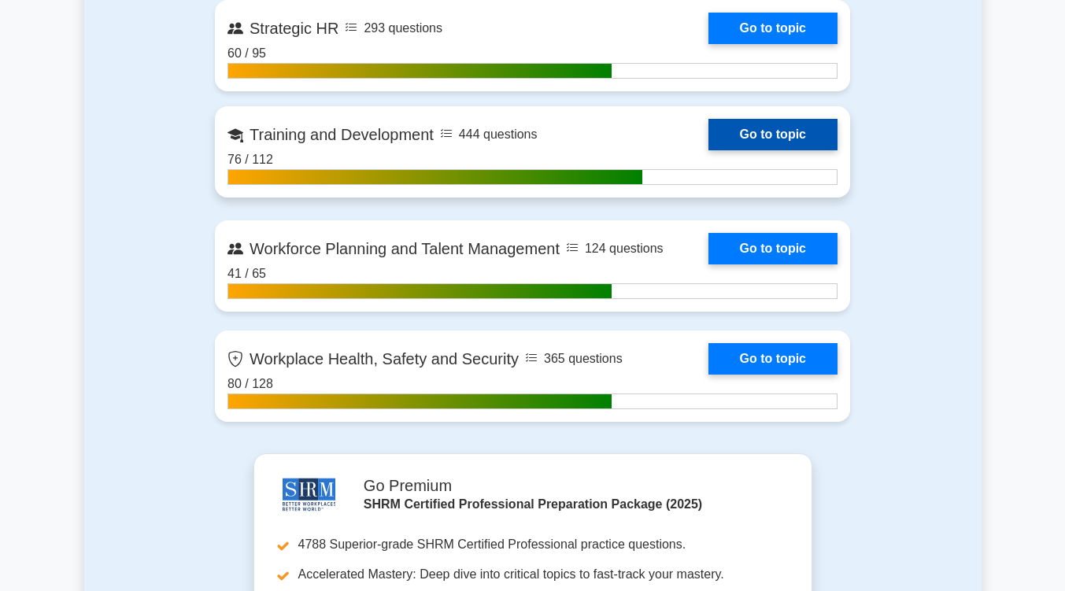
click at [751, 131] on link "Go to topic" at bounding box center [772, 134] width 129 height 31
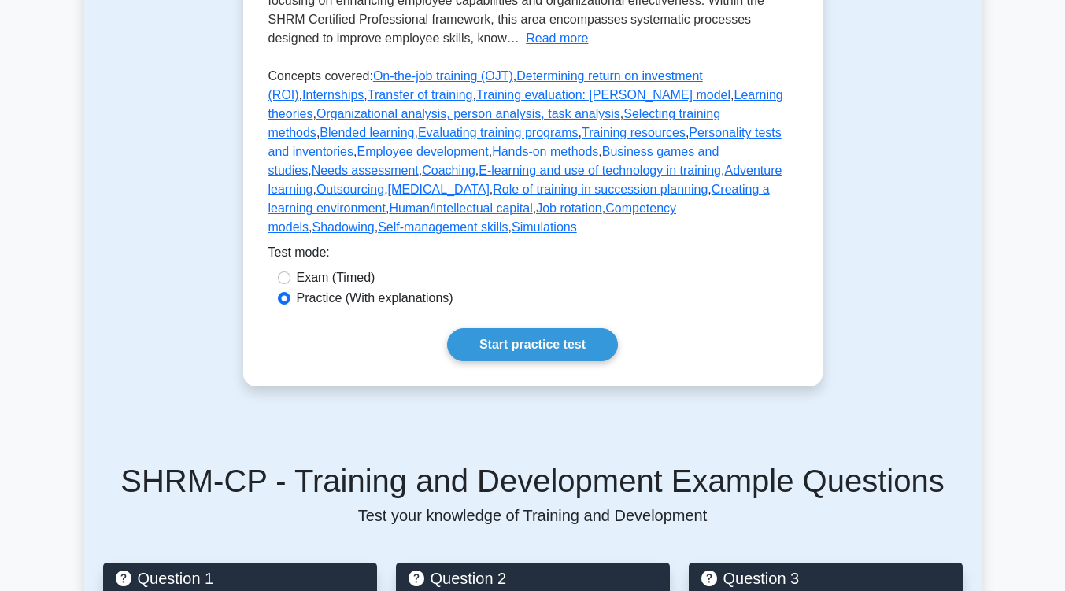
scroll to position [456, 0]
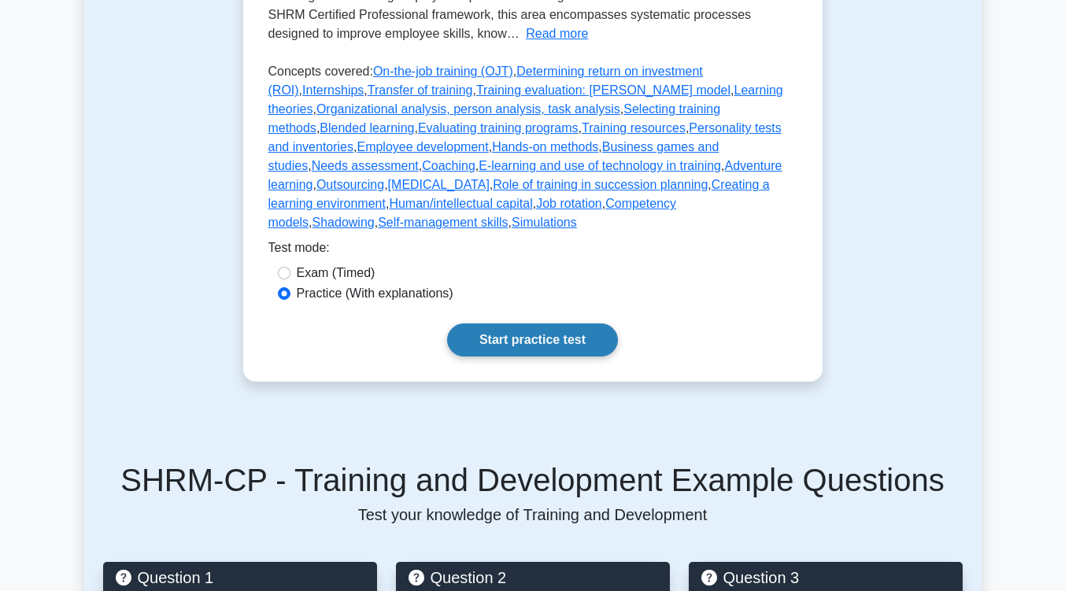
click at [514, 323] on link "Start practice test" at bounding box center [532, 339] width 171 height 33
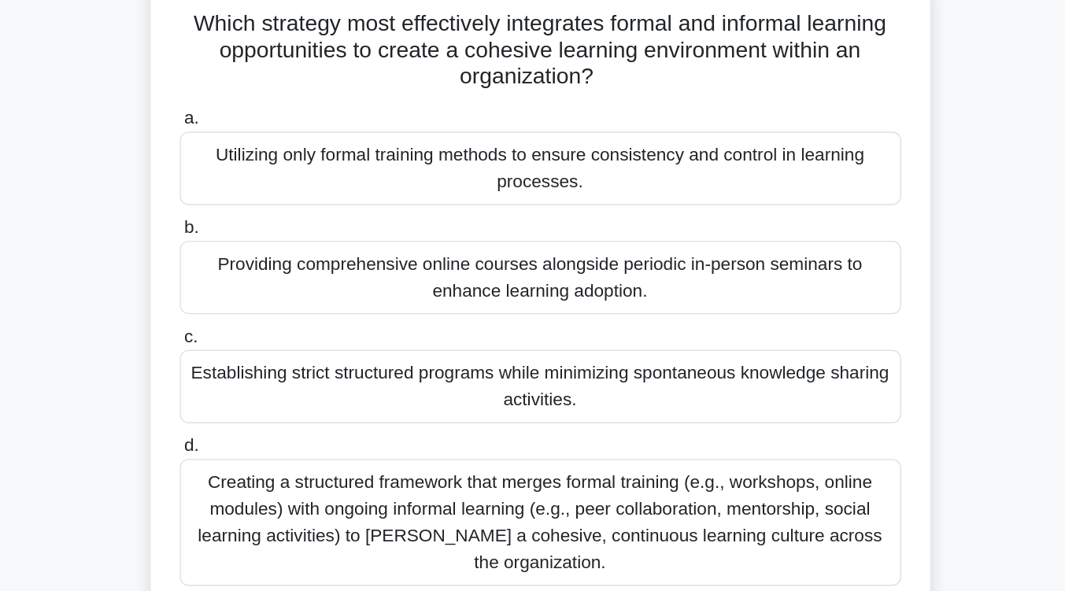
click at [533, 465] on div "Creating a structured framework that merges formal training (e.g., workshops, o…" at bounding box center [533, 476] width 510 height 90
click at [278, 427] on input "d. Creating a structured framework that merges formal training (e.g., workshops…" at bounding box center [278, 422] width 0 height 10
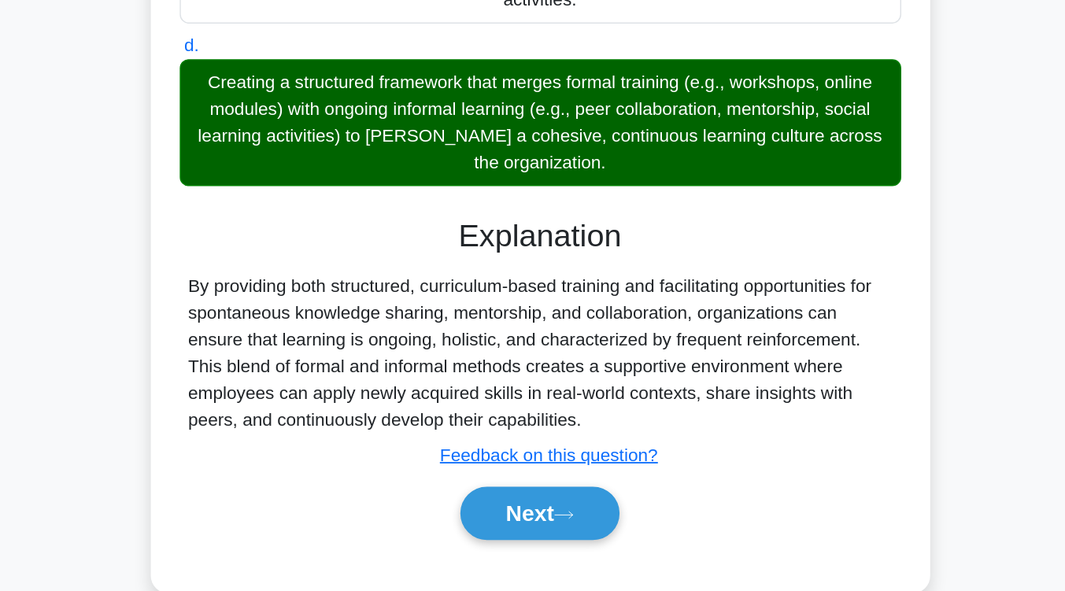
scroll to position [259, 0]
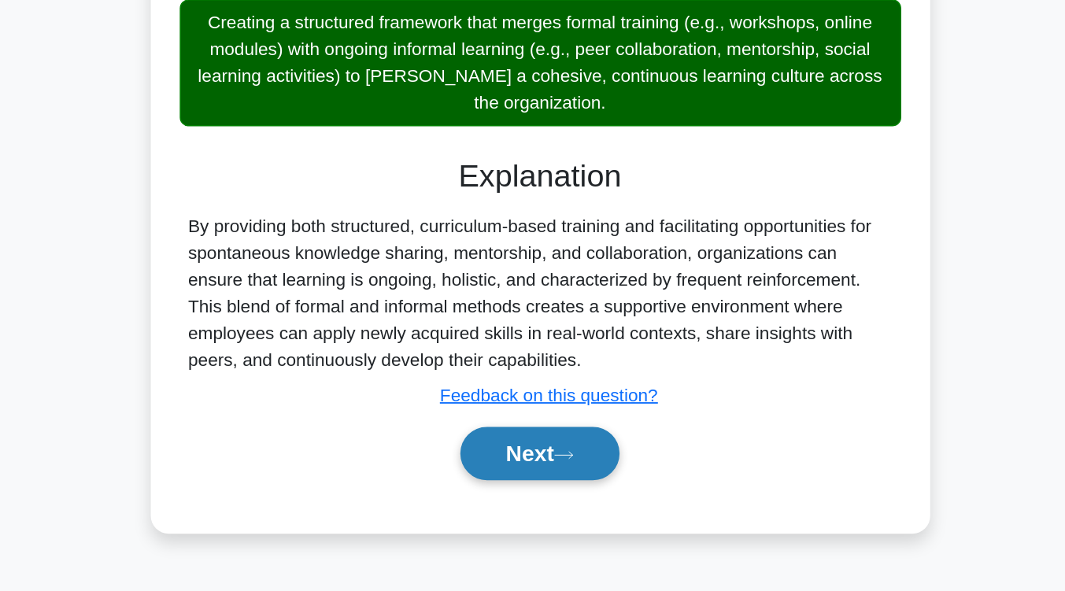
click at [522, 496] on button "Next" at bounding box center [532, 493] width 113 height 38
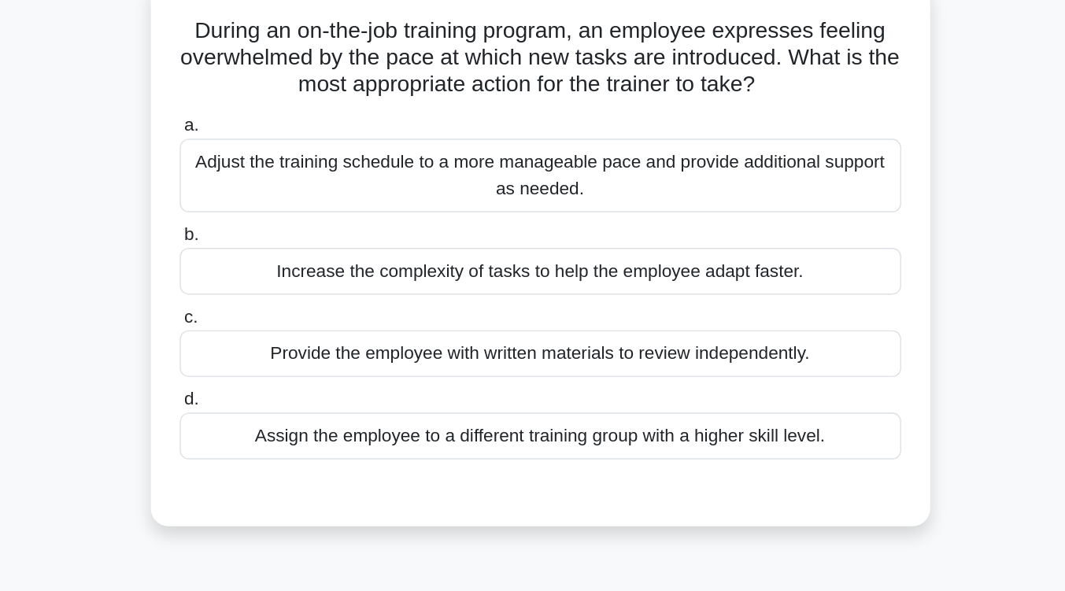
scroll to position [105, 0]
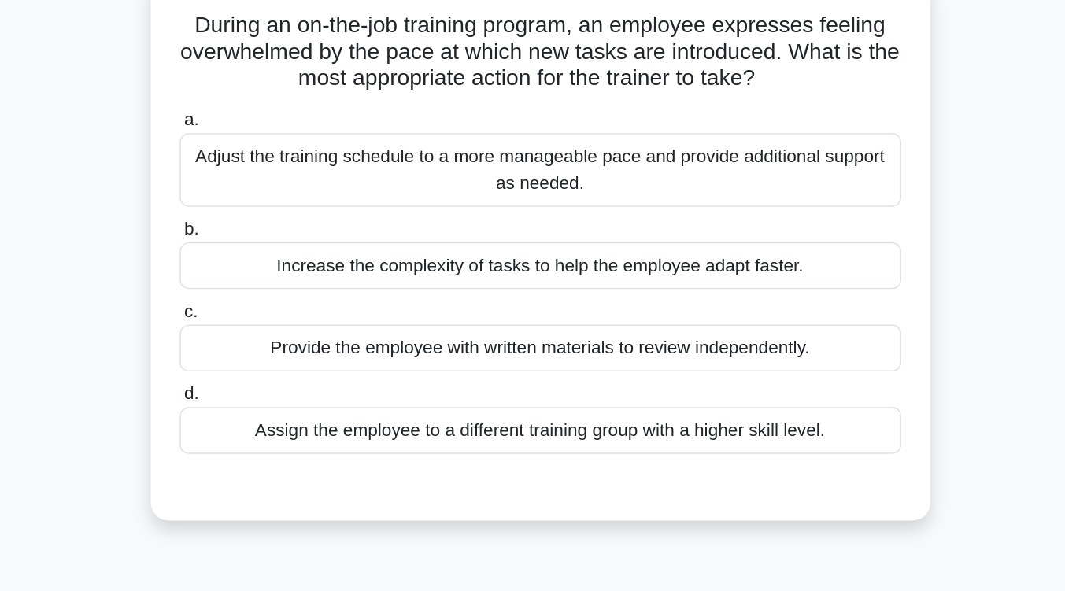
click at [545, 141] on div "Adjust the training schedule to a more manageable pace and provide additional s…" at bounding box center [533, 120] width 510 height 52
click at [278, 90] on input "a. Adjust the training schedule to a more manageable pace and provide additiona…" at bounding box center [278, 85] width 0 height 10
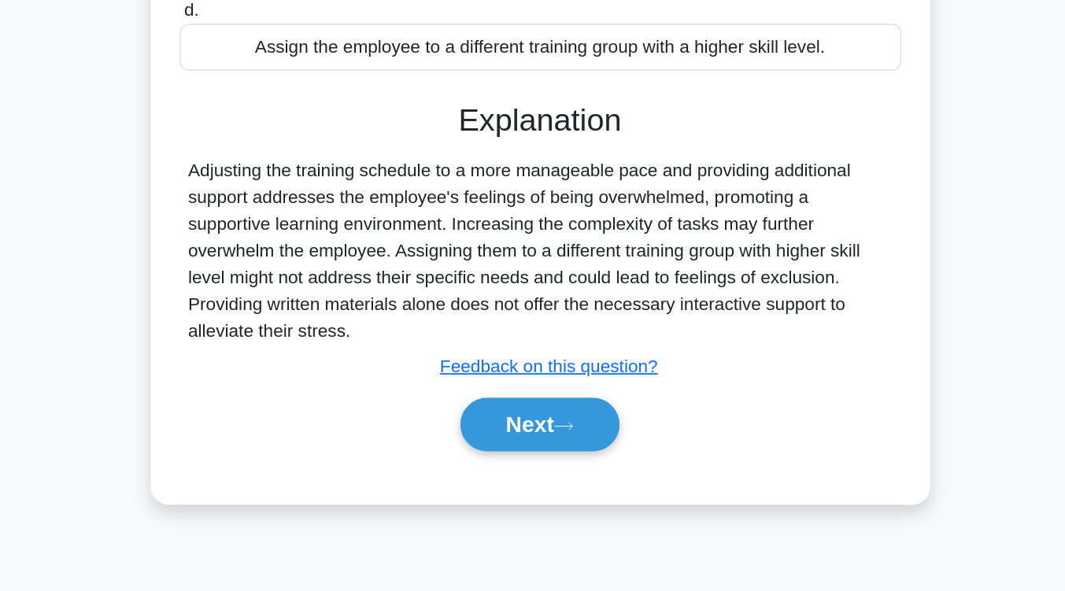
scroll to position [205, 0]
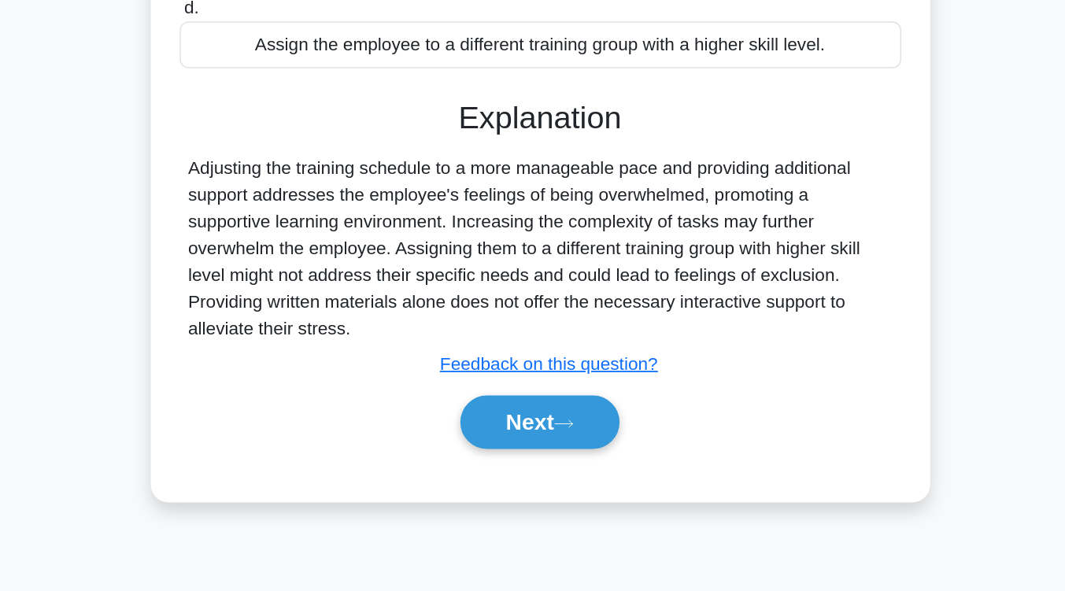
click at [546, 491] on div "Next" at bounding box center [533, 471] width 510 height 50
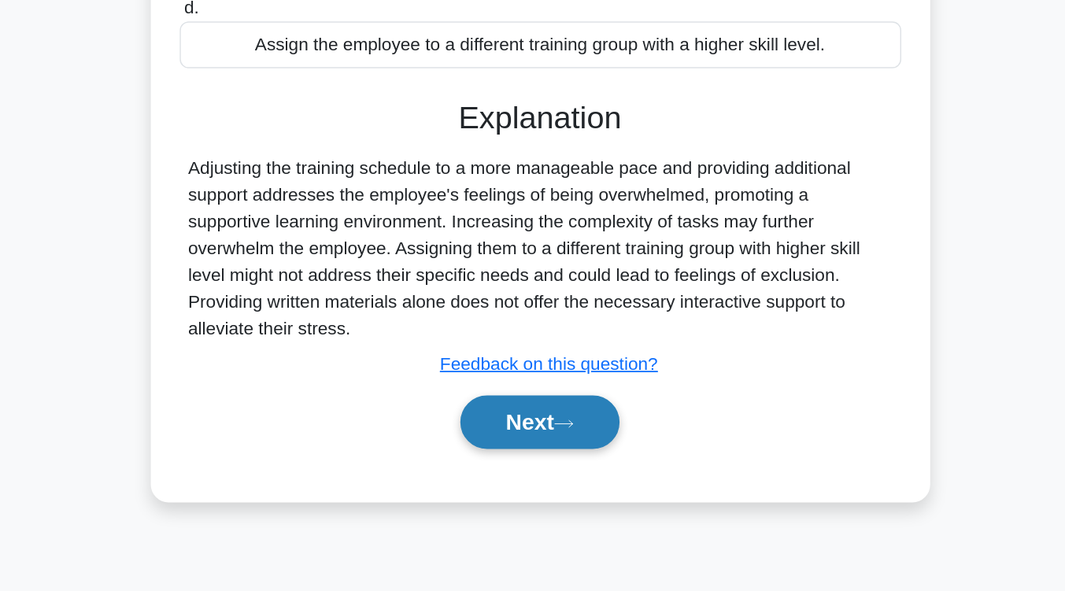
click at [547, 484] on button "Next" at bounding box center [532, 471] width 113 height 38
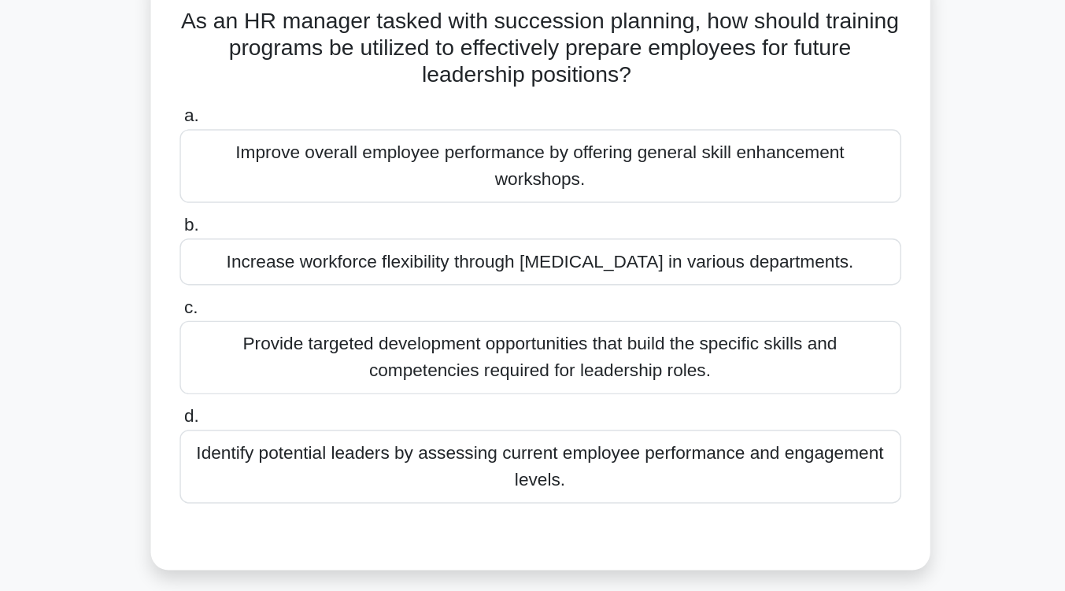
scroll to position [110, 0]
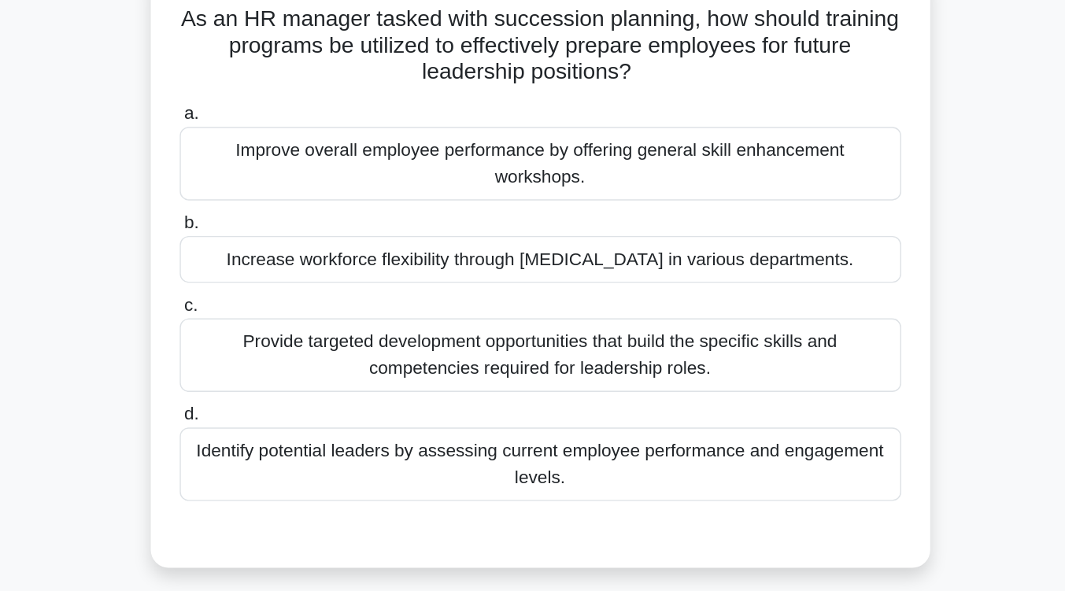
click at [550, 260] on div "Provide targeted development opportunities that build the specific skills and c…" at bounding box center [533, 251] width 510 height 52
click at [278, 221] on input "c. Provide targeted development opportunities that build the specific skills an…" at bounding box center [278, 216] width 0 height 10
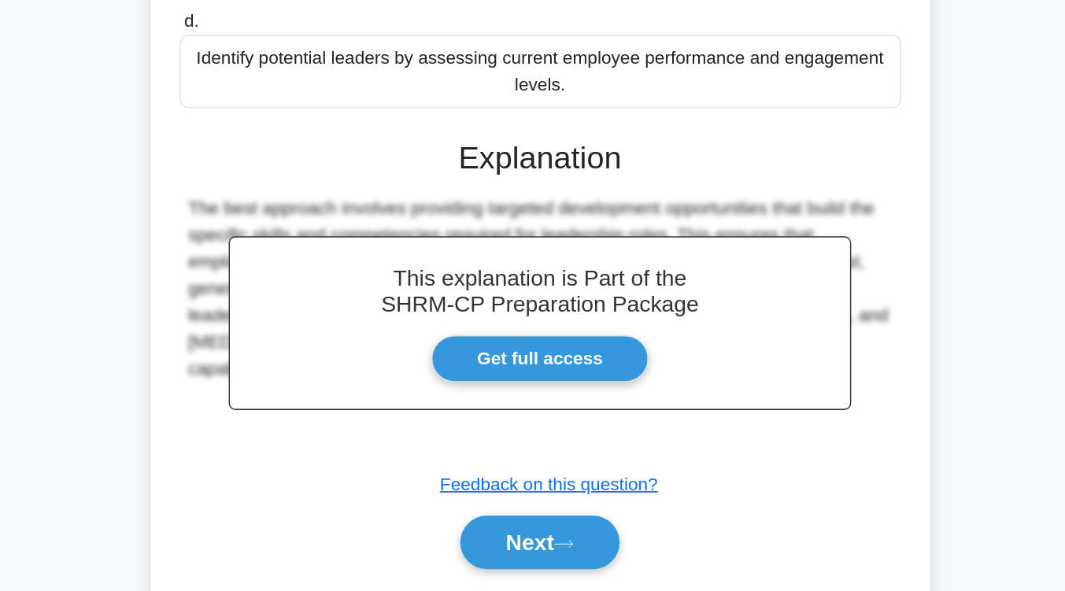
scroll to position [215, 0]
click at [547, 551] on button "Next" at bounding box center [532, 556] width 113 height 38
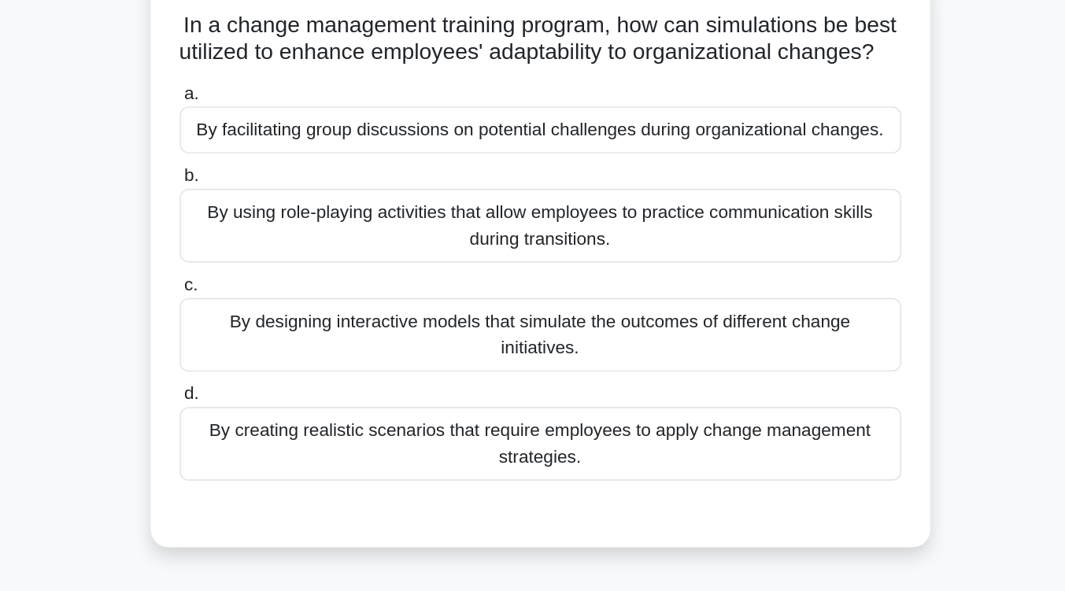
scroll to position [109, 0]
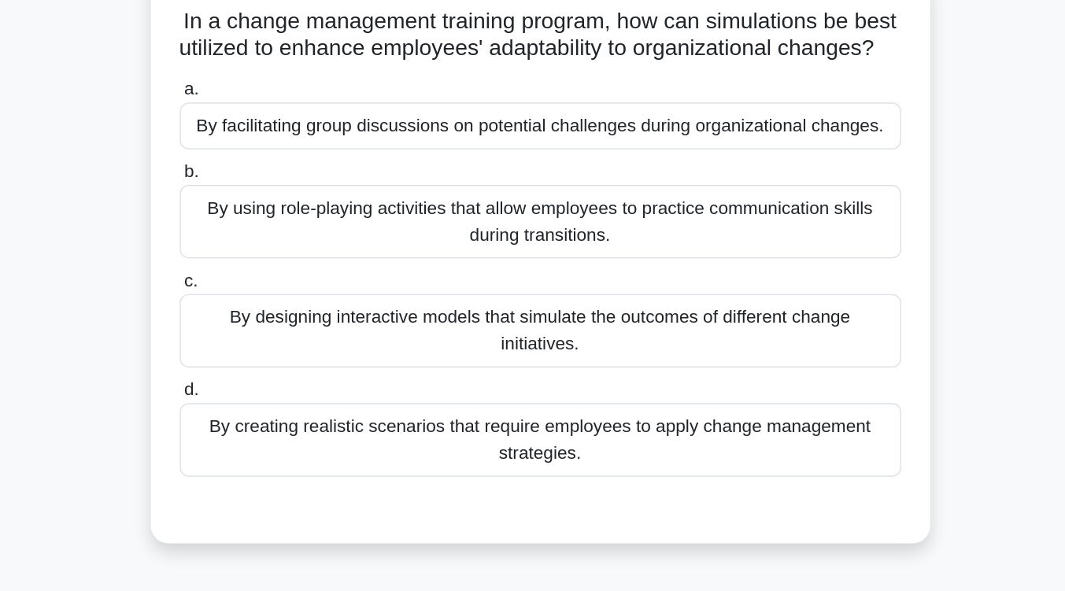
click at [561, 260] on div "By designing interactive models that simulate the outcomes of different change …" at bounding box center [533, 234] width 510 height 52
click at [278, 204] on input "c. By designing interactive models that simulate the outcomes of different chan…" at bounding box center [278, 199] width 0 height 10
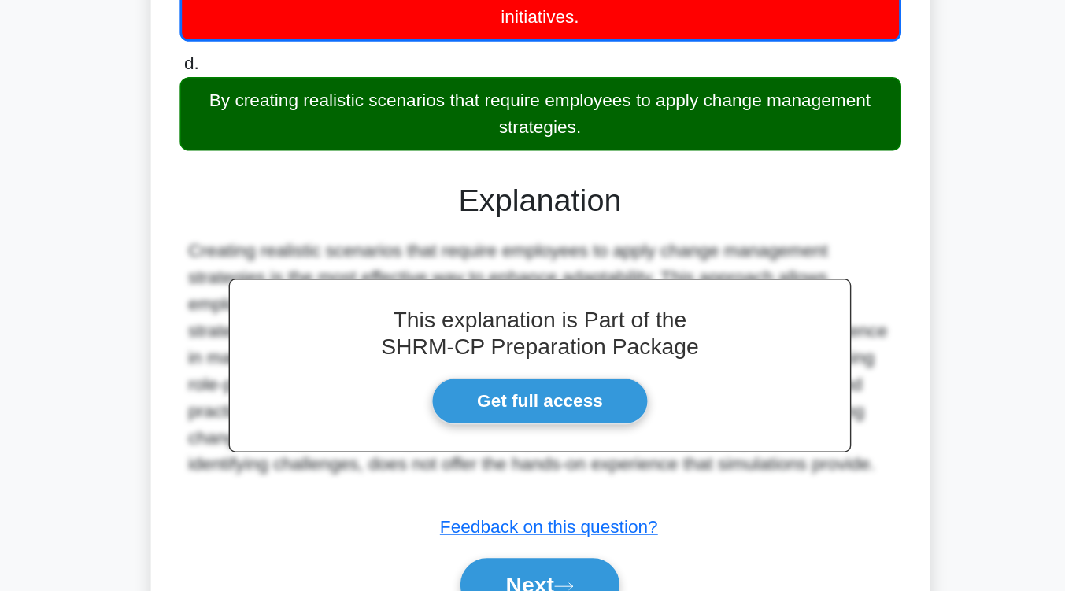
scroll to position [262, 0]
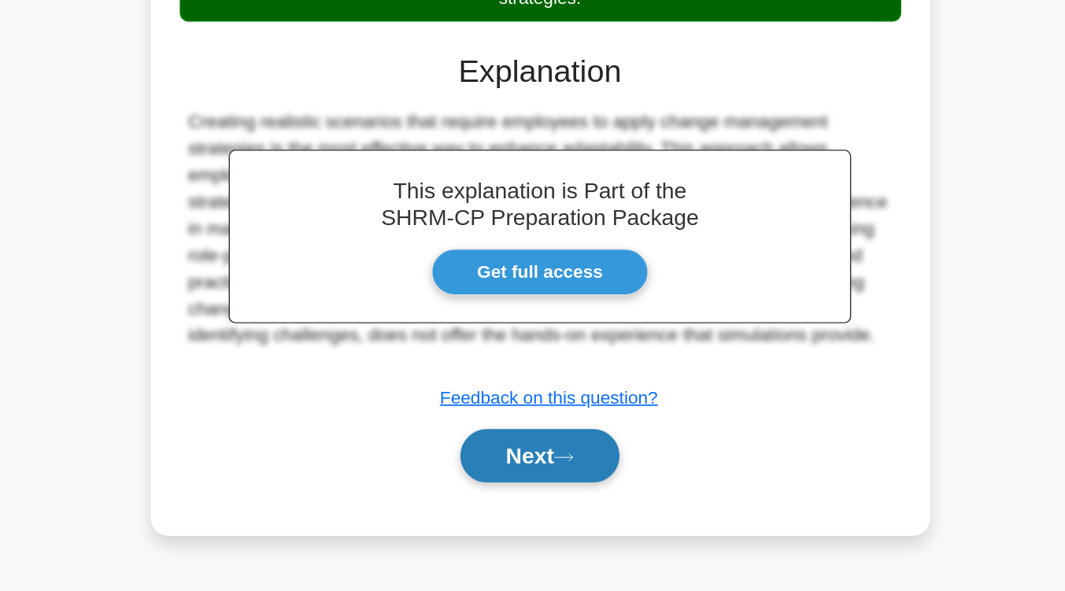
click at [555, 500] on icon at bounding box center [549, 496] width 14 height 9
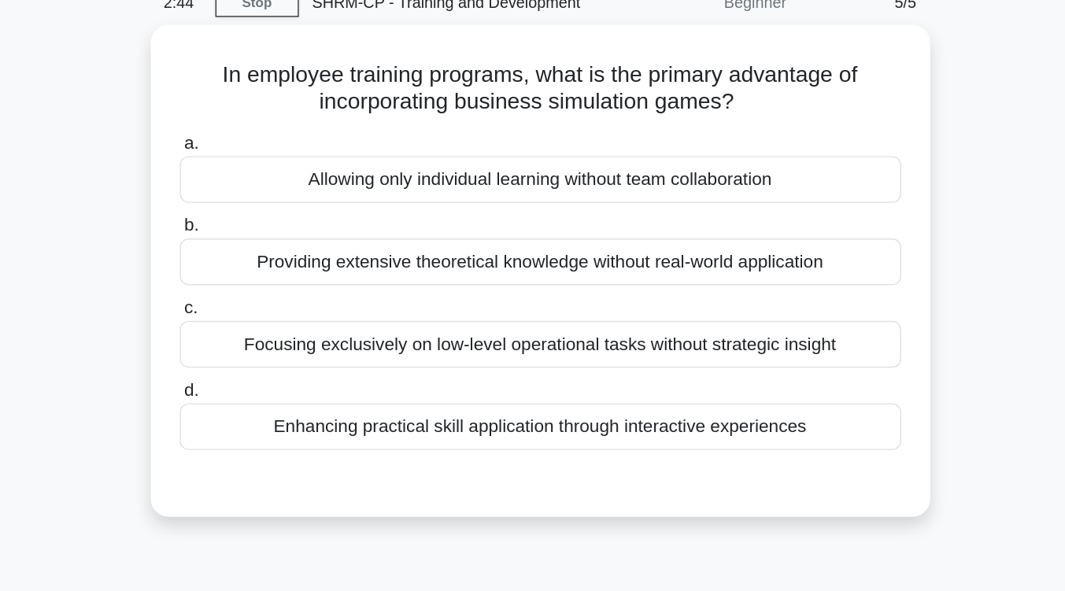
scroll to position [75, 0]
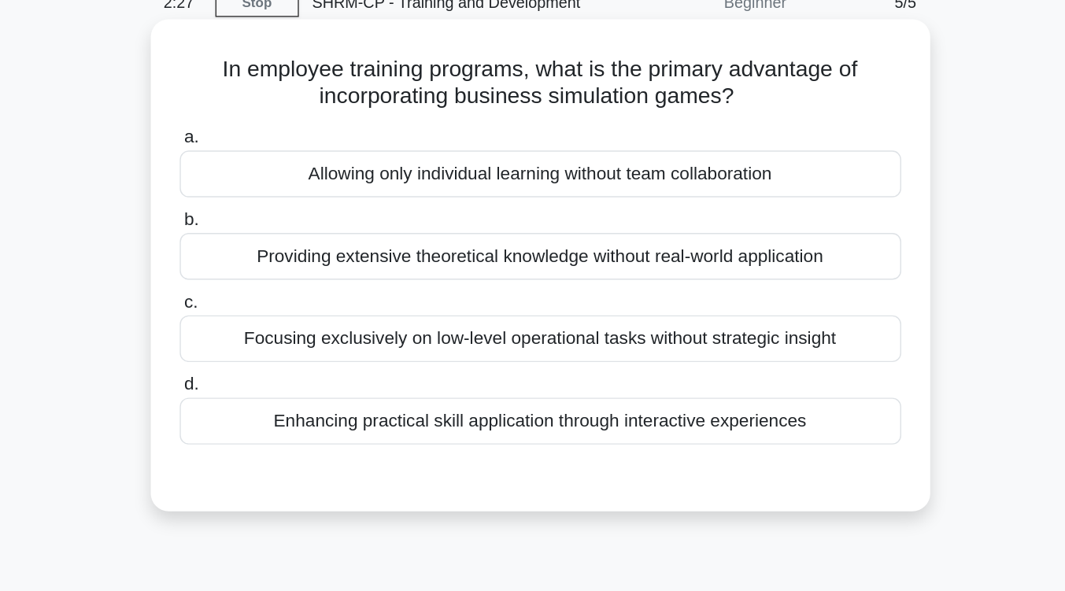
click at [552, 307] on div "Enhancing practical skill application through interactive experiences" at bounding box center [533, 297] width 510 height 33
click at [278, 277] on input "d. Enhancing practical skill application through interactive experiences" at bounding box center [278, 272] width 0 height 10
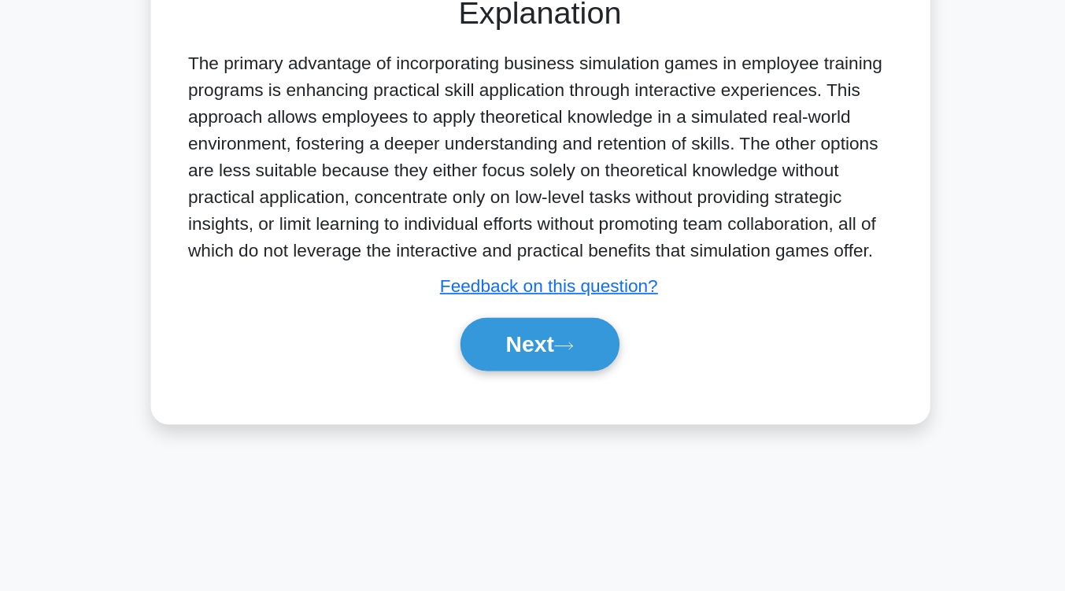
scroll to position [247, 0]
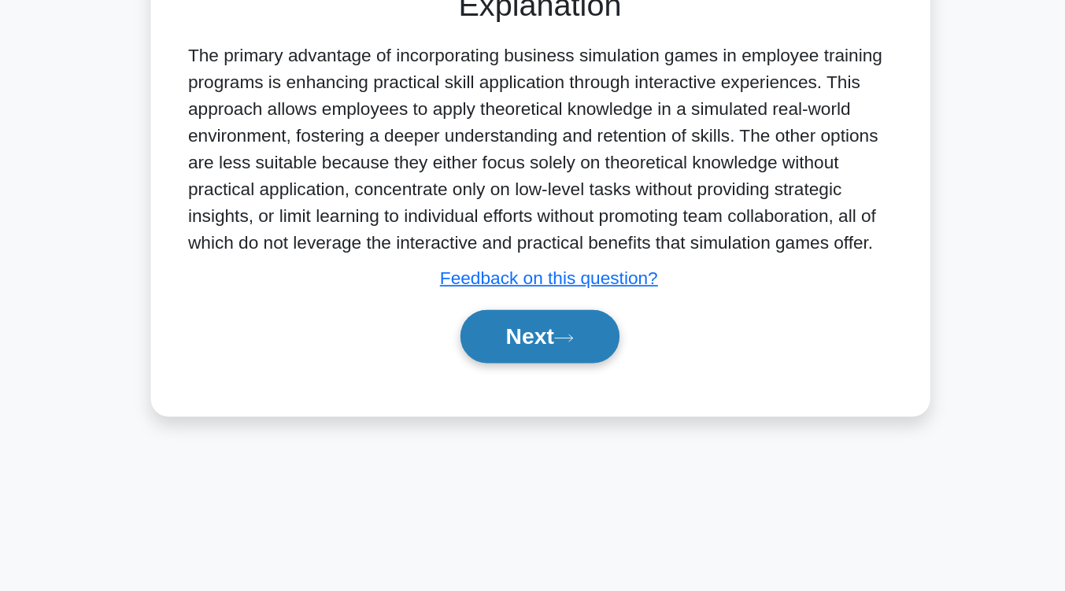
click at [533, 430] on button "Next" at bounding box center [532, 411] width 113 height 38
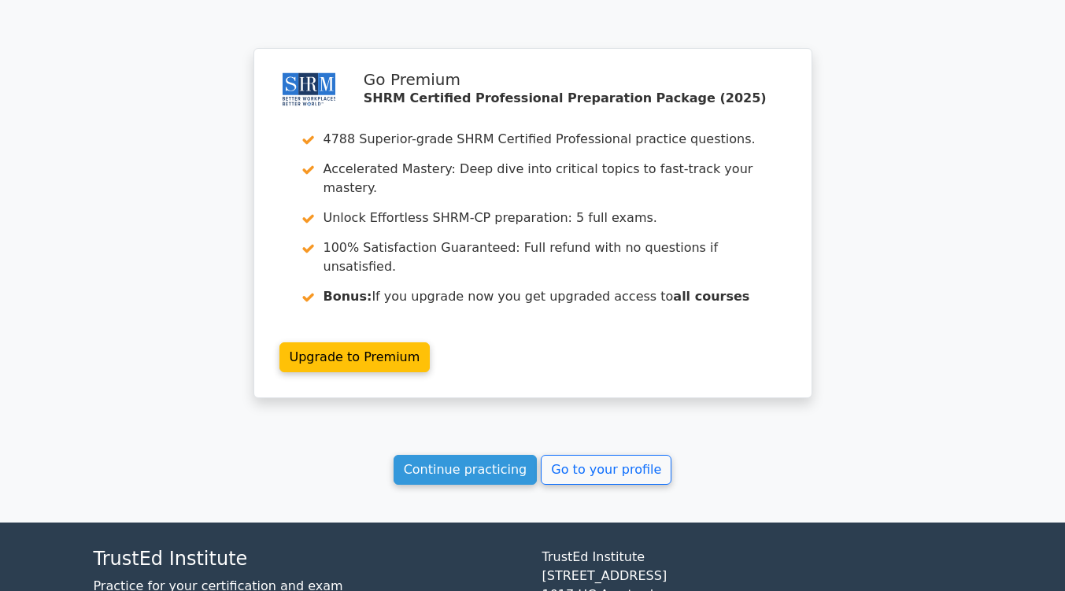
scroll to position [2131, 0]
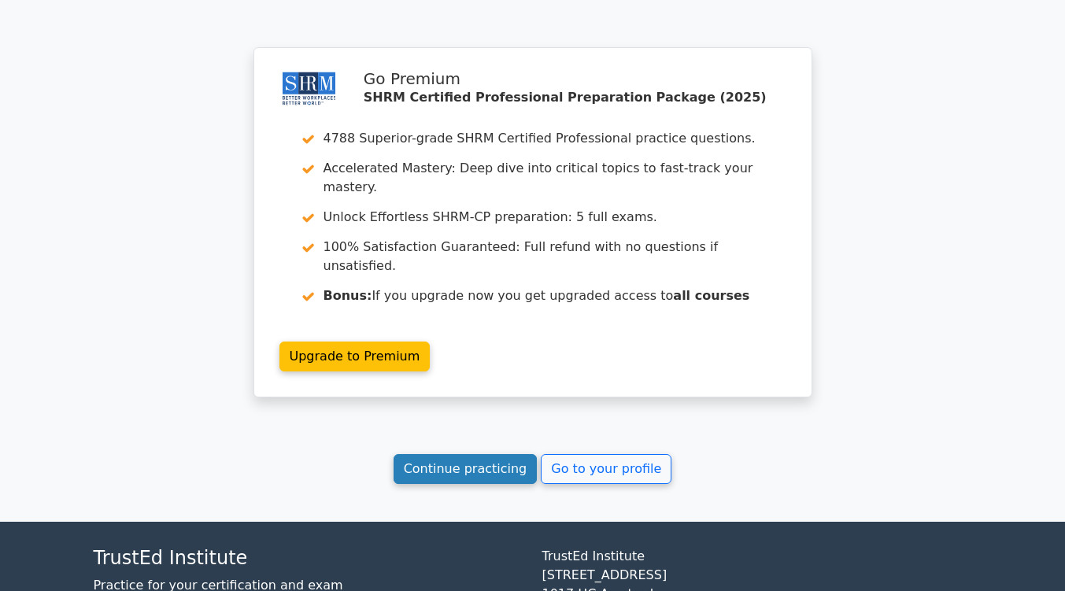
click at [482, 454] on link "Continue practicing" at bounding box center [465, 469] width 144 height 30
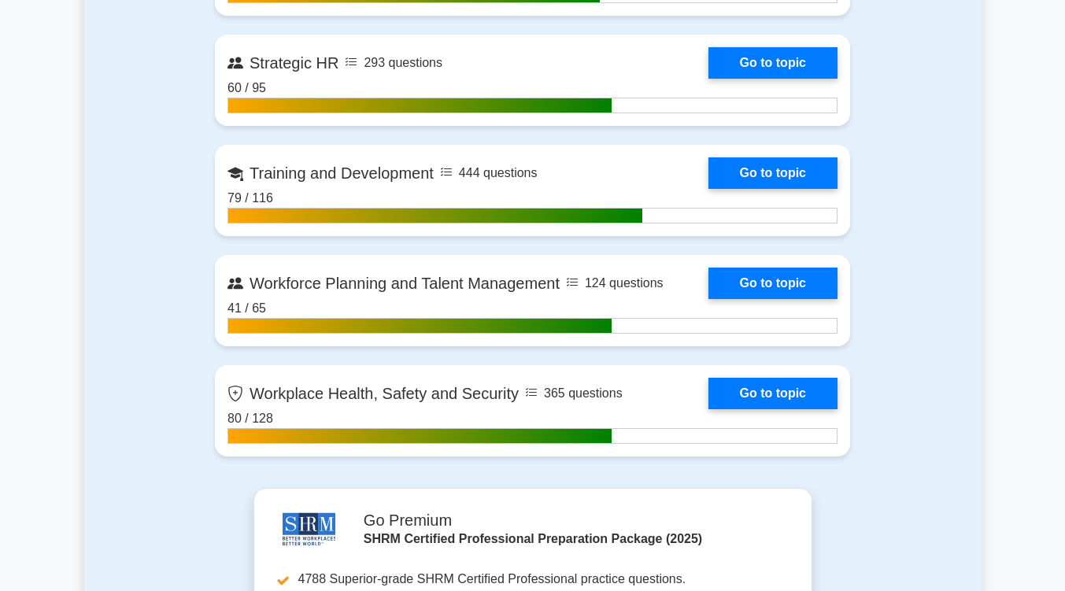
scroll to position [2388, 0]
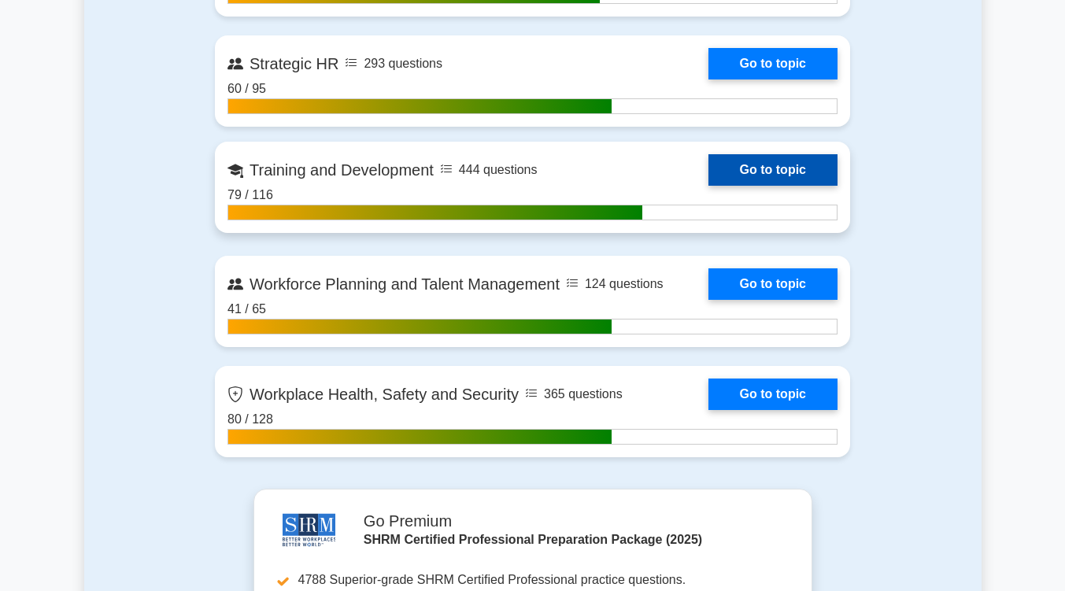
click at [745, 172] on link "Go to topic" at bounding box center [772, 169] width 129 height 31
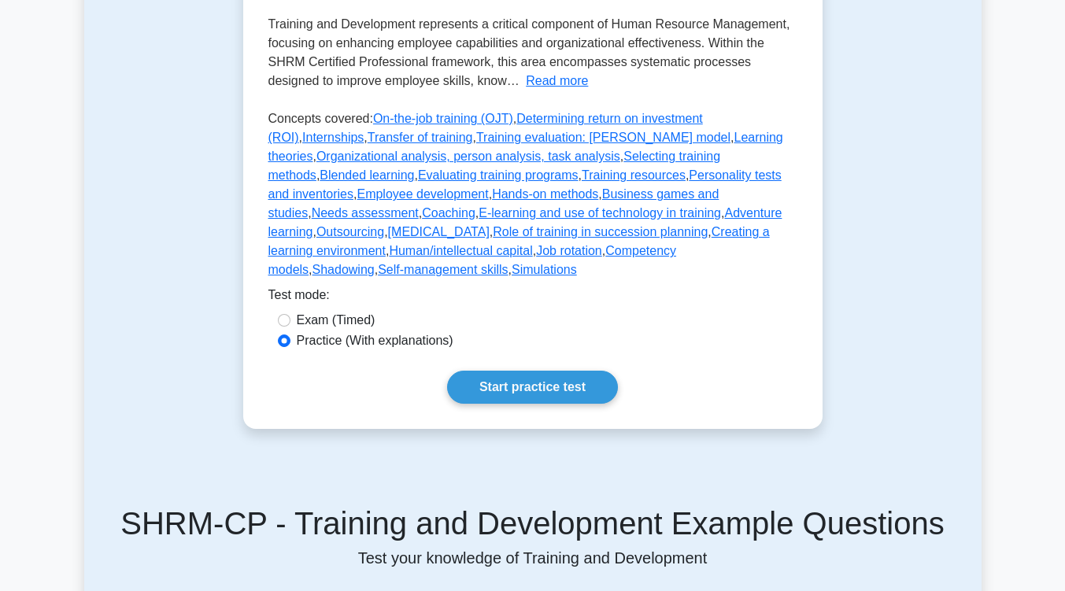
scroll to position [414, 0]
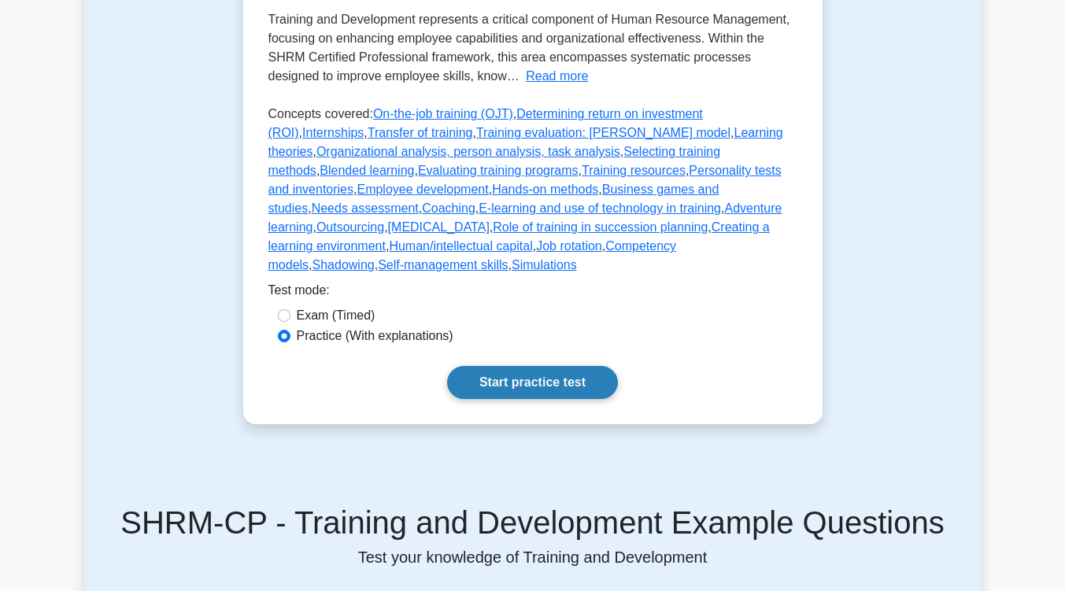
click at [561, 366] on link "Start practice test" at bounding box center [532, 382] width 171 height 33
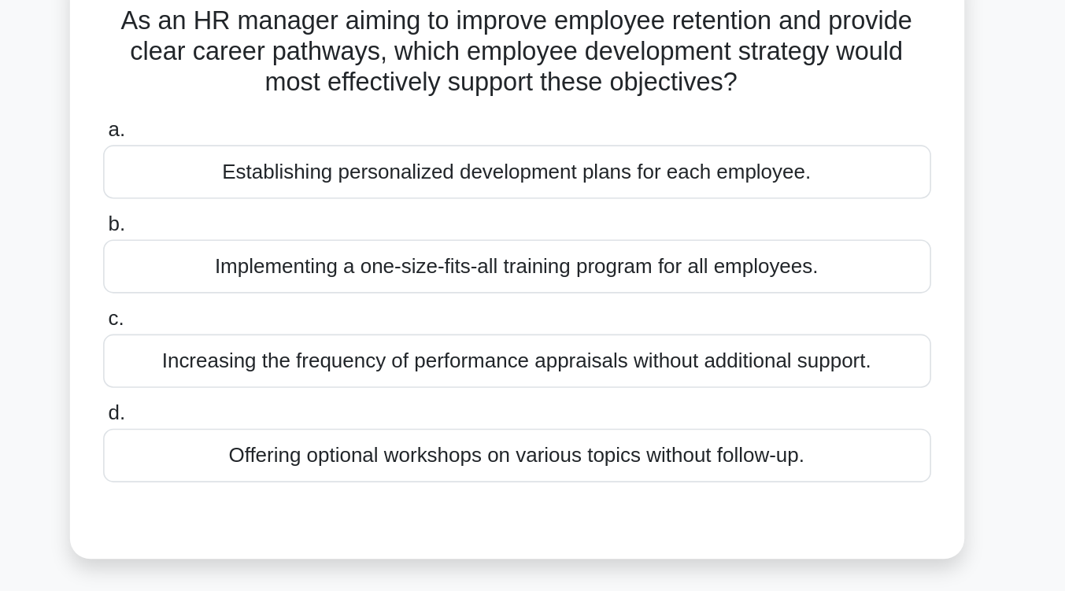
click at [590, 208] on div "Establishing personalized development plans for each employee." at bounding box center [533, 216] width 510 height 33
click at [278, 196] on input "a. Establishing personalized development plans for each employee." at bounding box center [278, 191] width 0 height 10
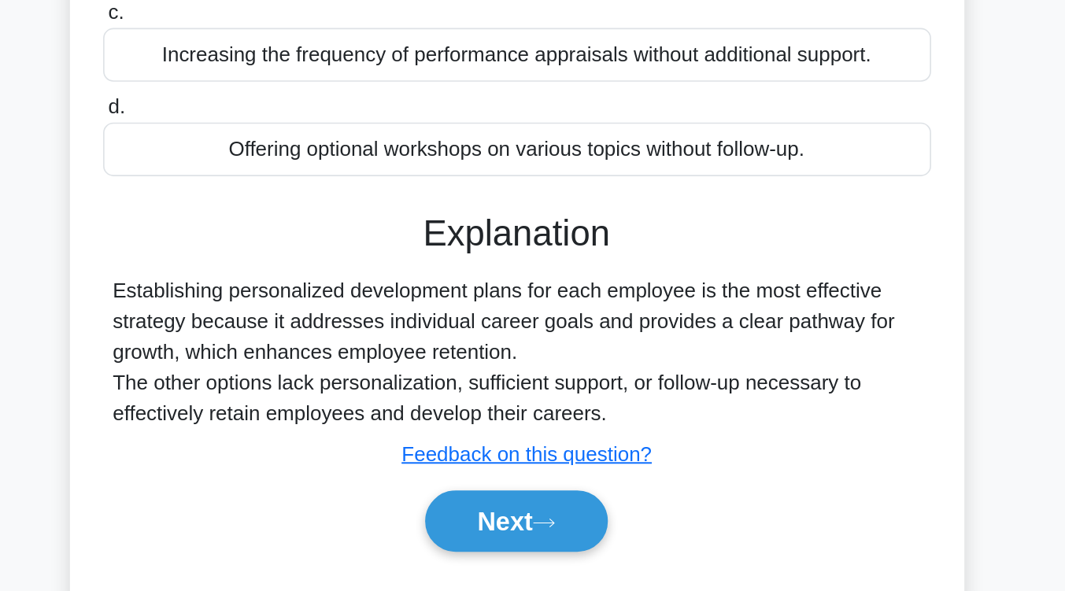
scroll to position [104, 0]
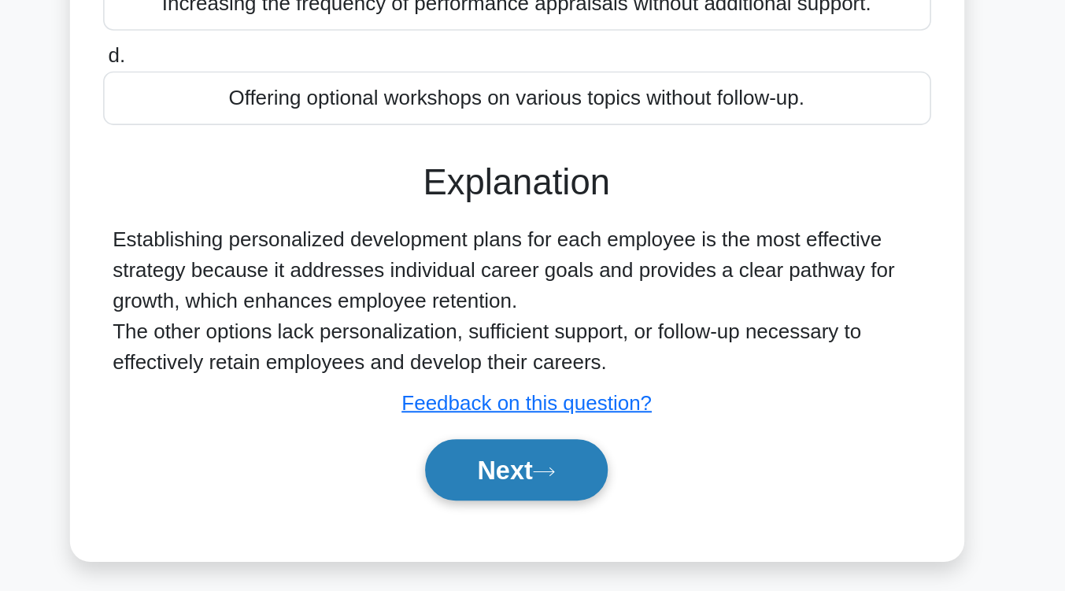
click at [556, 521] on icon at bounding box center [549, 517] width 14 height 9
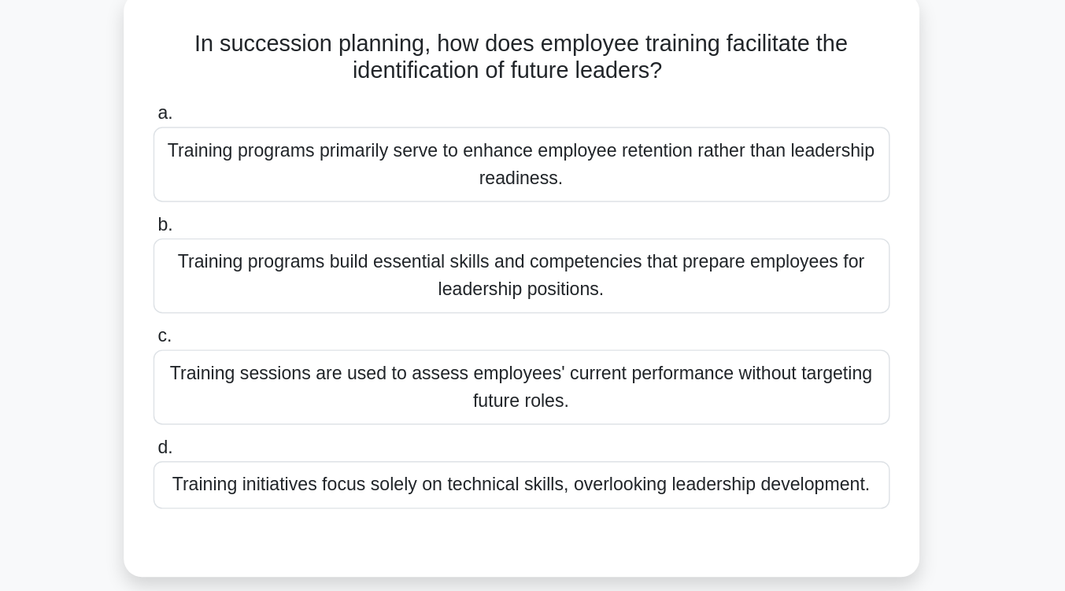
scroll to position [96, 0]
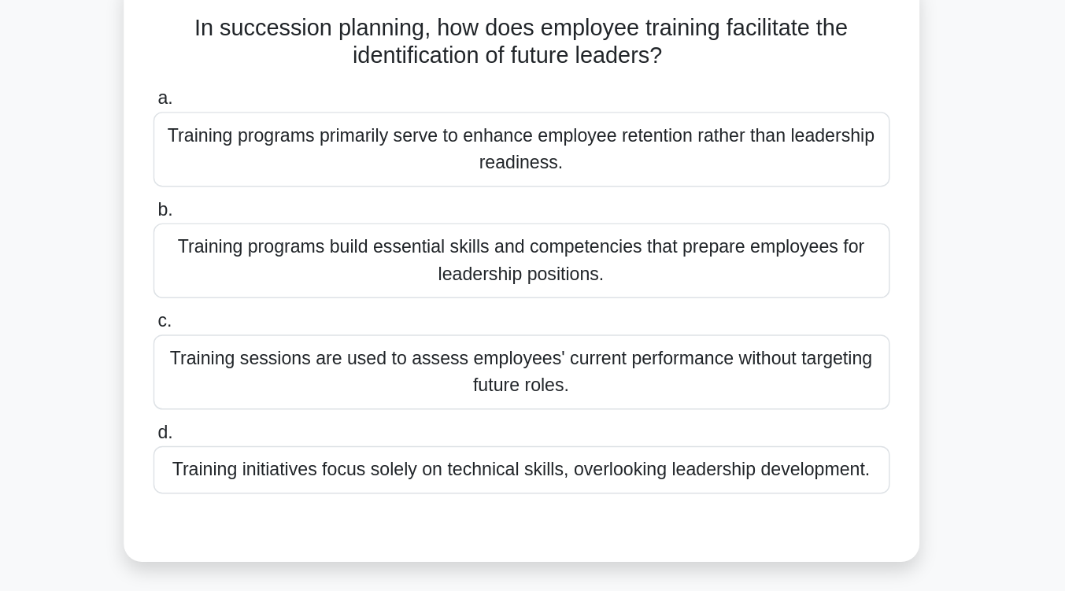
click at [581, 209] on div "Training programs build essential skills and competencies that prepare employee…" at bounding box center [533, 188] width 510 height 52
click at [278, 158] on input "b. Training programs build essential skills and competencies that prepare emplo…" at bounding box center [278, 153] width 0 height 10
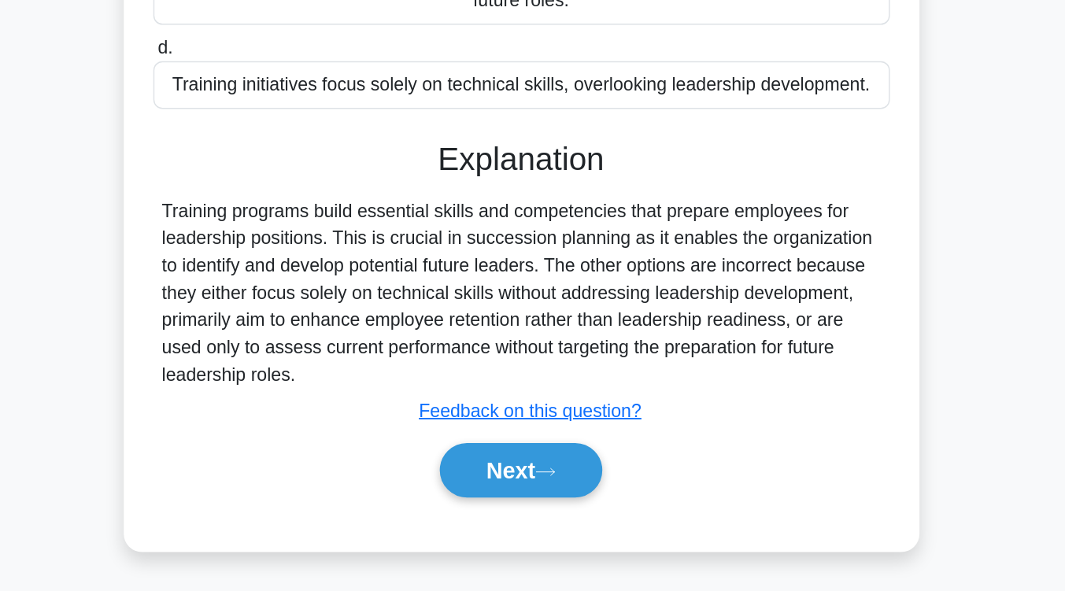
scroll to position [187, 0]
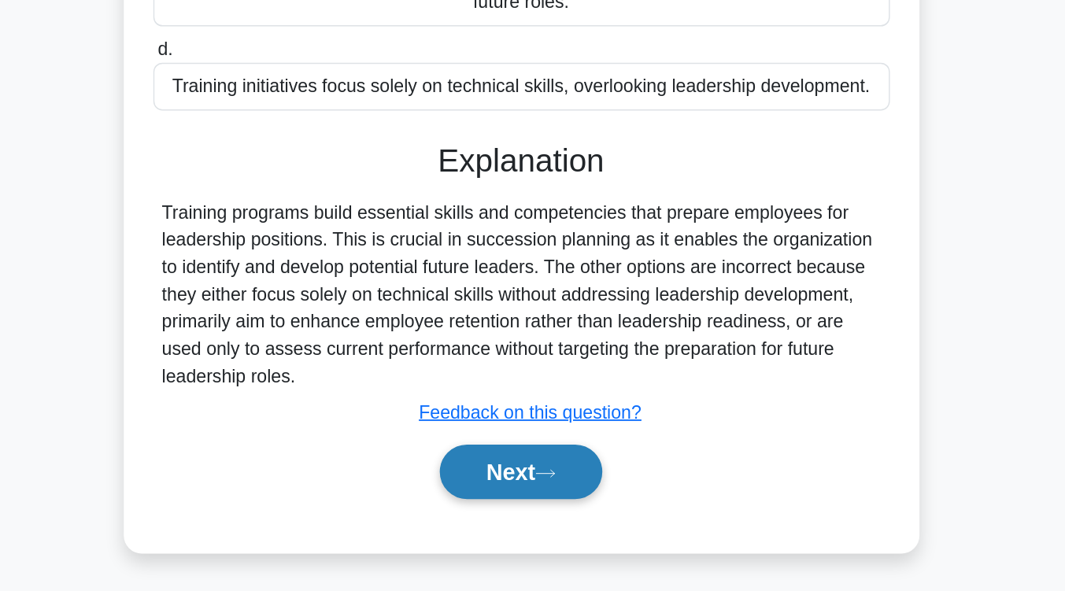
click at [579, 497] on button "Next" at bounding box center [532, 508] width 113 height 38
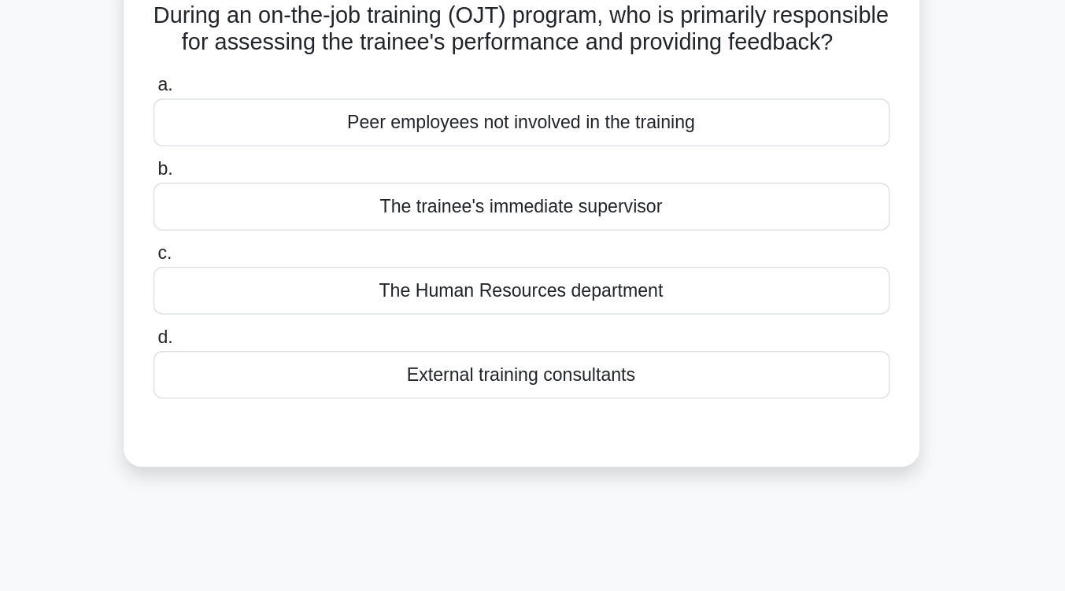
scroll to position [109, 0]
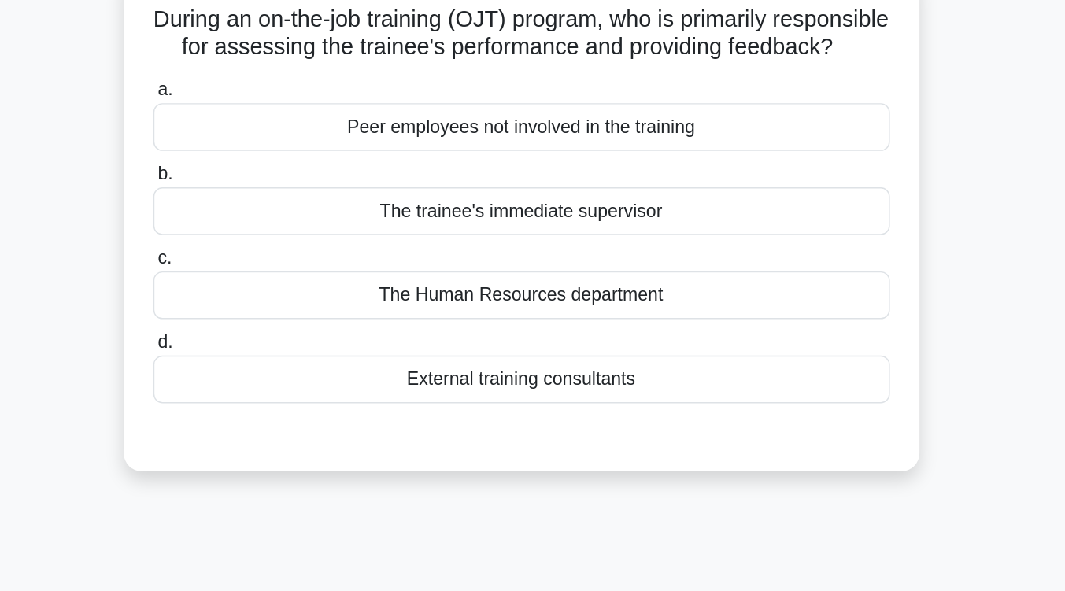
click at [601, 163] on div "The trainee's immediate supervisor" at bounding box center [533, 146] width 510 height 33
click at [278, 126] on input "b. The trainee's immediate supervisor" at bounding box center [278, 121] width 0 height 10
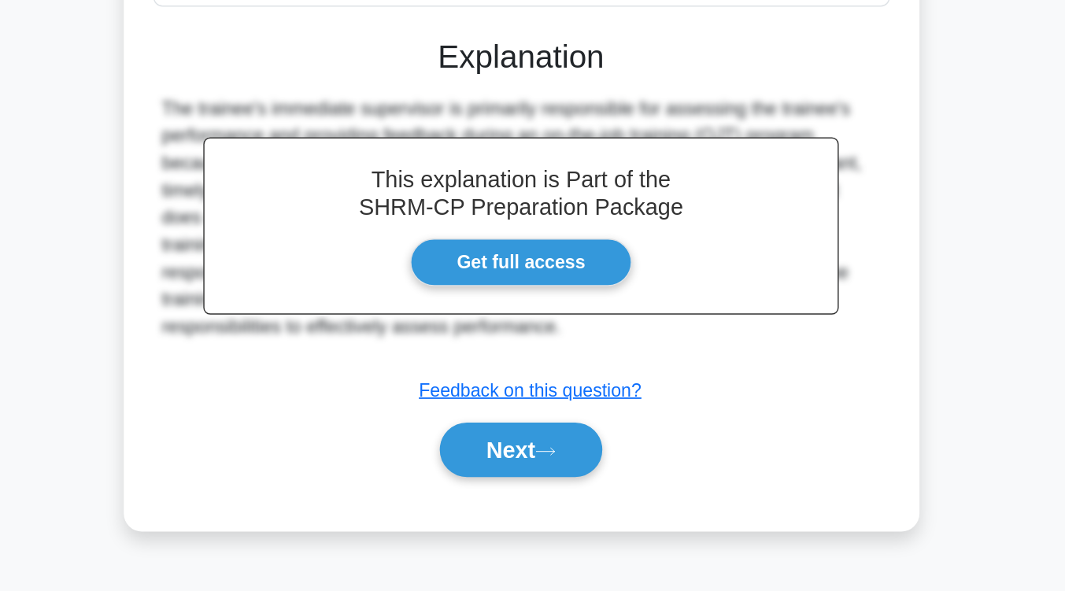
scroll to position [202, 0]
click at [567, 512] on button "Next" at bounding box center [532, 493] width 113 height 38
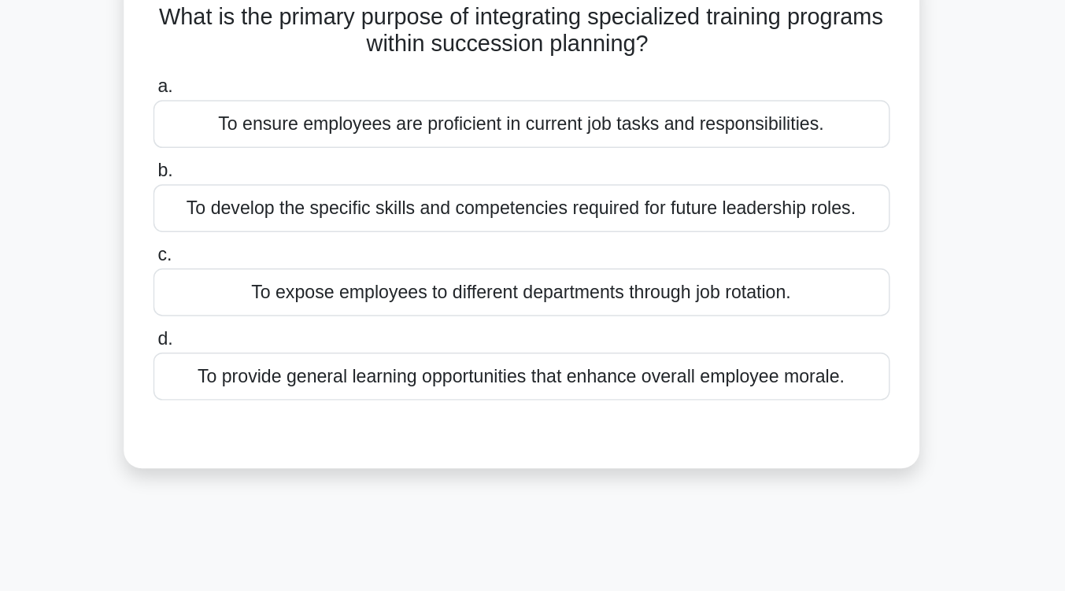
scroll to position [109, 0]
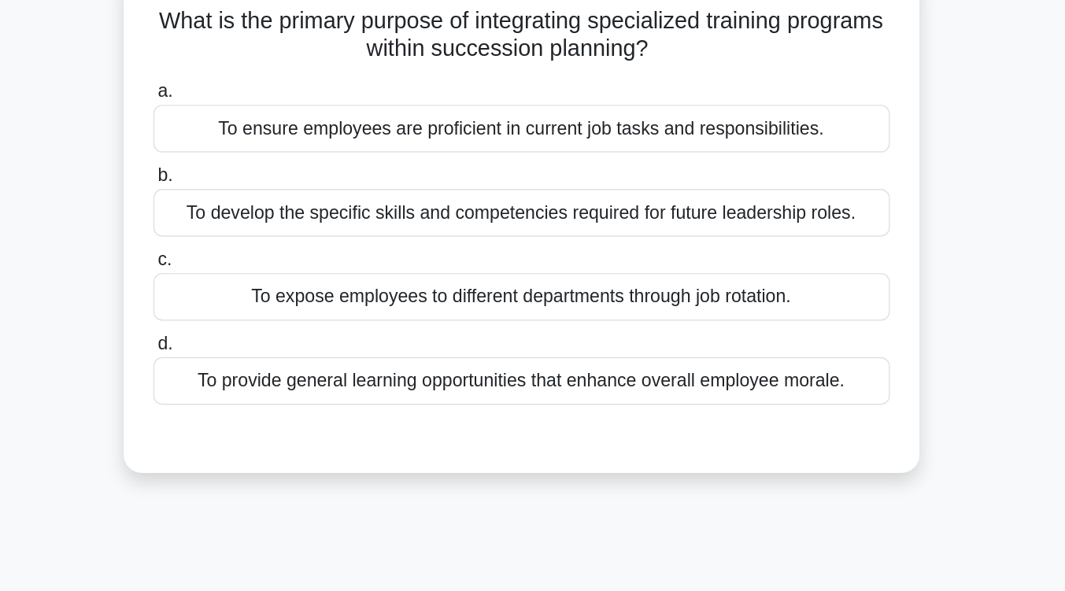
click at [598, 158] on div "To develop the specific skills and competencies required for future leadership …" at bounding box center [533, 147] width 510 height 33
click at [278, 127] on input "b. To develop the specific skills and competencies required for future leadersh…" at bounding box center [278, 121] width 0 height 10
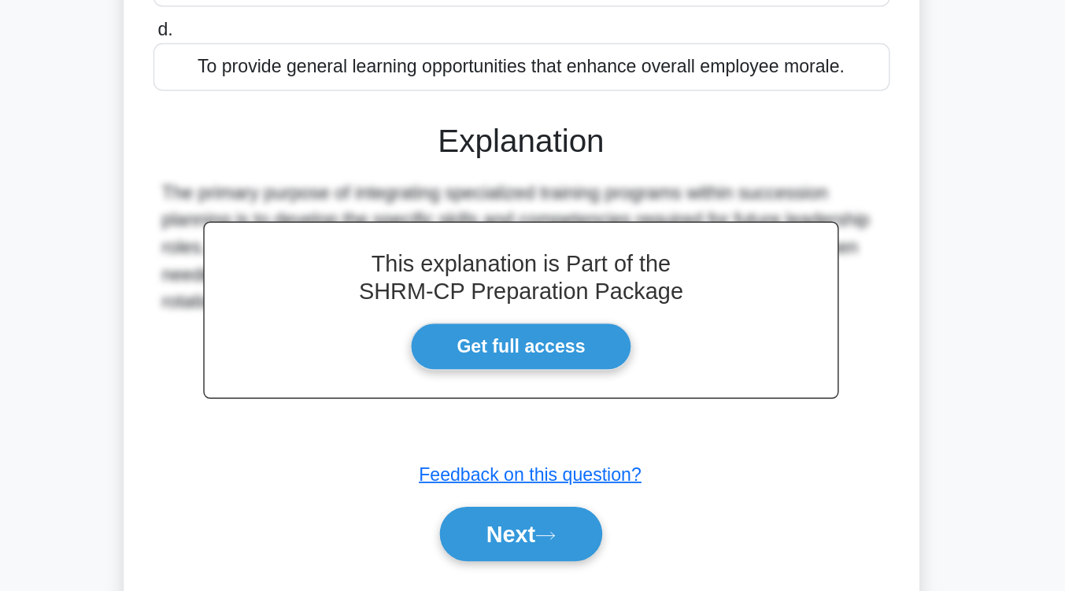
scroll to position [259, 0]
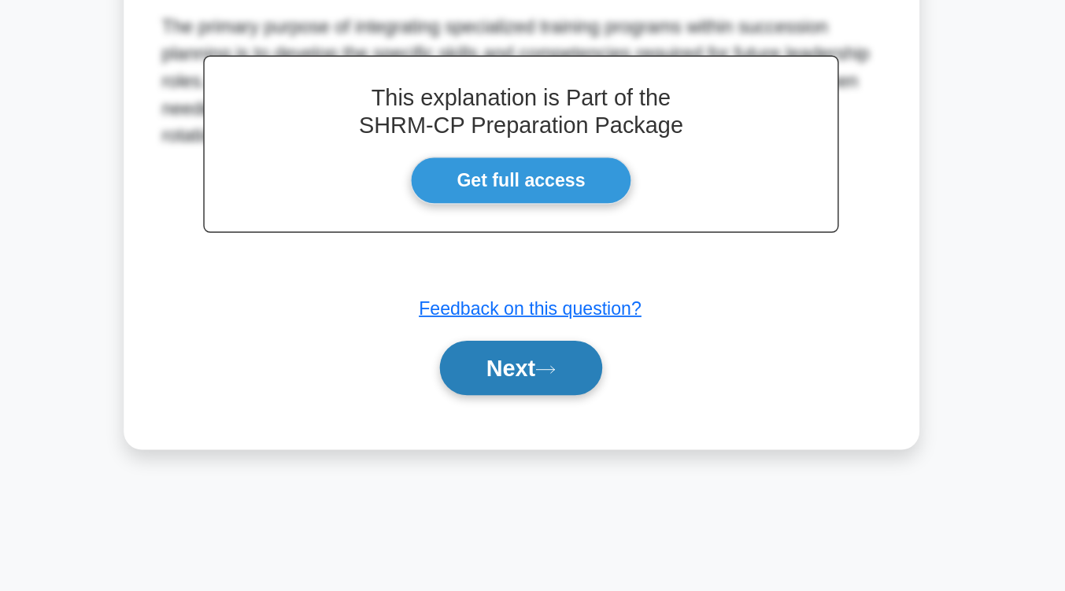
click at [585, 434] on button "Next" at bounding box center [532, 437] width 113 height 38
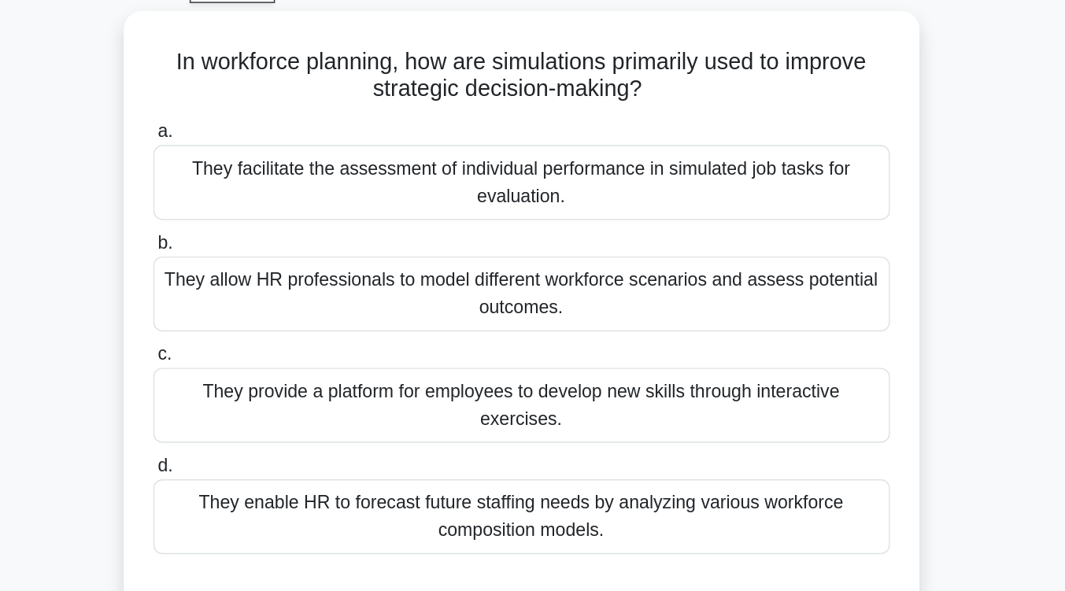
scroll to position [83, 0]
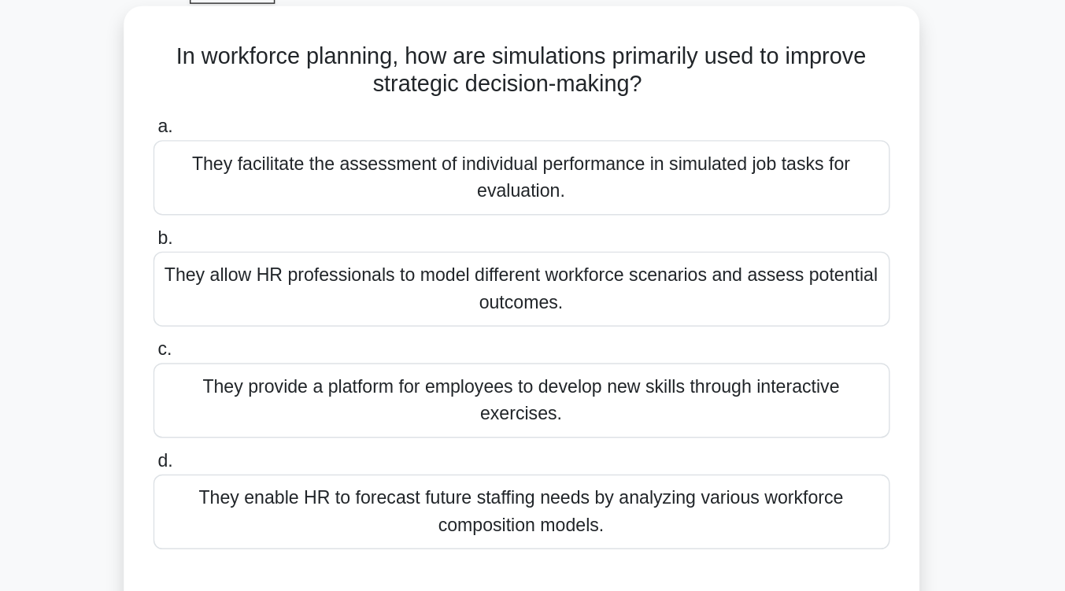
click at [583, 284] on div "They provide a platform for employees to develop new skills through interactive…" at bounding box center [533, 278] width 510 height 52
click at [278, 248] on input "c. They provide a platform for employees to develop new skills through interact…" at bounding box center [278, 243] width 0 height 10
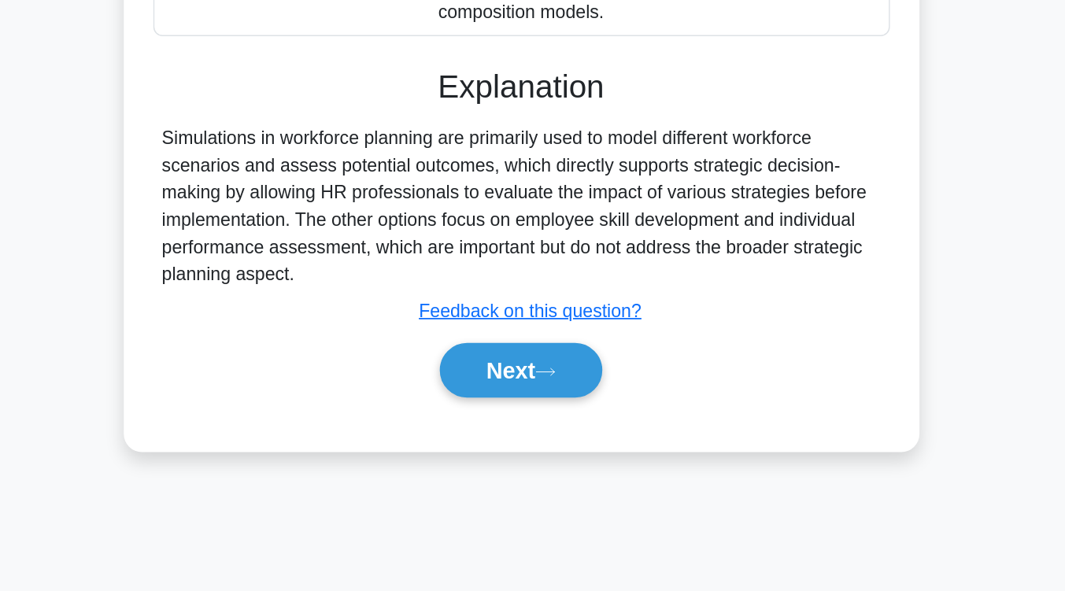
scroll to position [258, 0]
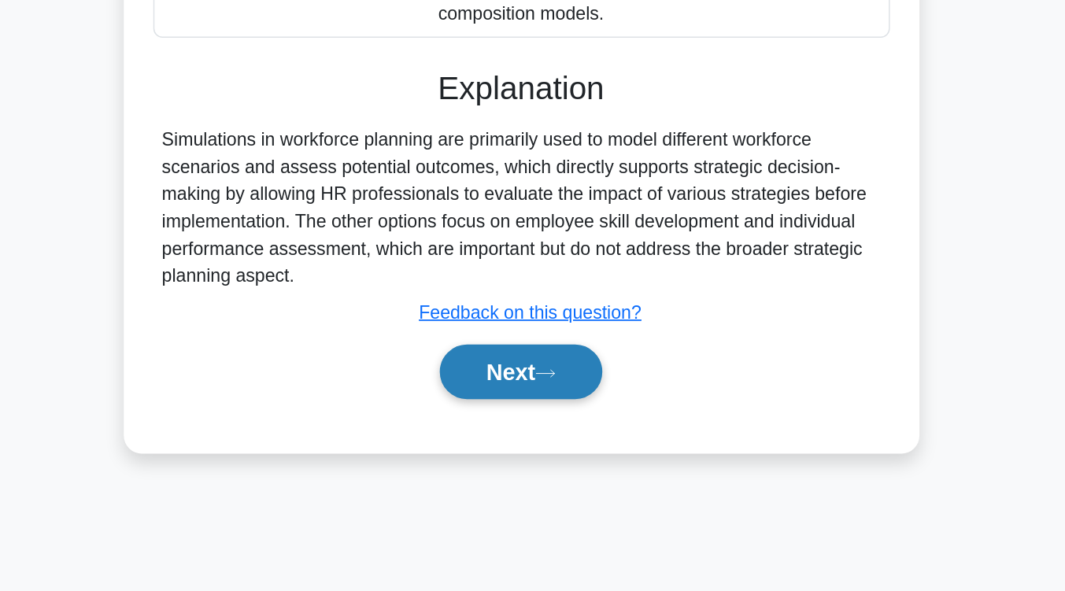
click at [556, 438] on icon at bounding box center [549, 440] width 14 height 9
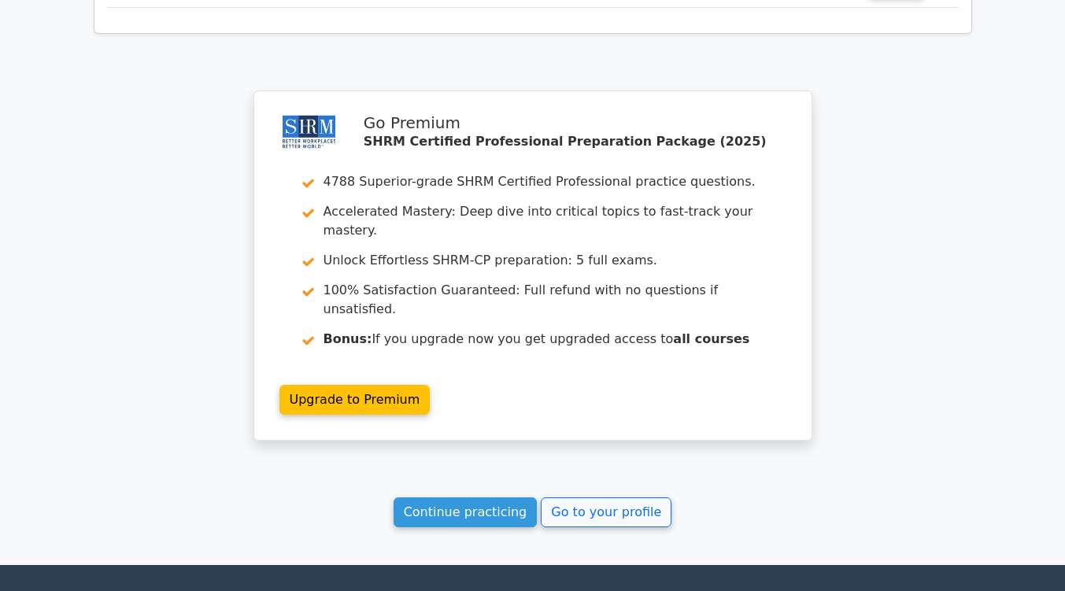
scroll to position [2053, 0]
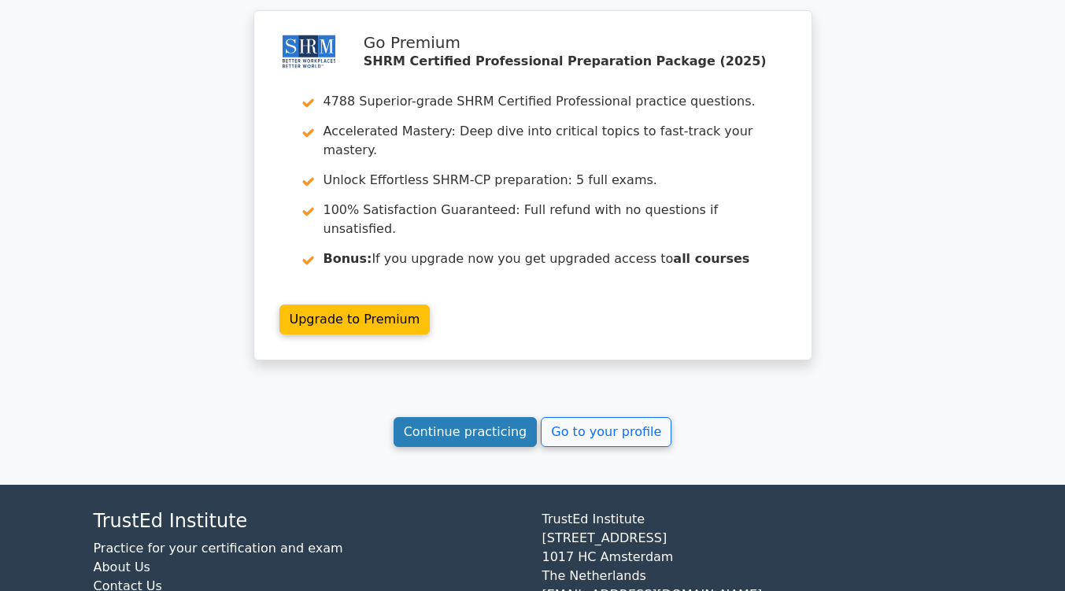
click at [502, 417] on link "Continue practicing" at bounding box center [465, 432] width 144 height 30
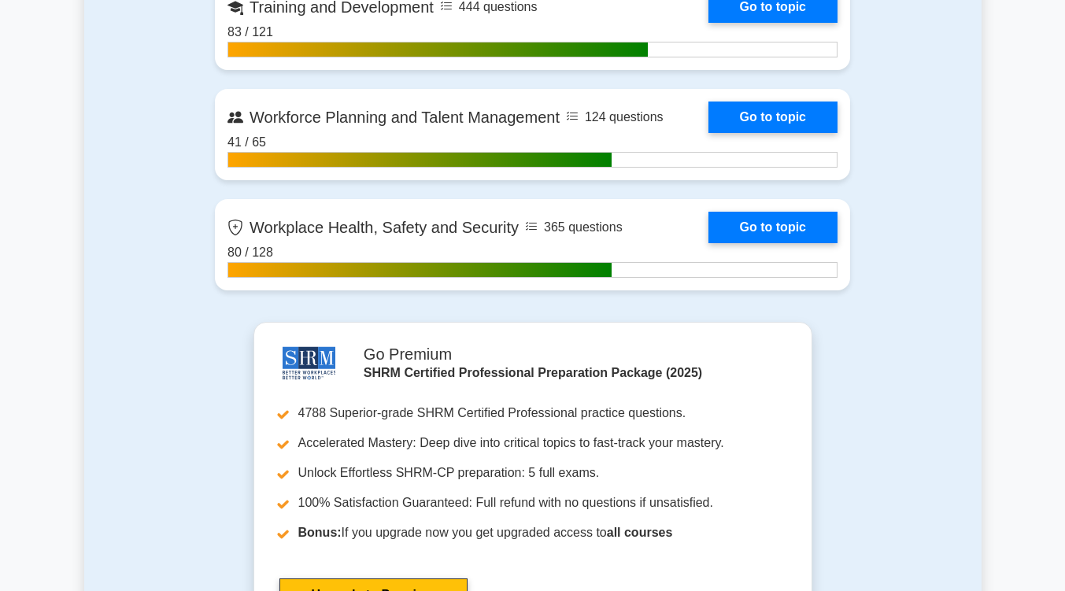
scroll to position [2556, 0]
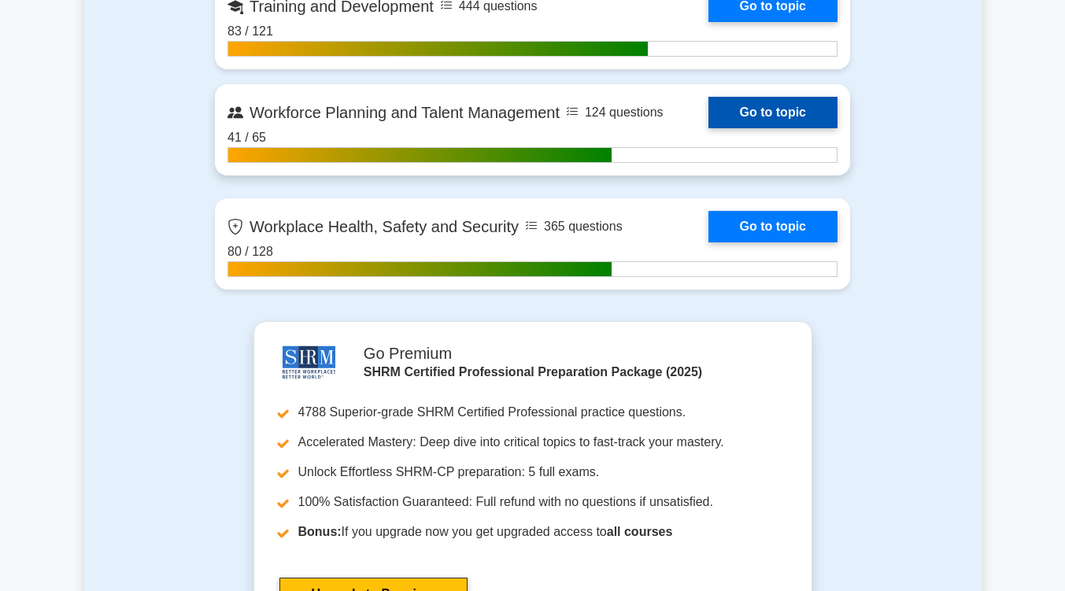
click at [786, 112] on link "Go to topic" at bounding box center [772, 112] width 129 height 31
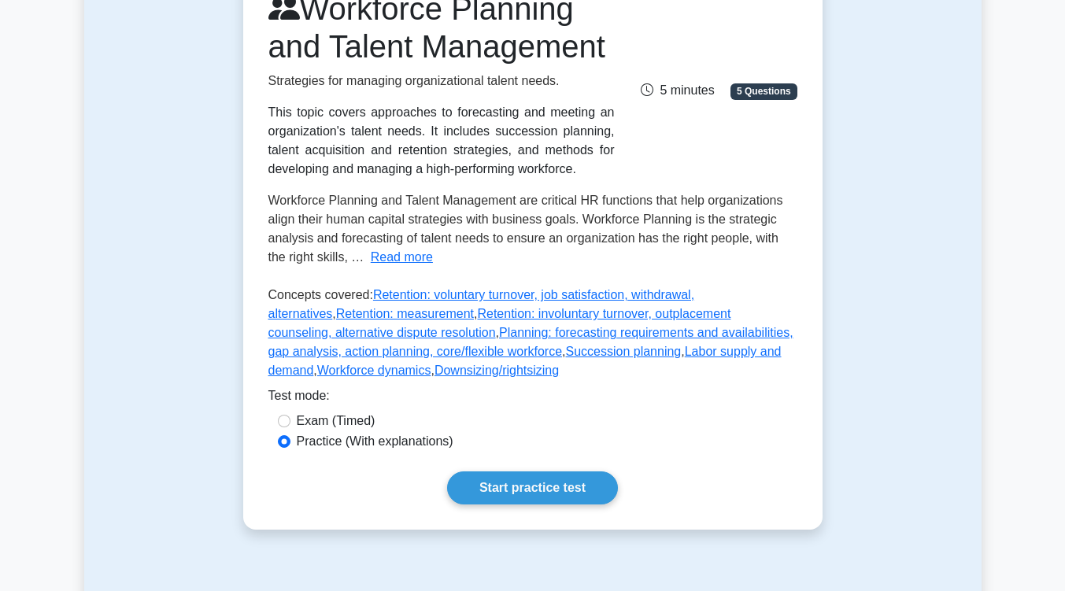
scroll to position [238, 0]
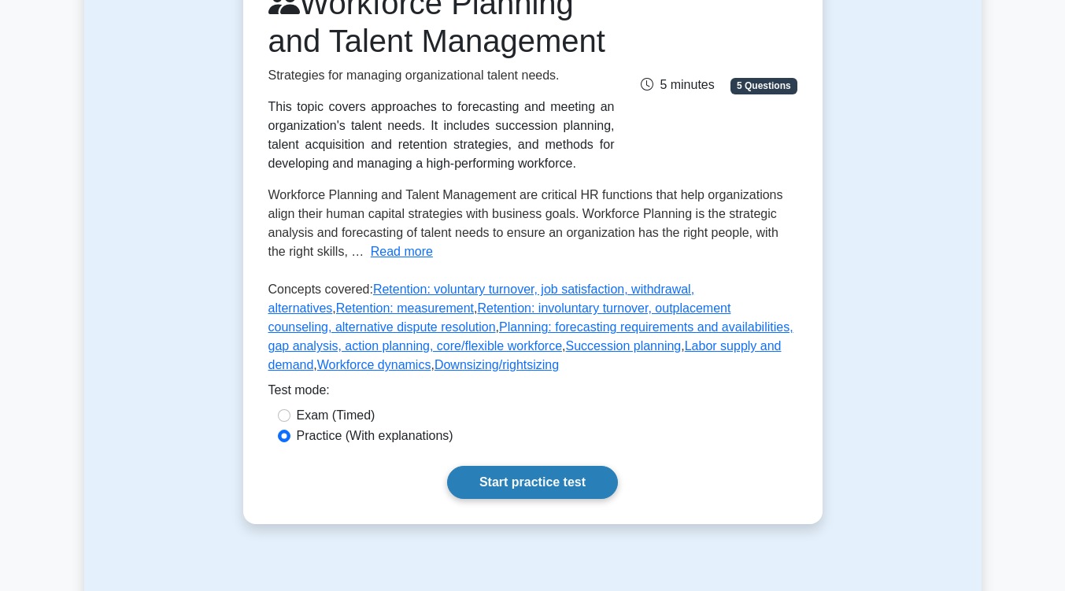
click at [570, 499] on link "Start practice test" at bounding box center [532, 482] width 171 height 33
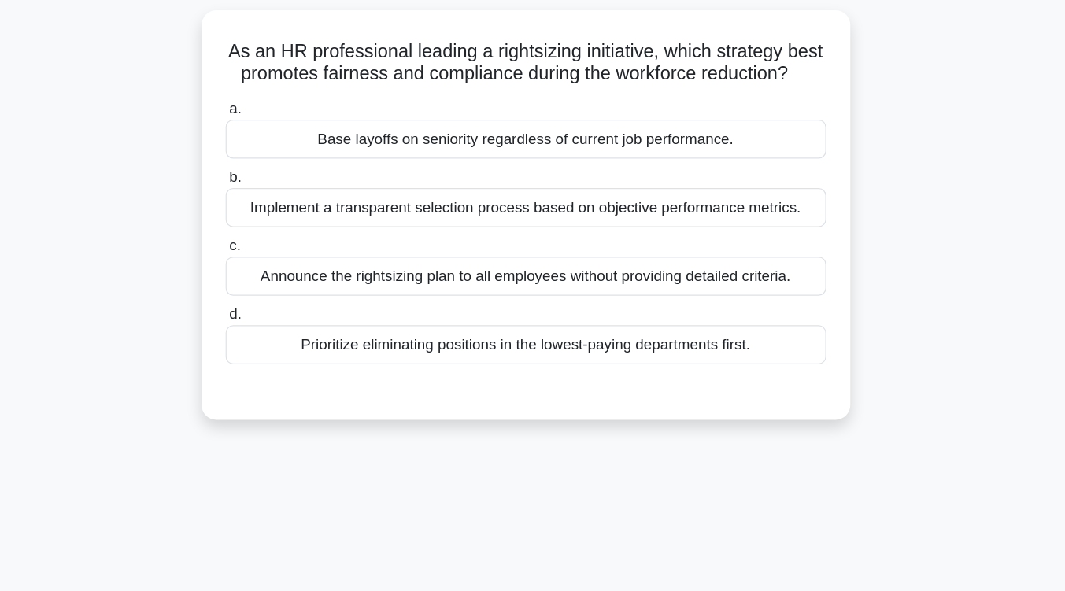
scroll to position [13, 0]
click at [676, 278] on div "Implement a transparent selection process based on objective performance metric…" at bounding box center [533, 261] width 510 height 33
click at [278, 241] on input "b. Implement a transparent selection process based on objective performance met…" at bounding box center [278, 236] width 0 height 10
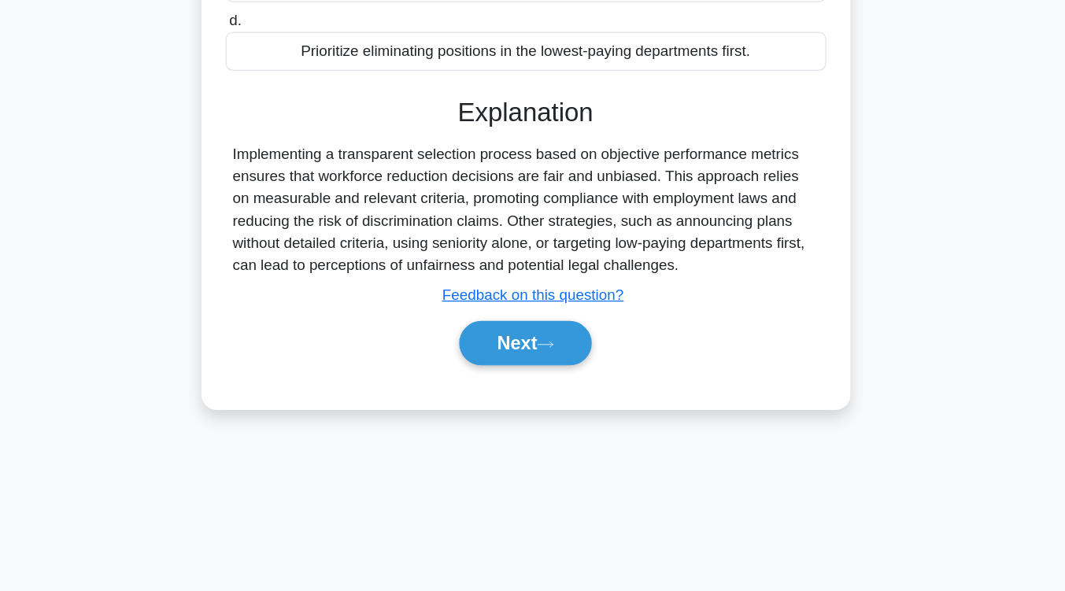
scroll to position [259, 0]
click at [556, 383] on icon at bounding box center [549, 380] width 13 height 5
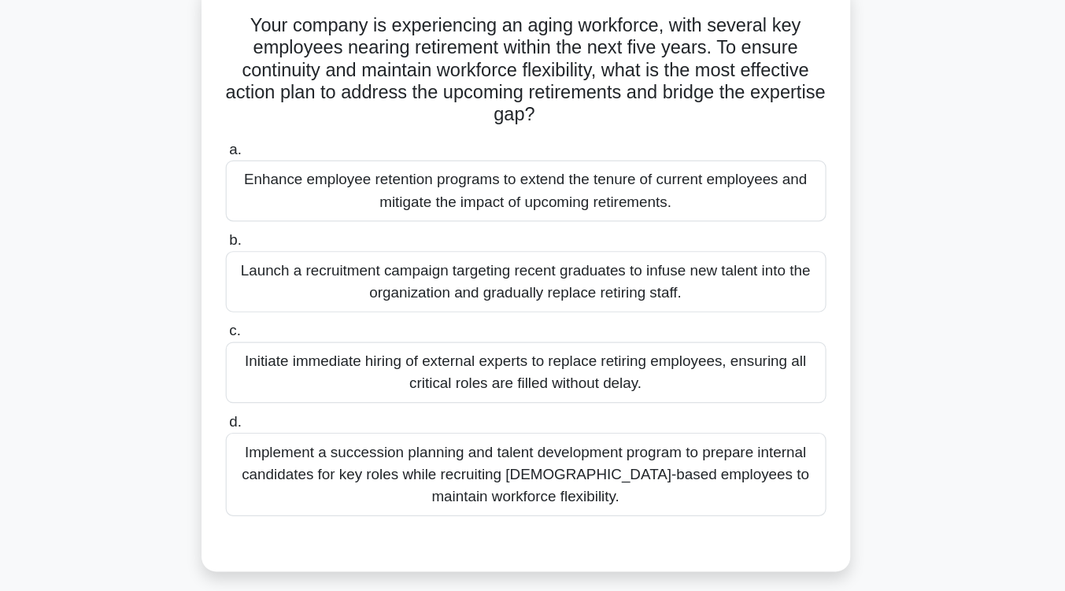
scroll to position [114, 0]
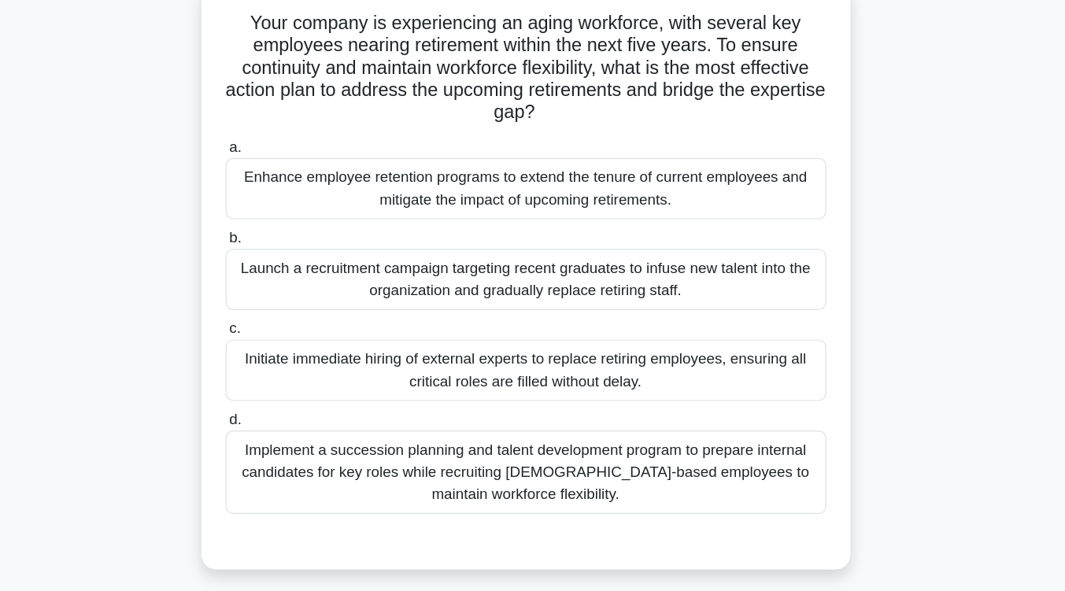
click at [585, 413] on div "Implement a succession planning and talent development program to prepare inter…" at bounding box center [533, 409] width 510 height 71
click at [278, 370] on input "d. Implement a succession planning and talent development program to prepare in…" at bounding box center [278, 365] width 0 height 10
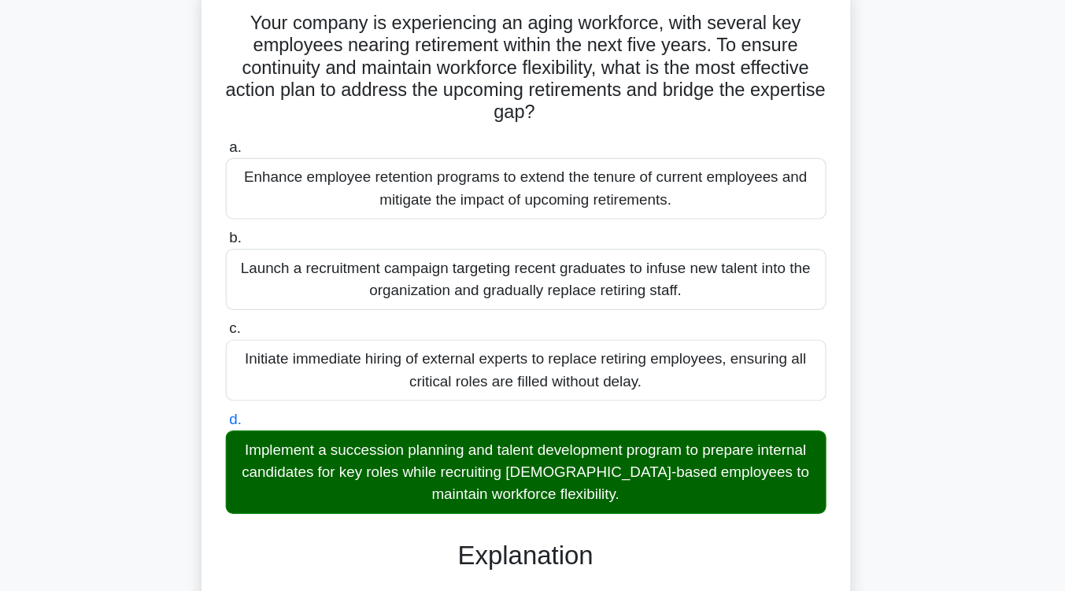
click at [585, 413] on div "Implement a succession planning and talent development program to prepare inter…" at bounding box center [533, 409] width 510 height 71
click at [278, 370] on input "d. Implement a succession planning and talent development program to prepare in…" at bounding box center [278, 365] width 0 height 10
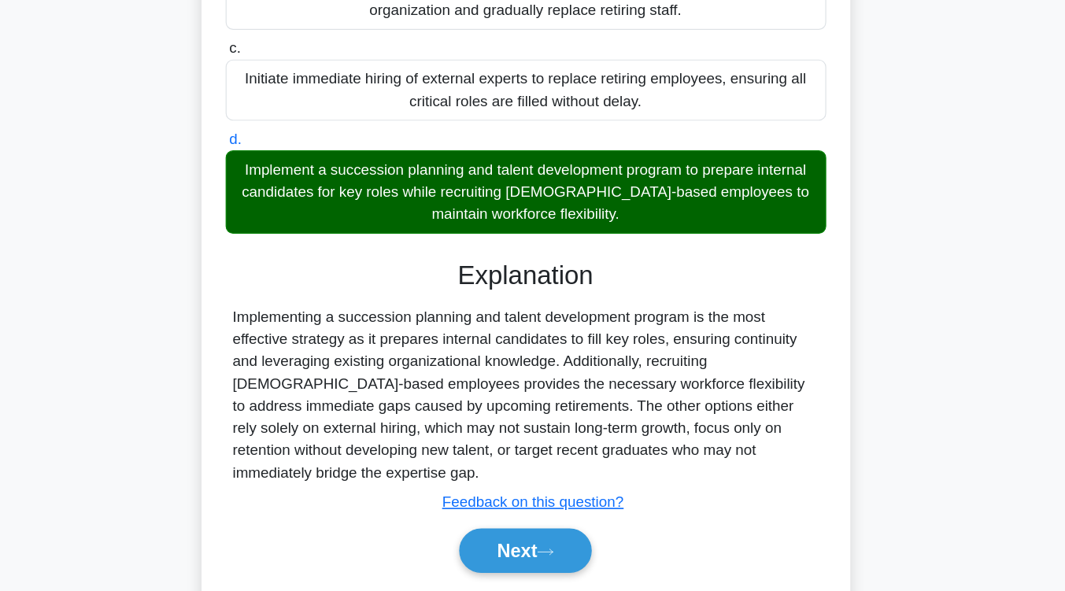
scroll to position [272, 0]
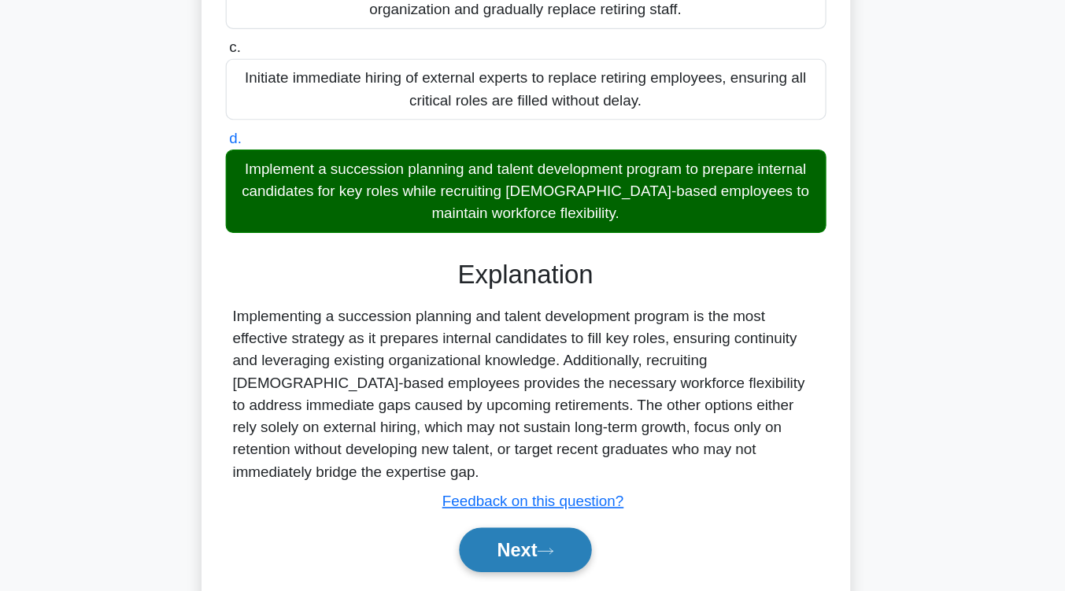
click at [575, 537] on button "Next" at bounding box center [532, 556] width 113 height 38
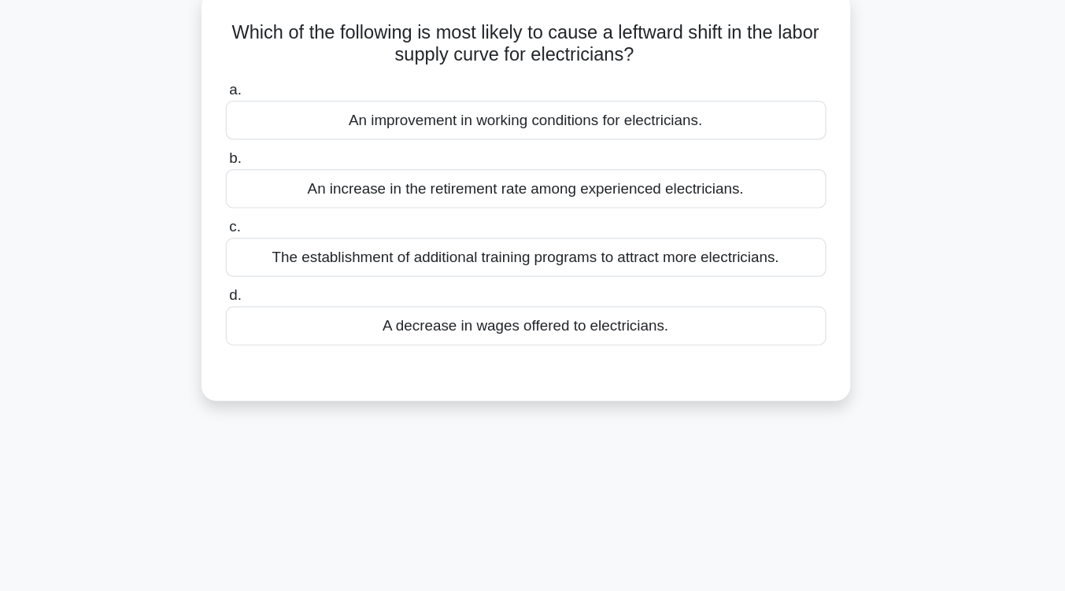
scroll to position [116, 0]
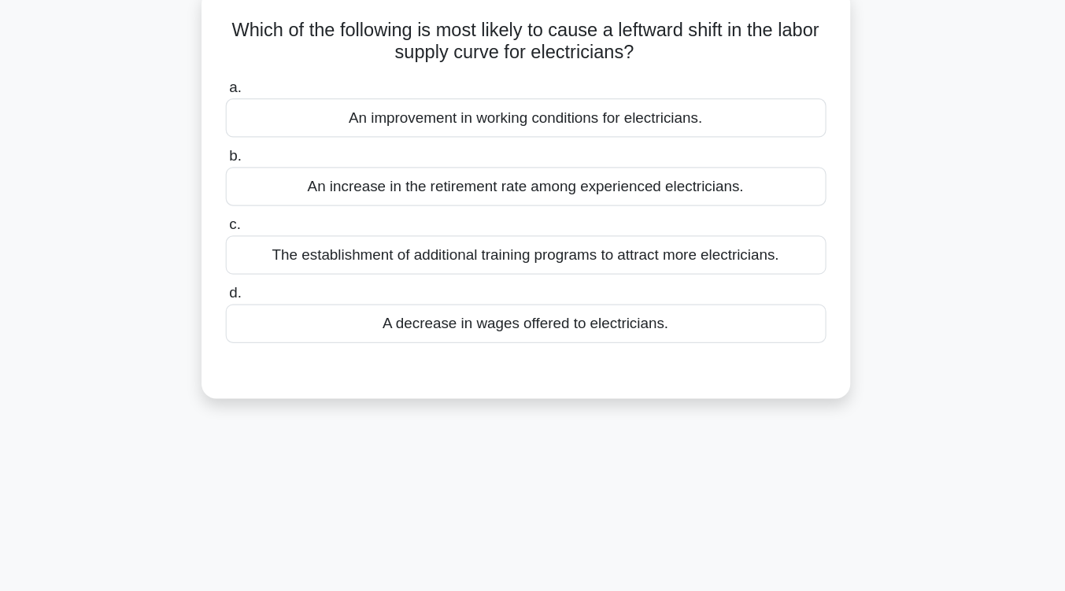
click at [597, 278] on div "A decrease in wages offered to electricians." at bounding box center [533, 274] width 510 height 33
click at [278, 254] on input "d. A decrease in wages offered to electricians." at bounding box center [278, 249] width 0 height 10
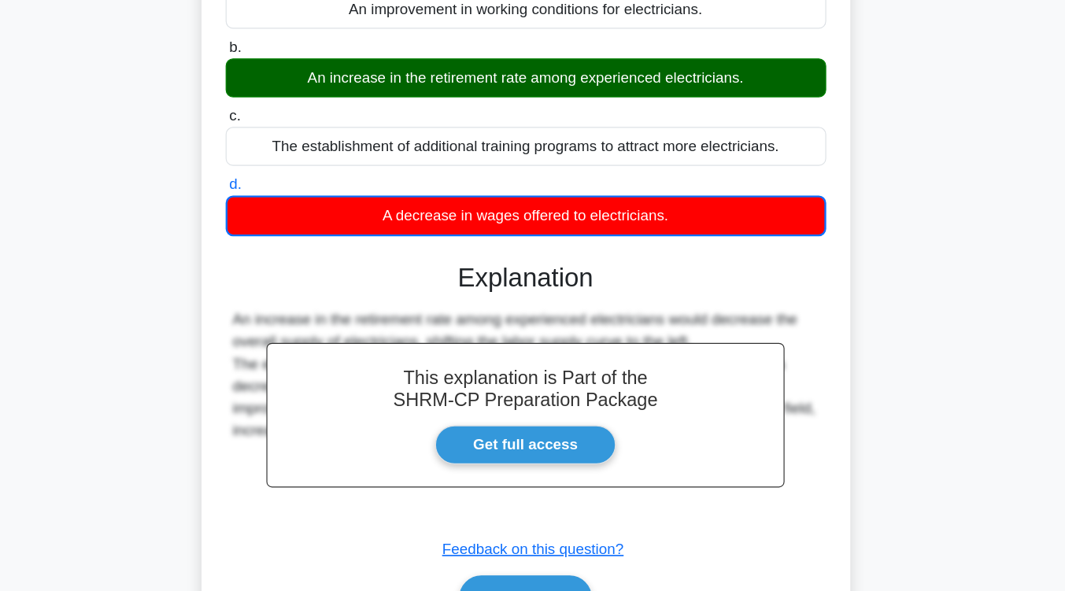
scroll to position [232, 0]
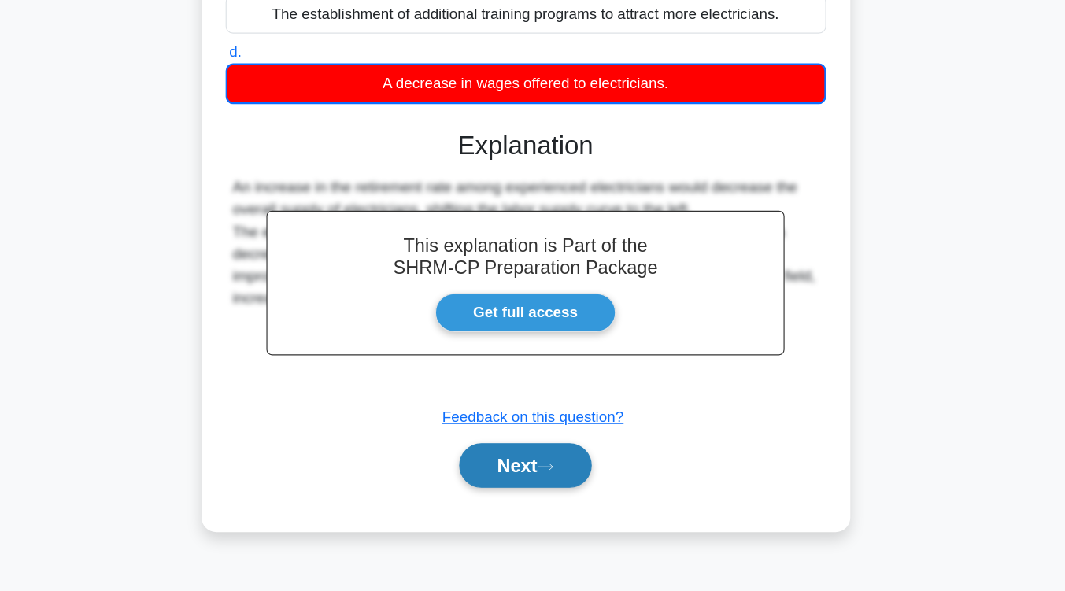
click at [556, 488] on icon at bounding box center [549, 485] width 14 height 9
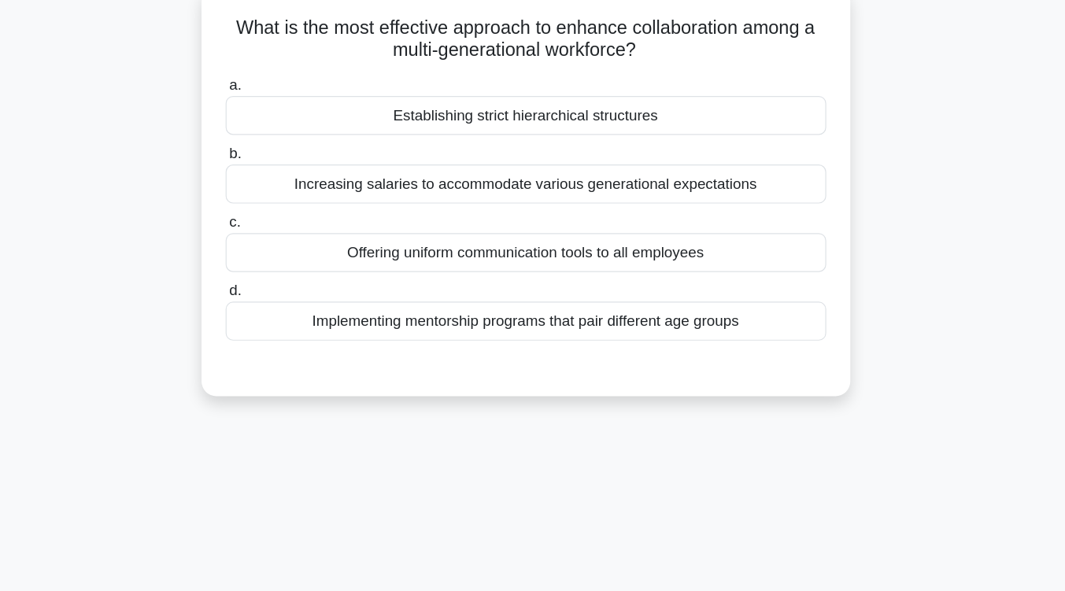
scroll to position [115, 0]
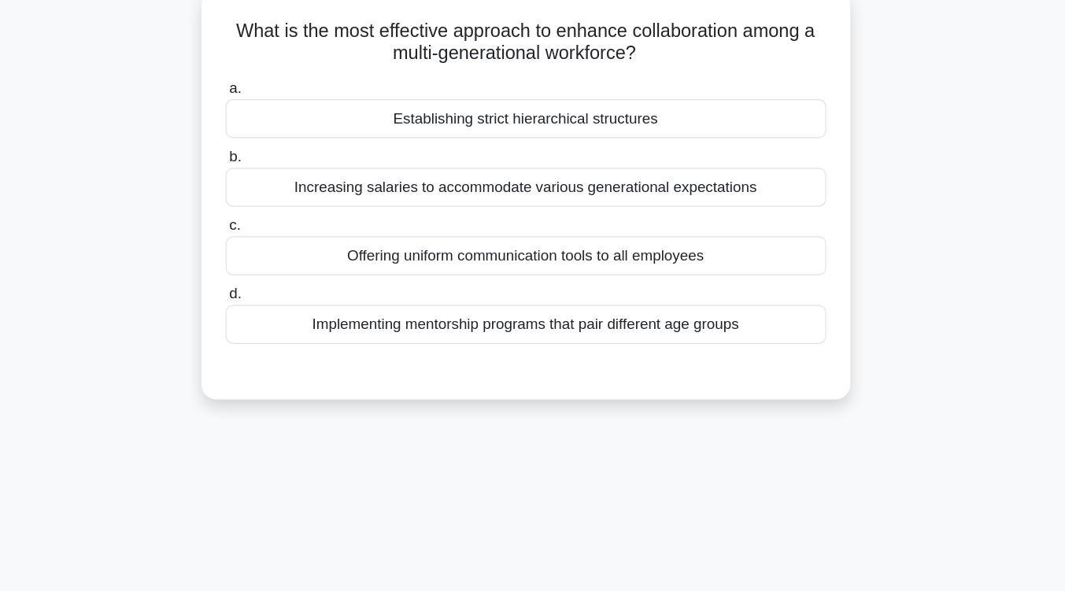
click at [609, 283] on div "Implementing mentorship programs that pair different age groups" at bounding box center [533, 276] width 510 height 33
click at [278, 256] on input "d. Implementing mentorship programs that pair different age groups" at bounding box center [278, 250] width 0 height 10
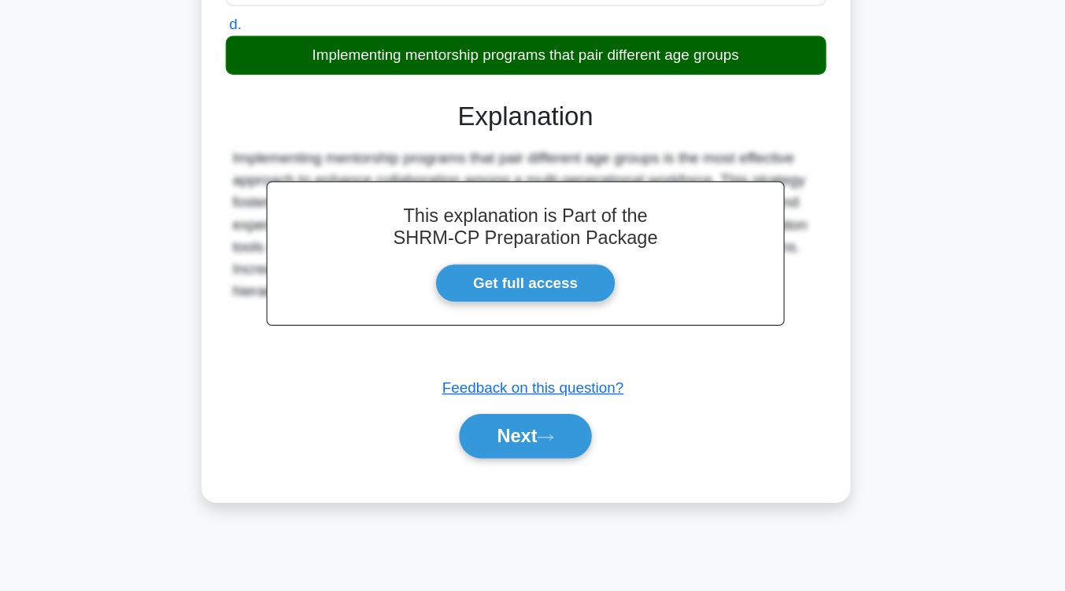
scroll to position [259, 0]
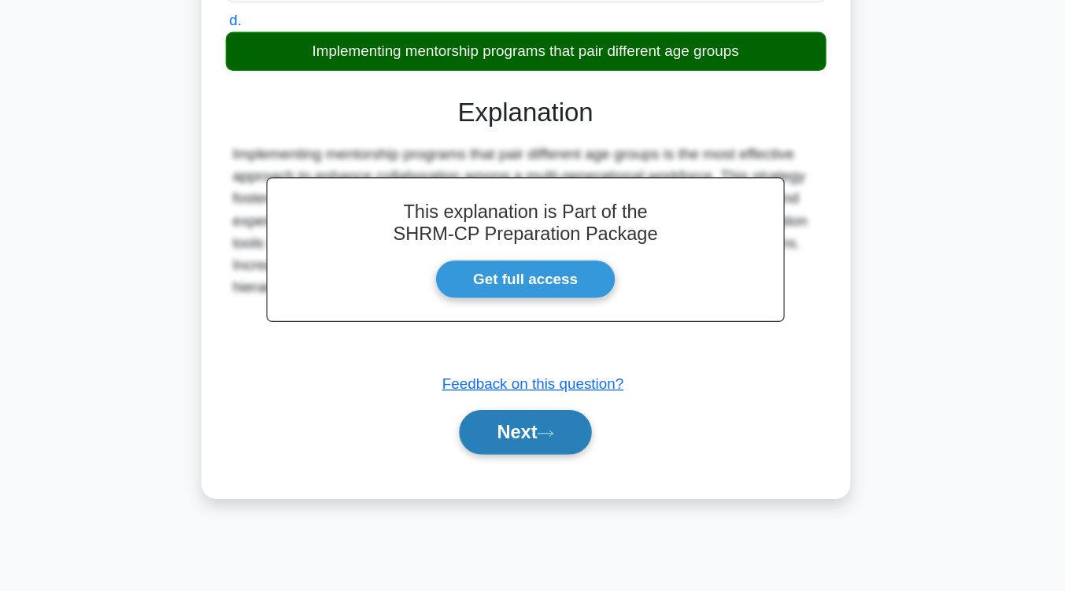
click at [563, 449] on button "Next" at bounding box center [532, 456] width 113 height 38
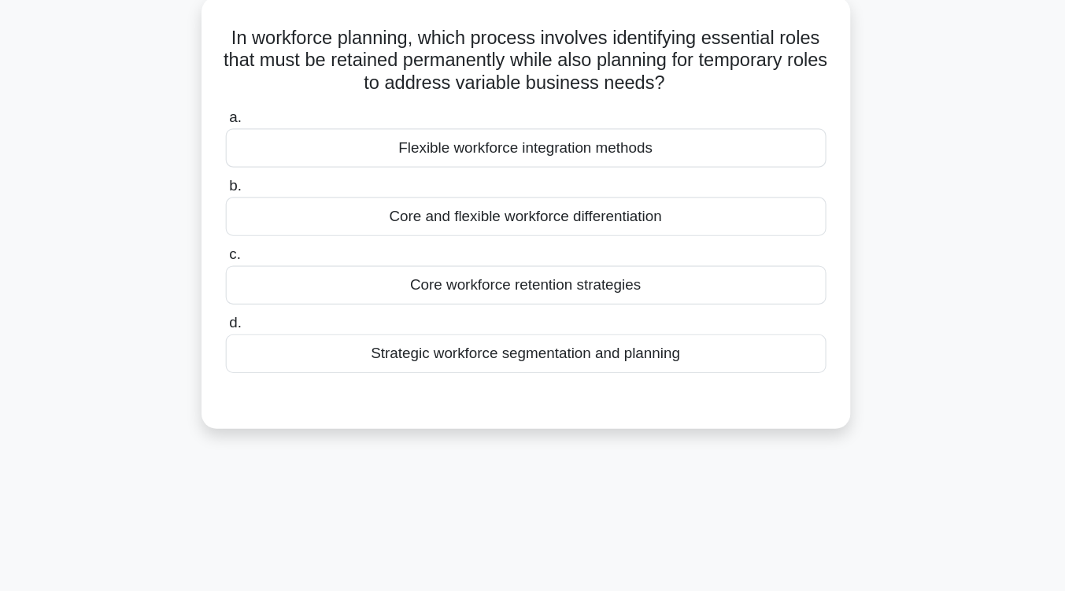
scroll to position [75, 0]
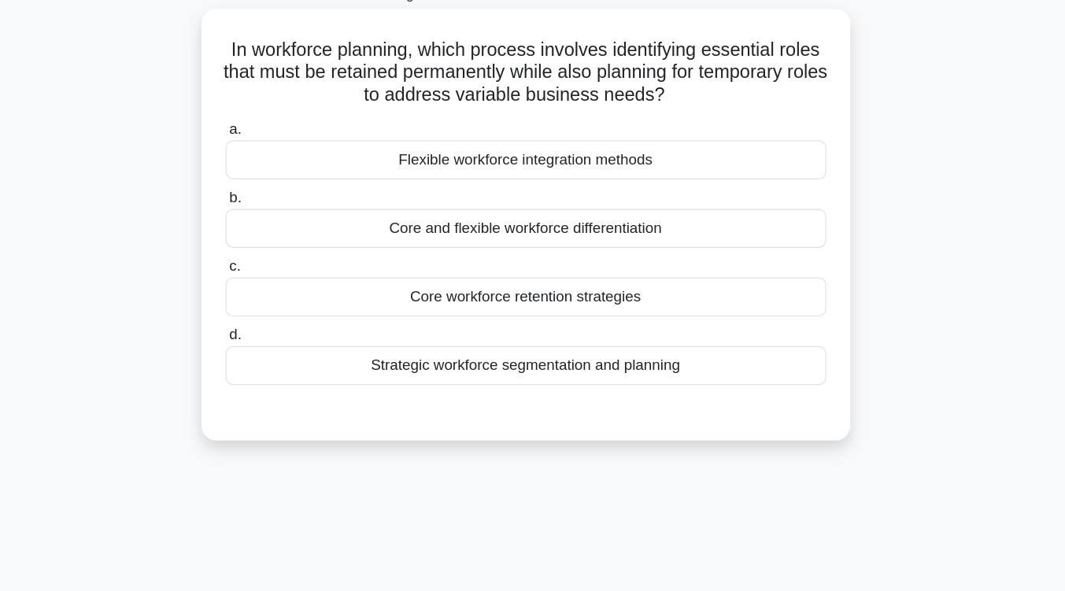
click at [576, 233] on div "Core and flexible workforce differentiation" at bounding box center [533, 218] width 510 height 33
click at [278, 198] on input "b. Core and flexible workforce differentiation" at bounding box center [278, 193] width 0 height 10
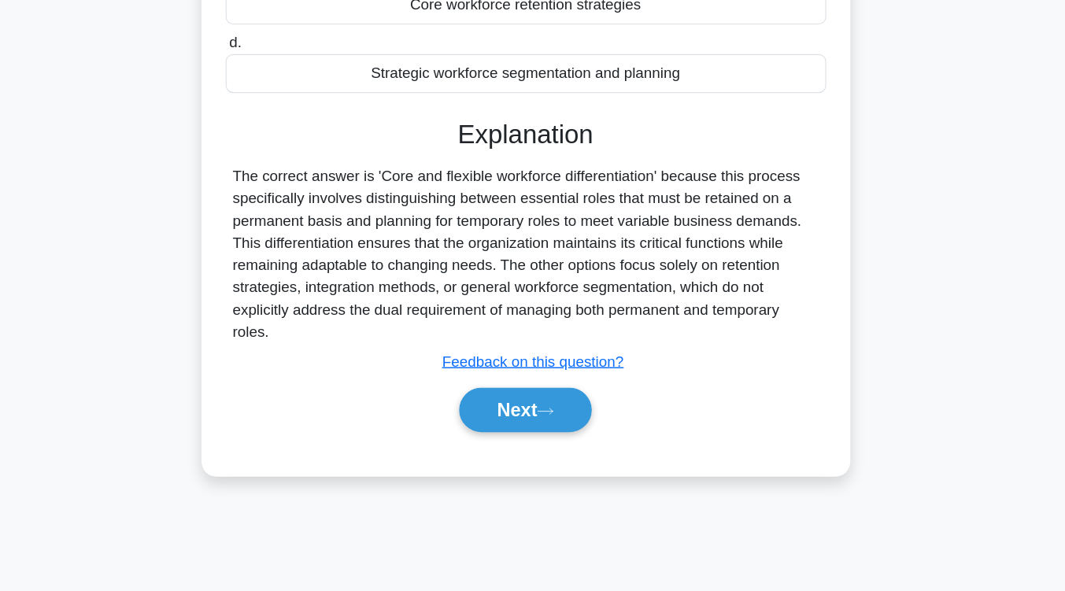
scroll to position [259, 0]
click at [540, 440] on button "Next" at bounding box center [532, 437] width 113 height 38
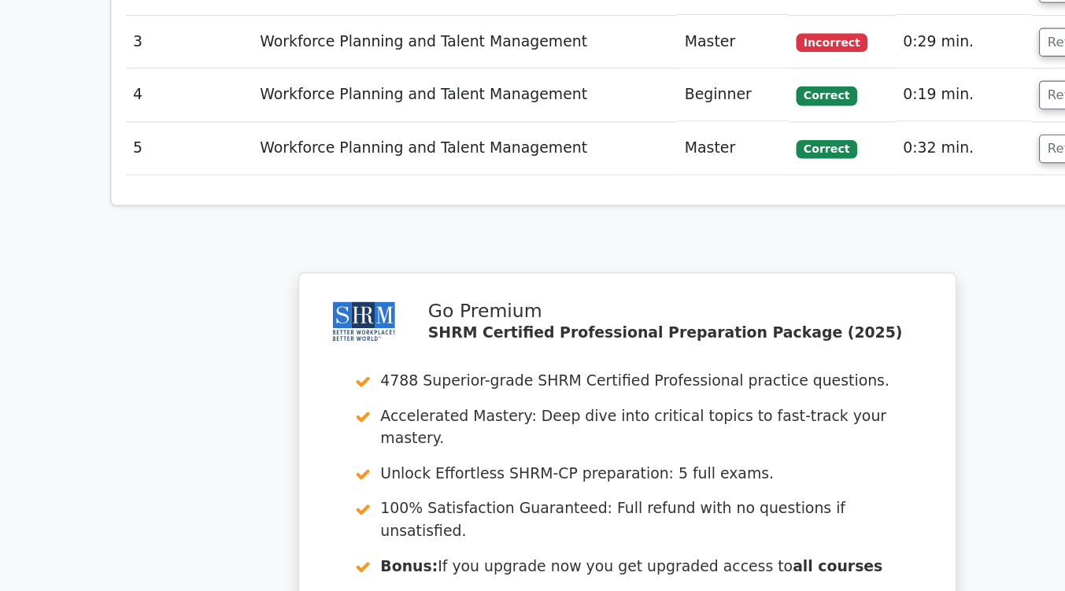
scroll to position [1937, 0]
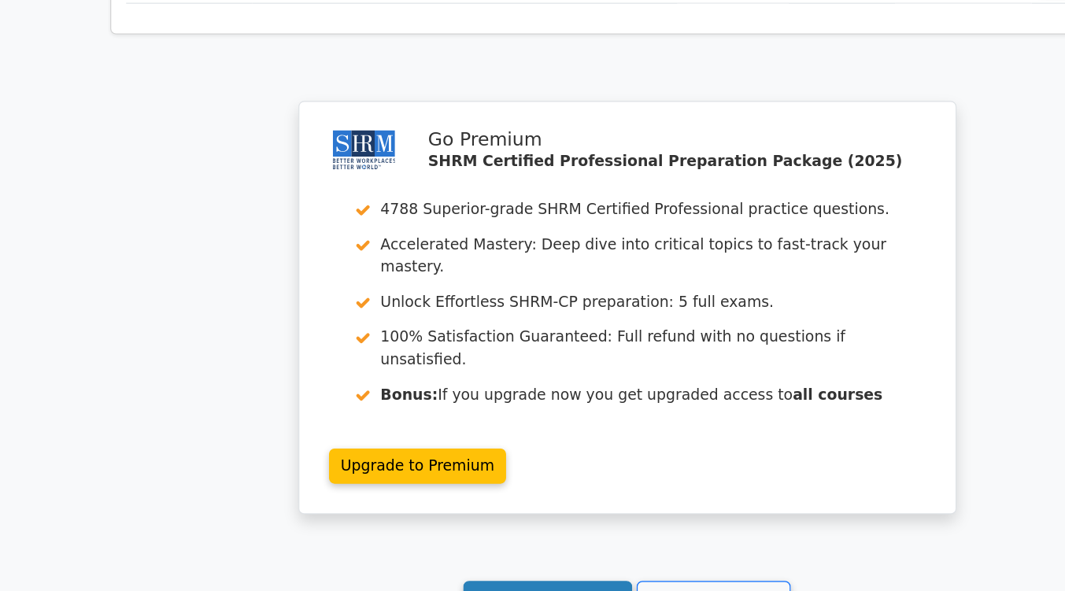
click at [446, 582] on link "Continue practicing" at bounding box center [465, 597] width 144 height 30
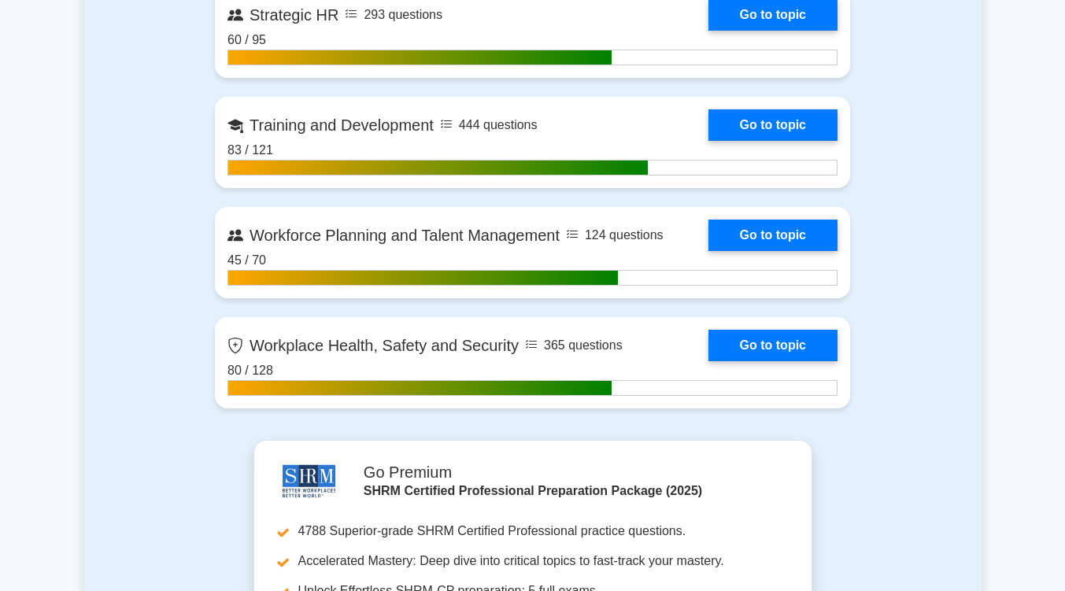
scroll to position [2504, 0]
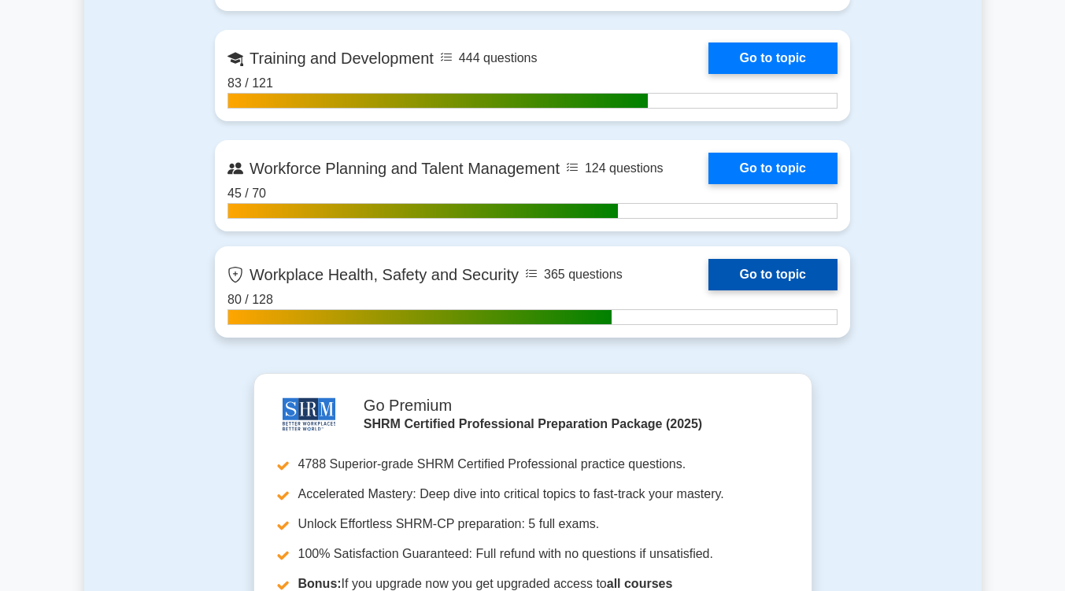
click at [773, 268] on link "Go to topic" at bounding box center [772, 274] width 129 height 31
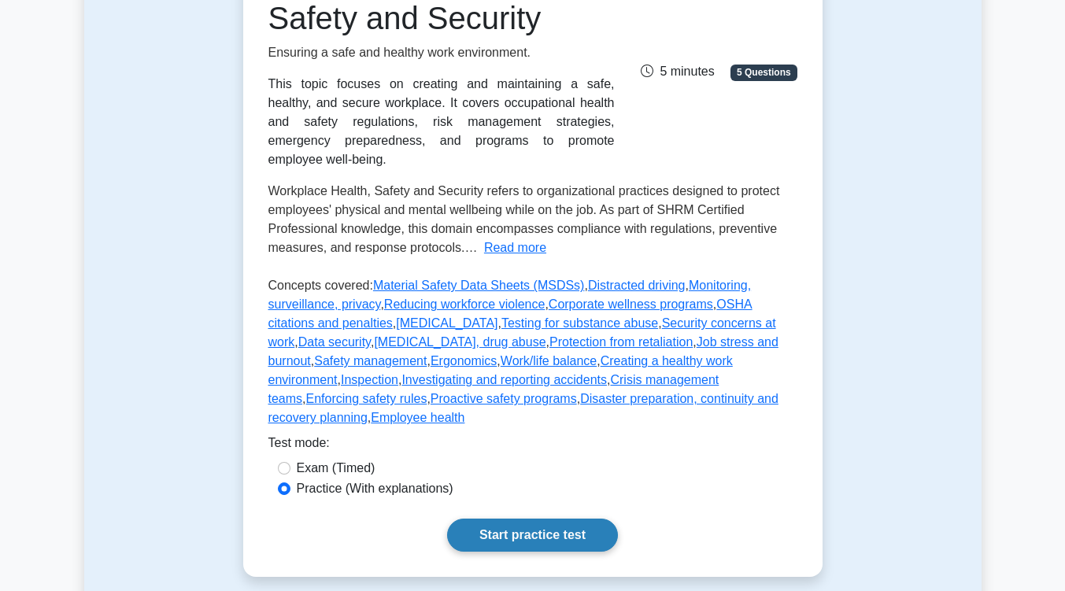
click at [518, 519] on link "Start practice test" at bounding box center [532, 535] width 171 height 33
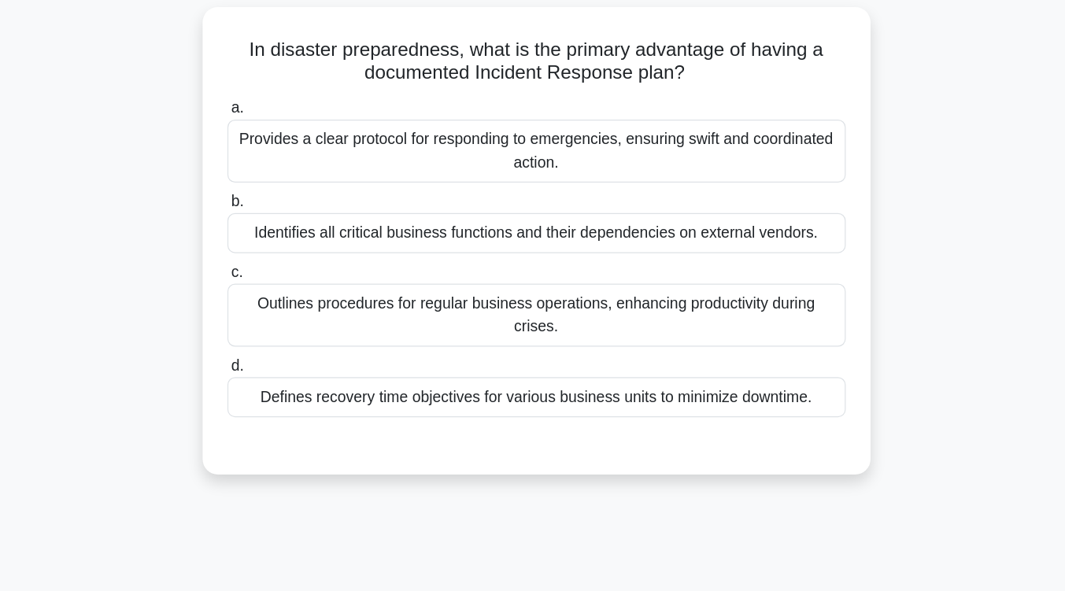
scroll to position [2, 0]
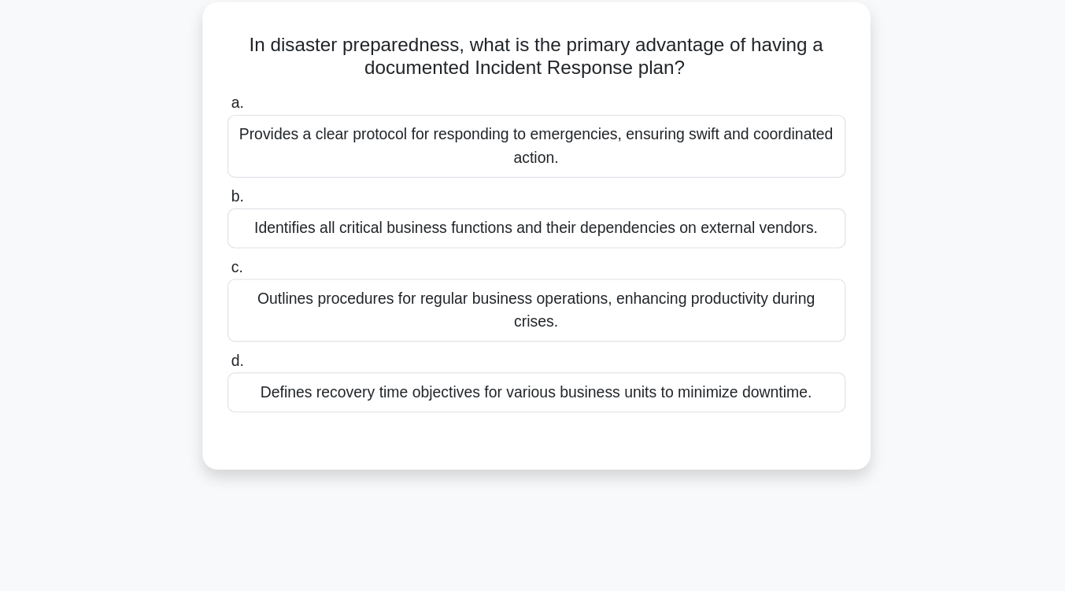
click at [587, 241] on div "Provides a clear protocol for responding to emergencies, ensuring swift and coo…" at bounding box center [533, 223] width 510 height 52
click at [278, 194] on input "a. Provides a clear protocol for responding to emergencies, ensuring swift and …" at bounding box center [278, 188] width 0 height 10
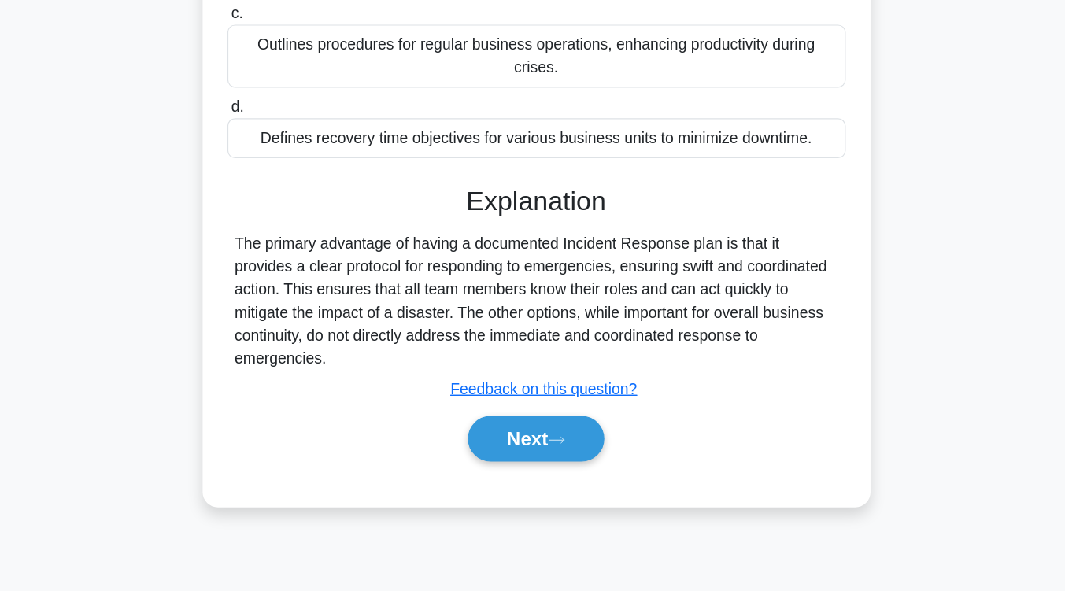
scroll to position [259, 0]
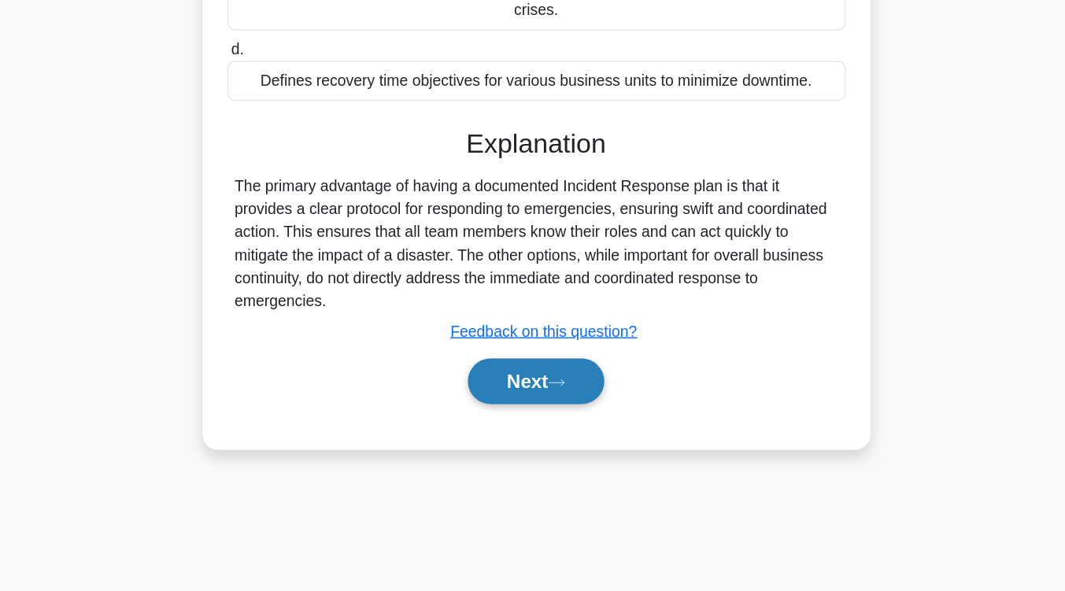
click at [533, 431] on button "Next" at bounding box center [532, 418] width 113 height 38
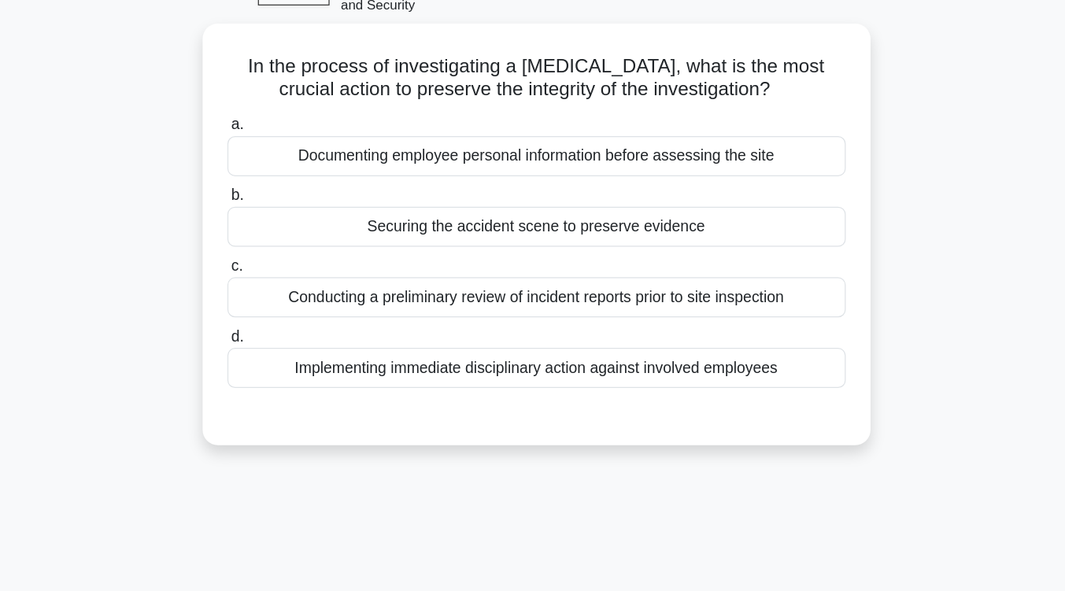
scroll to position [88, 0]
click at [599, 198] on div "Securing the accident scene to preserve evidence" at bounding box center [533, 186] width 510 height 33
click at [278, 166] on input "b. Securing the accident scene to preserve evidence" at bounding box center [278, 161] width 0 height 10
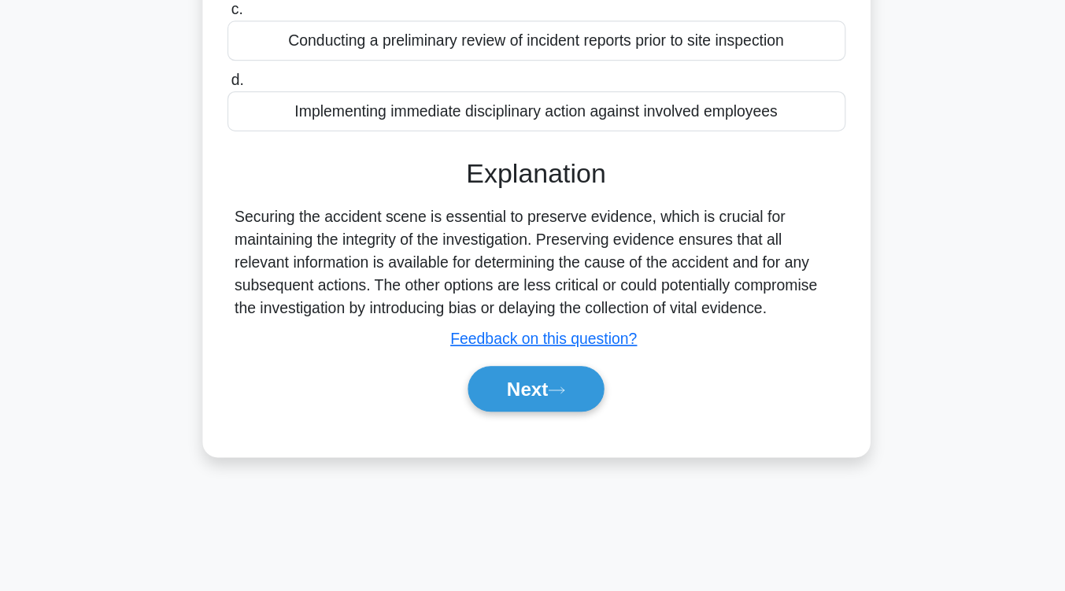
scroll to position [259, 0]
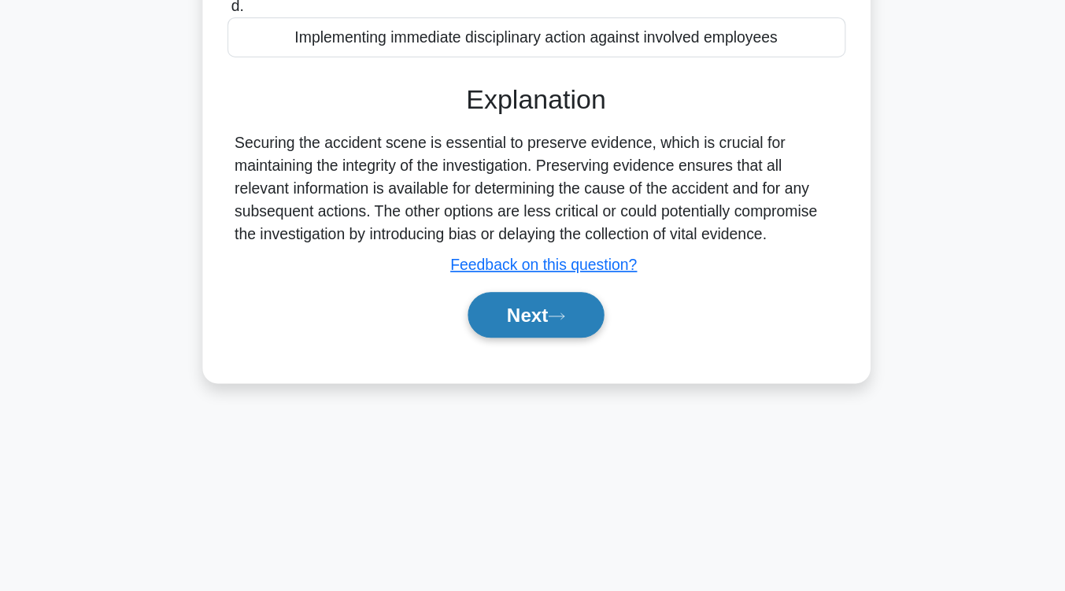
click at [570, 358] on button "Next" at bounding box center [532, 361] width 113 height 38
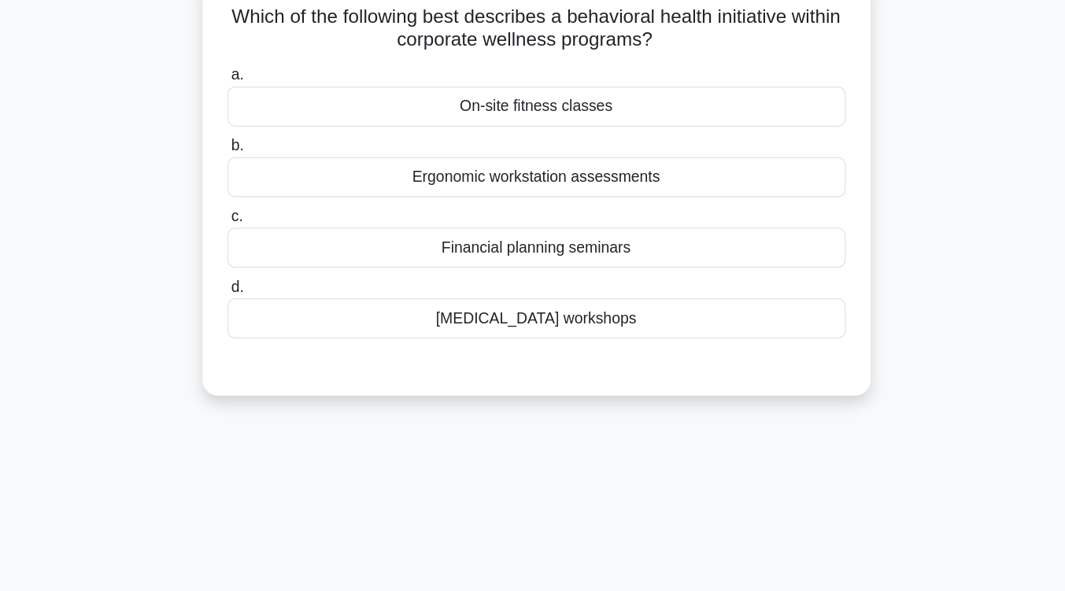
scroll to position [108, 0]
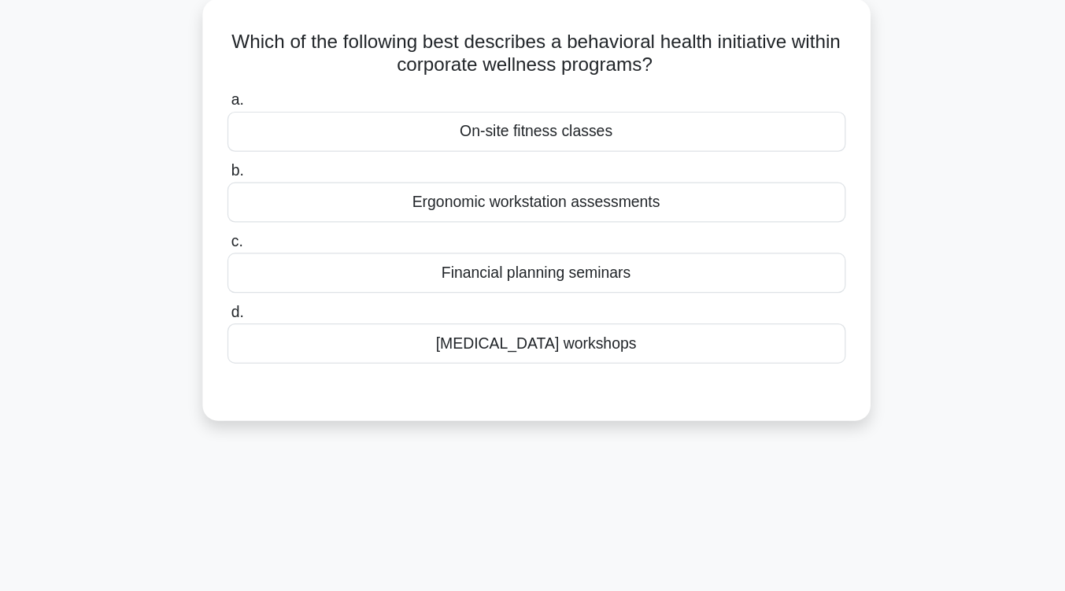
click at [571, 282] on div "Stress management workshops" at bounding box center [533, 283] width 510 height 33
click at [278, 263] on input "d. Stress management workshops" at bounding box center [278, 258] width 0 height 10
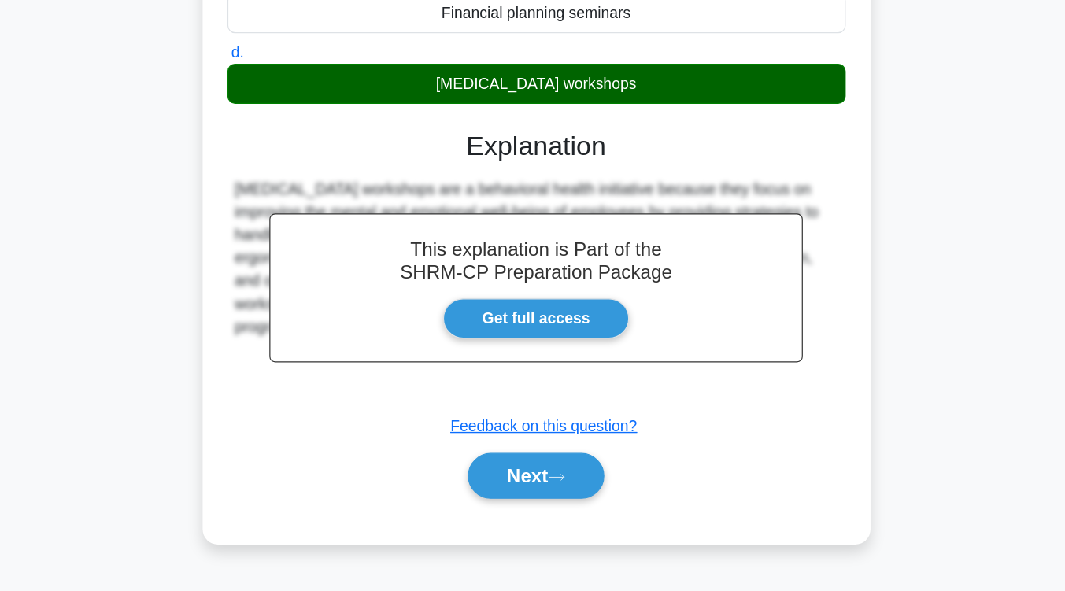
scroll to position [259, 0]
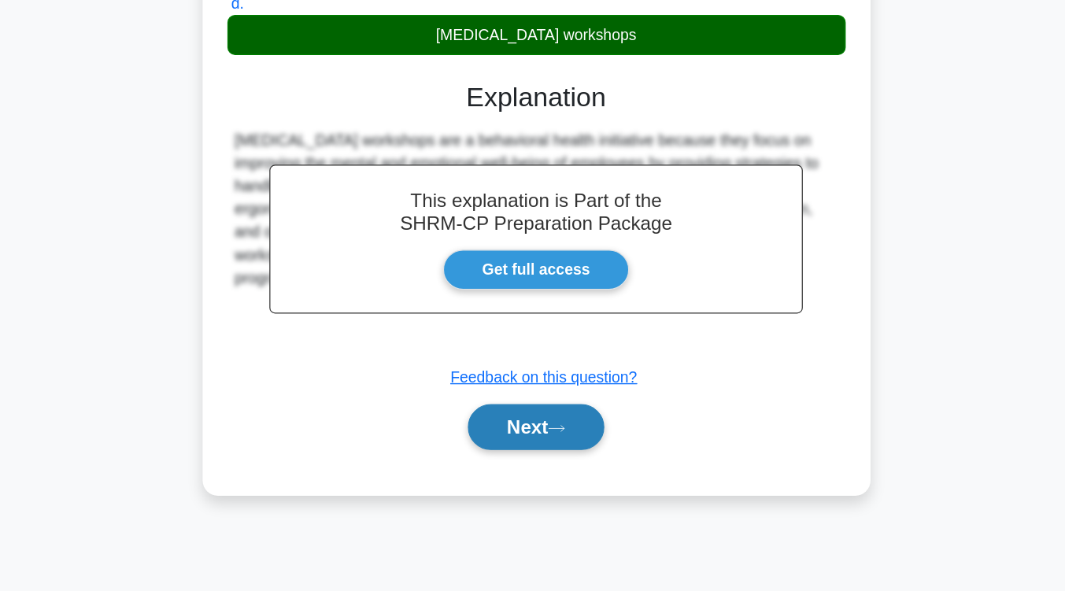
click at [553, 448] on button "Next" at bounding box center [532, 456] width 113 height 38
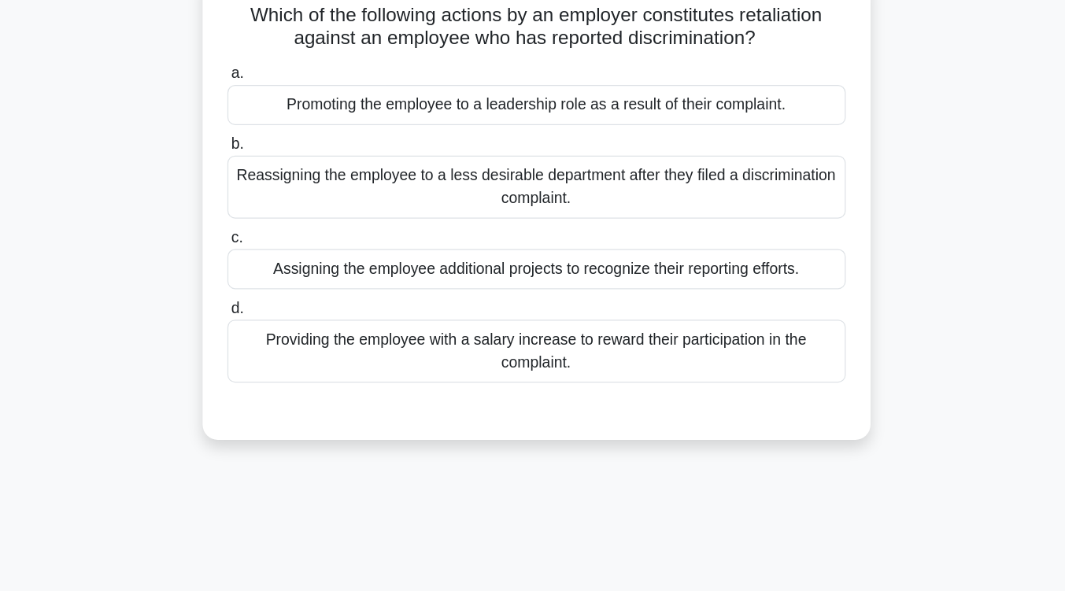
scroll to position [110, 0]
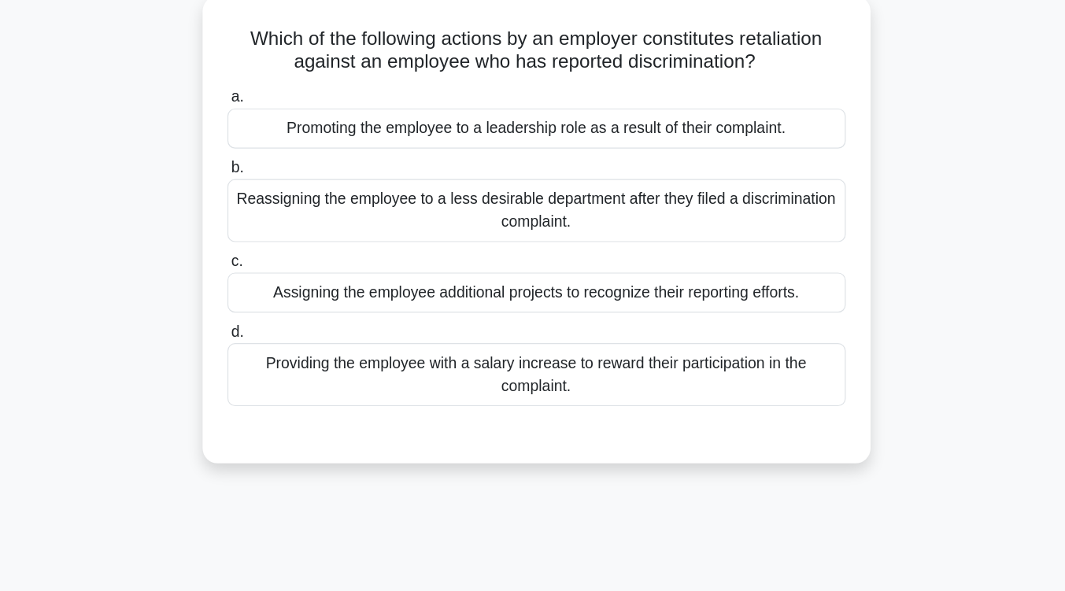
click at [589, 180] on div "Reassigning the employee to a less desirable department after they filed a disc…" at bounding box center [533, 174] width 510 height 52
click at [278, 144] on input "b. Reassigning the employee to a less desirable department after they filed a d…" at bounding box center [278, 139] width 0 height 10
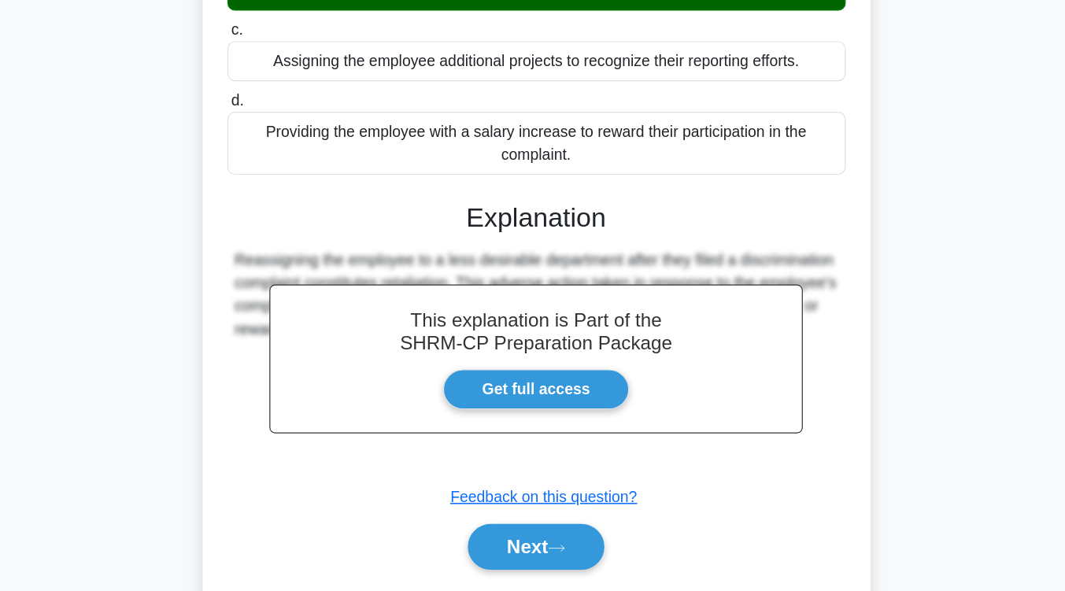
scroll to position [259, 0]
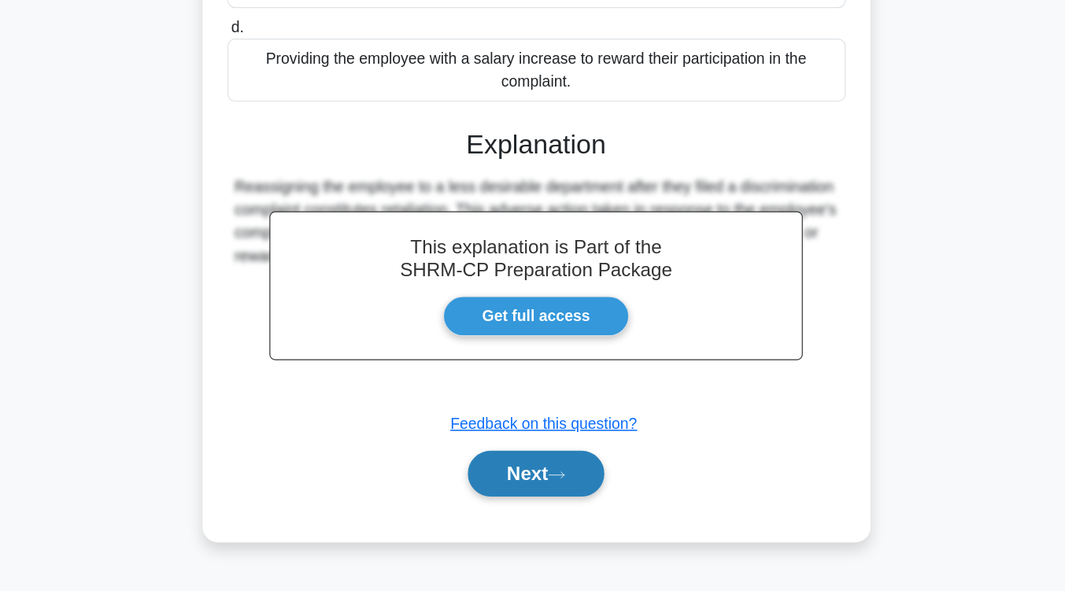
click at [559, 510] on button "Next" at bounding box center [532, 493] width 113 height 38
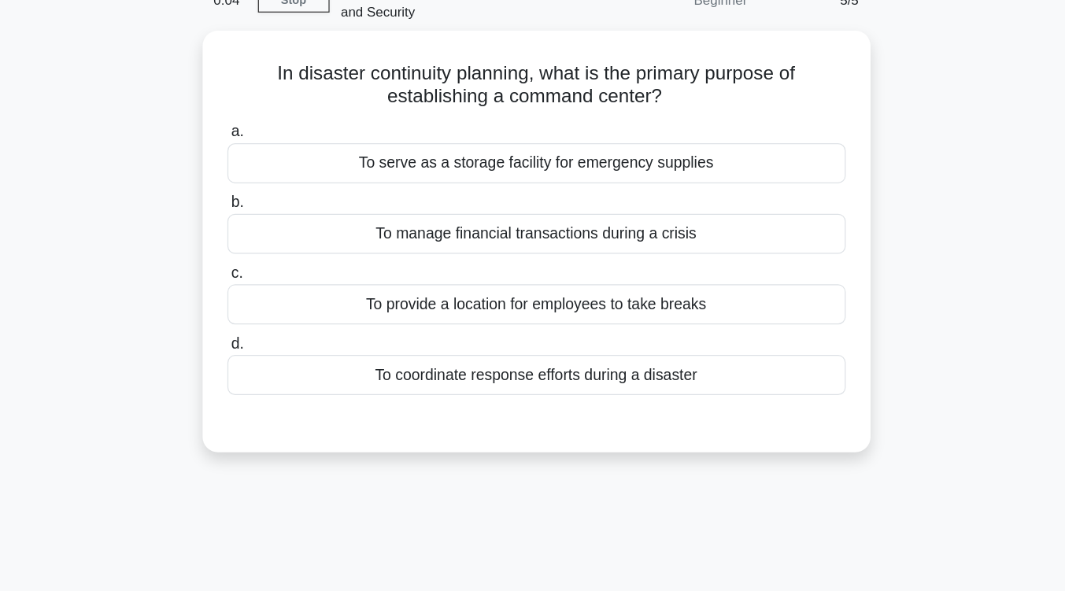
scroll to position [85, 0]
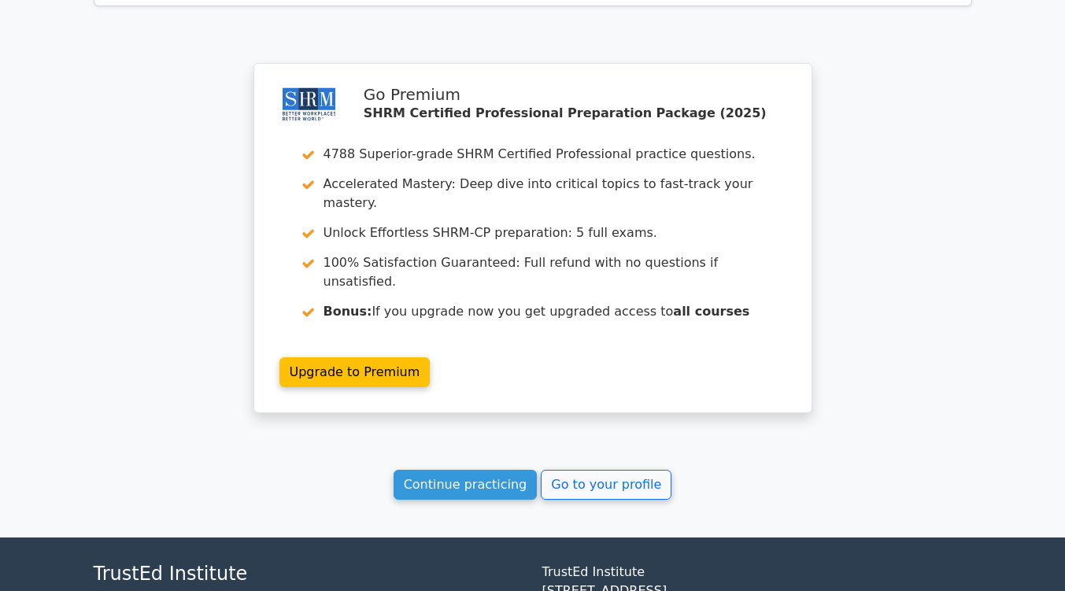
scroll to position [2014, 0]
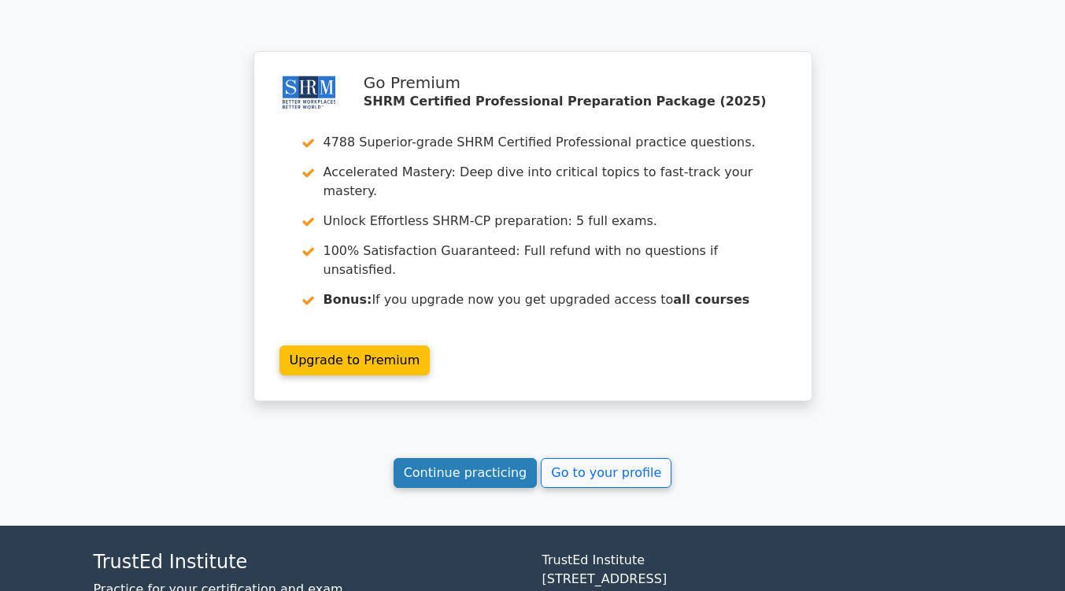
click at [480, 458] on link "Continue practicing" at bounding box center [465, 473] width 144 height 30
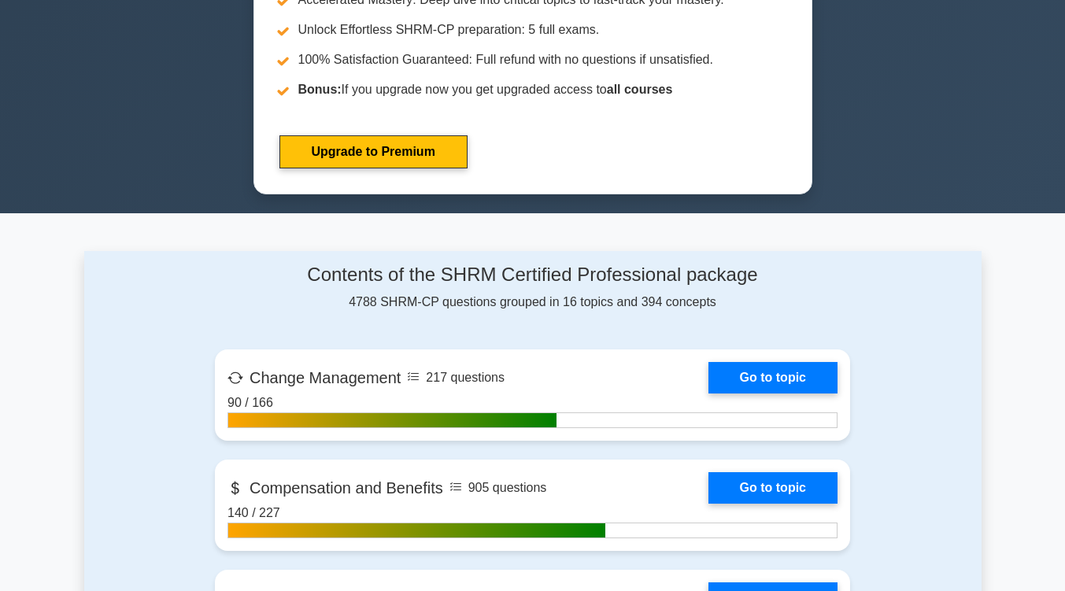
scroll to position [788, 0]
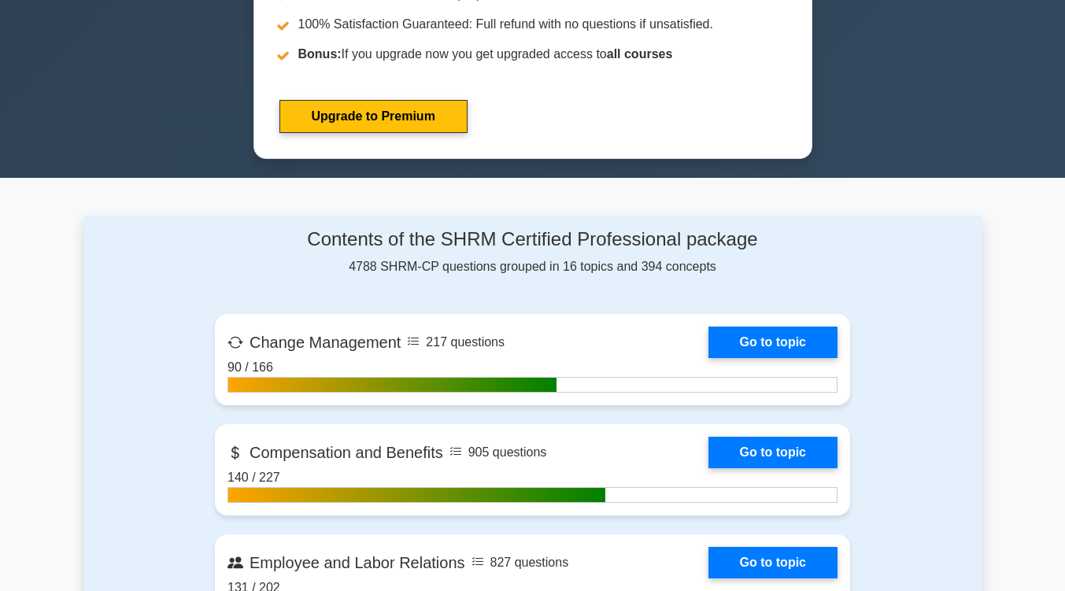
click at [339, 113] on link "Upgrade to Premium" at bounding box center [373, 116] width 188 height 33
